Goal: Complete application form: Complete application form

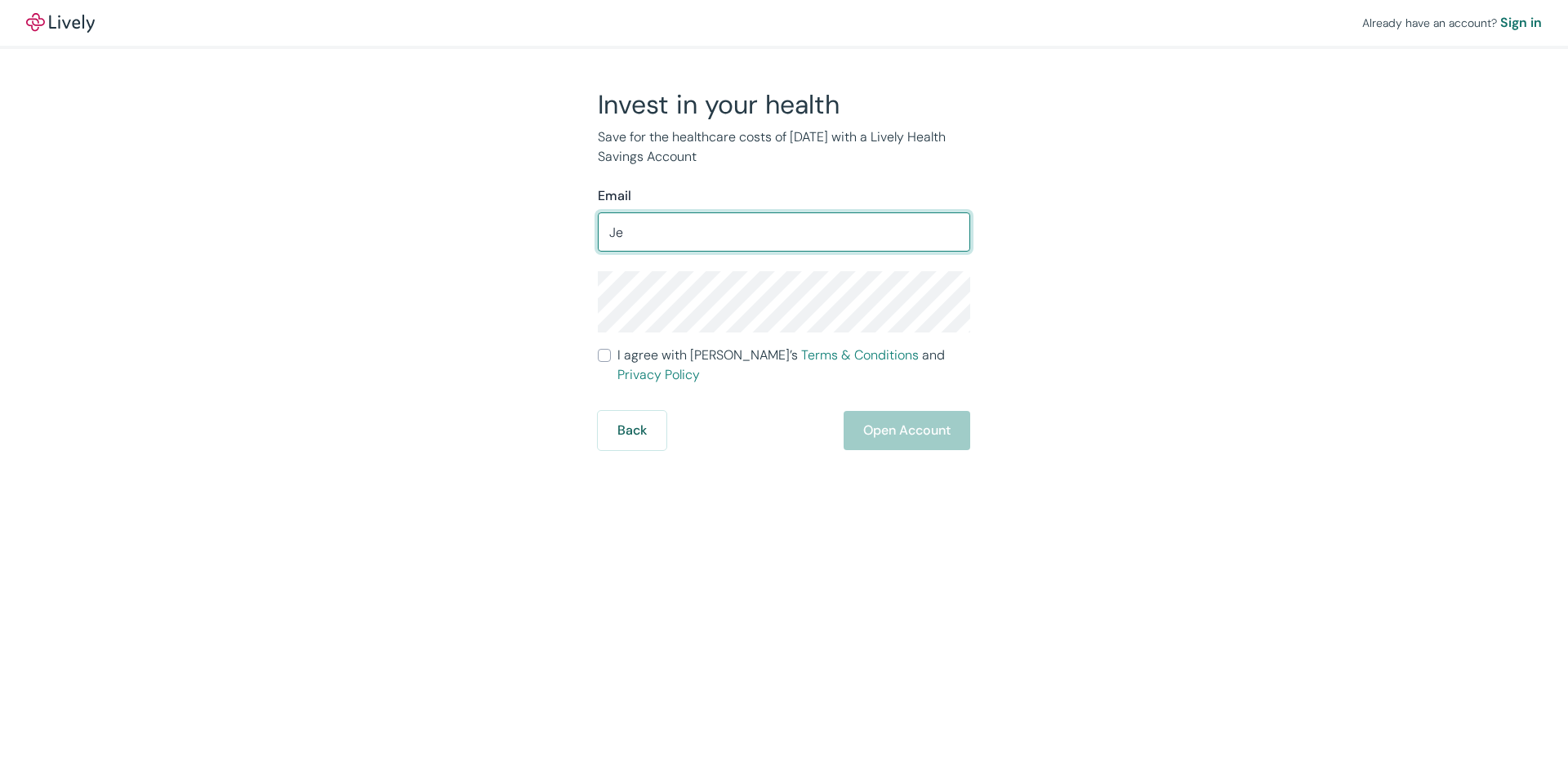
type input "J"
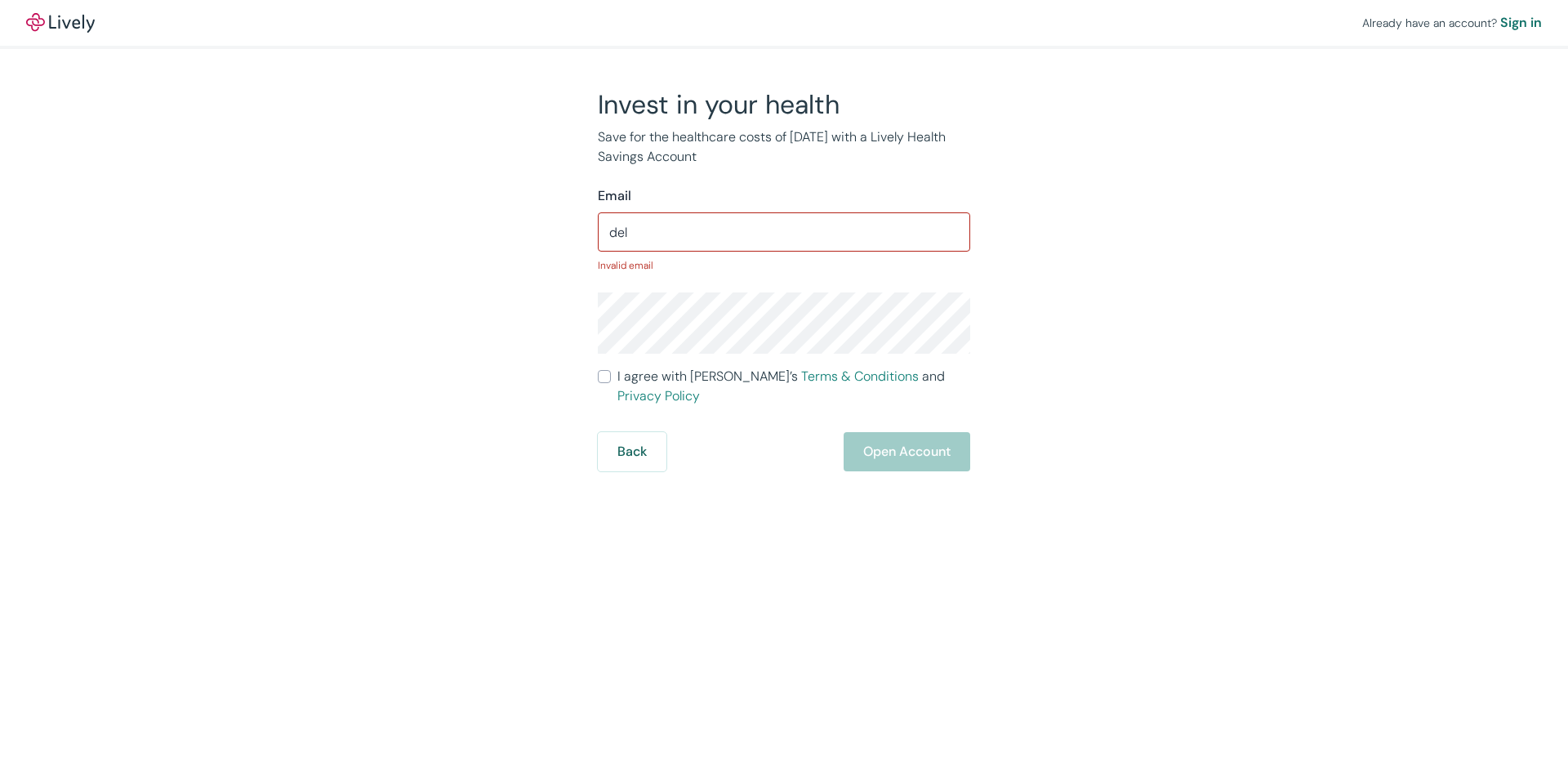
click at [840, 234] on input "del" at bounding box center [784, 232] width 372 height 32
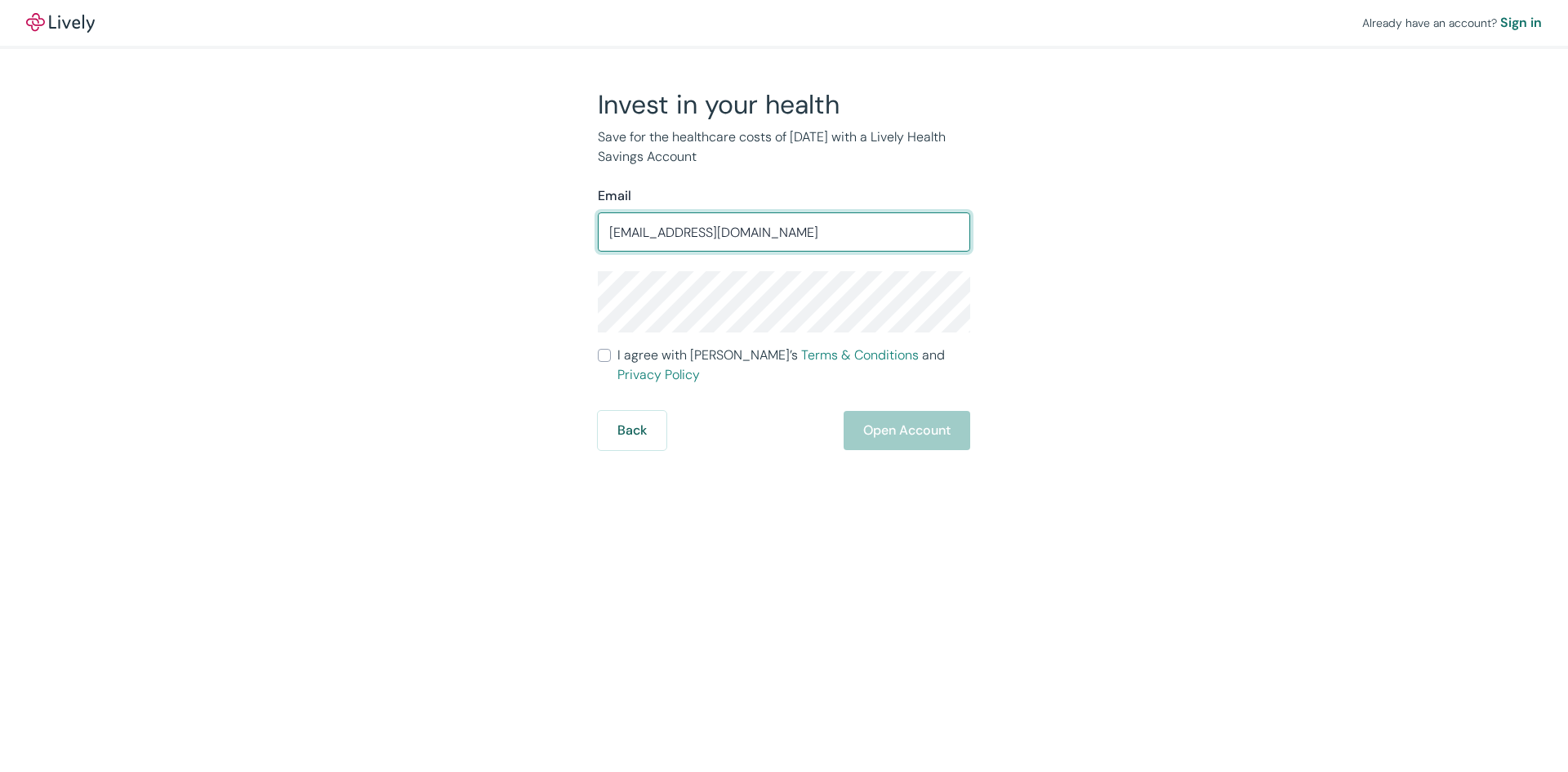
type input "delacruzj934@gmail.com"
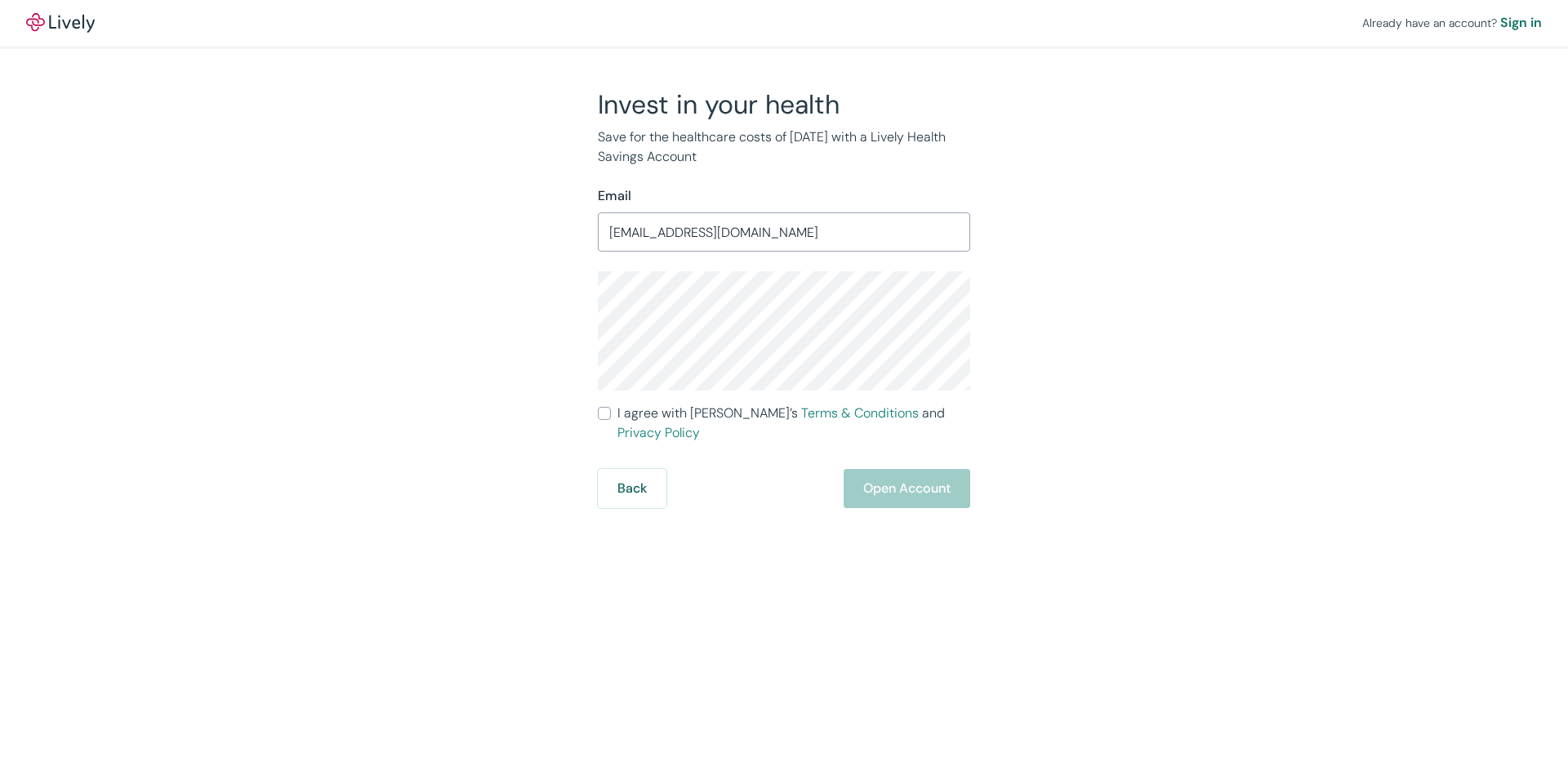
click at [664, 411] on span "I agree with Lively’s Terms & Conditions and Privacy Policy" at bounding box center [793, 423] width 353 height 40
click at [611, 411] on input "I agree with Lively’s Terms & Conditions and Privacy Policy" at bounding box center [604, 413] width 13 height 13
click at [903, 469] on div "Back Open Account" at bounding box center [784, 489] width 372 height 40
click at [889, 470] on div "Back Open Account" at bounding box center [784, 489] width 372 height 40
click at [603, 409] on input "I agree with Lively’s Terms & Conditions and Privacy Policy" at bounding box center [604, 413] width 13 height 13
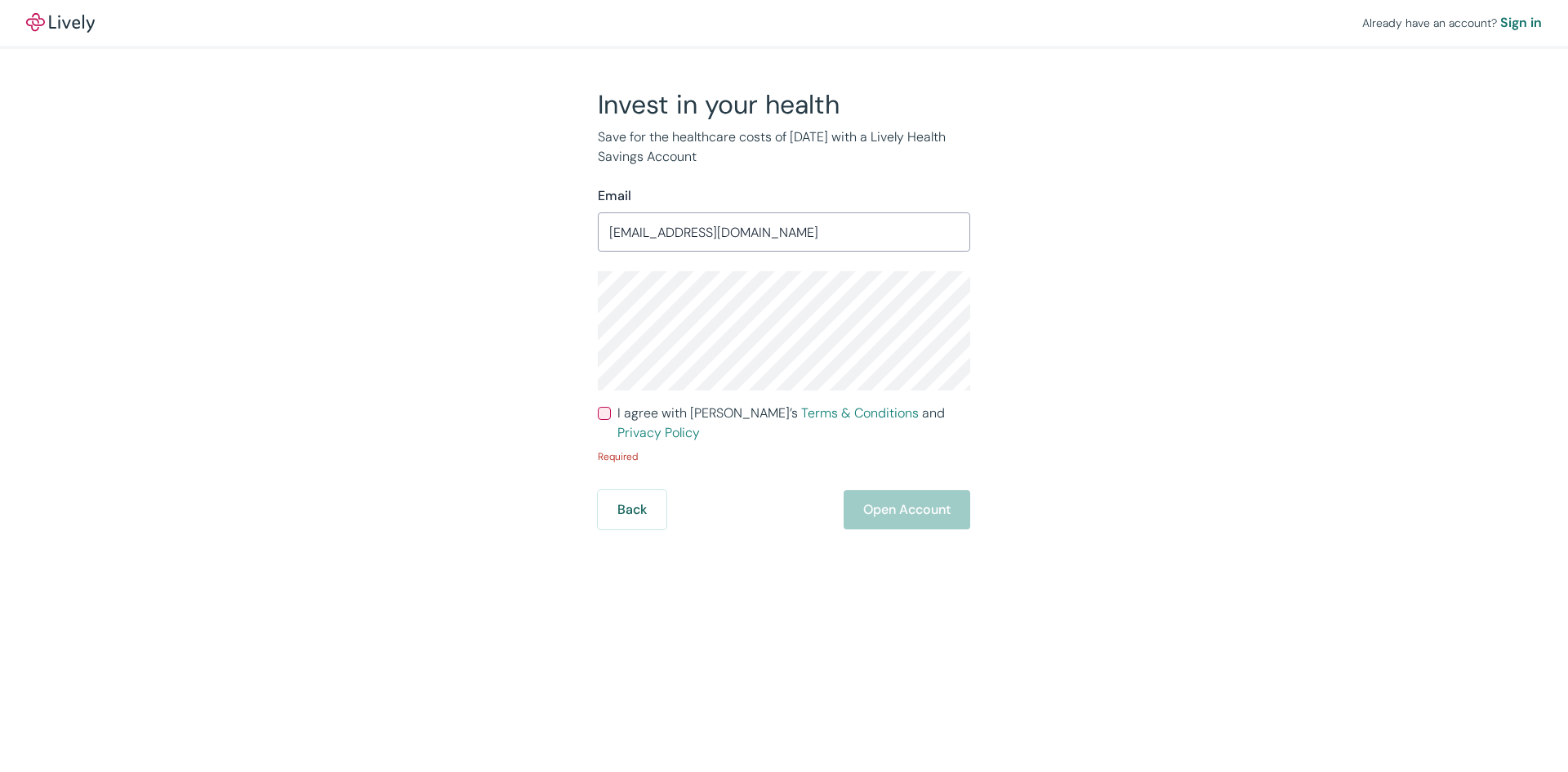
click at [603, 409] on input "I agree with Lively’s Terms & Conditions and Privacy Policy" at bounding box center [604, 413] width 13 height 13
checkbox input "true"
click at [880, 469] on button "Open Account" at bounding box center [907, 489] width 127 height 40
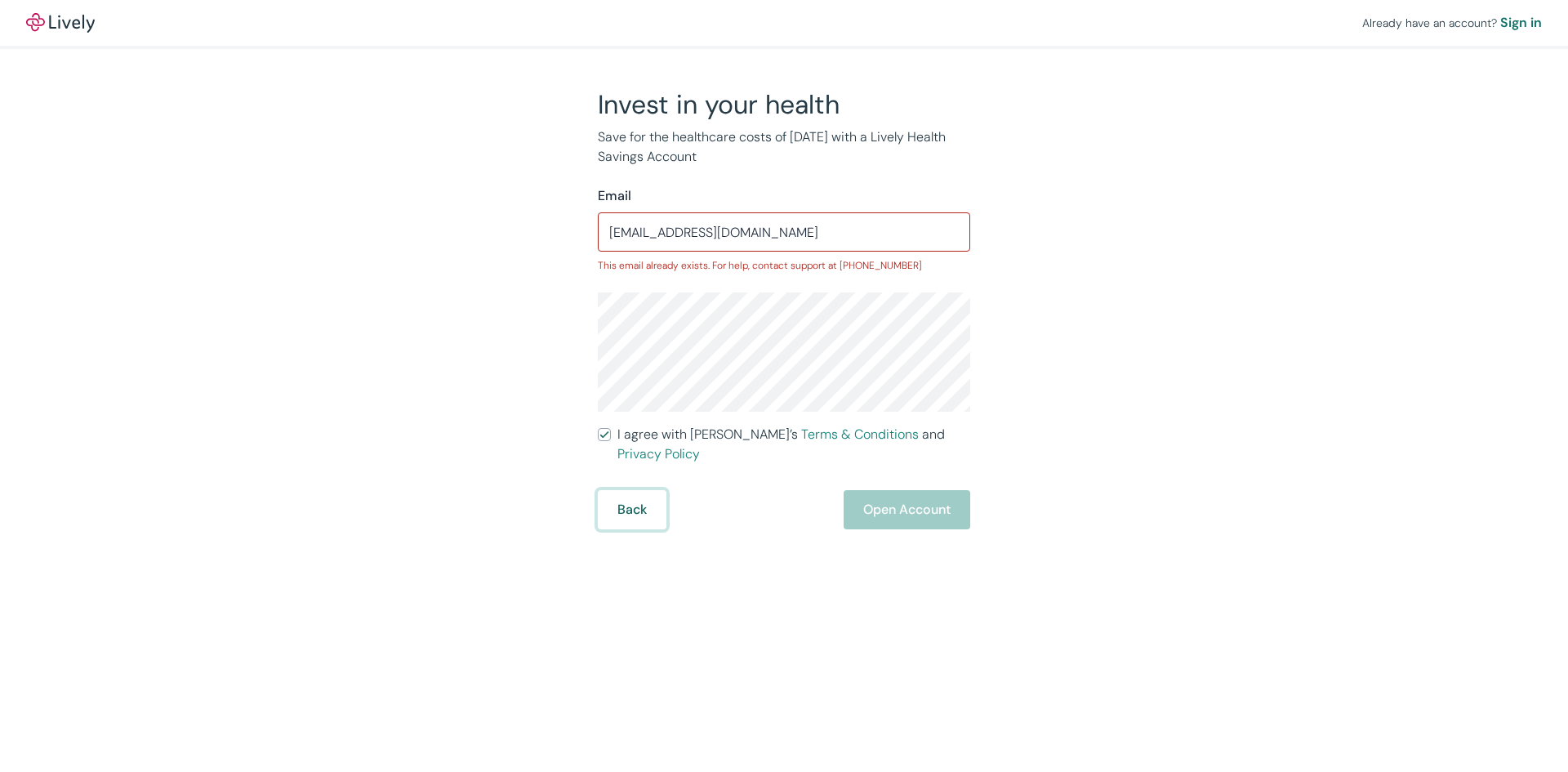
click at [606, 490] on button "Back" at bounding box center [632, 510] width 68 height 40
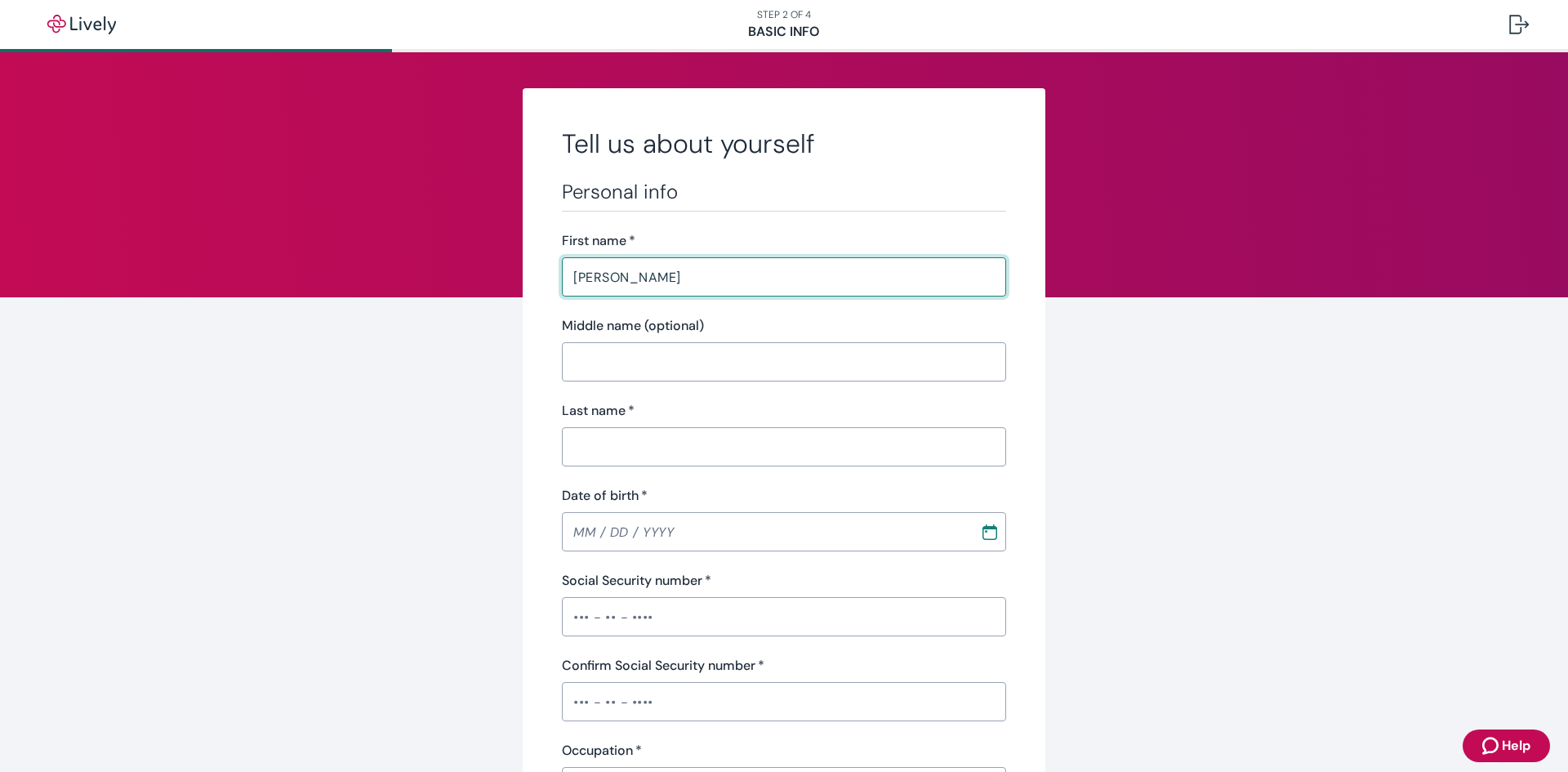
type input "Alejandro"
click at [785, 437] on input "Last name   *" at bounding box center [784, 446] width 444 height 32
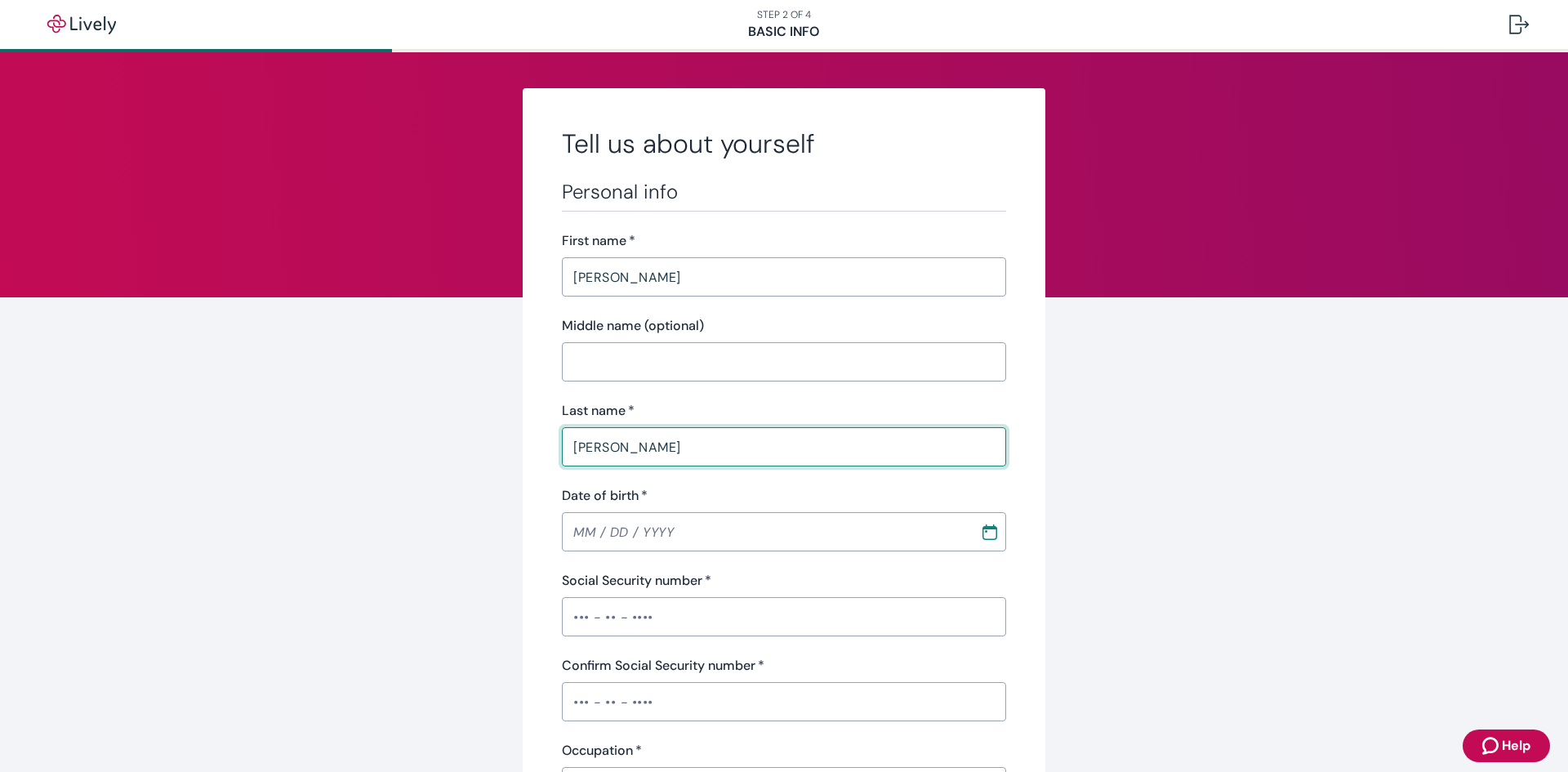
type input "Moya"
click at [778, 534] on input "Date of birth   *" at bounding box center [765, 532] width 407 height 32
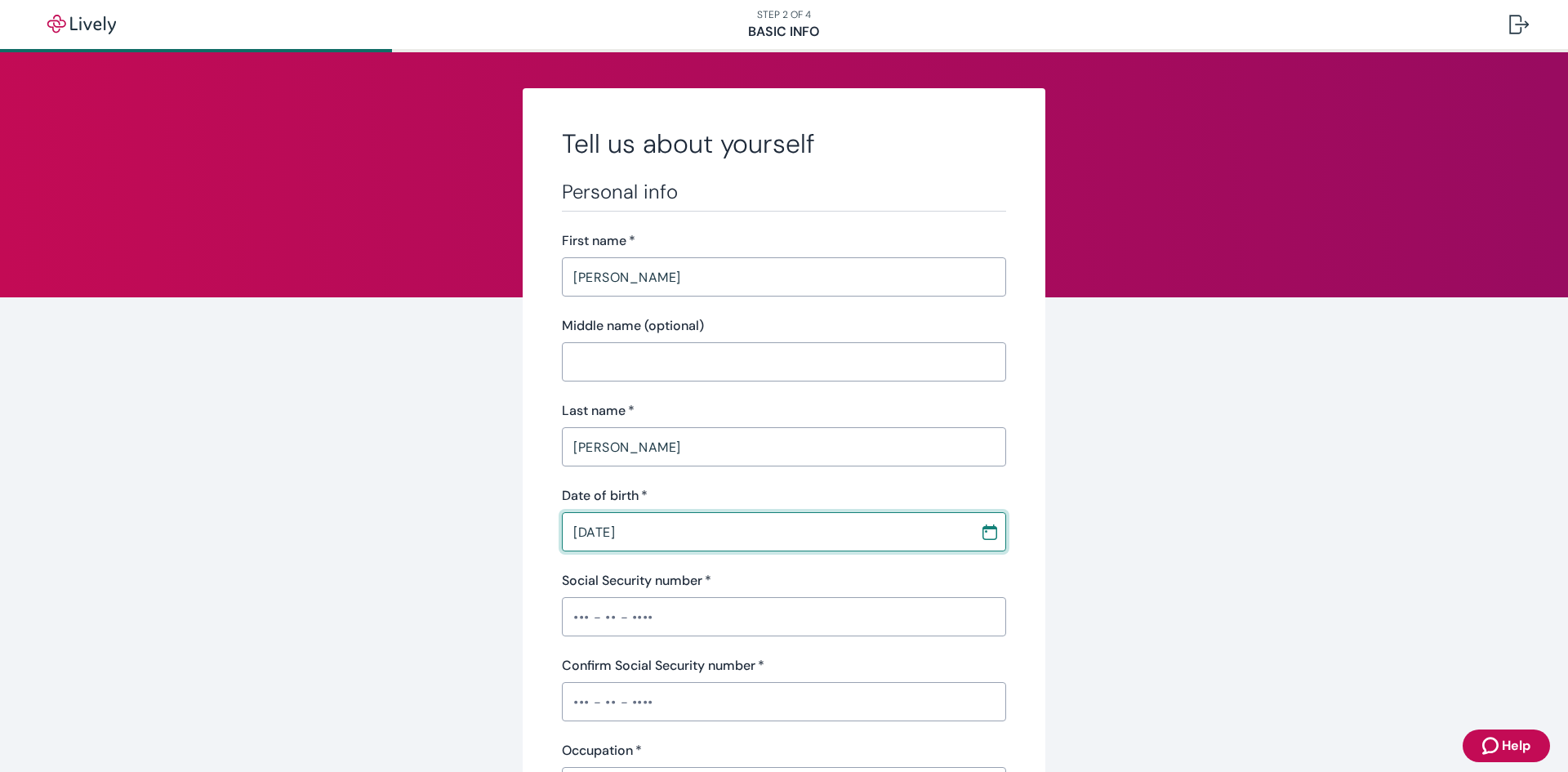
type input "04 / 23 / 2004"
click at [736, 625] on input "Social Security number   *" at bounding box center [784, 616] width 444 height 32
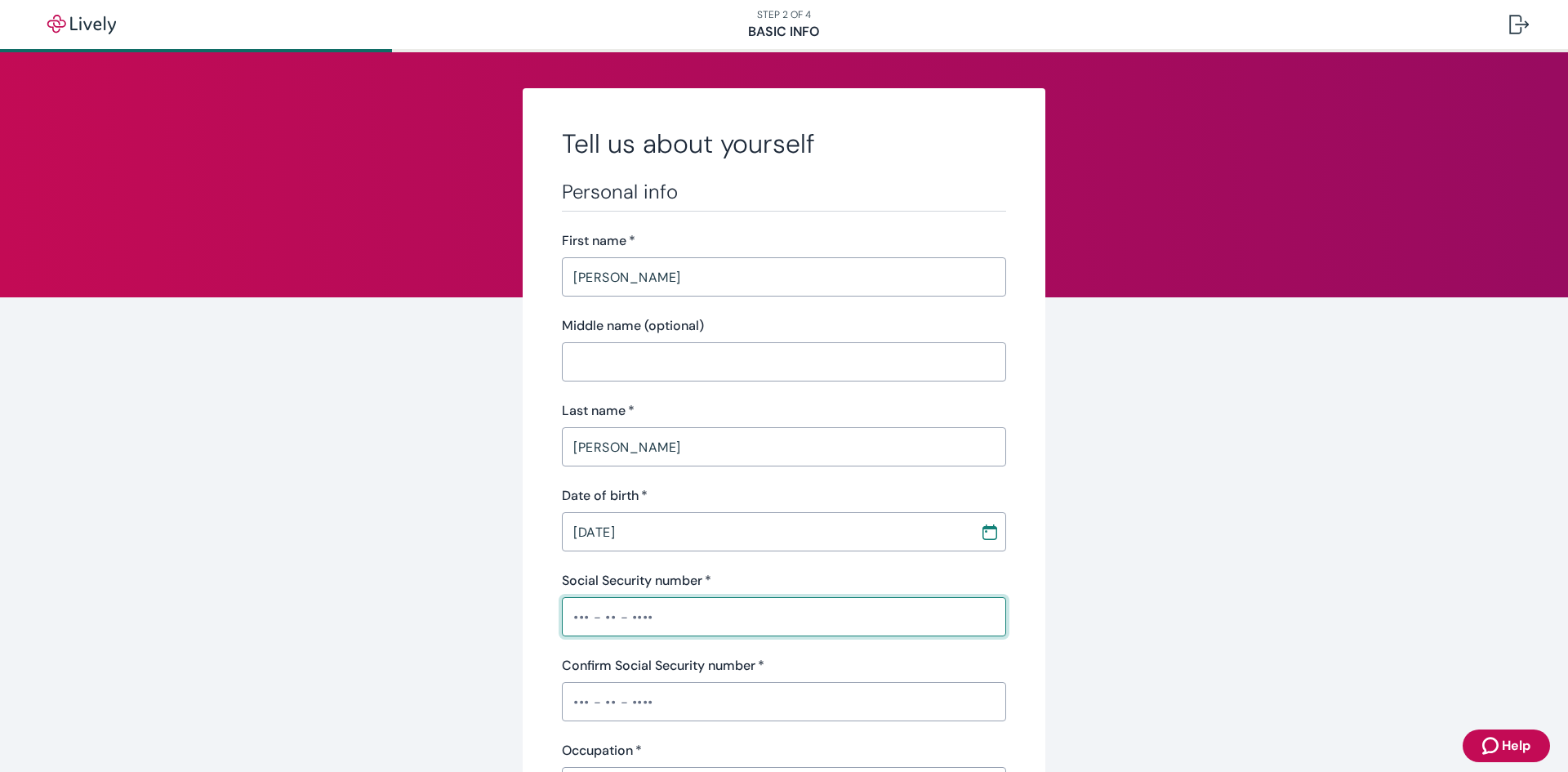
type input "•"
type input "•••-••-3606"
click at [753, 713] on input "Confirm Social Security number   *" at bounding box center [784, 702] width 444 height 32
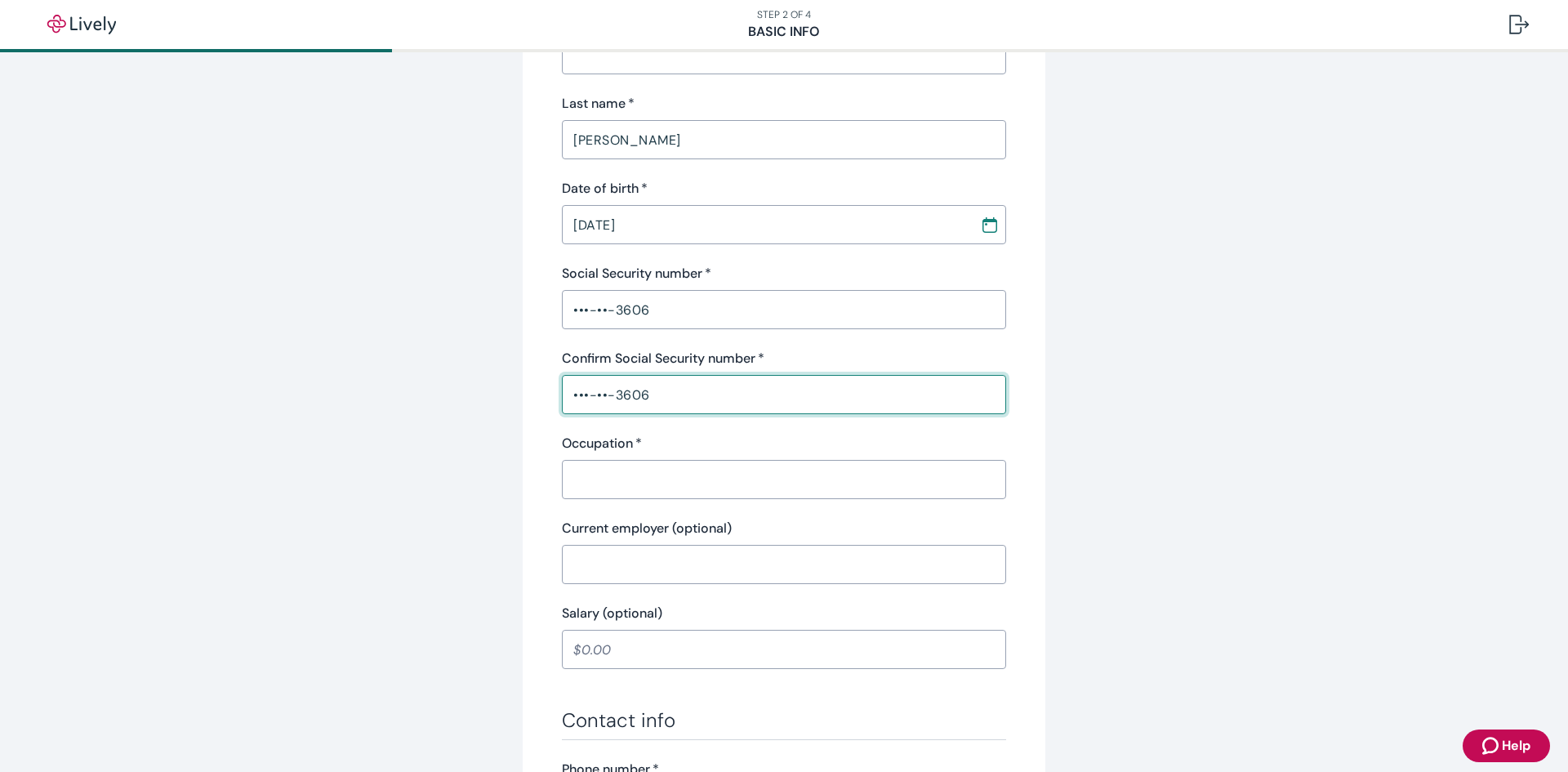
scroll to position [312, 0]
type input "•••-••-3606"
click at [730, 464] on input "Occupation   *" at bounding box center [784, 474] width 444 height 32
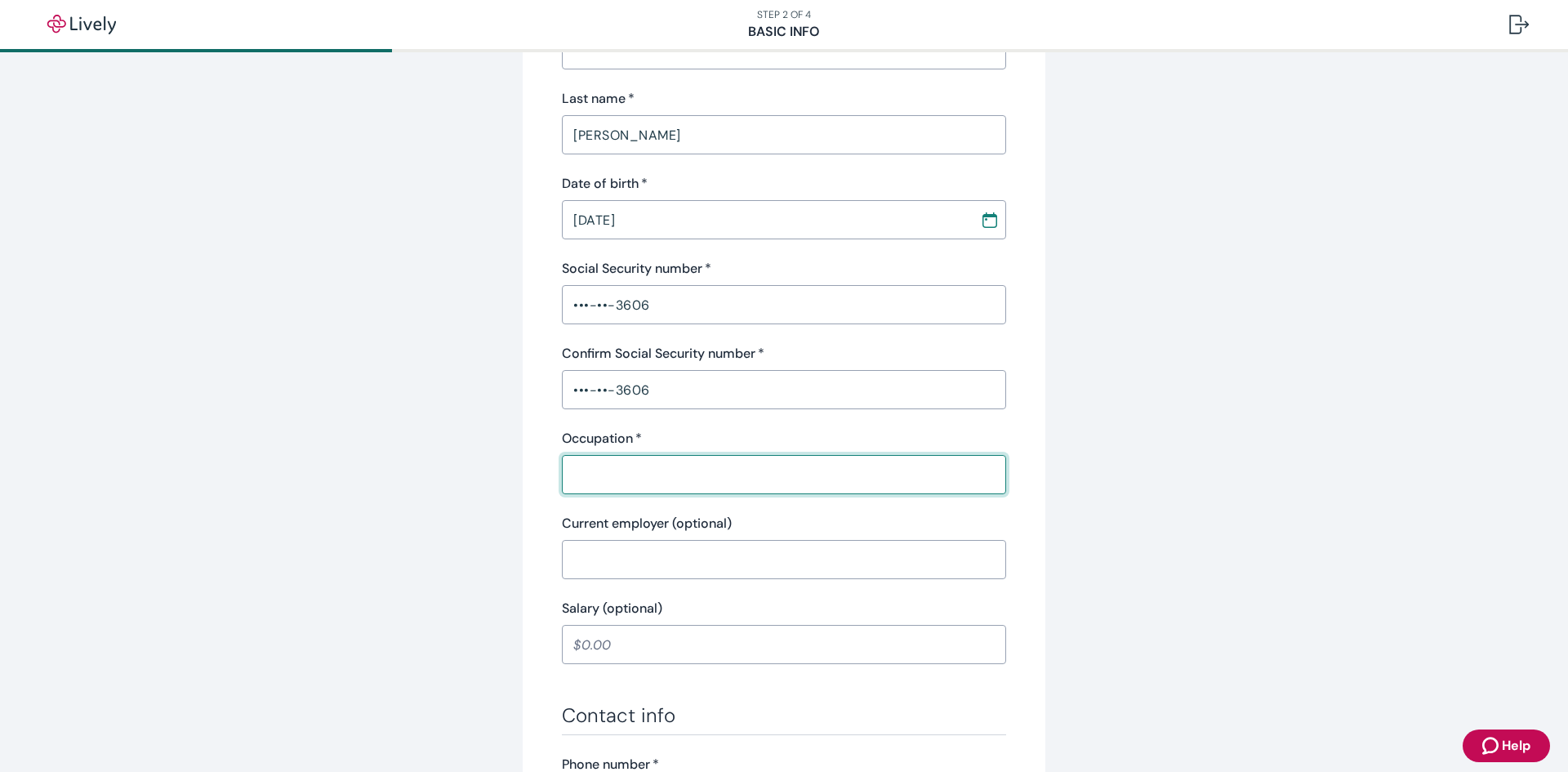
type input "l"
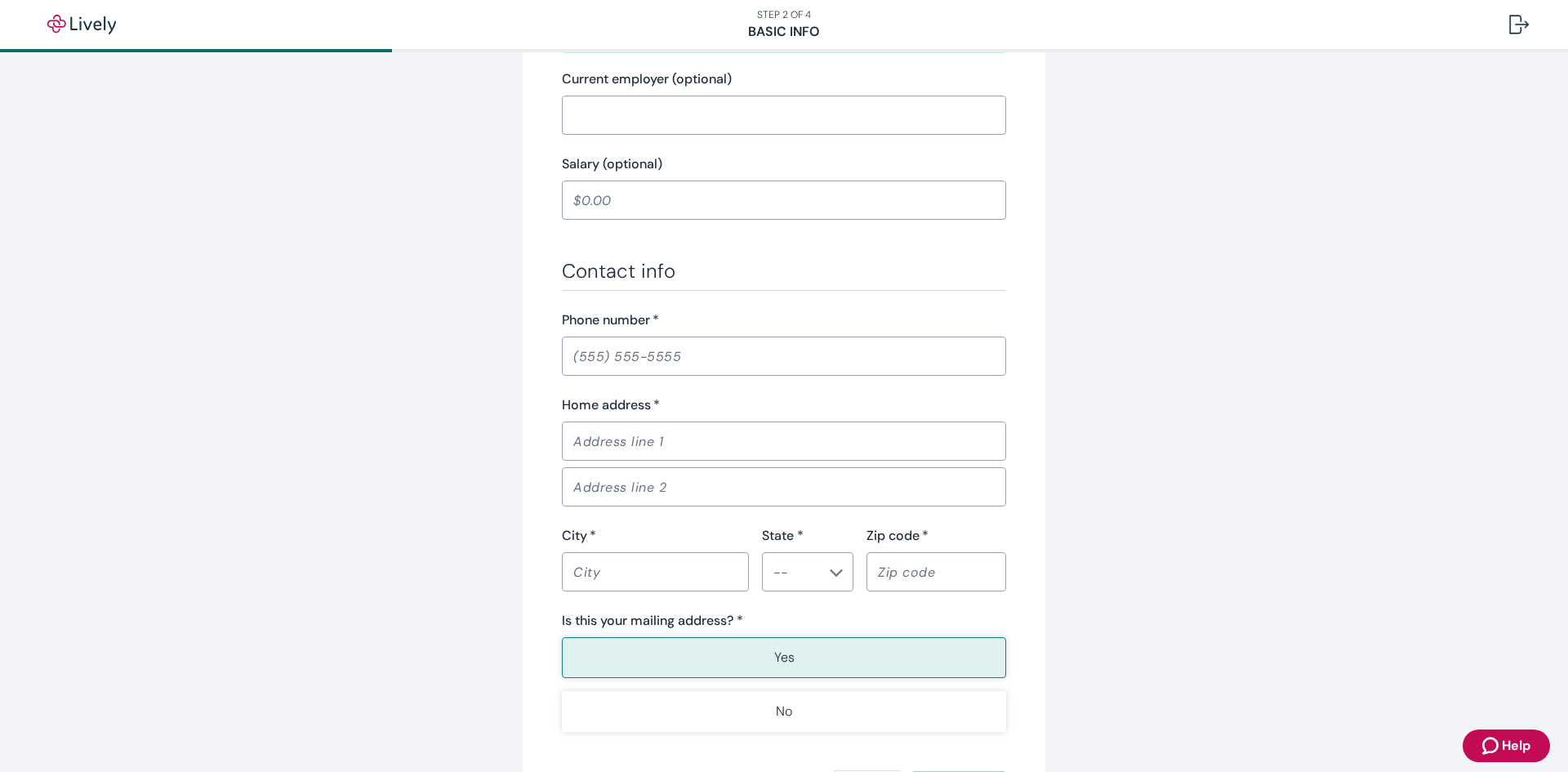
scroll to position [757, 0]
type input "Labor"
click at [669, 364] on input "Phone number   *" at bounding box center [784, 355] width 444 height 32
type input "[PHONE_NUMBER]"
click at [668, 437] on input "Home address   *" at bounding box center [784, 440] width 444 height 32
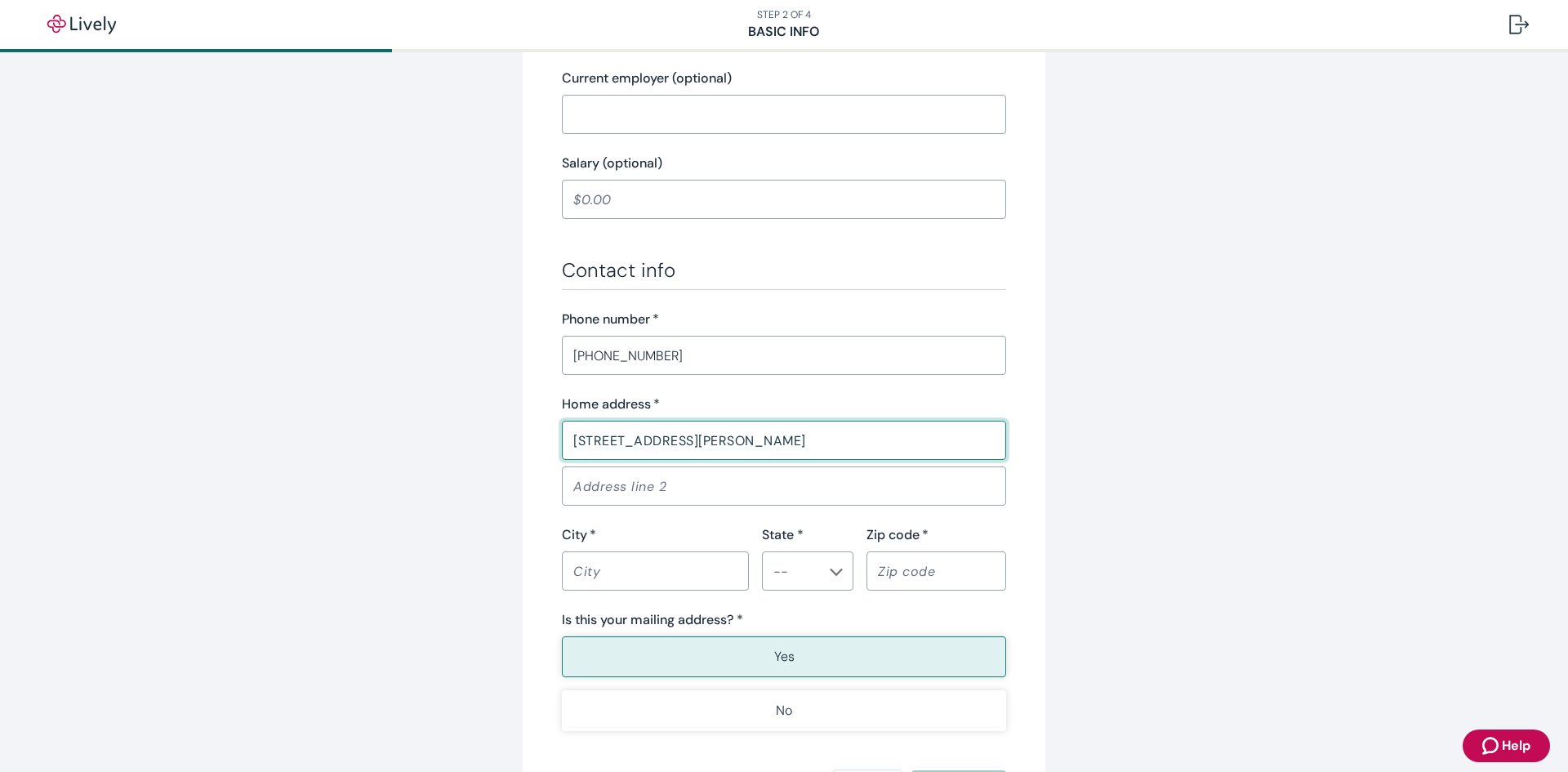
type input "4746 Clayton St"
click at [589, 579] on input "City   *" at bounding box center [655, 570] width 187 height 32
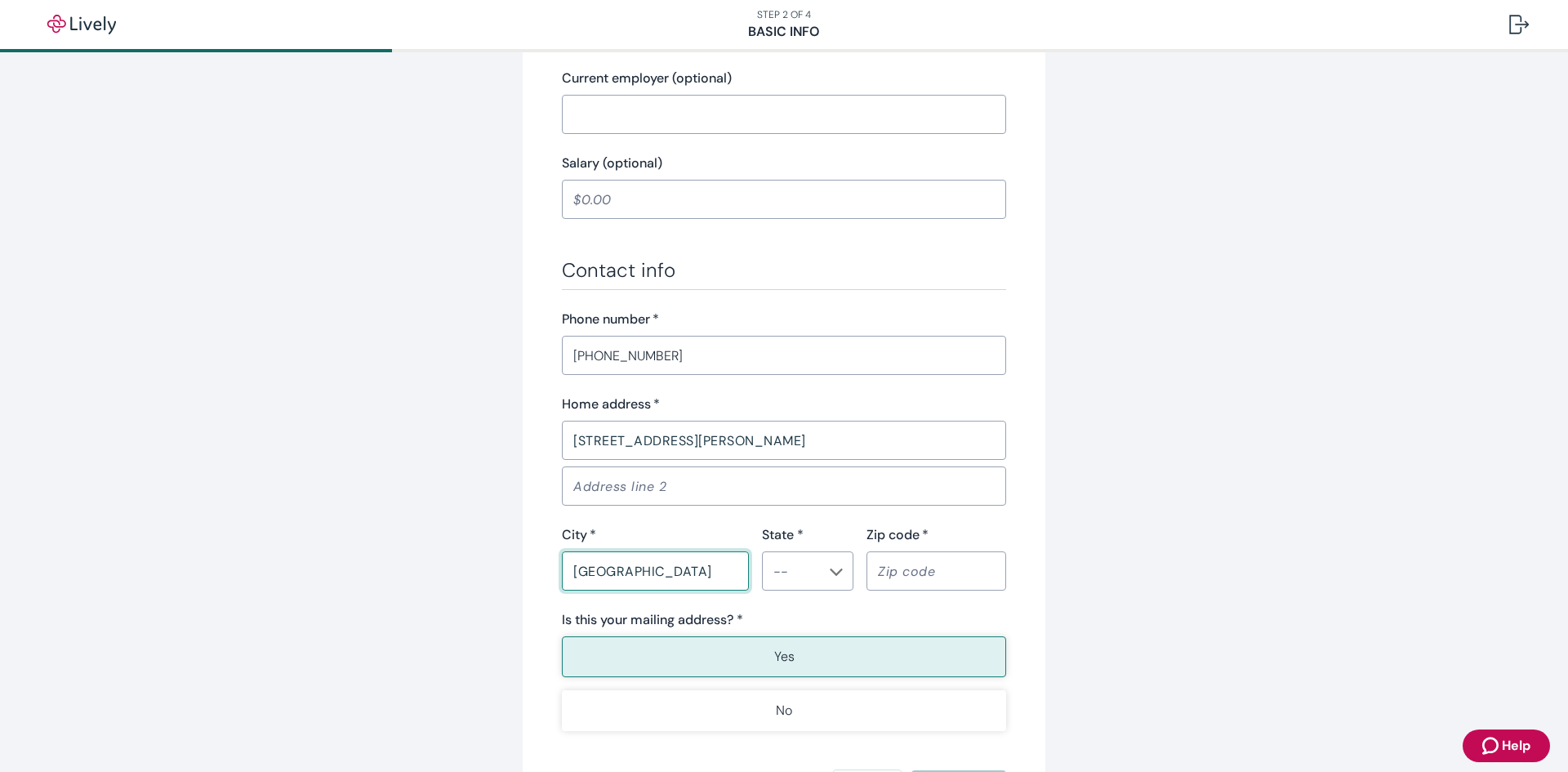
type input "DENVER"
click at [783, 579] on input "State *" at bounding box center [793, 570] width 55 height 22
click at [781, 441] on li "CO" at bounding box center [808, 440] width 92 height 30
type input "CO"
click at [922, 565] on input "Zip code   *" at bounding box center [936, 570] width 139 height 32
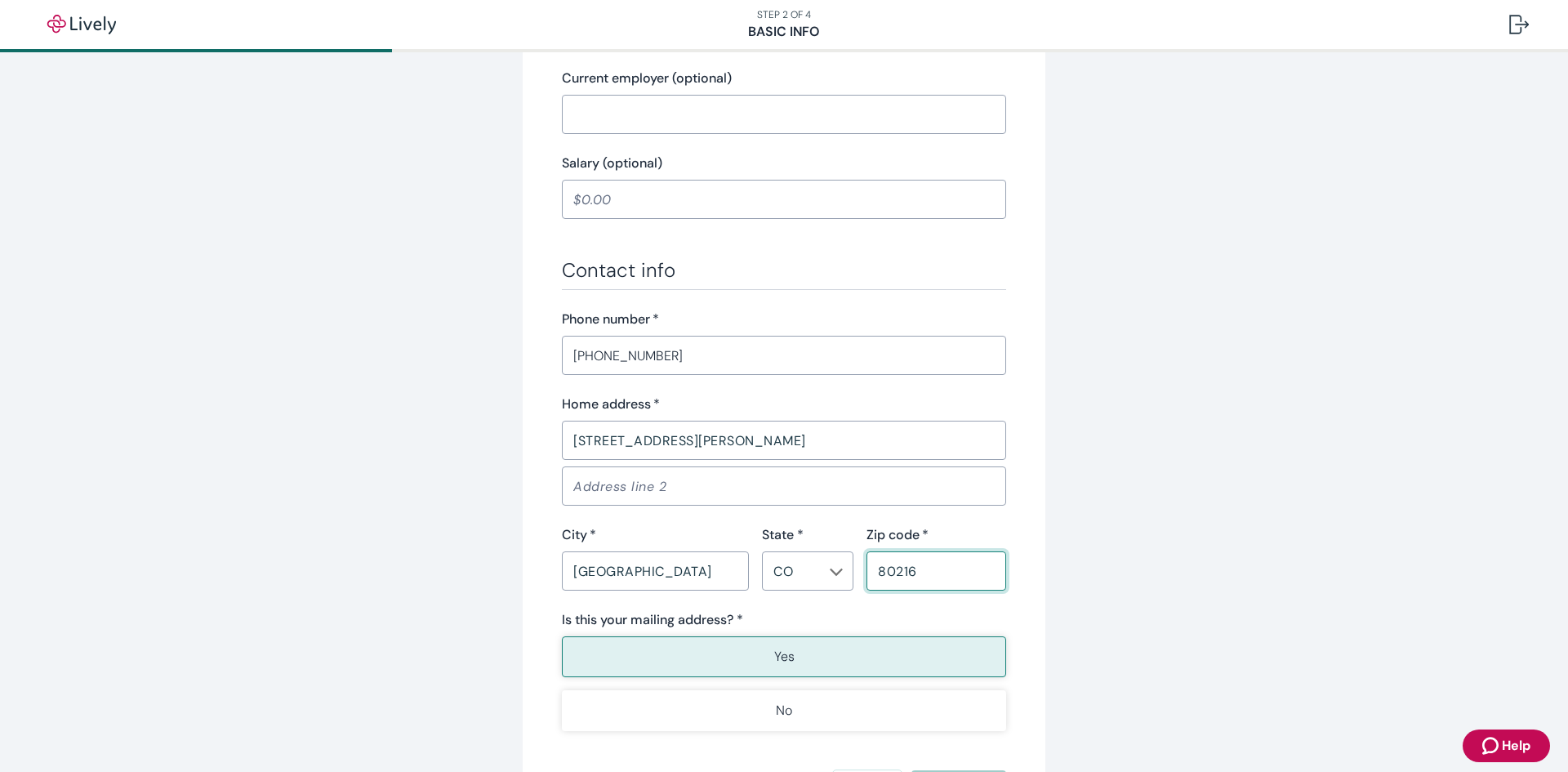
type input "80216"
click at [927, 651] on button "Yes" at bounding box center [784, 656] width 444 height 40
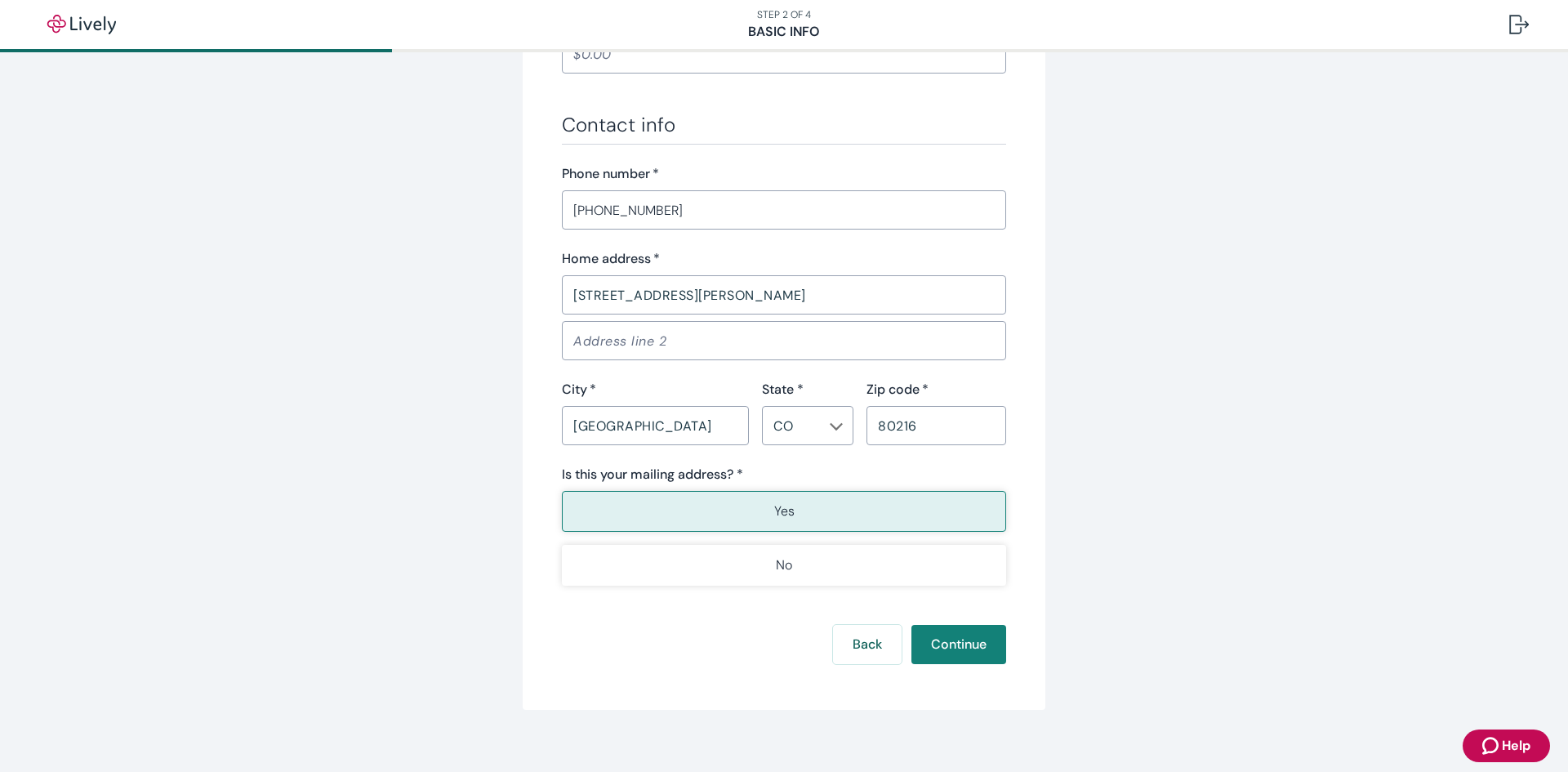
scroll to position [903, 0]
click at [942, 655] on button "Continue" at bounding box center [958, 643] width 94 height 40
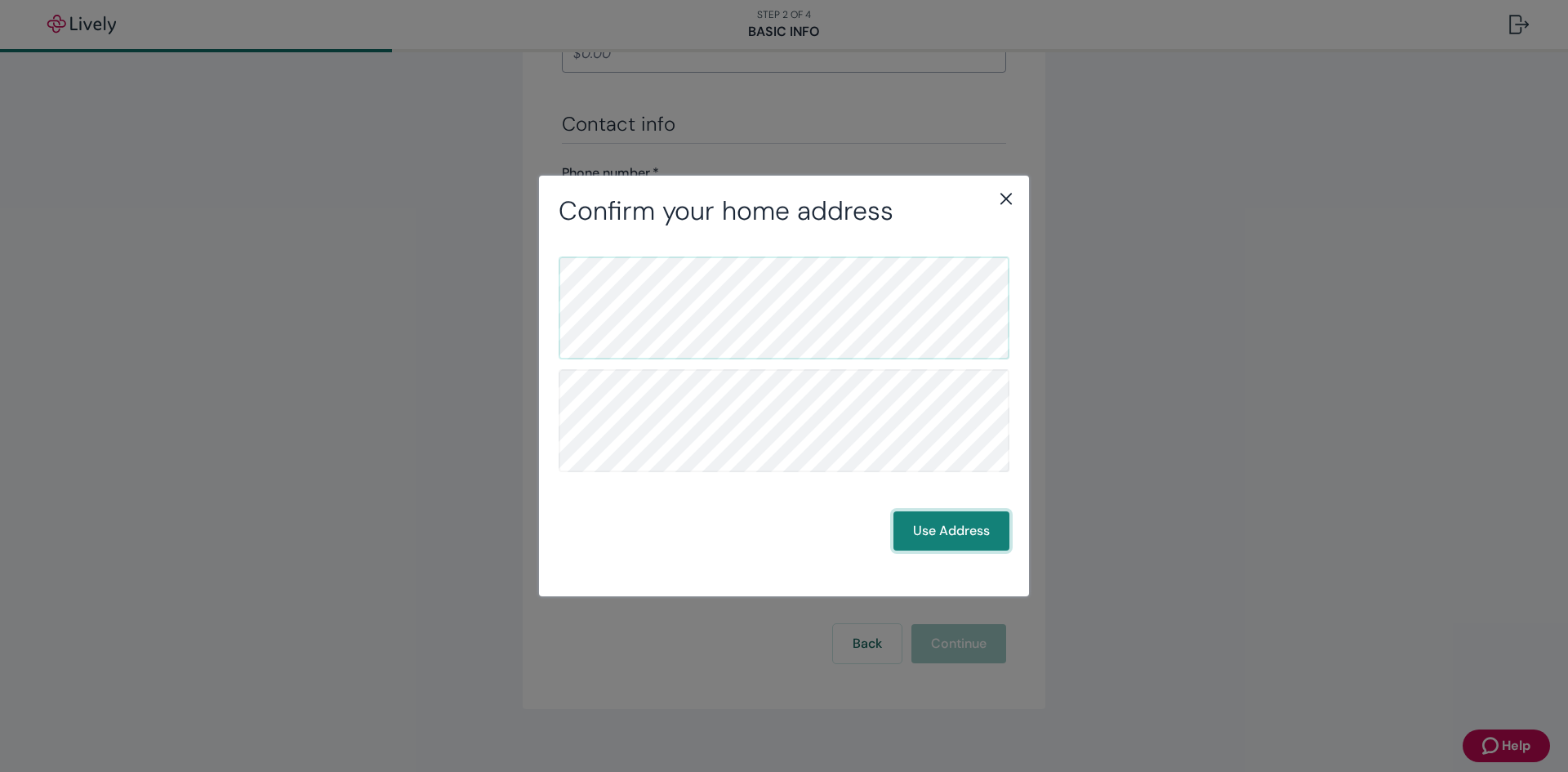
click at [963, 541] on button "Use Address" at bounding box center [951, 531] width 116 height 40
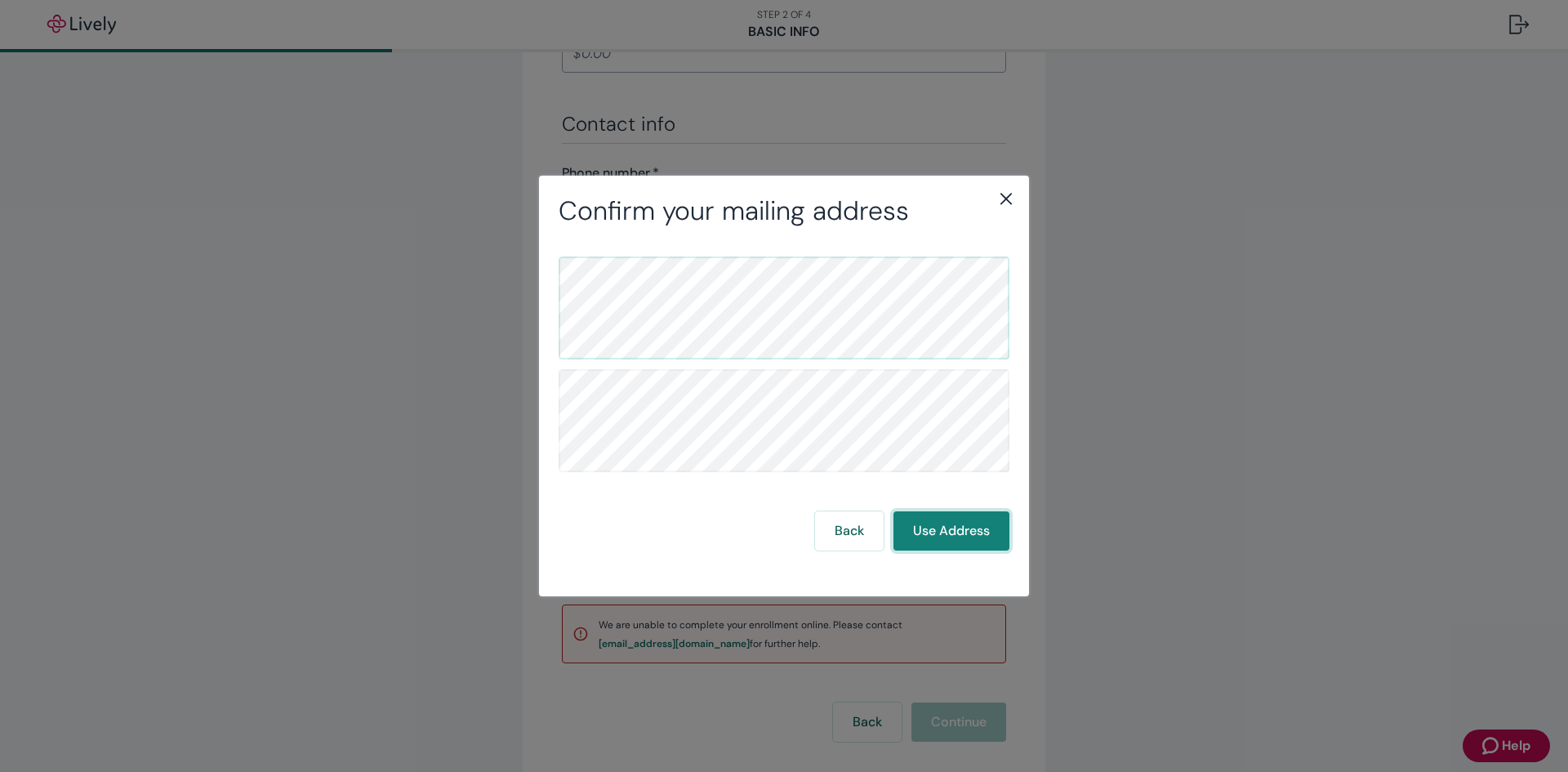
click at [954, 522] on button "Use Address" at bounding box center [951, 531] width 116 height 40
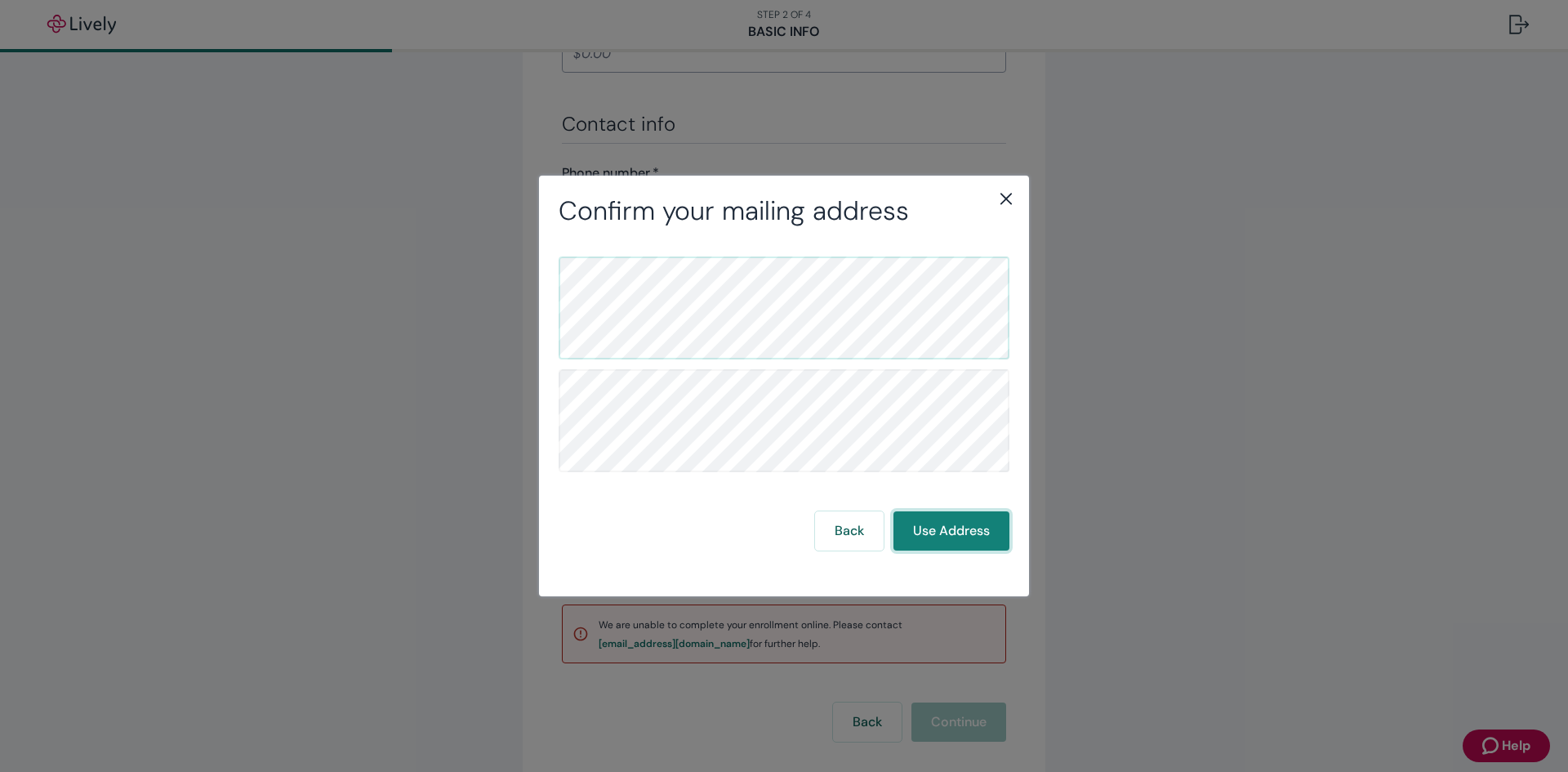
click at [954, 522] on button "Use Address" at bounding box center [951, 531] width 116 height 40
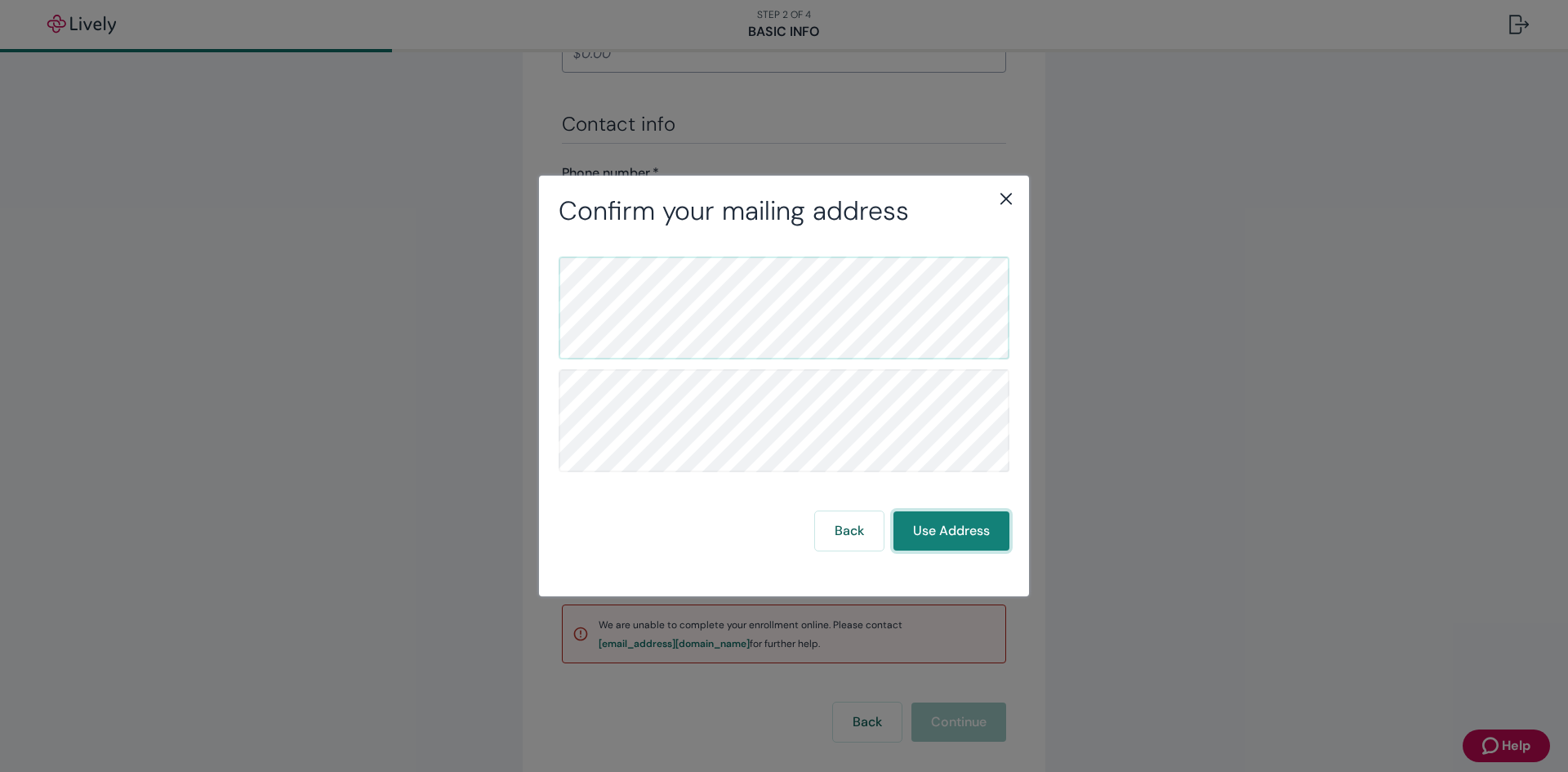
click at [954, 522] on button "Use Address" at bounding box center [951, 531] width 116 height 40
click at [942, 531] on button "Use Address" at bounding box center [951, 531] width 116 height 40
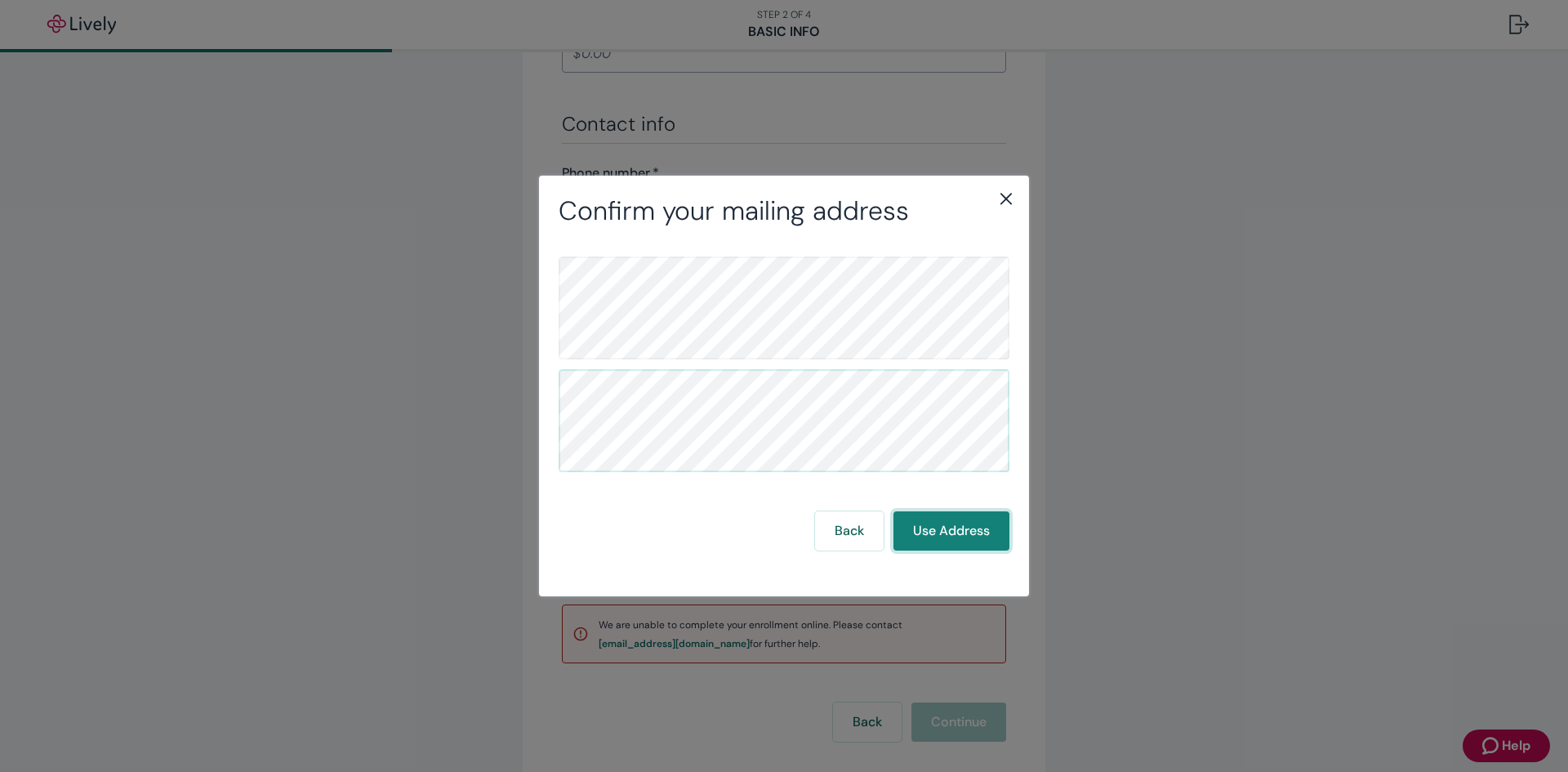
click at [942, 531] on button "Use Address" at bounding box center [951, 531] width 116 height 40
click at [945, 527] on button "Use Address" at bounding box center [951, 531] width 116 height 40
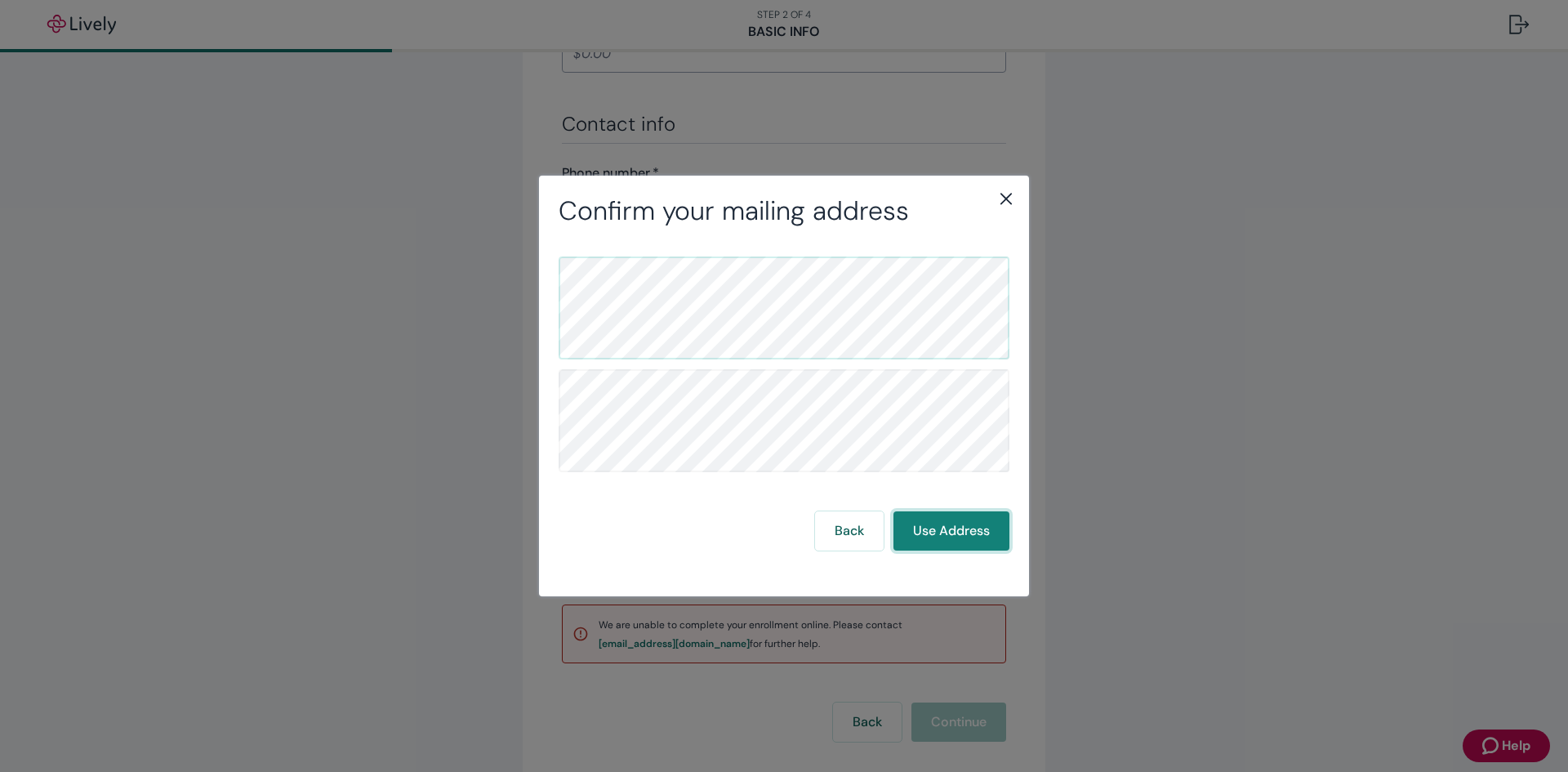
click at [945, 527] on button "Use Address" at bounding box center [951, 531] width 116 height 40
click at [865, 536] on button "Back" at bounding box center [849, 531] width 68 height 40
click at [924, 534] on button "Use Address" at bounding box center [951, 531] width 116 height 40
click at [1005, 194] on icon "close" at bounding box center [1006, 199] width 20 height 20
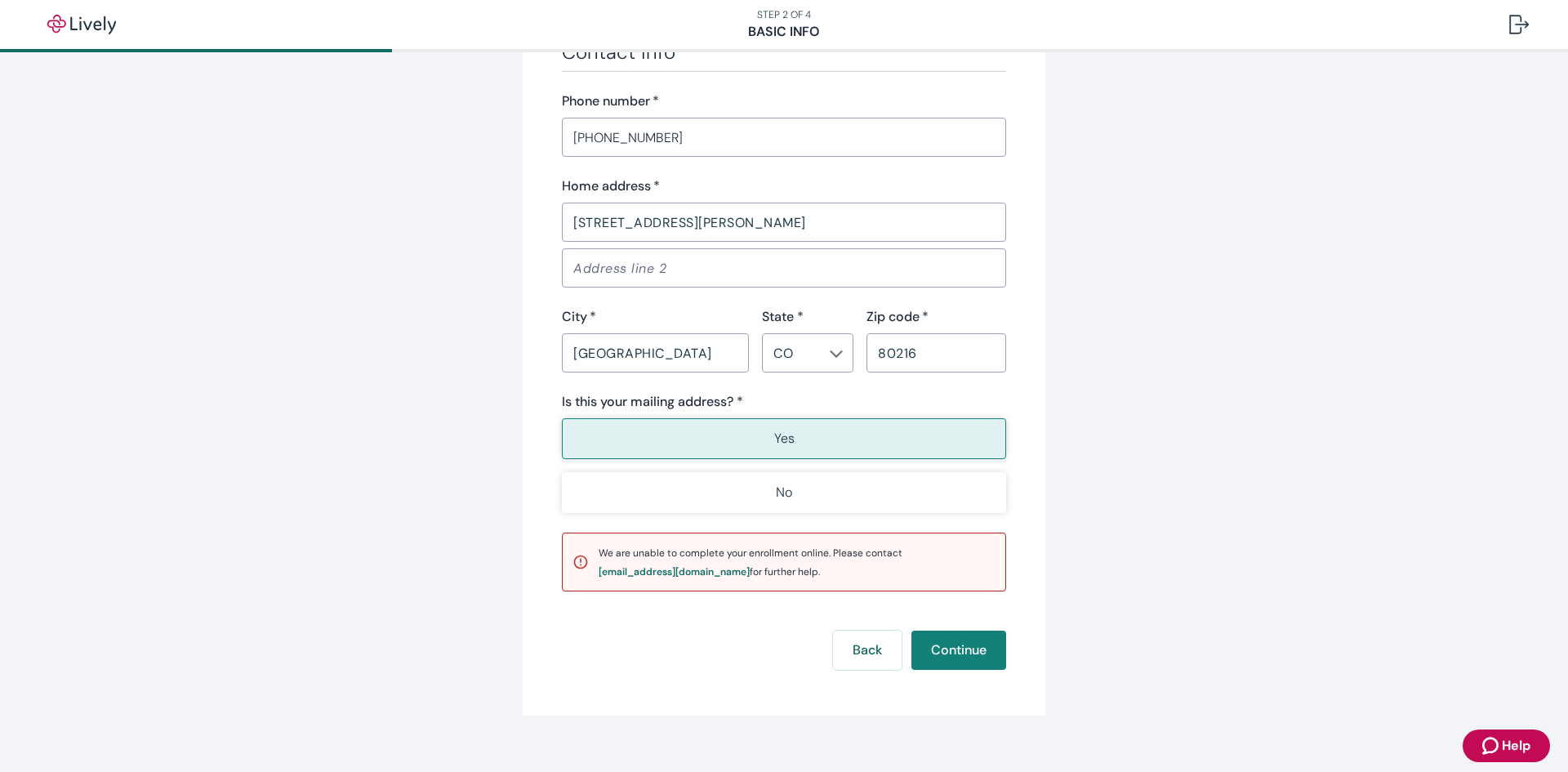
scroll to position [997, 0]
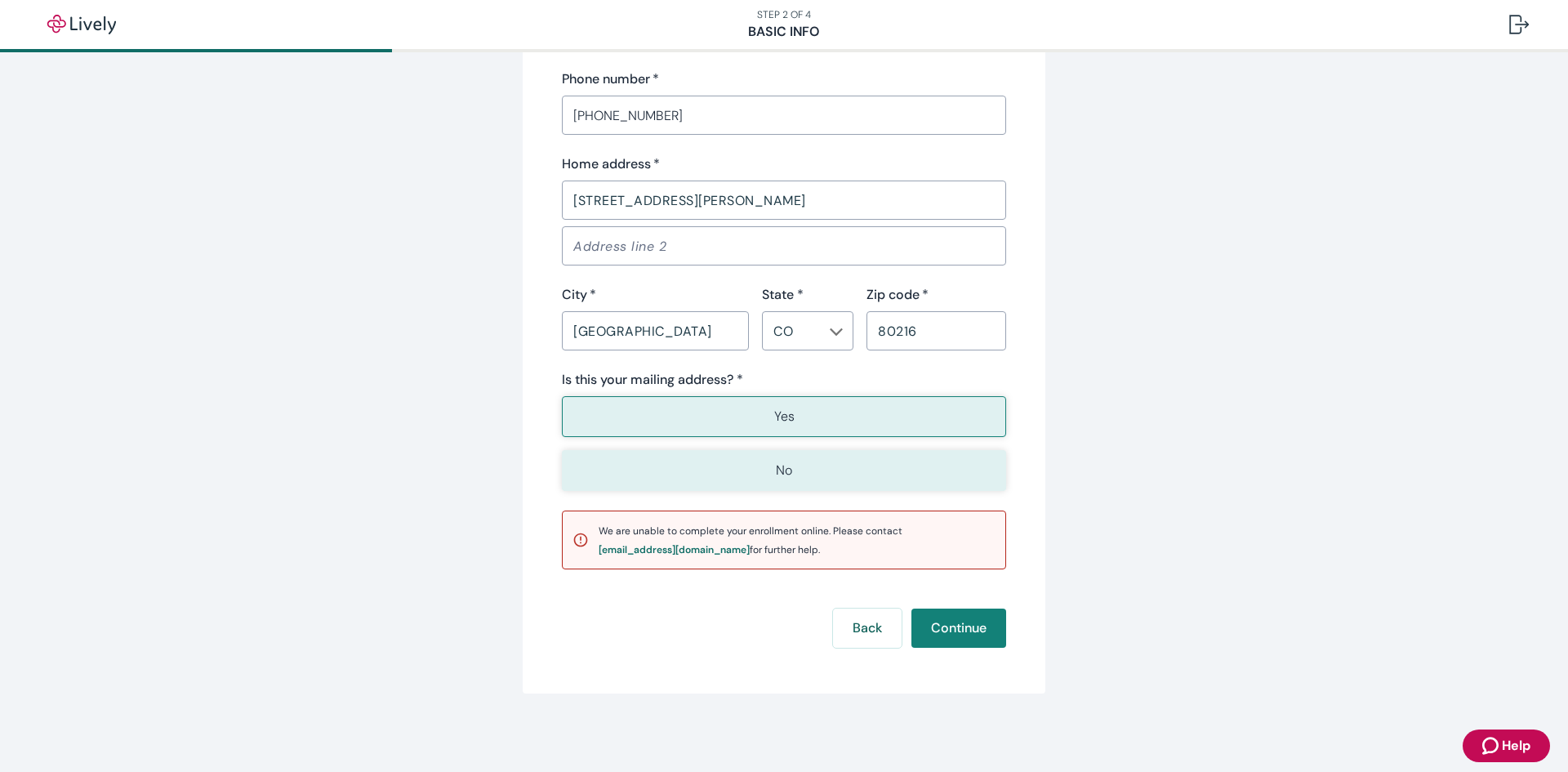
click at [758, 464] on button "No" at bounding box center [784, 470] width 444 height 40
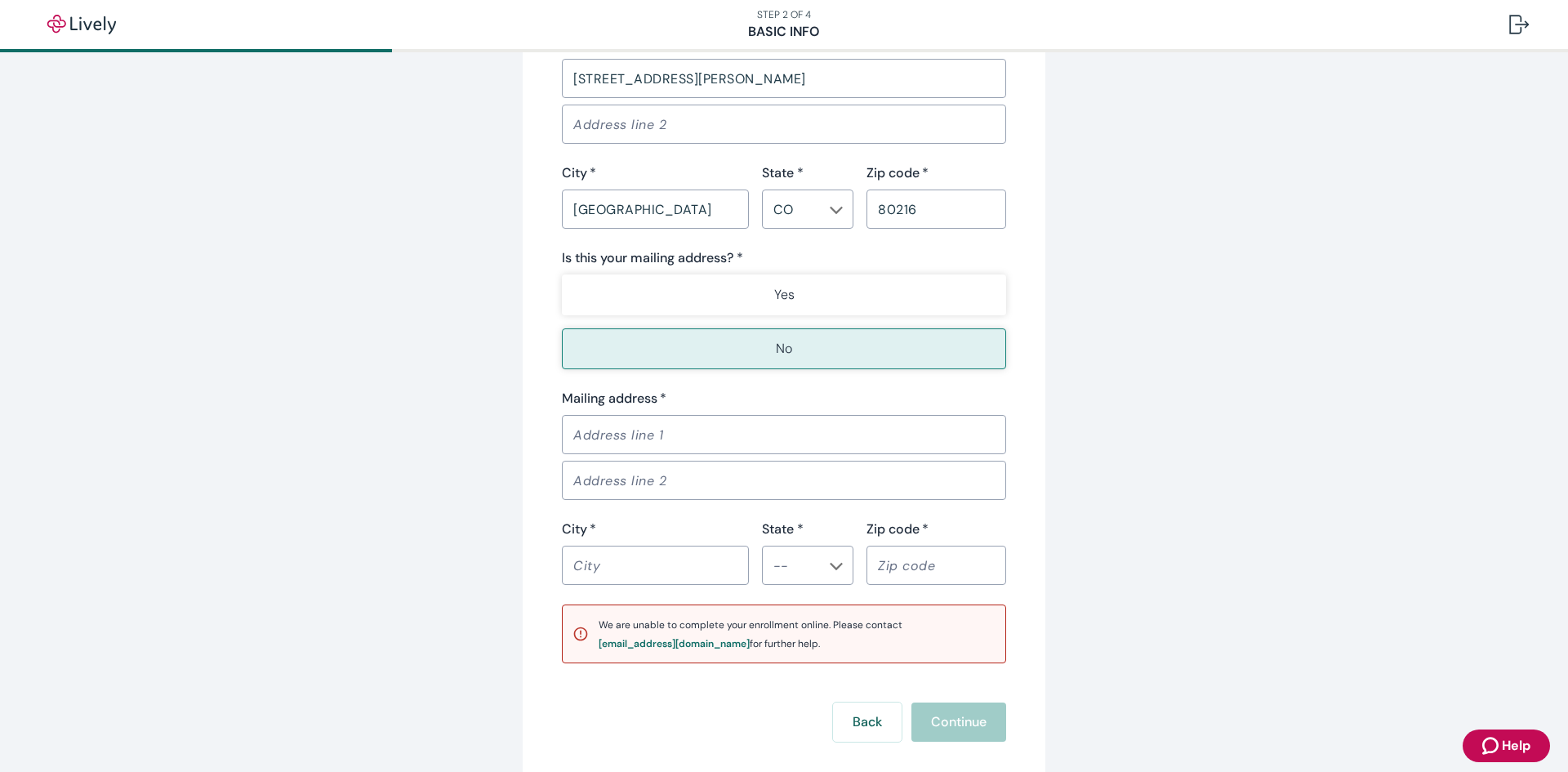
scroll to position [1121, 0]
click at [756, 436] on input "Mailing address   *" at bounding box center [784, 432] width 444 height 32
type input "$"
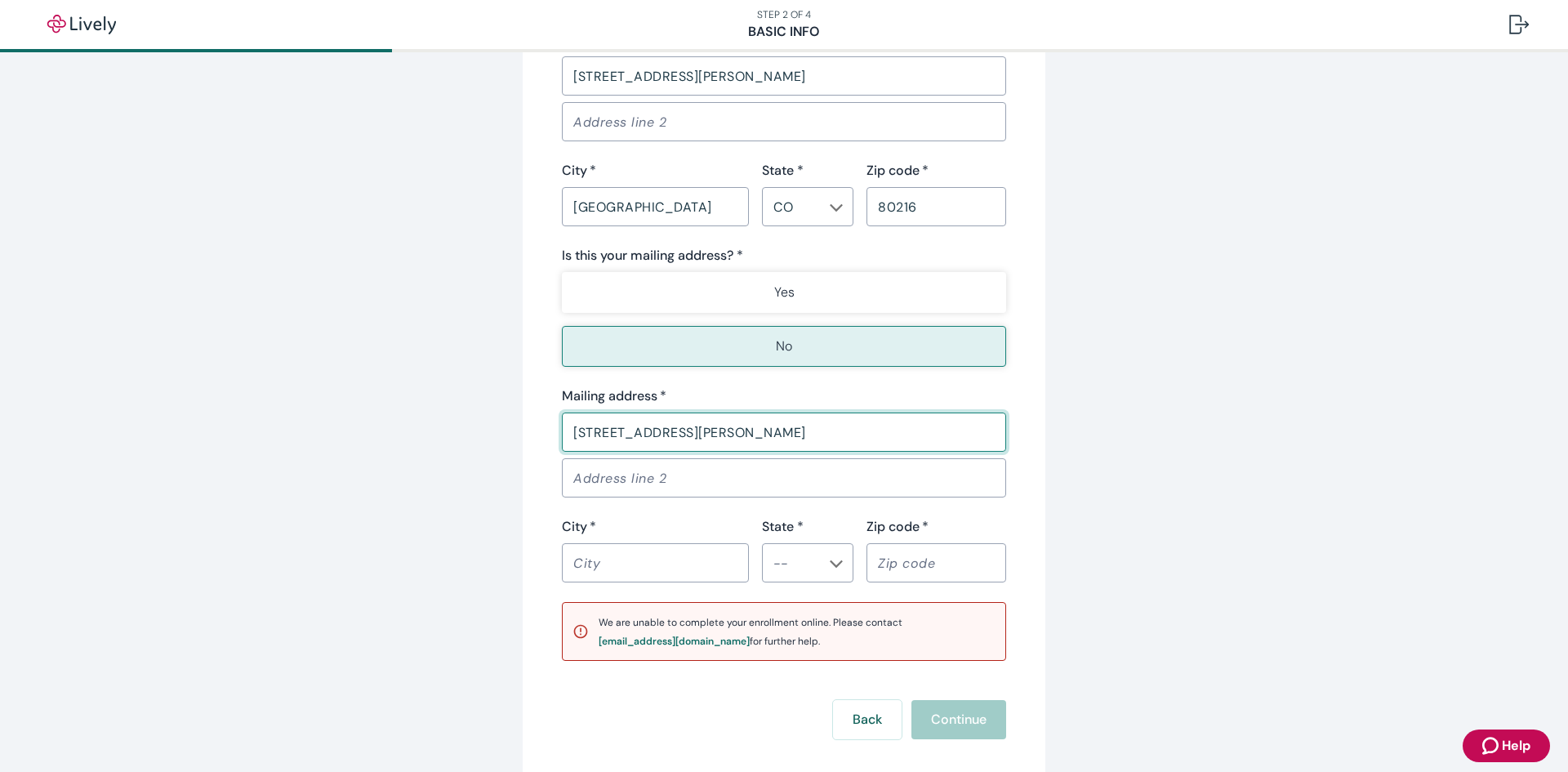
type input "[STREET_ADDRESS][PERSON_NAME]"
click at [714, 567] on input "City   *" at bounding box center [655, 562] width 187 height 32
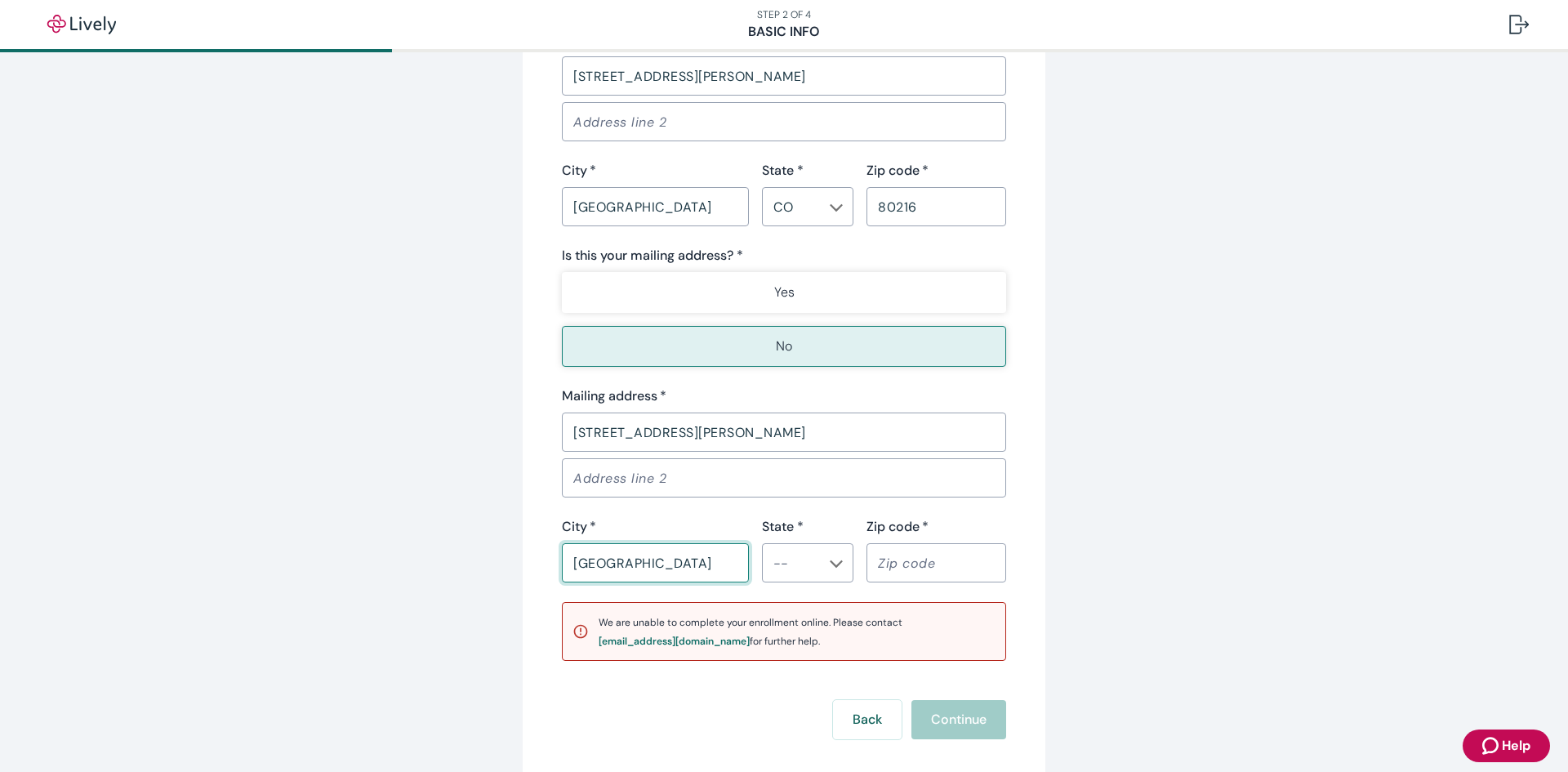
click at [832, 561] on icon "Chevron icon" at bounding box center [837, 564] width 13 height 7
type input "denver"
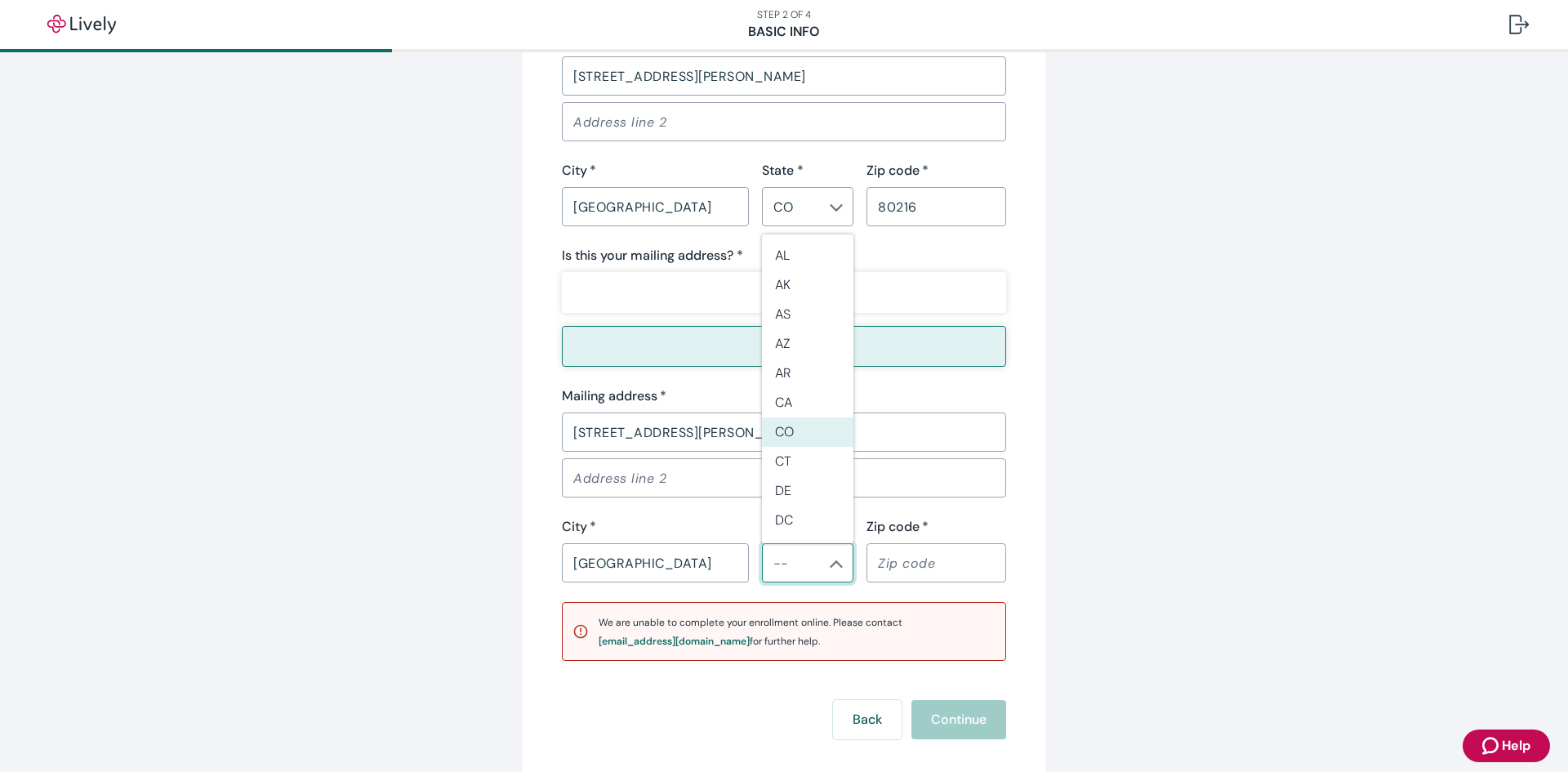
click at [814, 426] on li "CO" at bounding box center [808, 432] width 92 height 30
type input "CO"
click at [916, 570] on input "Zip code   *" at bounding box center [936, 562] width 139 height 32
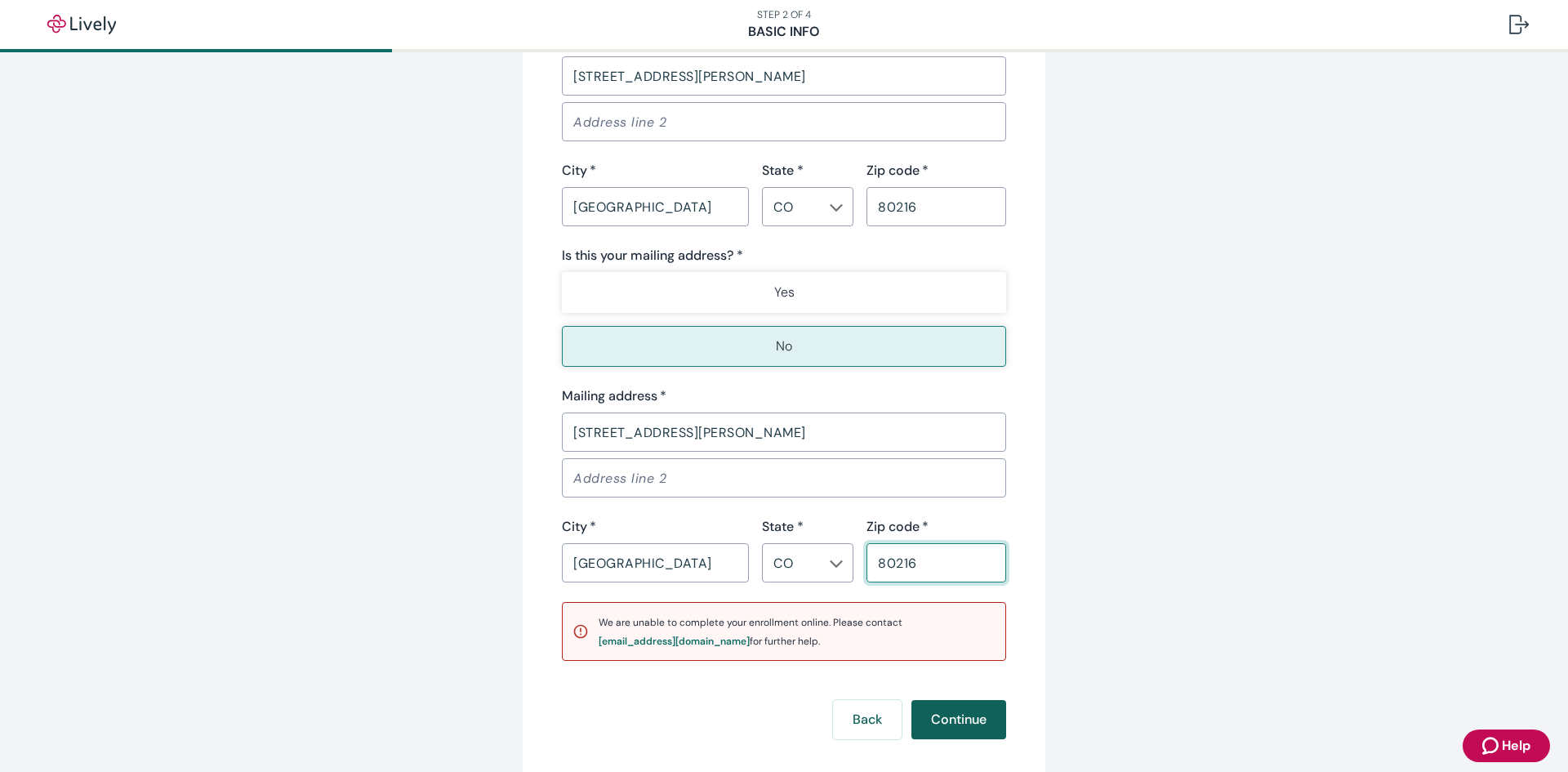
type input "80216"
click at [977, 735] on button "Continue" at bounding box center [958, 720] width 94 height 40
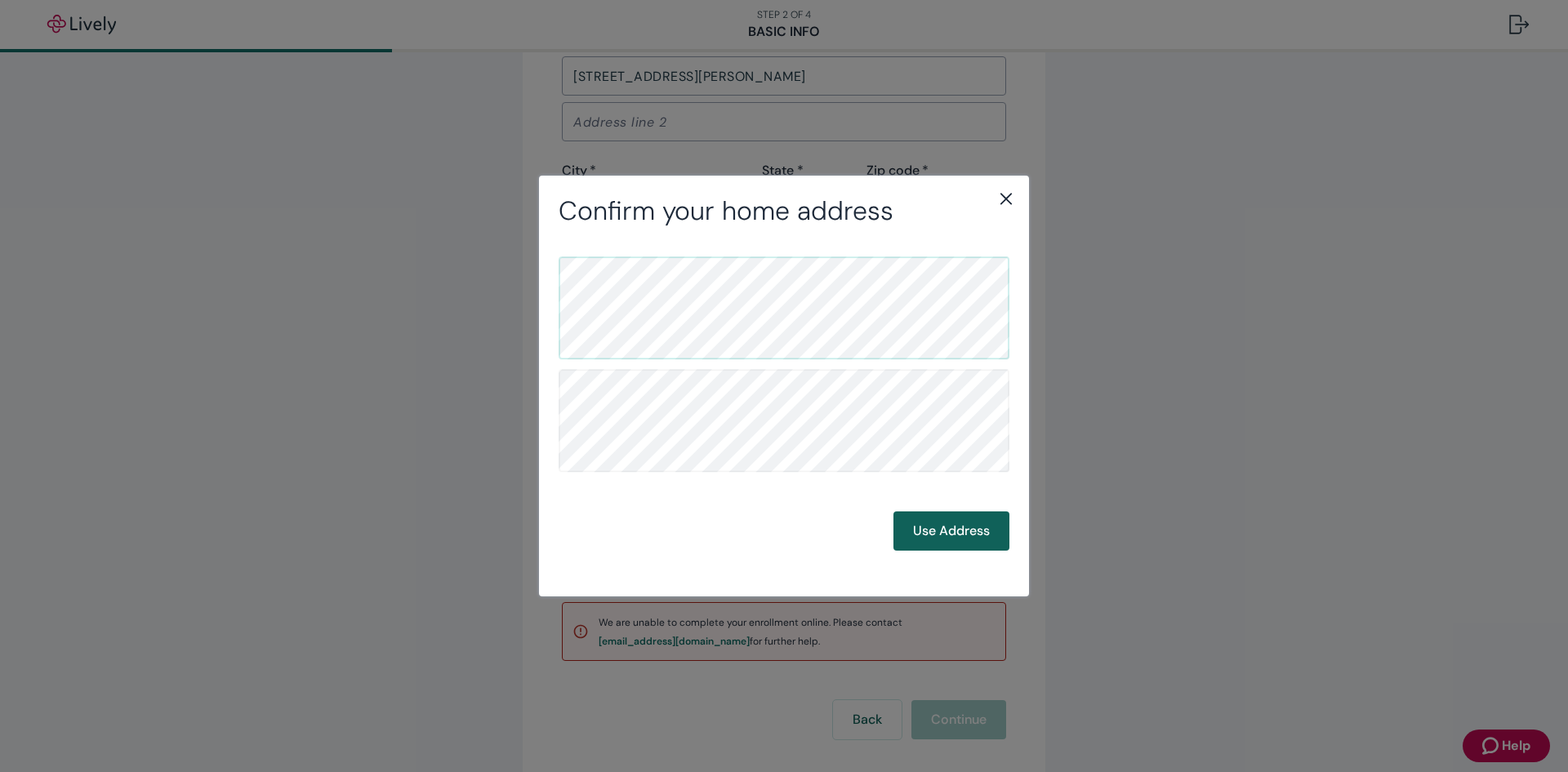
click at [937, 531] on button "Use Address" at bounding box center [951, 531] width 116 height 40
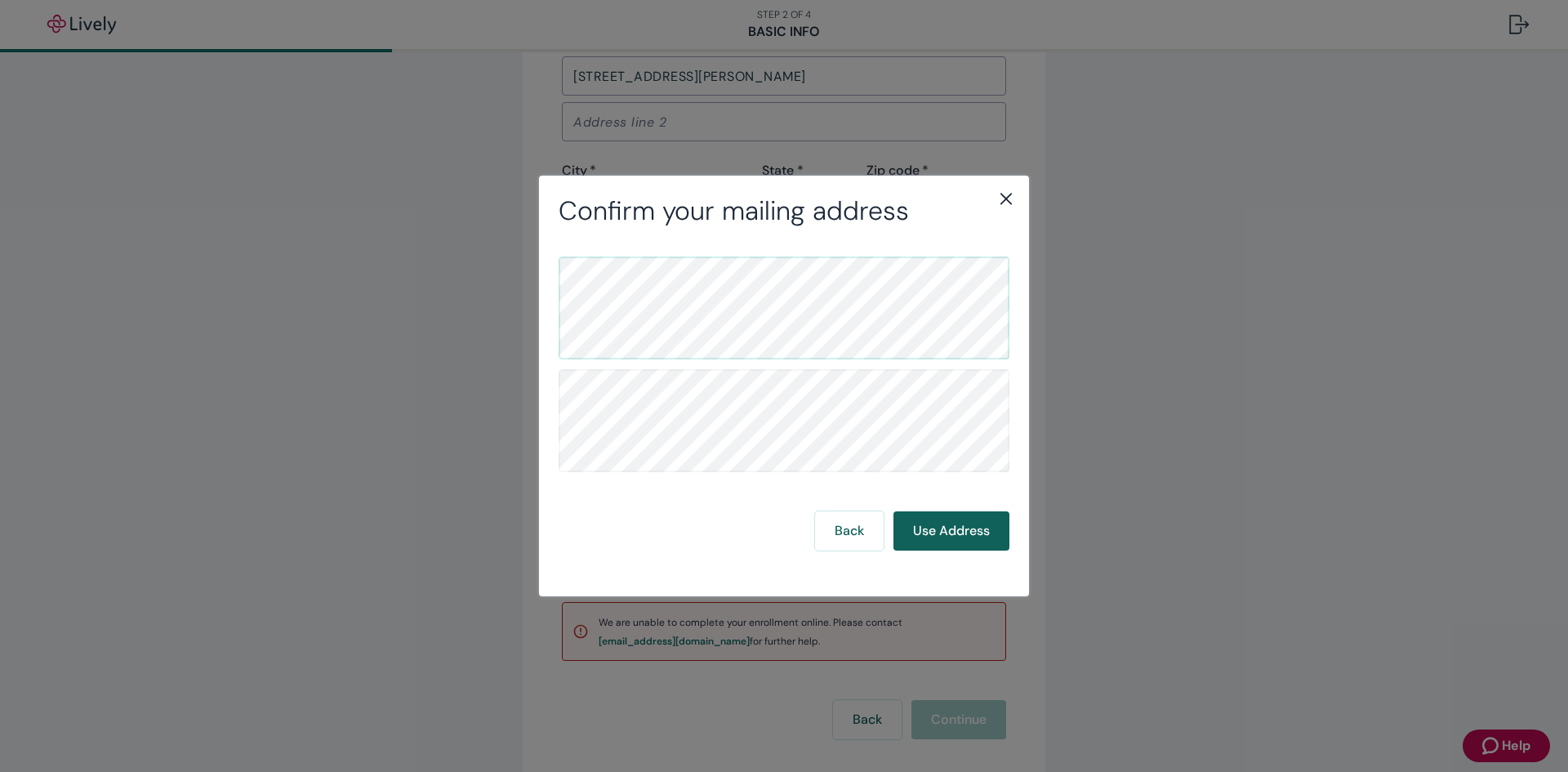
click at [937, 531] on button "Use Address" at bounding box center [951, 531] width 116 height 40
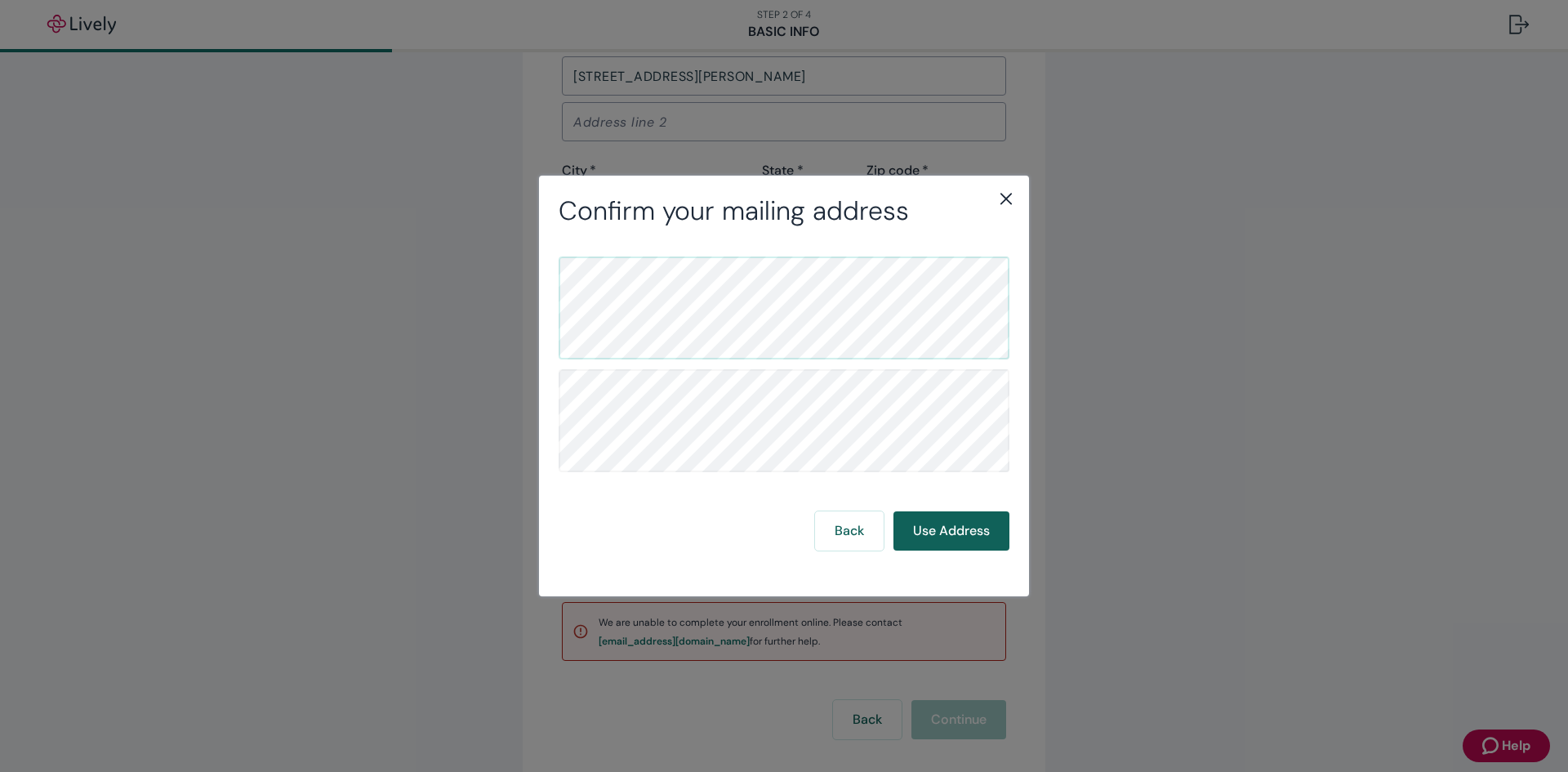
click at [937, 531] on button "Use Address" at bounding box center [951, 531] width 116 height 40
click at [977, 526] on button "Use Address" at bounding box center [951, 531] width 116 height 40
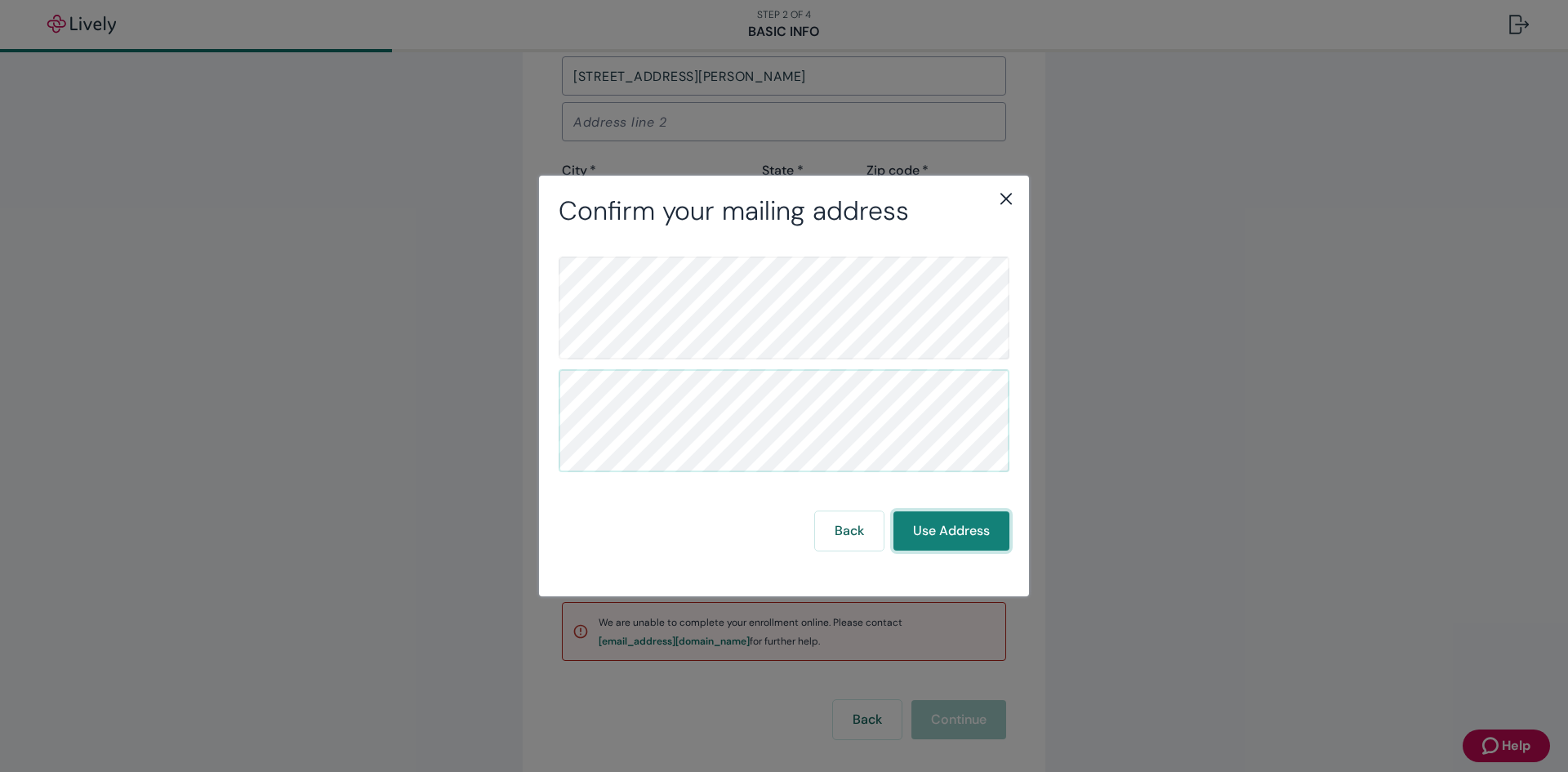
click at [977, 526] on button "Use Address" at bounding box center [951, 531] width 116 height 40
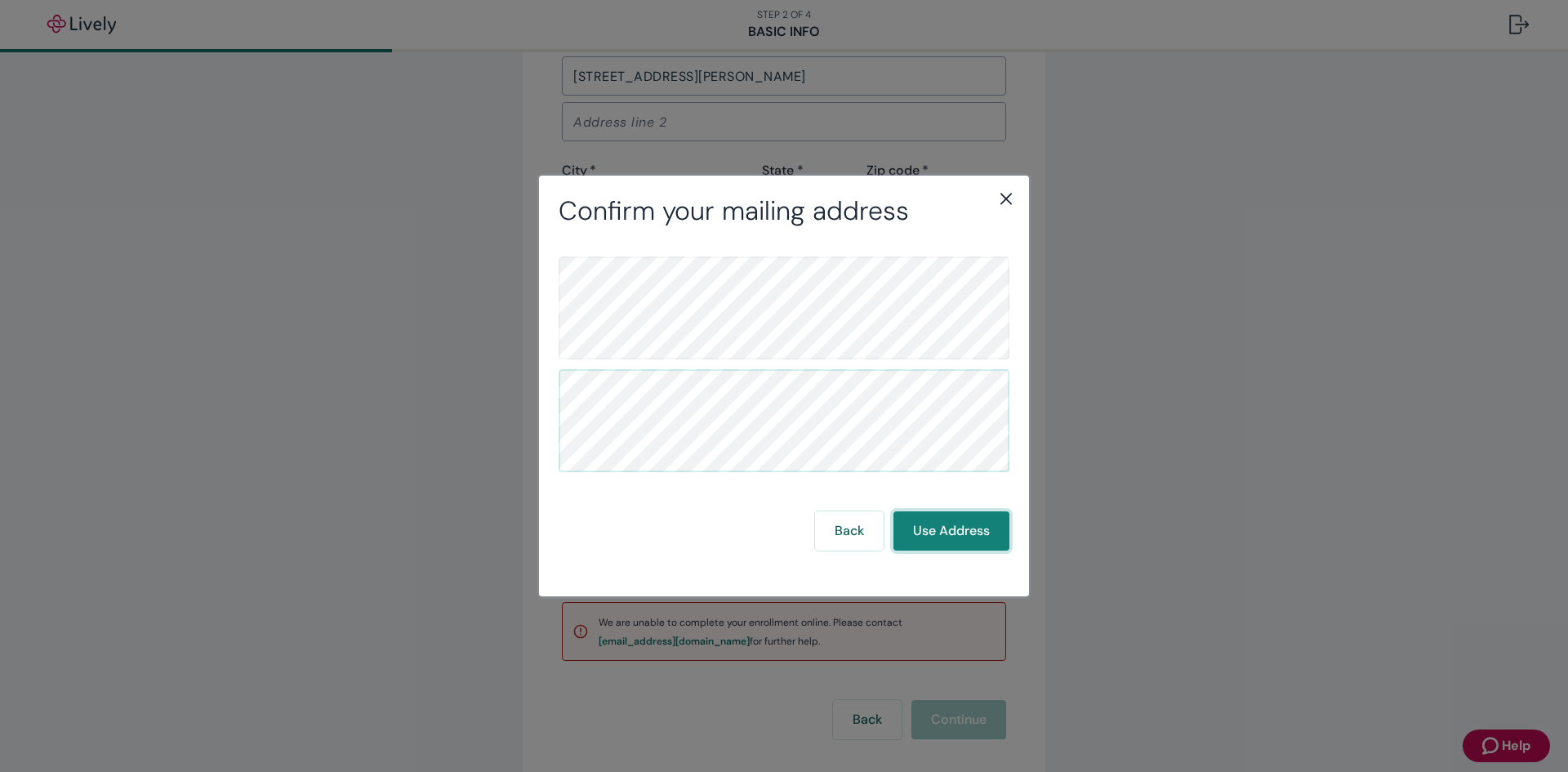
click at [977, 526] on button "Use Address" at bounding box center [951, 531] width 116 height 40
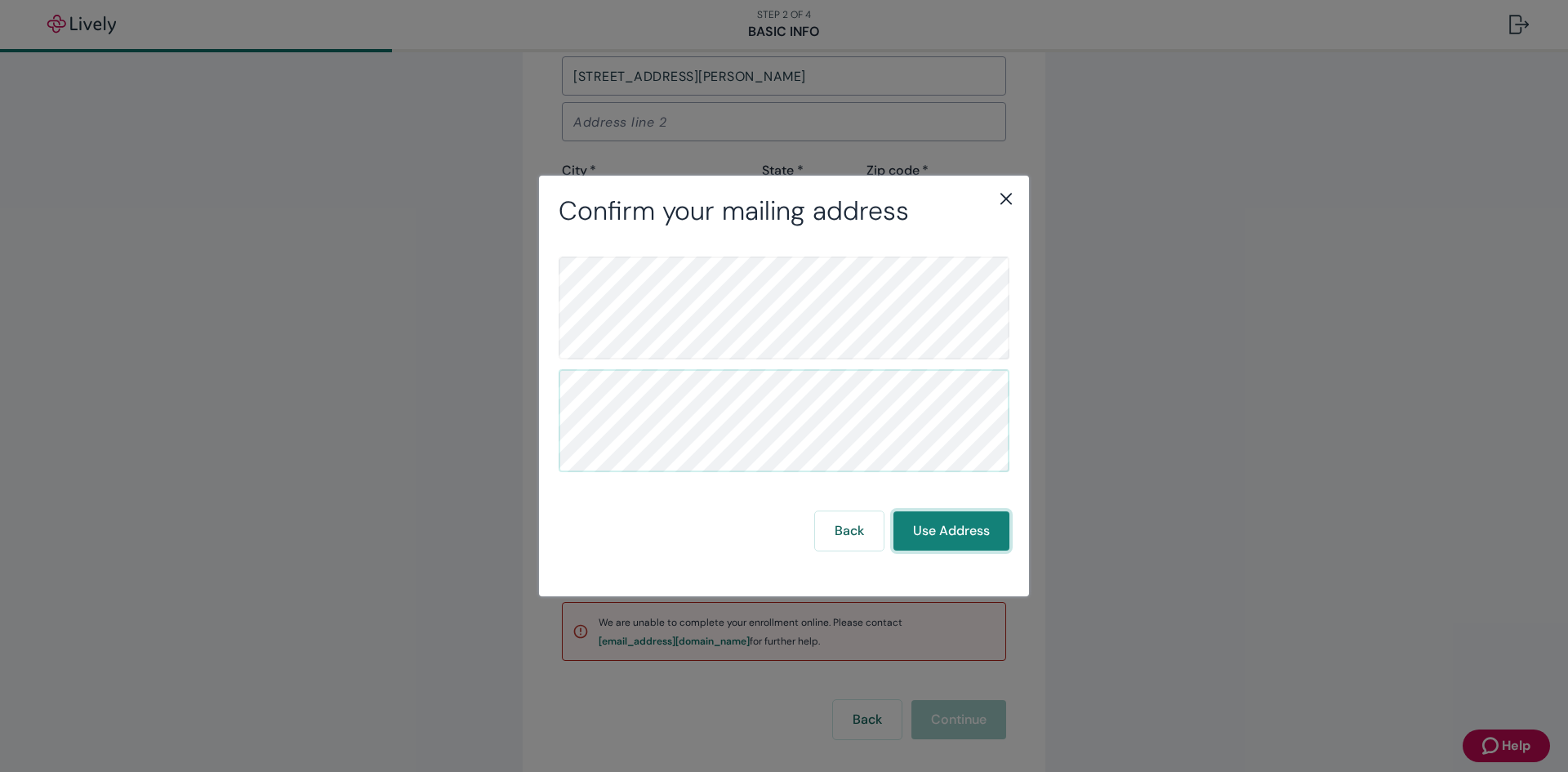
click at [977, 526] on button "Use Address" at bounding box center [951, 531] width 116 height 40
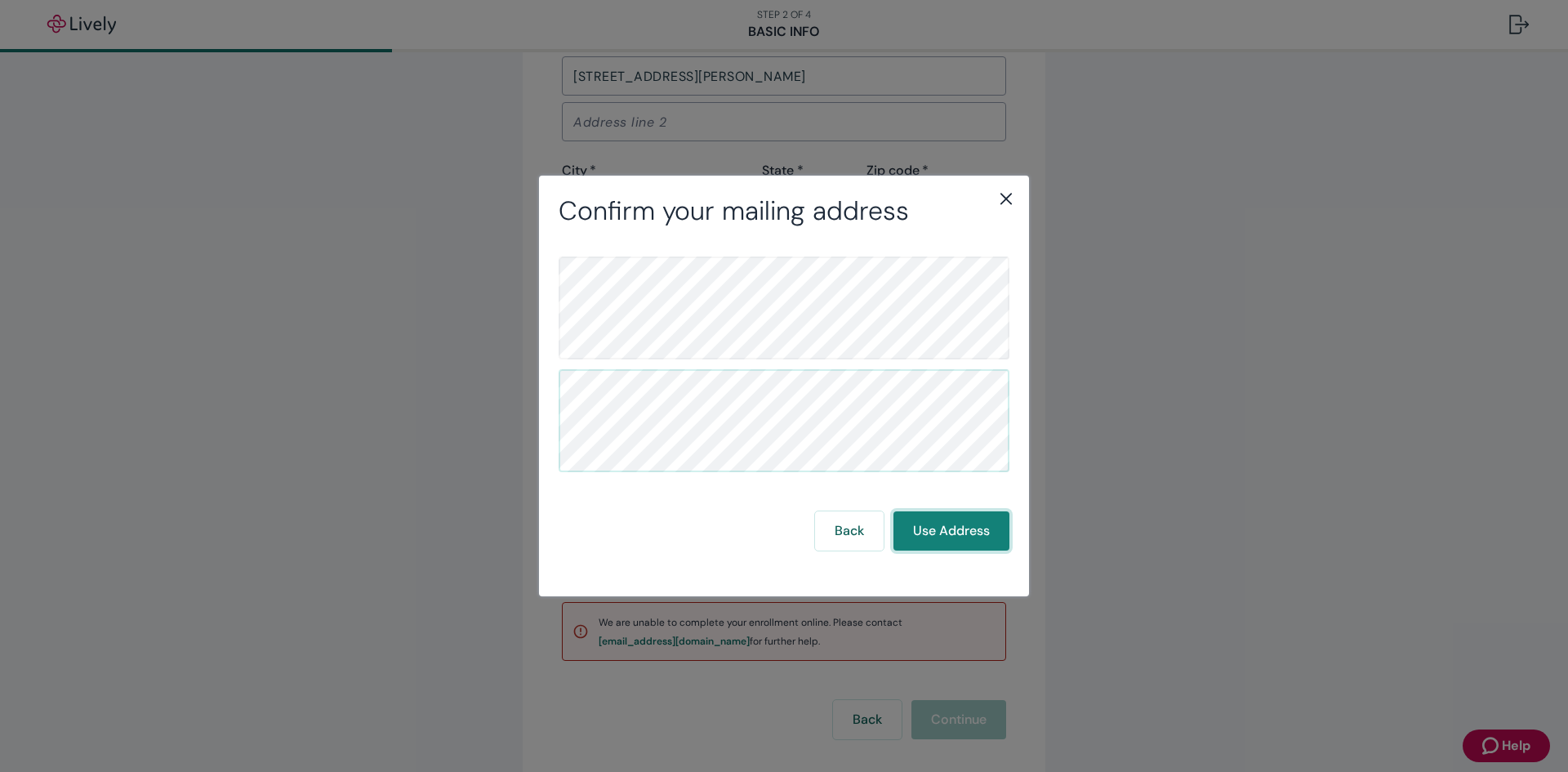
click at [977, 526] on button "Use Address" at bounding box center [951, 531] width 116 height 40
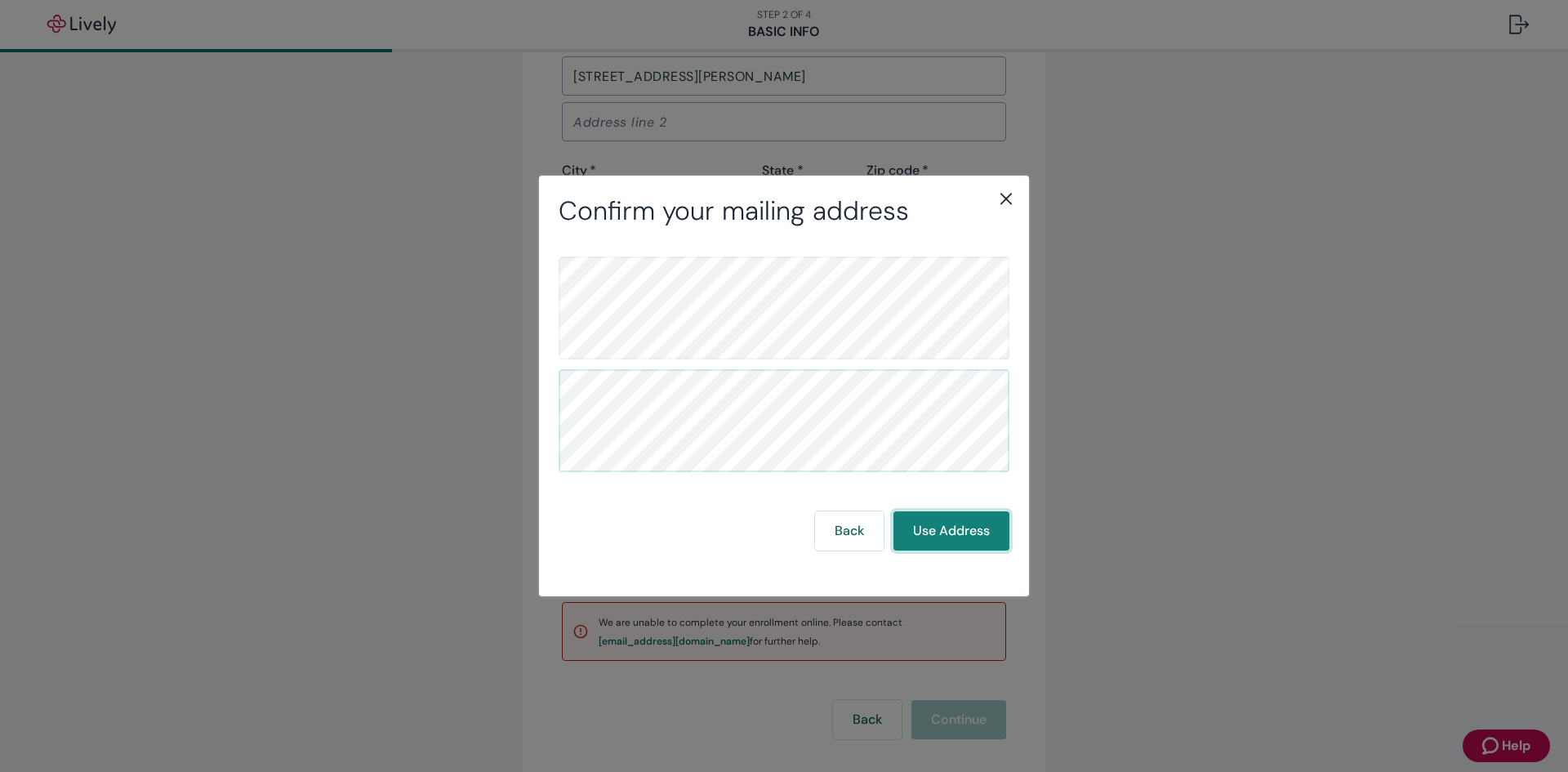
click at [977, 526] on button "Use Address" at bounding box center [951, 531] width 116 height 40
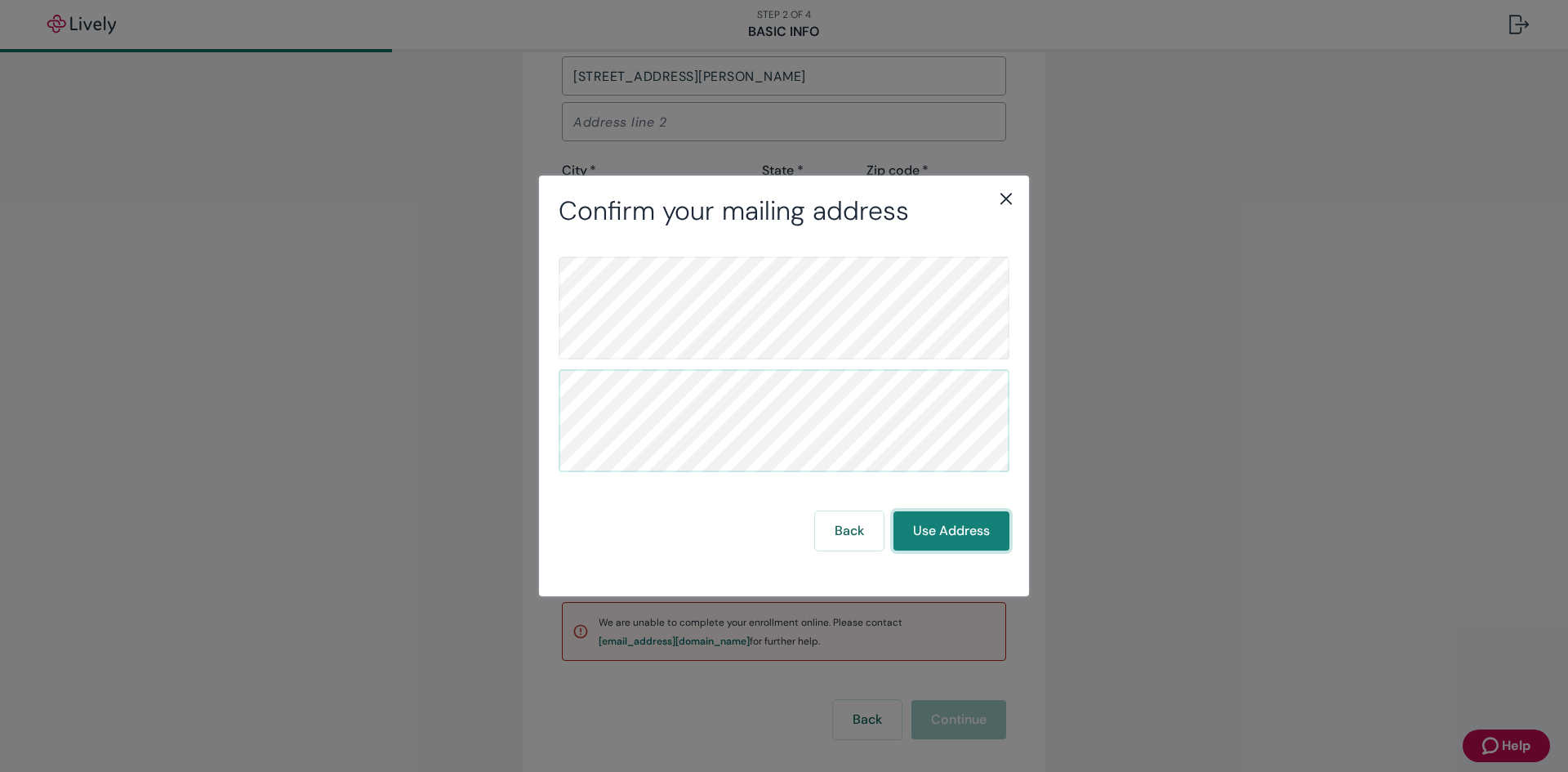
click at [977, 526] on button "Use Address" at bounding box center [951, 531] width 116 height 40
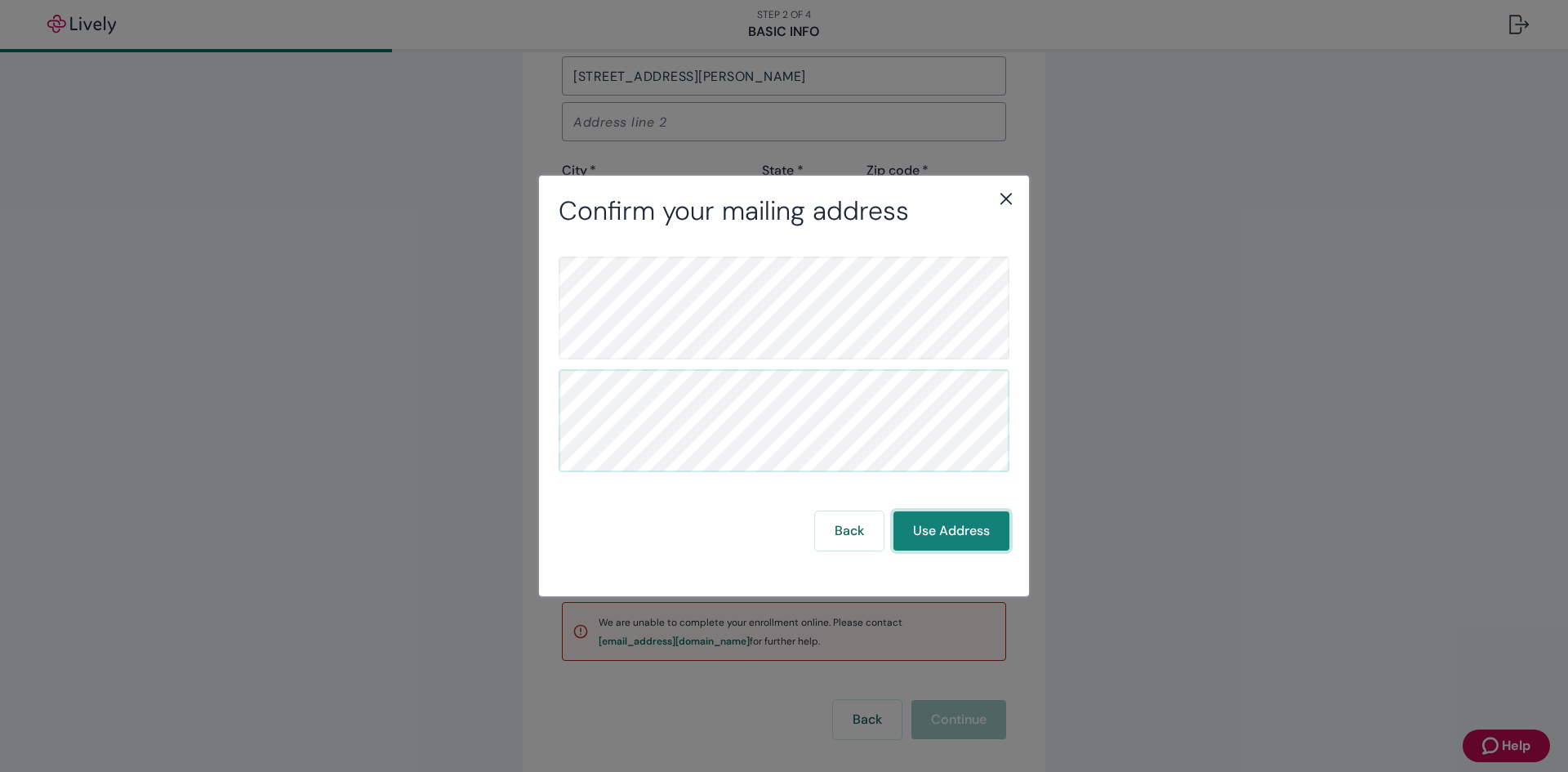
click at [977, 526] on button "Use Address" at bounding box center [951, 531] width 116 height 40
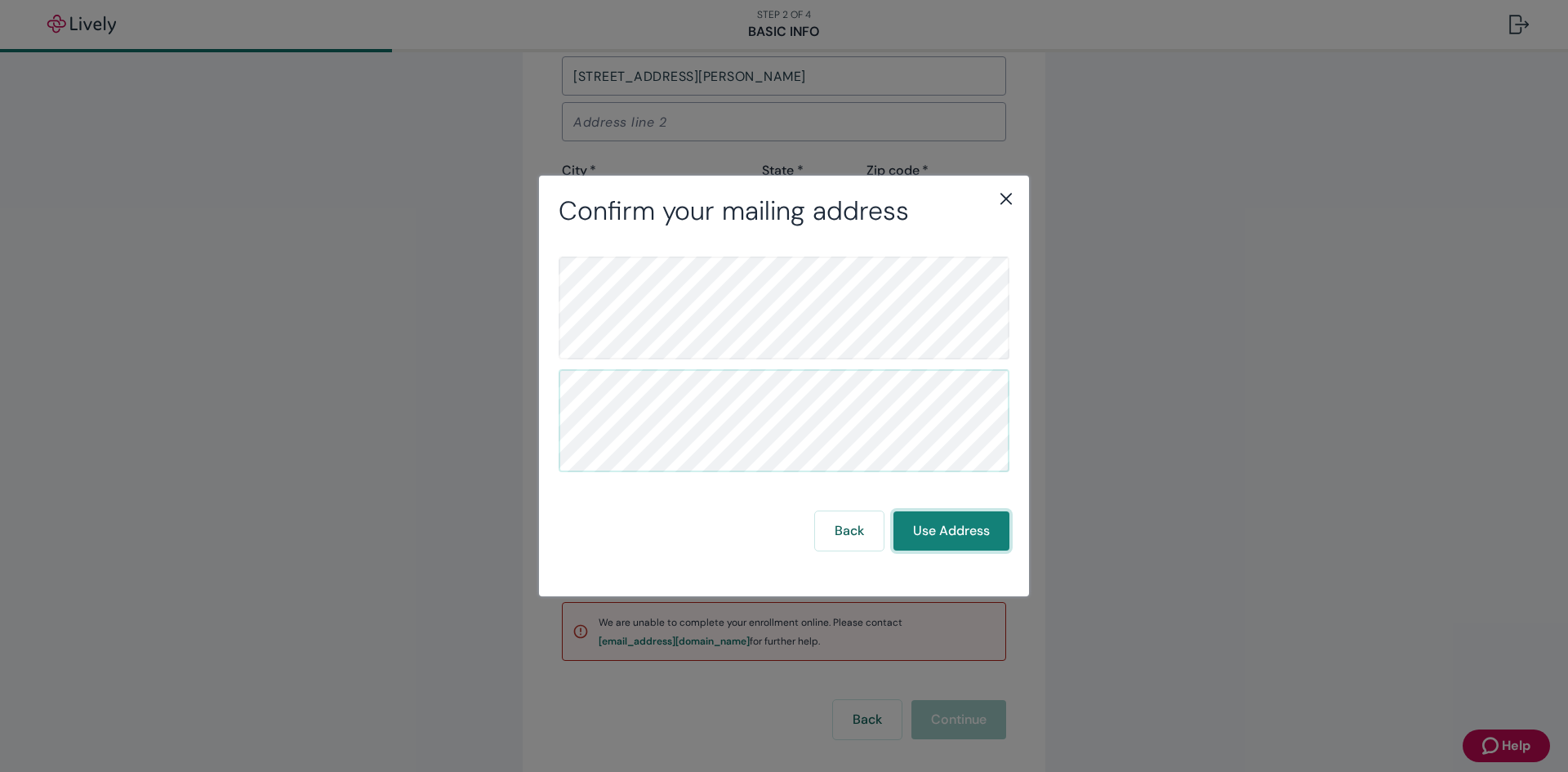
click at [977, 526] on button "Use Address" at bounding box center [951, 531] width 116 height 40
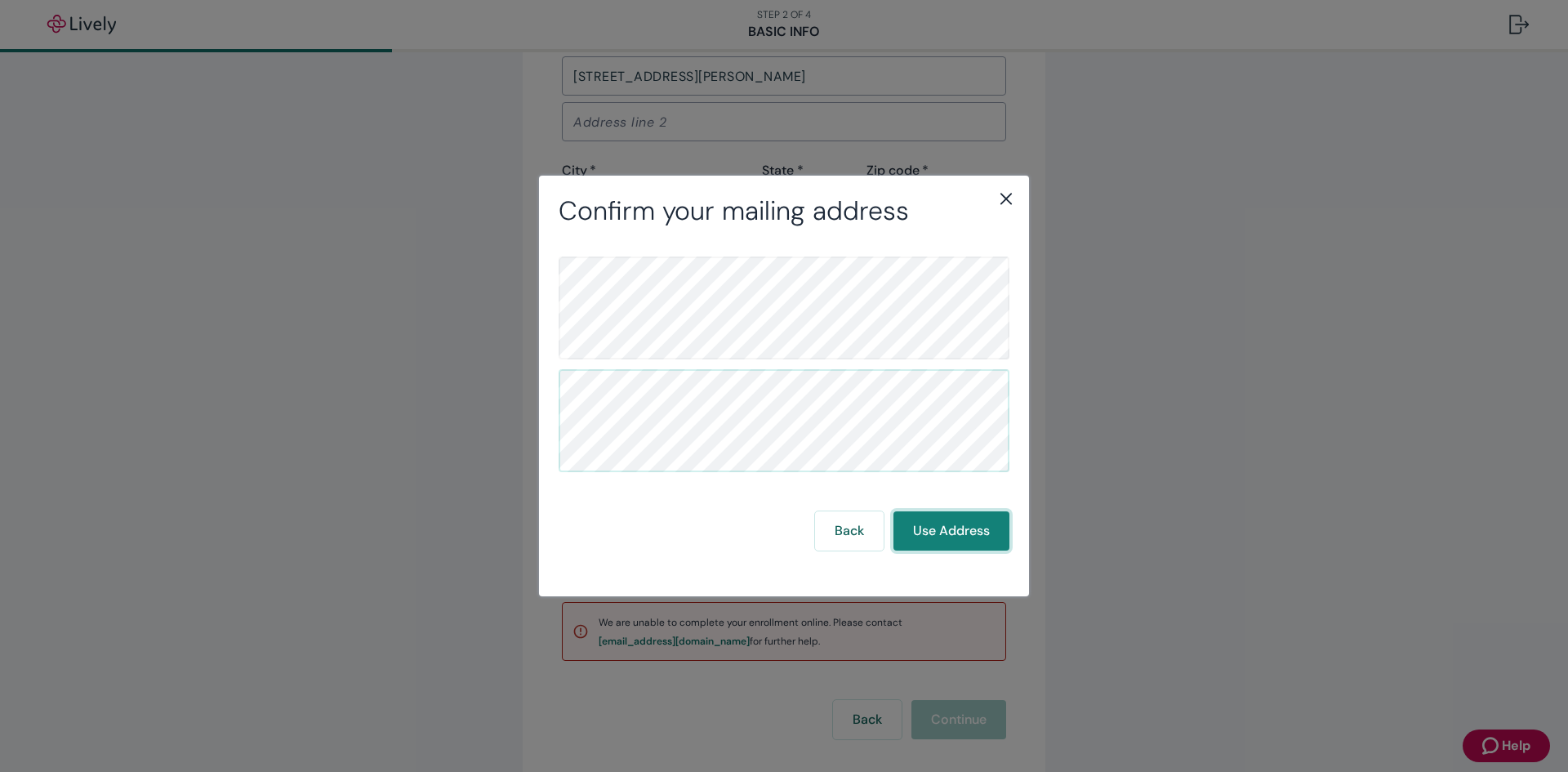
click at [977, 526] on button "Use Address" at bounding box center [951, 531] width 116 height 40
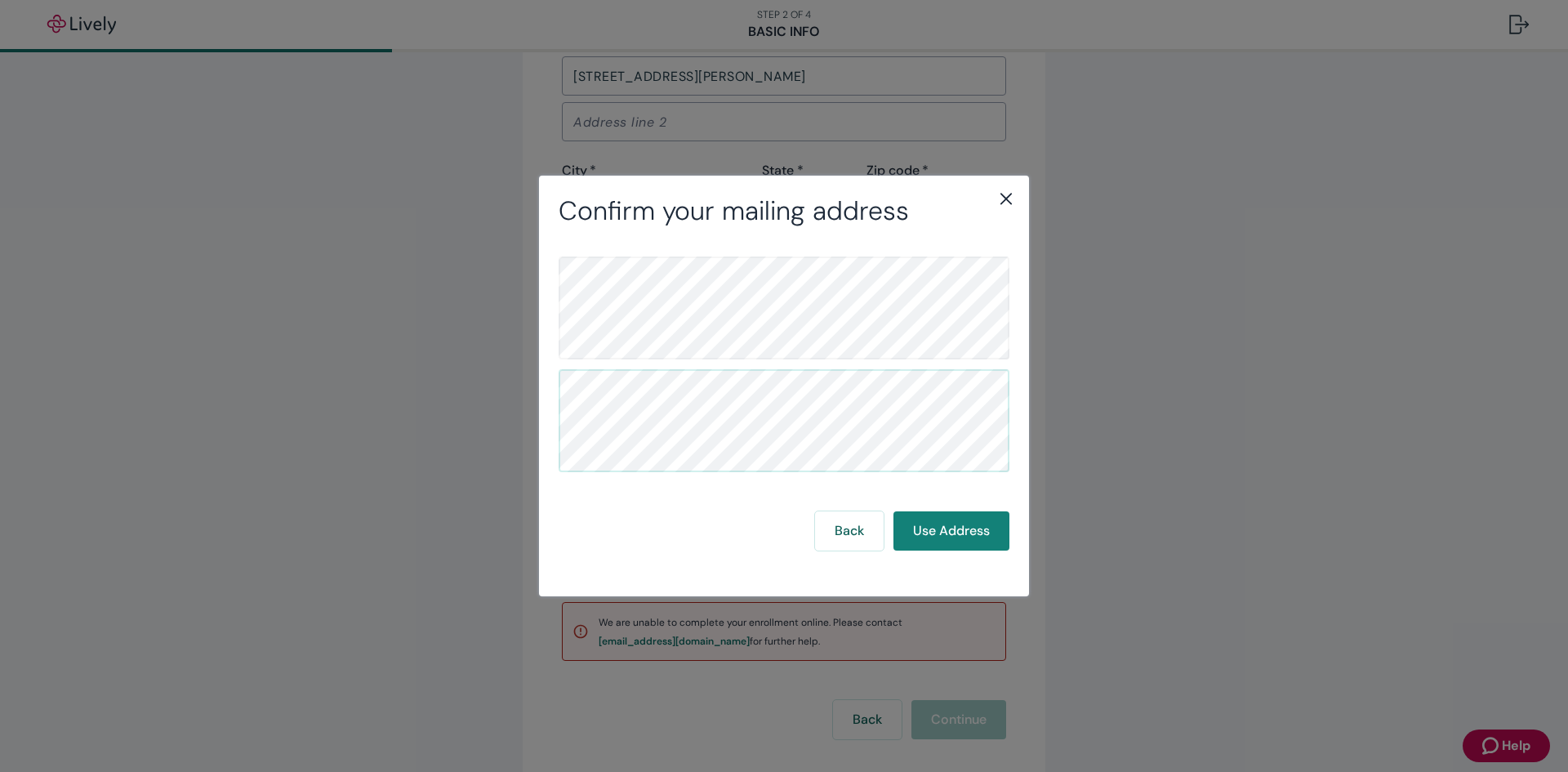
click at [1013, 203] on icon "close" at bounding box center [1006, 199] width 20 height 20
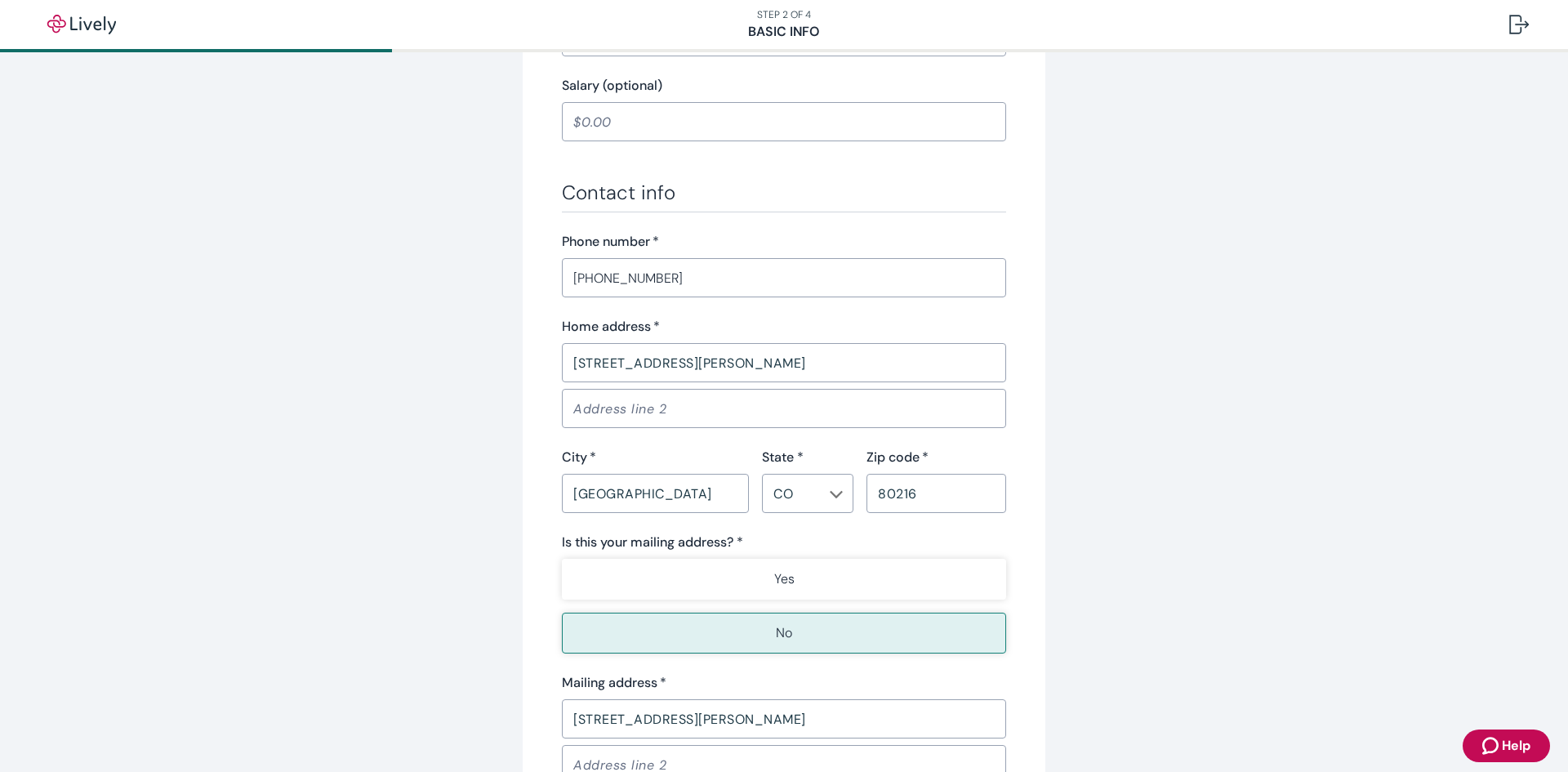
scroll to position [839, 0]
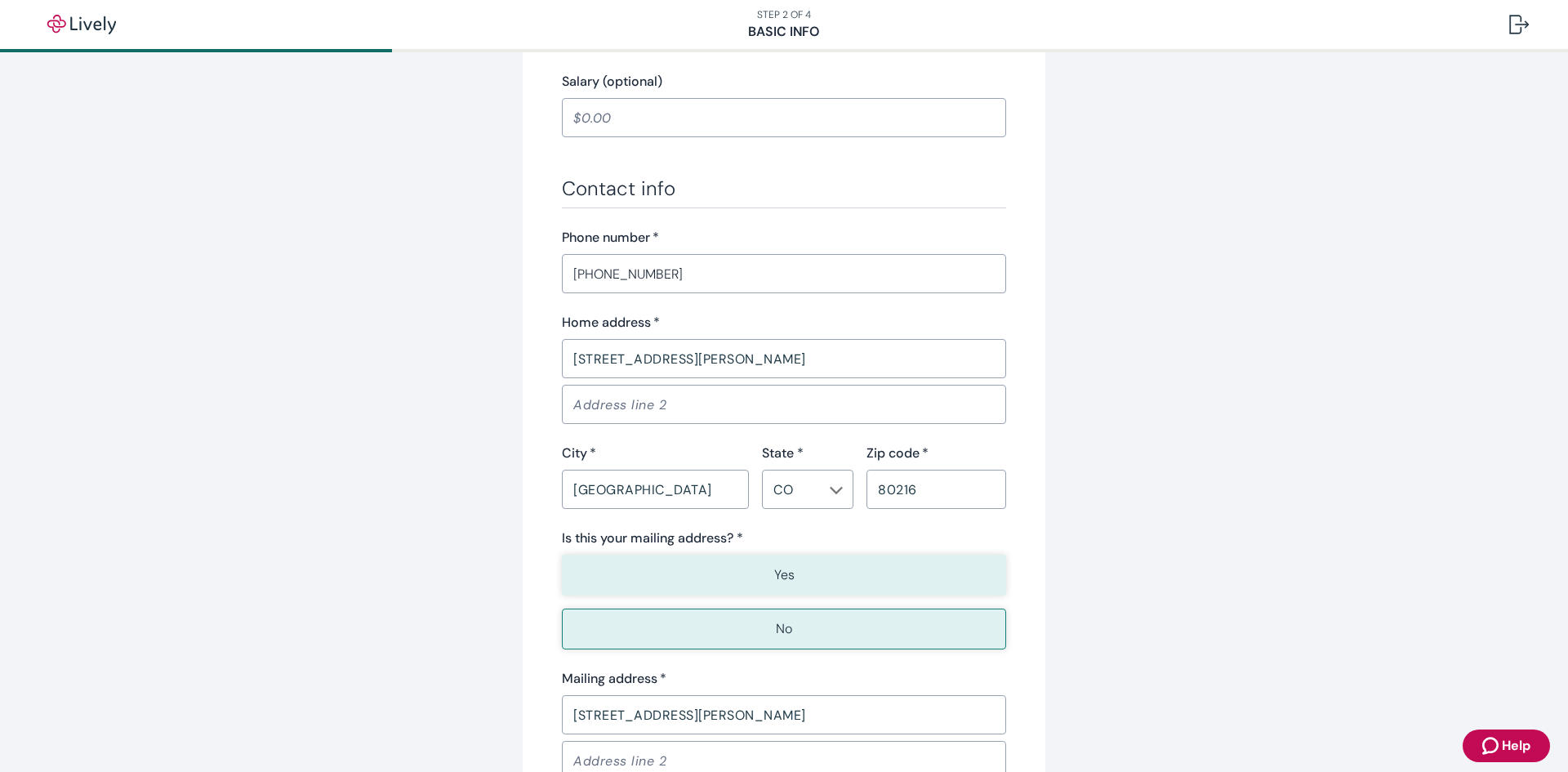
click at [872, 575] on button "Yes" at bounding box center [784, 574] width 444 height 40
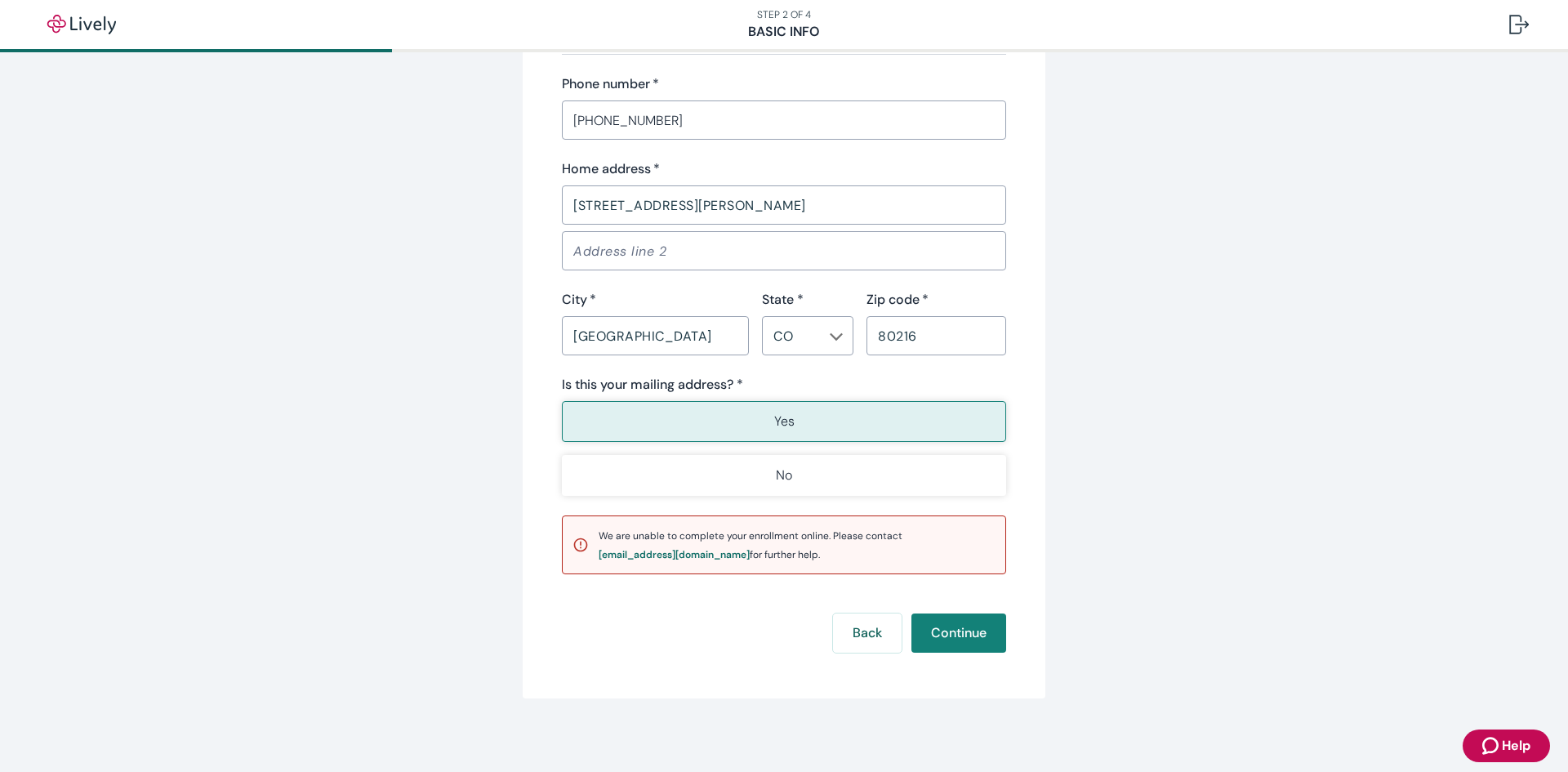
scroll to position [997, 0]
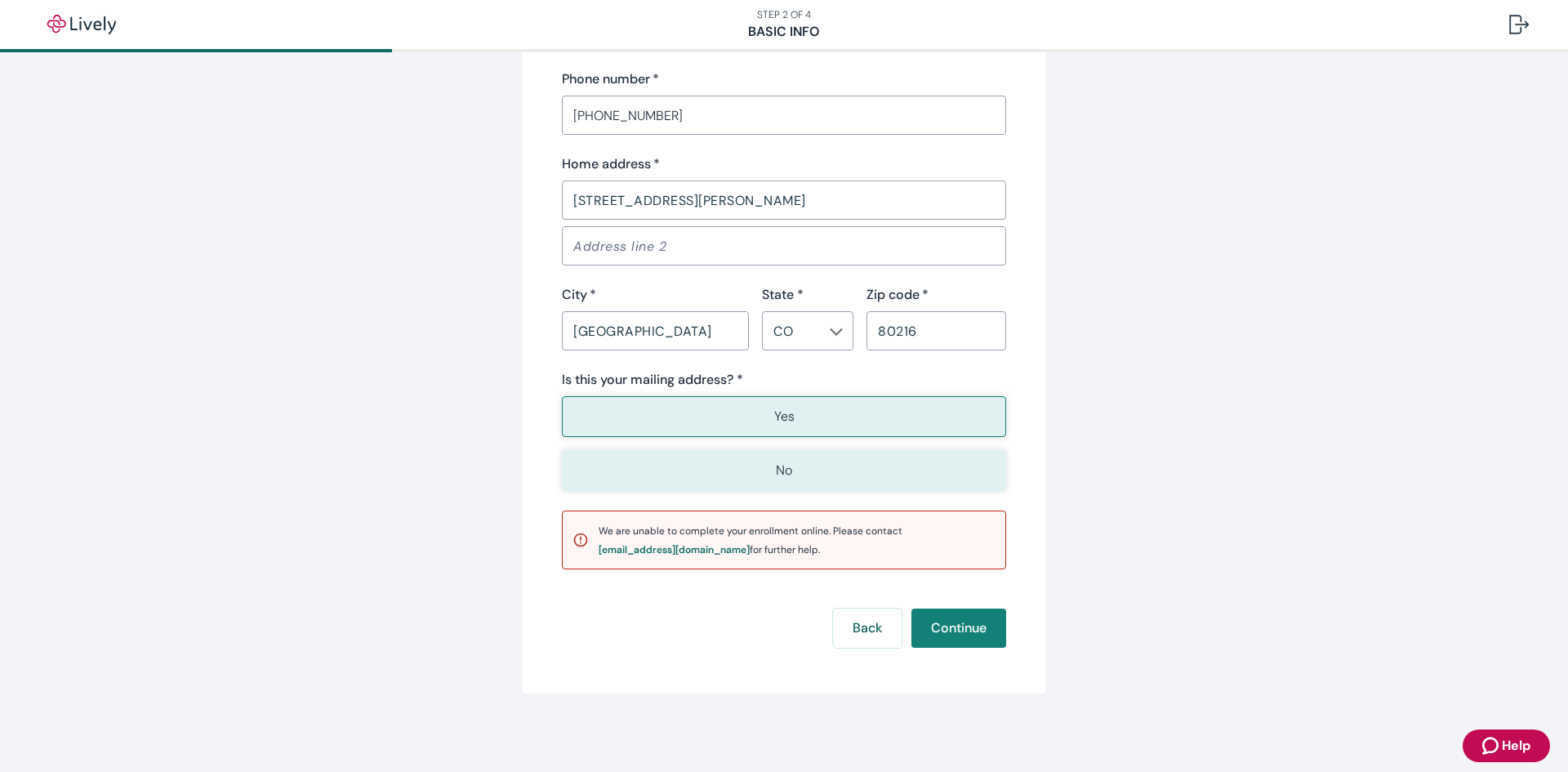
click at [847, 453] on button "No" at bounding box center [784, 470] width 444 height 40
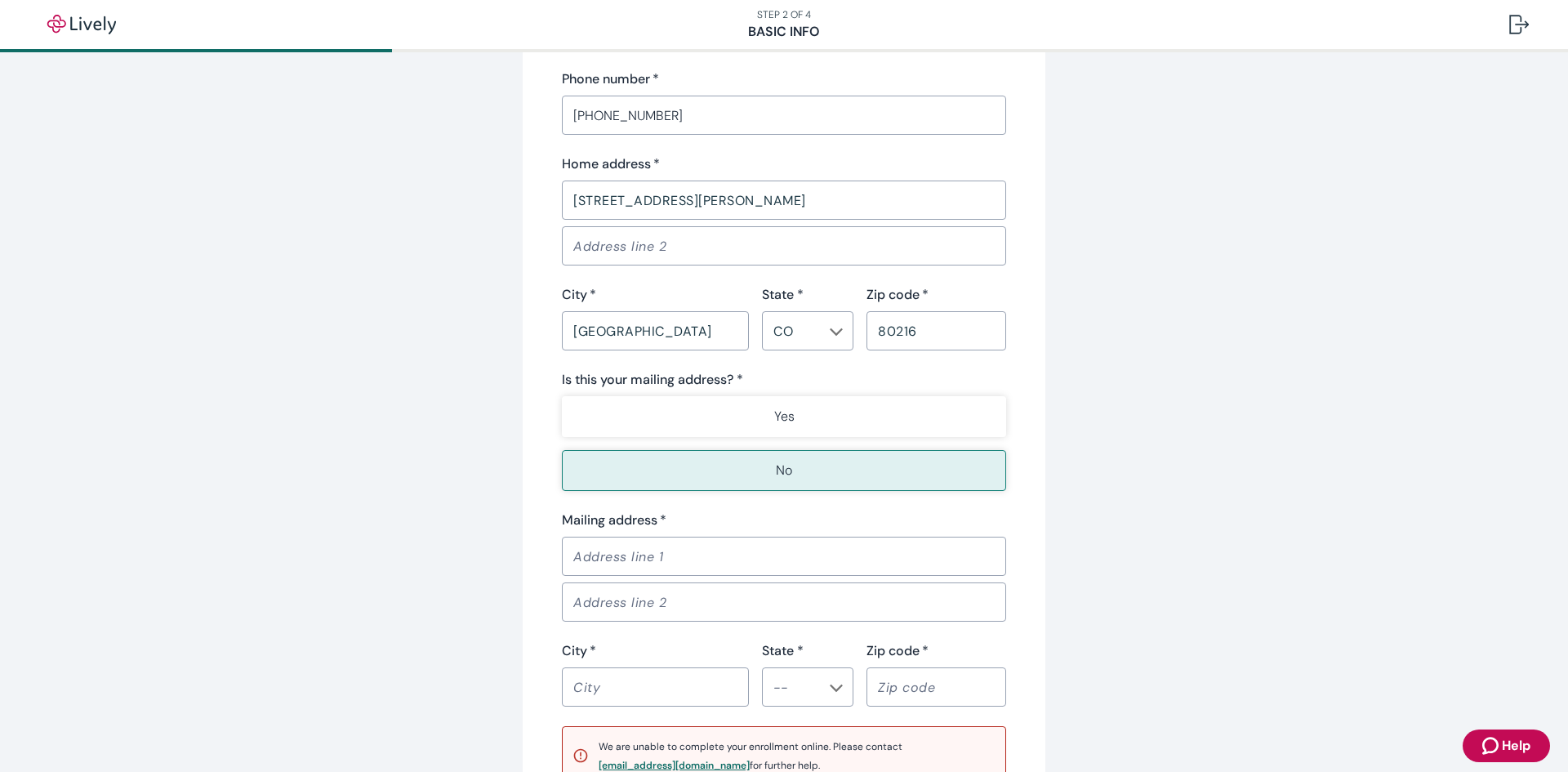
click at [688, 762] on div "[EMAIL_ADDRESS][DOMAIN_NAME]" at bounding box center [674, 765] width 151 height 10
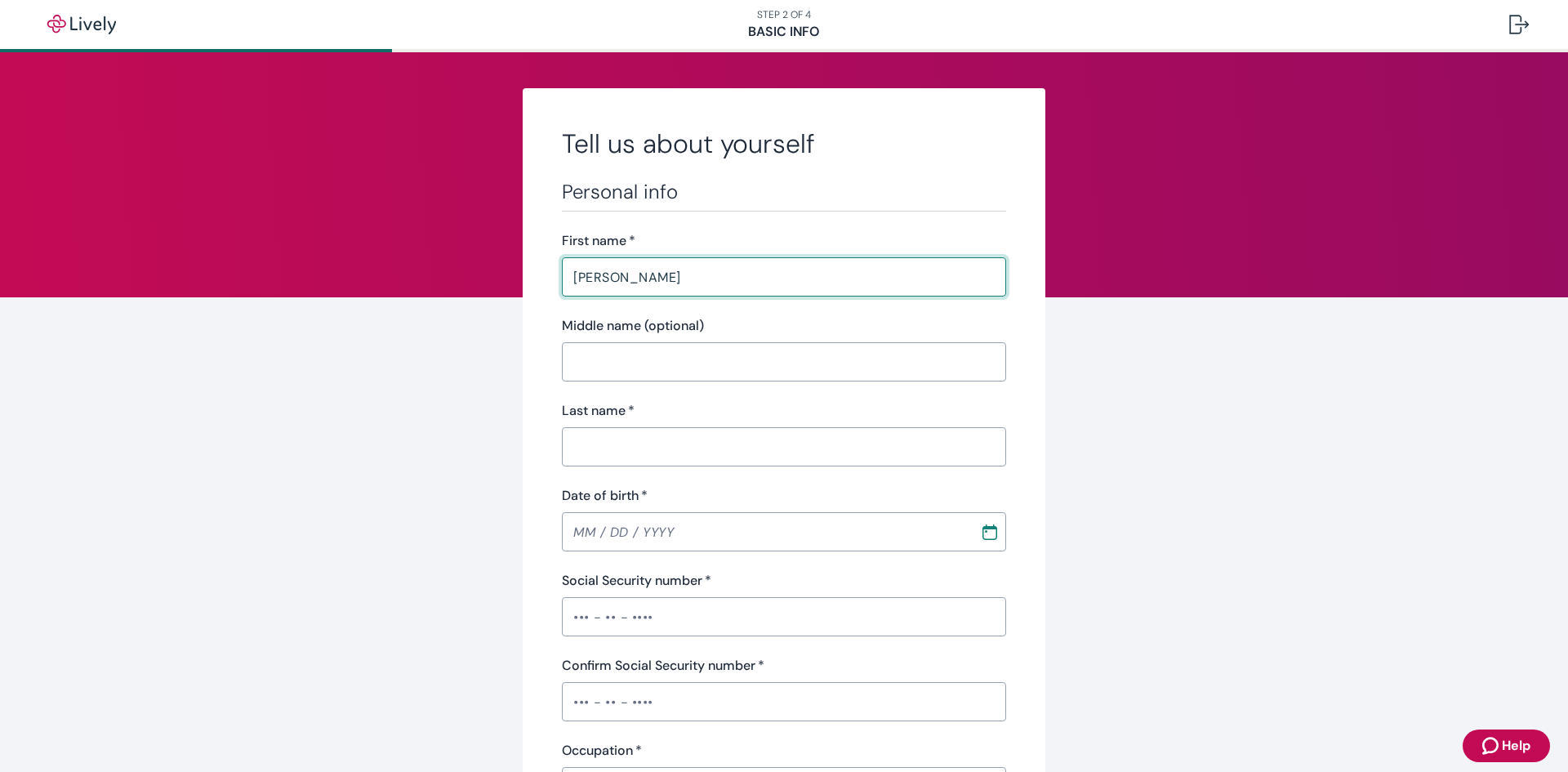
type input "Alejandro"
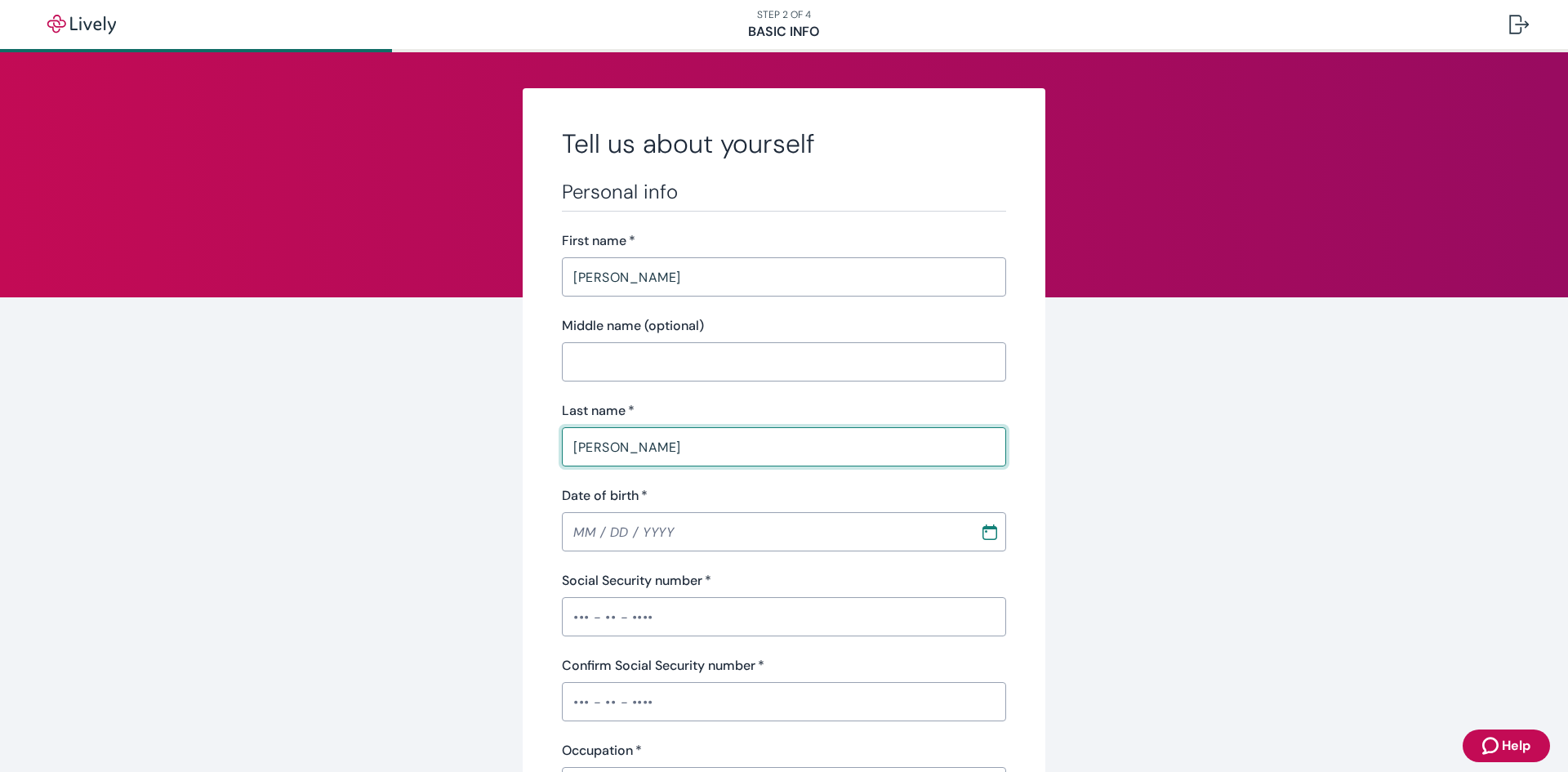
type input "Moya"
click at [652, 527] on input "Date of birth   *" at bounding box center [765, 532] width 407 height 32
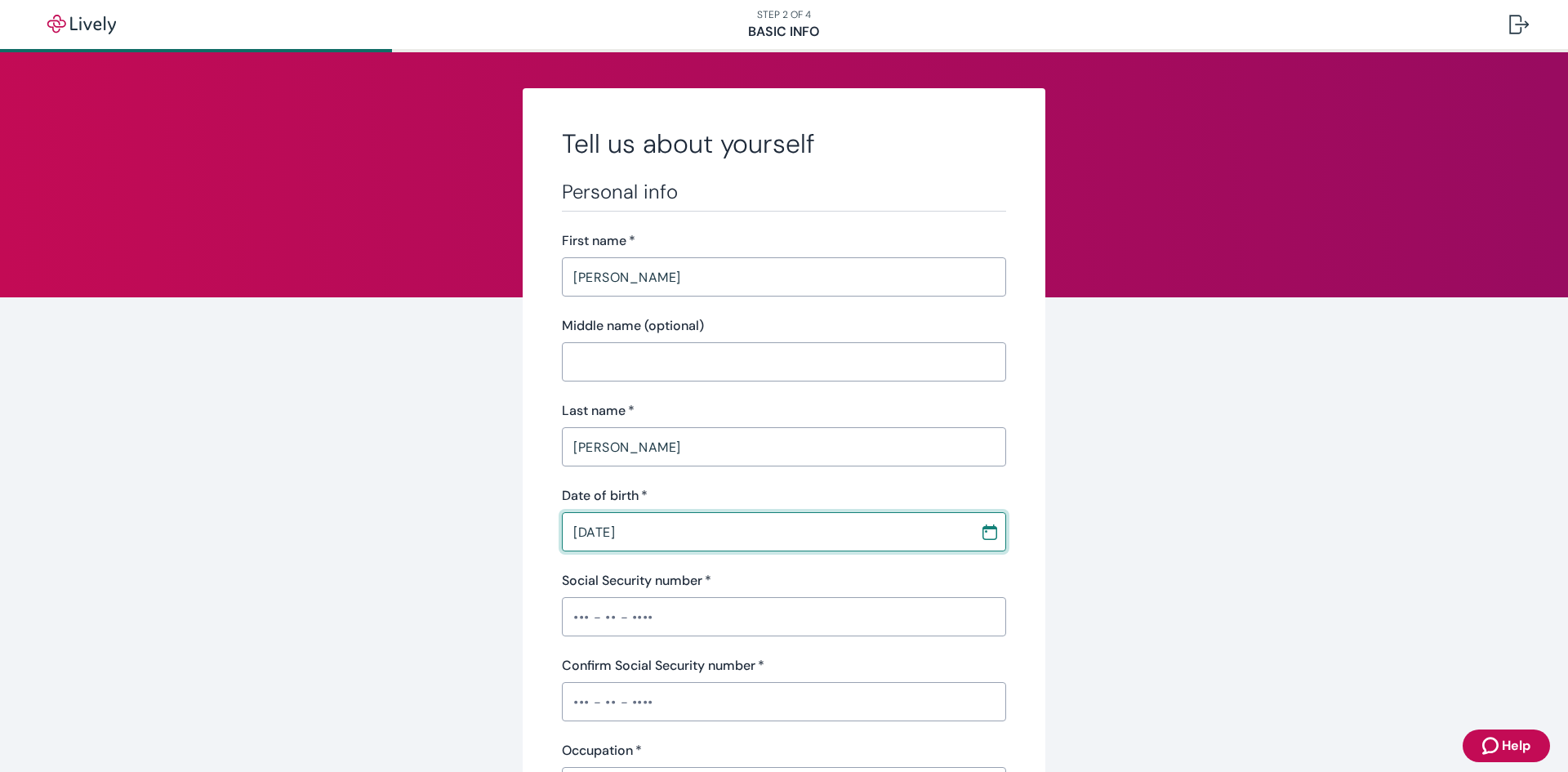
type input "04 / 23 / 2004"
click at [577, 616] on input "Social Security number   *" at bounding box center [784, 616] width 444 height 32
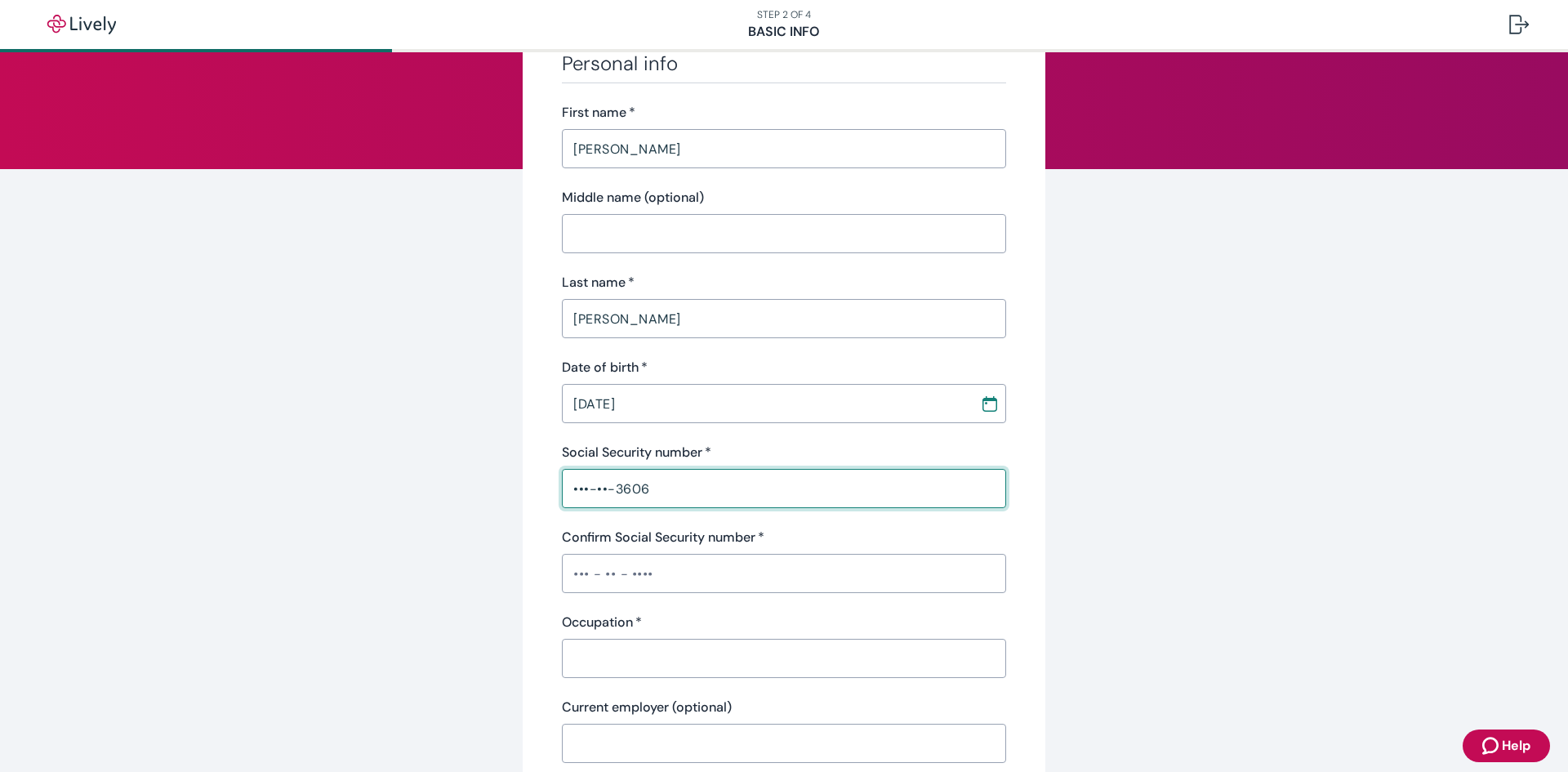
scroll to position [130, 0]
type input "•••-••-3606"
click at [585, 582] on input "Confirm Social Security number   *" at bounding box center [784, 571] width 444 height 32
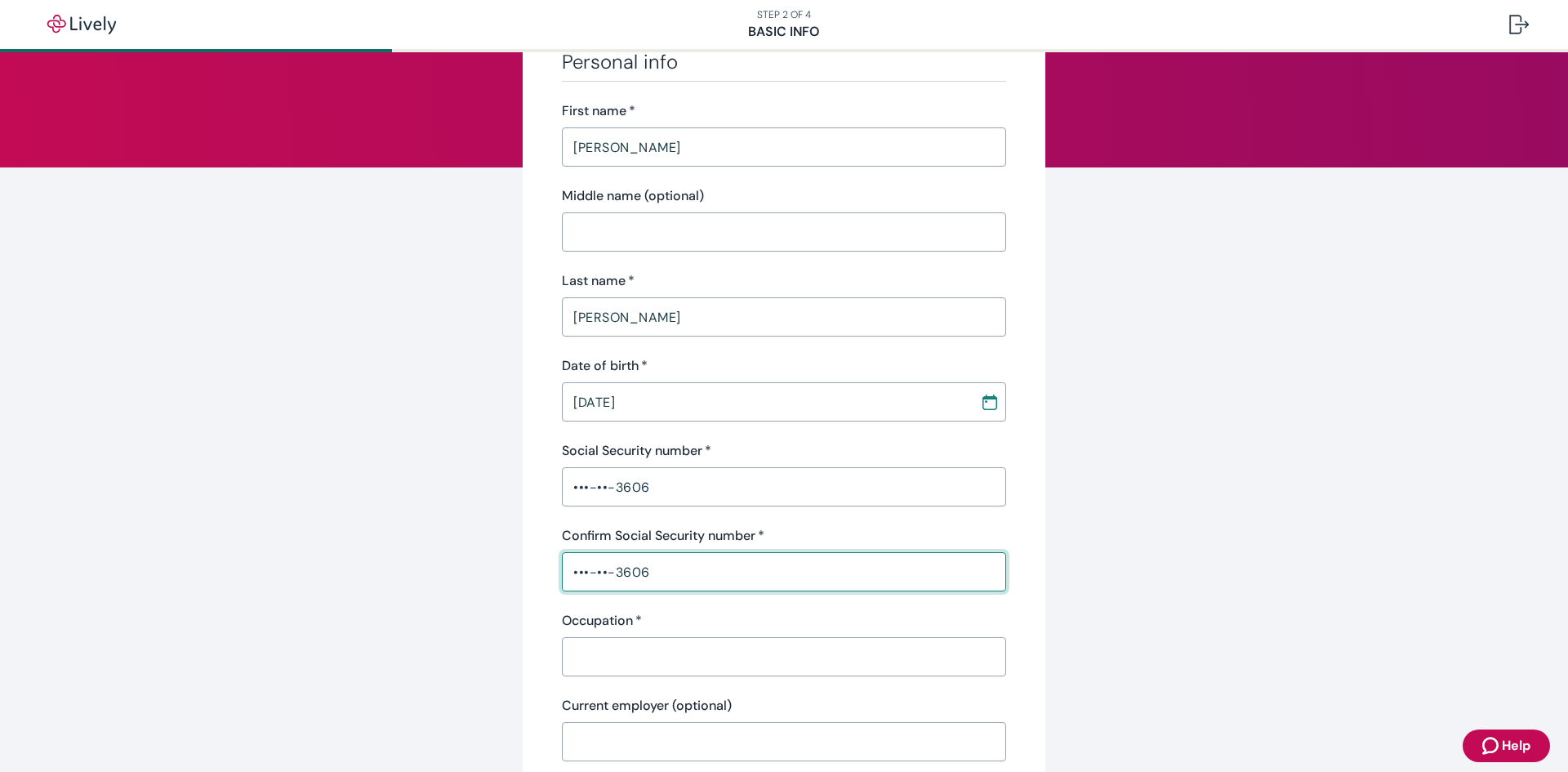
type input "•••-••-3606"
click at [628, 644] on input "Occupation   *" at bounding box center [784, 657] width 444 height 32
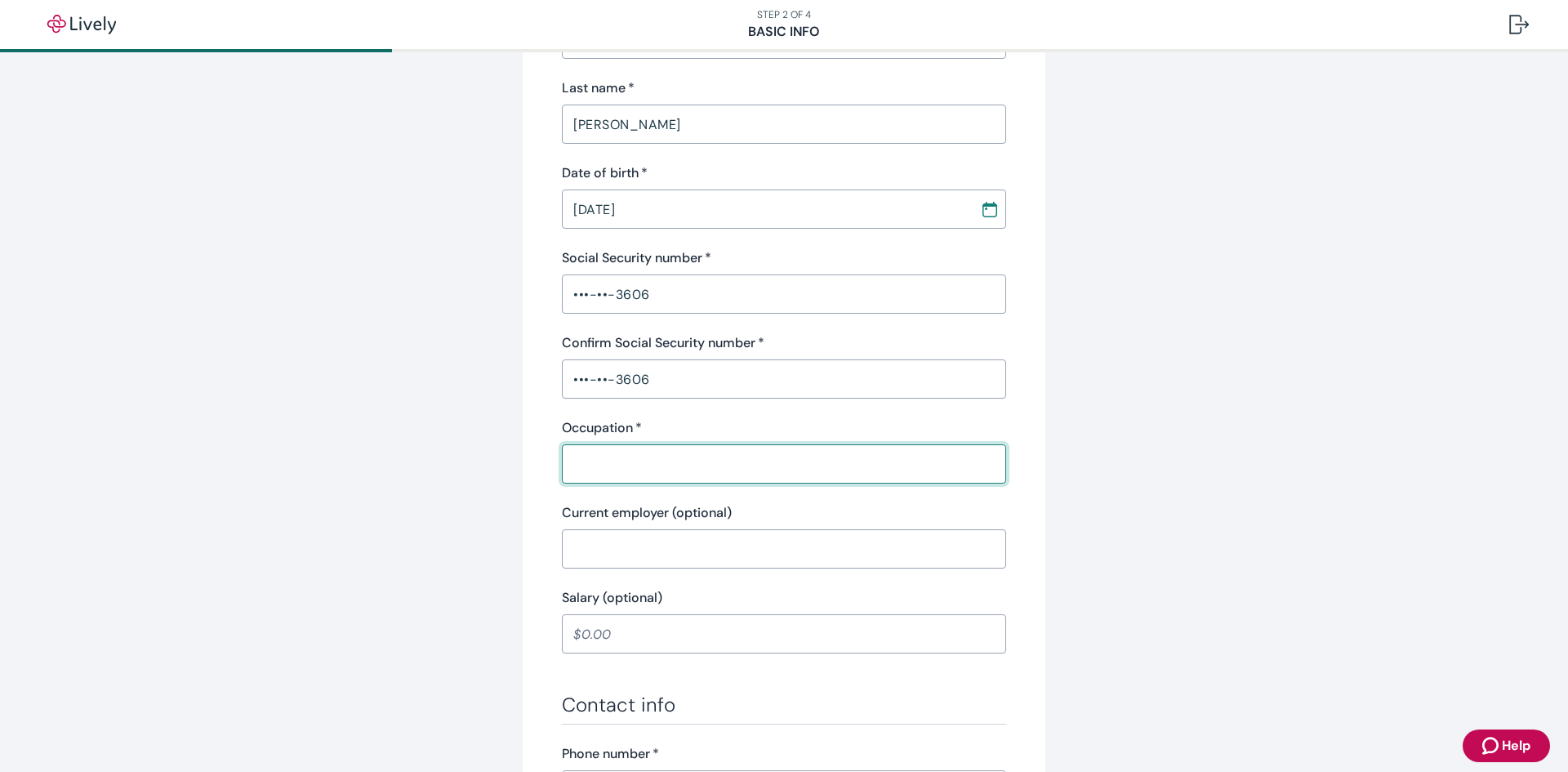
scroll to position [325, 0]
type input "Labor"
click at [577, 551] on input "Current employer (optional)" at bounding box center [784, 546] width 444 height 32
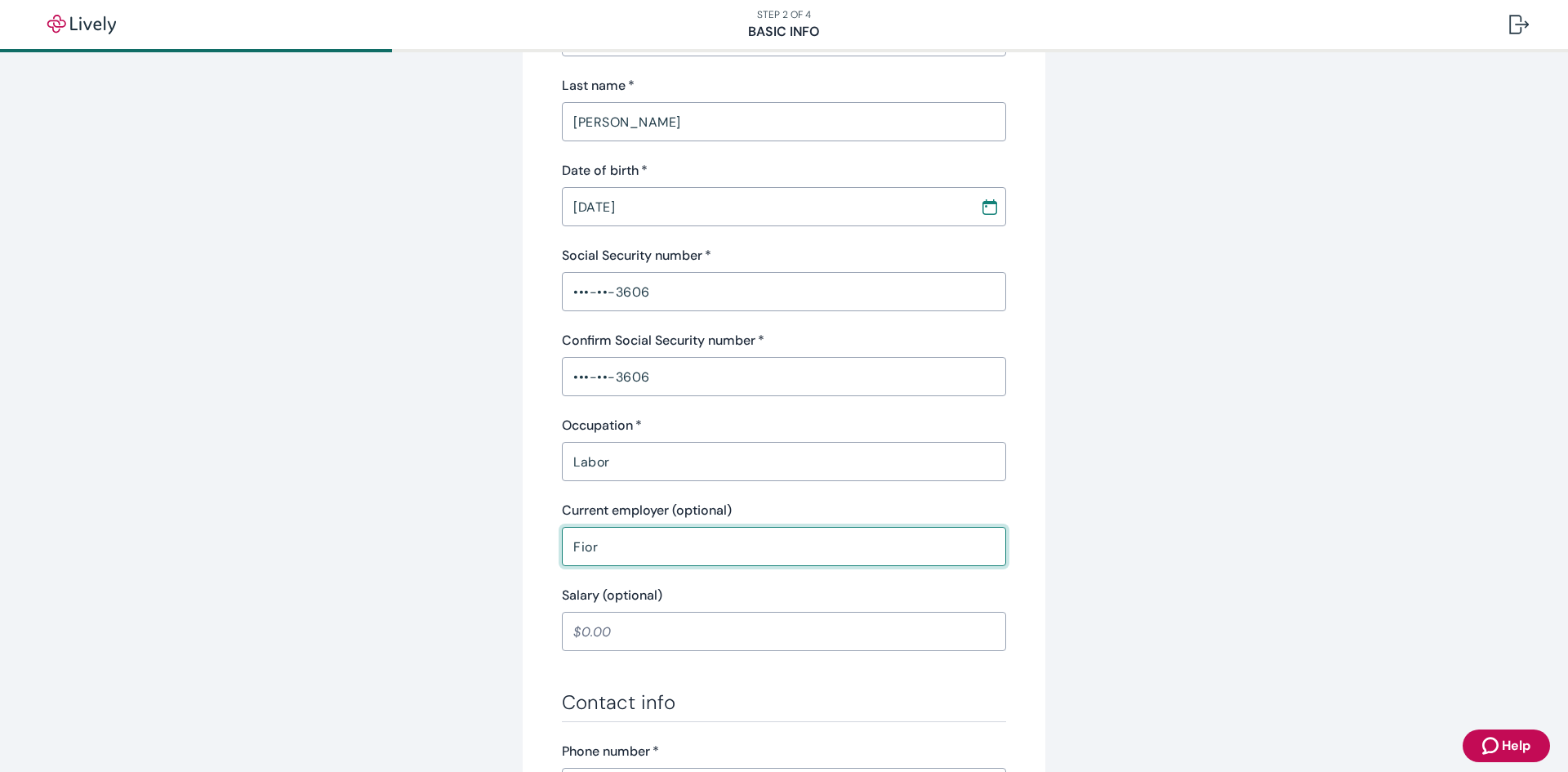
type input "[PERSON_NAME]"
type input "F"
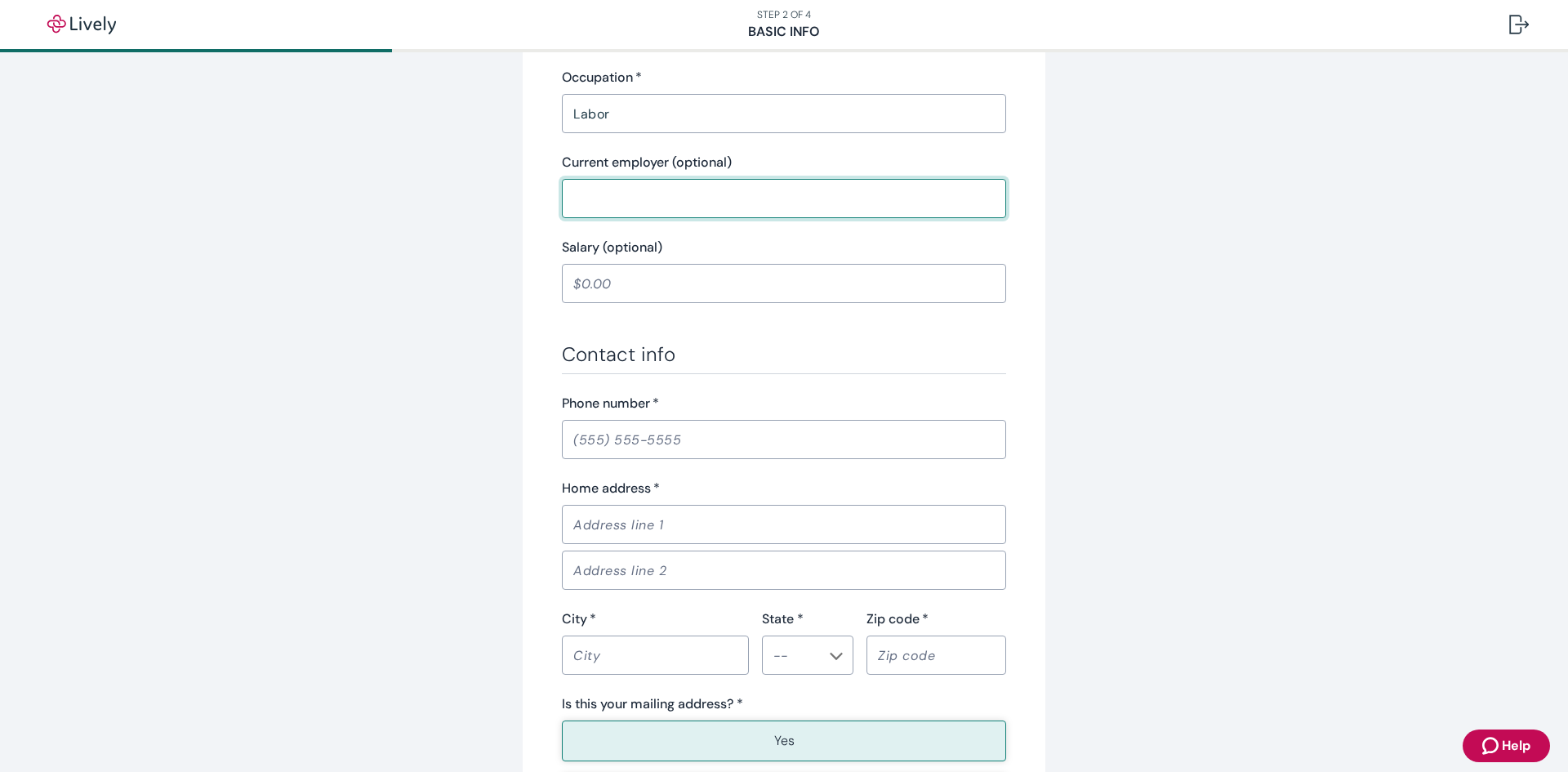
scroll to position [674, 0]
click at [580, 436] on input "Phone number   *" at bounding box center [784, 438] width 444 height 32
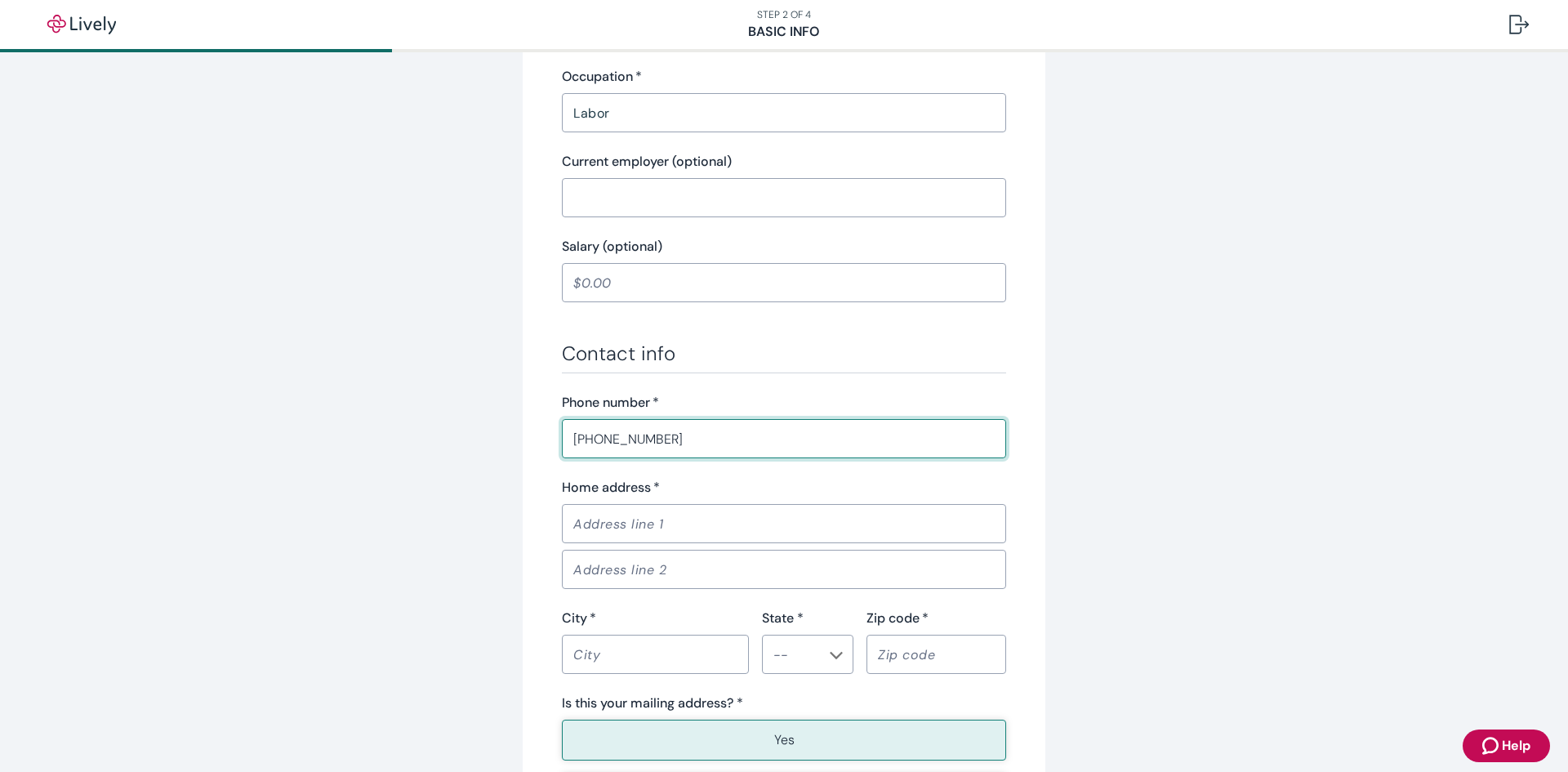
type input "[PHONE_NUMBER]"
click at [589, 526] on input "Home address   *" at bounding box center [784, 524] width 444 height 32
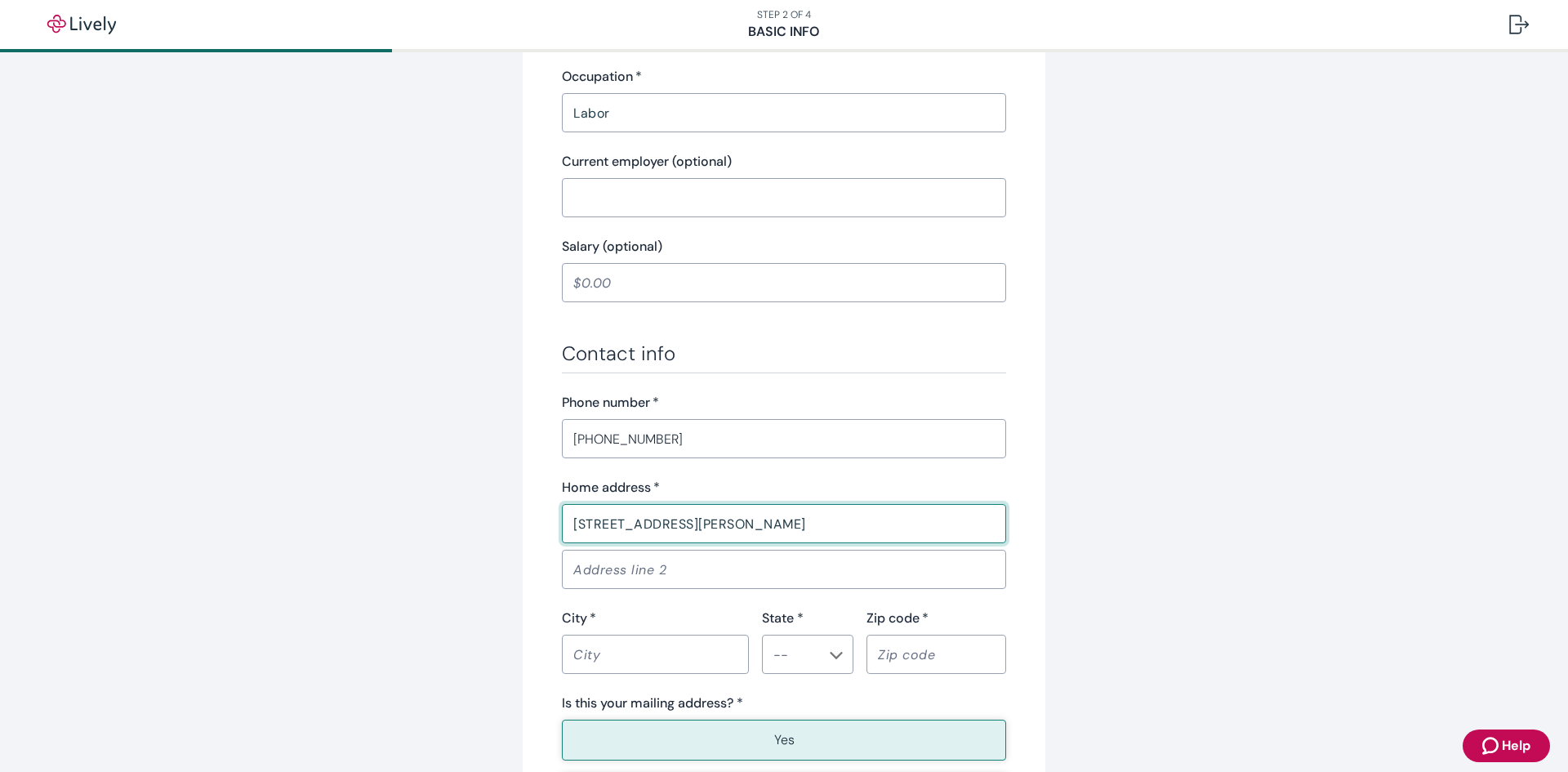
type input "[STREET_ADDRESS][PERSON_NAME]"
click at [602, 660] on input "City   *" at bounding box center [655, 654] width 187 height 32
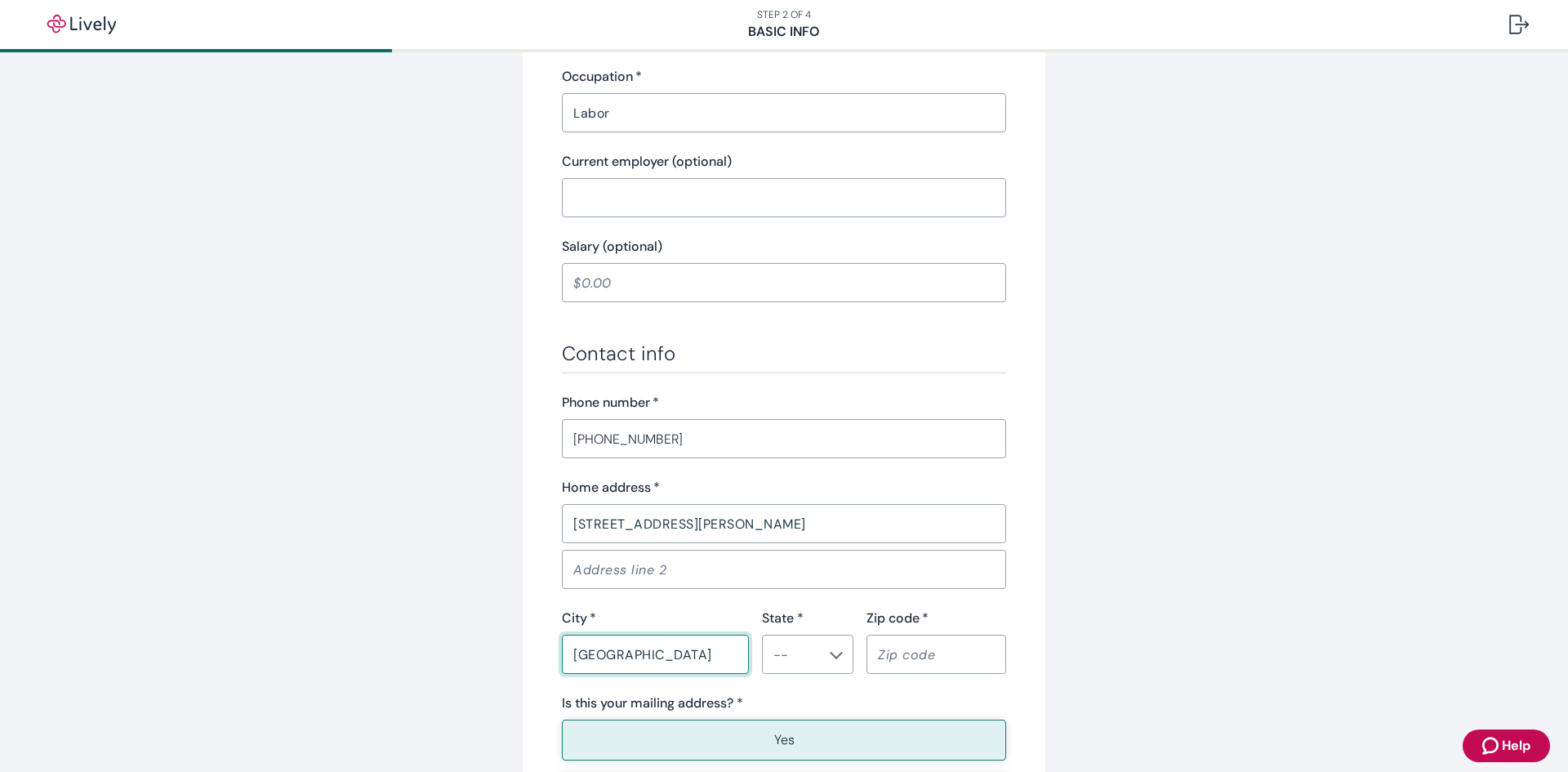
type input "[GEOGRAPHIC_DATA]"
click at [773, 652] on input "State *" at bounding box center [793, 653] width 55 height 22
click at [789, 516] on li "CO" at bounding box center [808, 523] width 92 height 30
type input "CO"
click at [923, 648] on input "Zip code   *" at bounding box center [936, 654] width 139 height 32
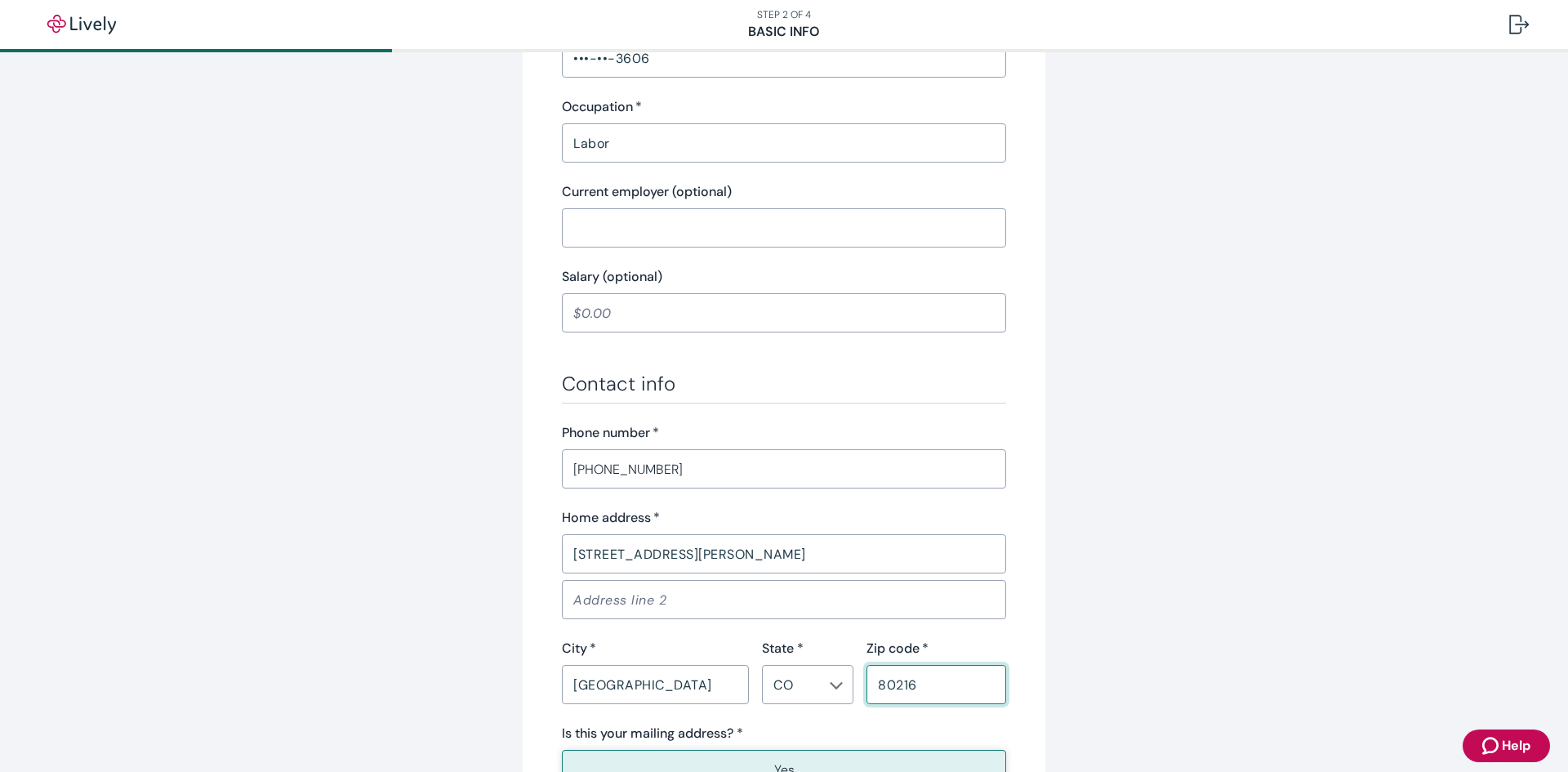
scroll to position [597, 0]
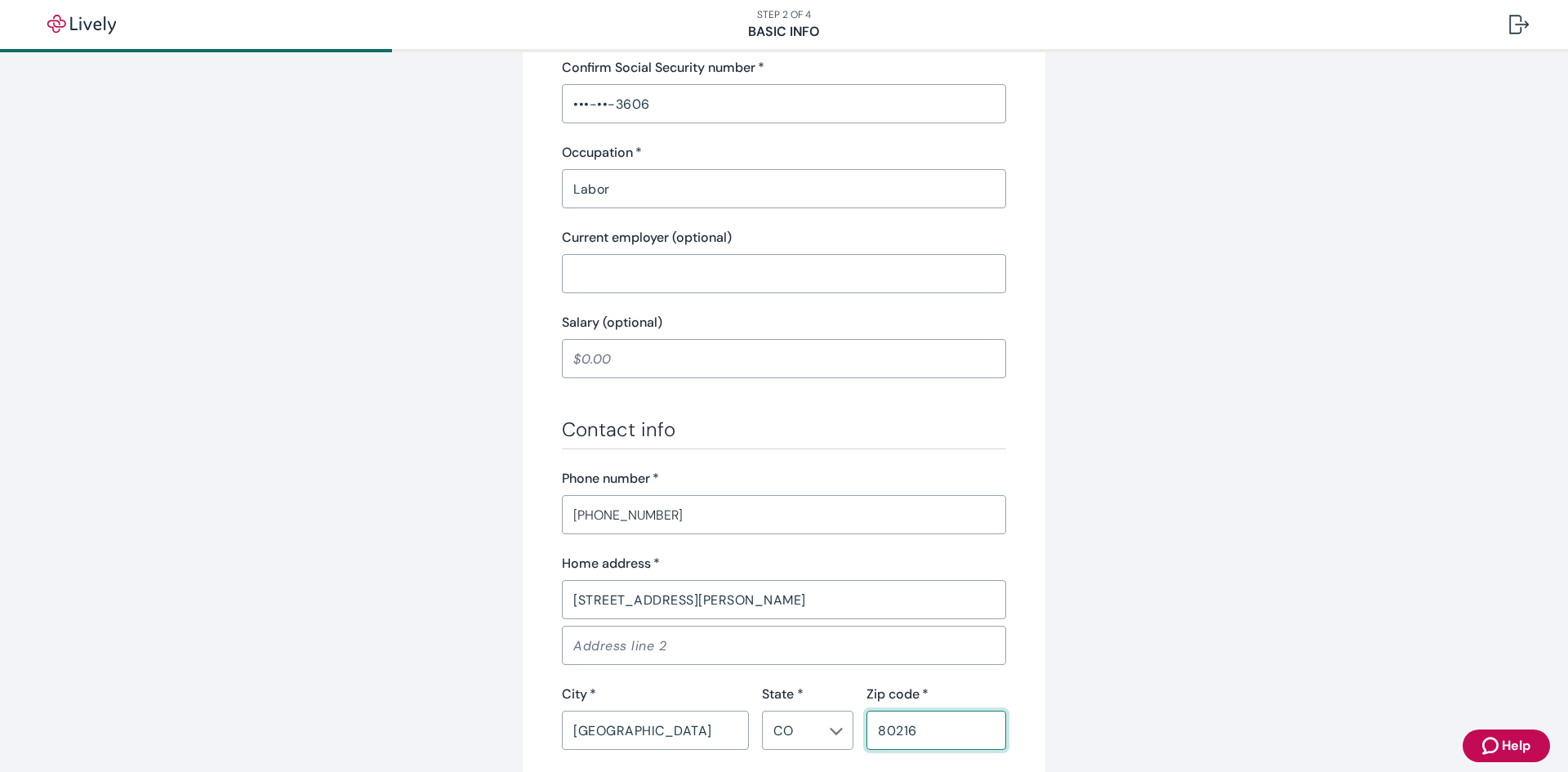
type input "80216"
click at [667, 284] on input "Current employer (optional)" at bounding box center [784, 274] width 444 height 32
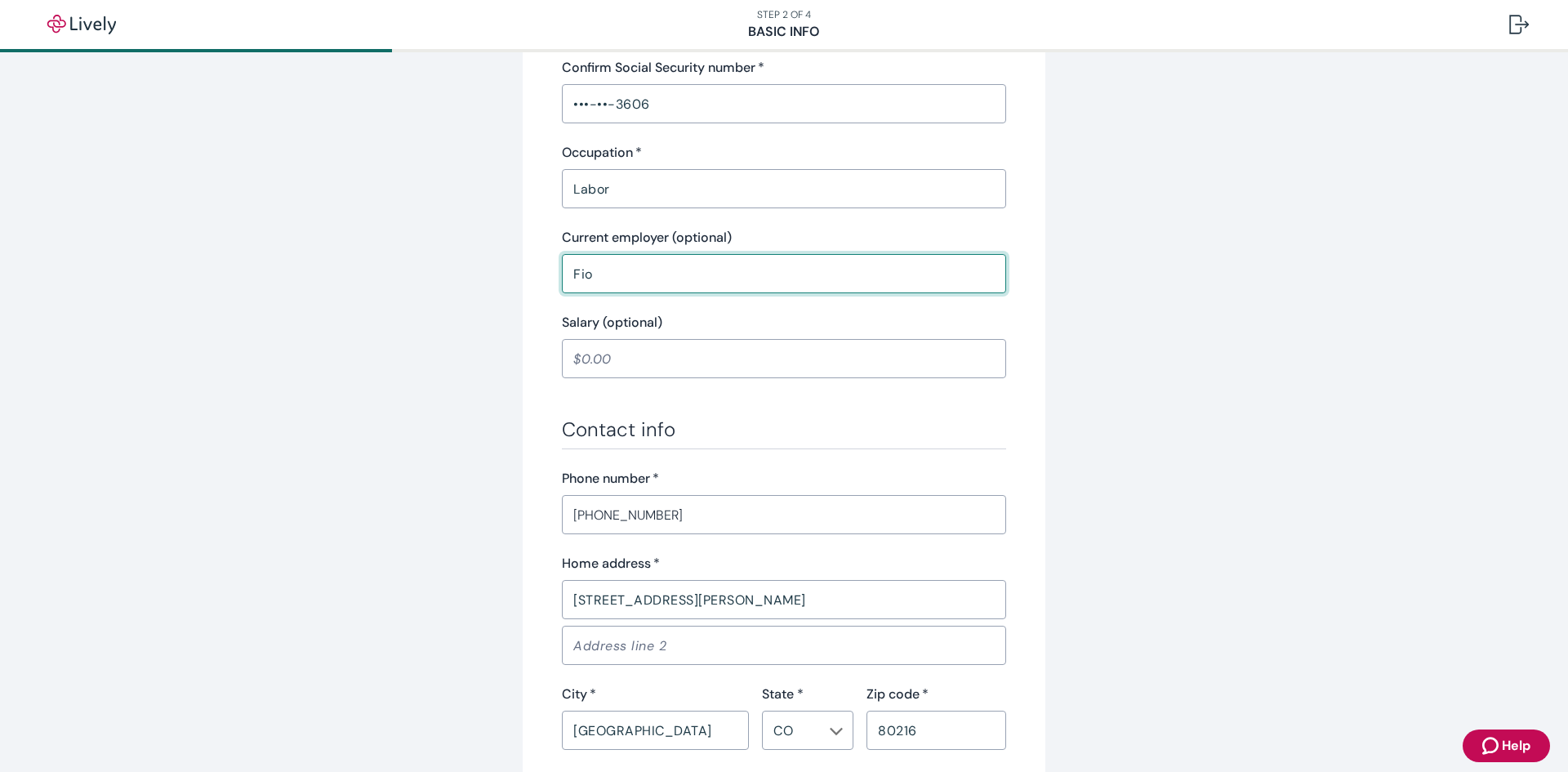
type input "Fior"
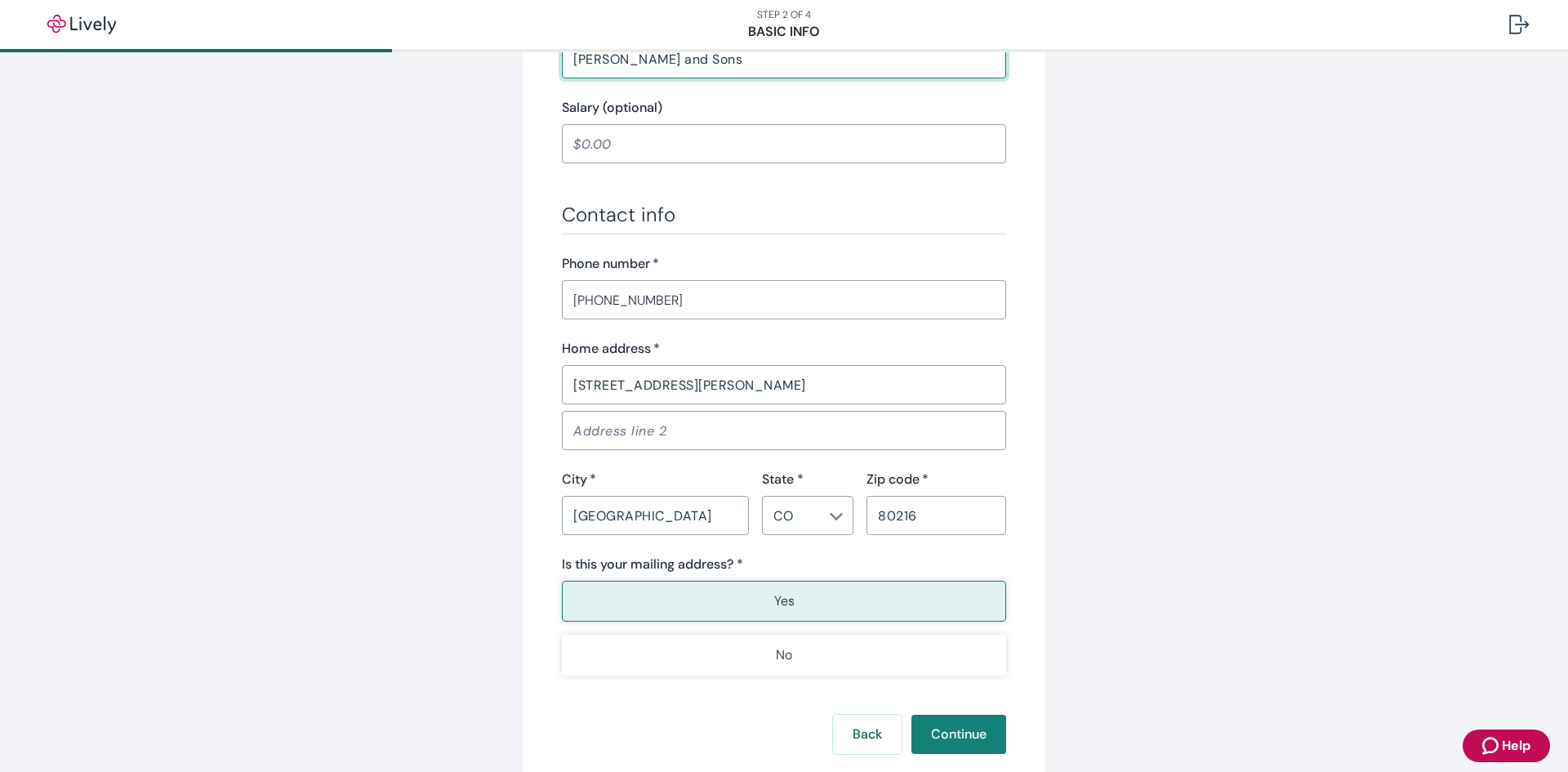
scroll to position [919, 0]
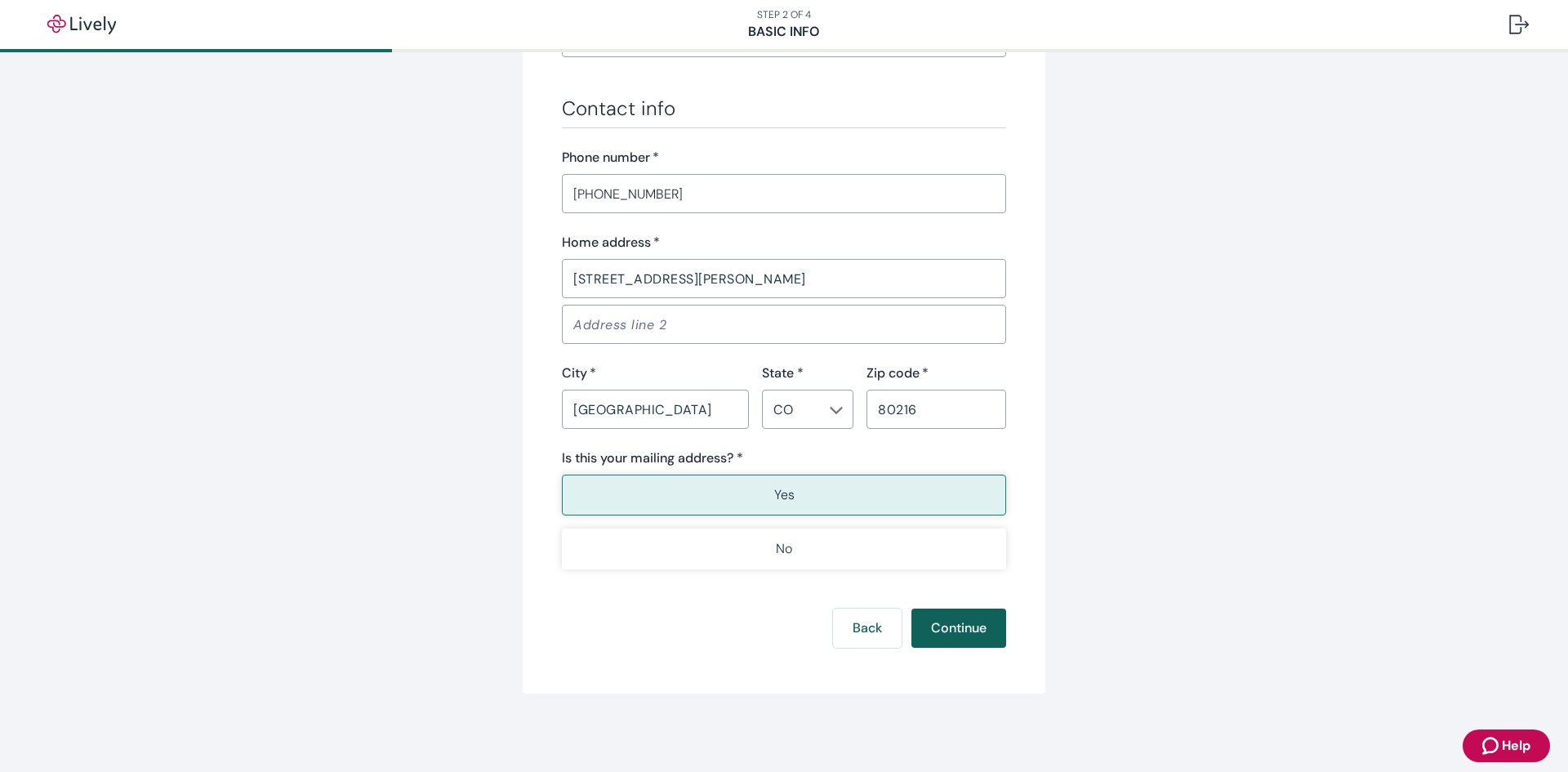
type input "[PERSON_NAME] and Sons"
click at [963, 622] on button "Continue" at bounding box center [958, 628] width 94 height 40
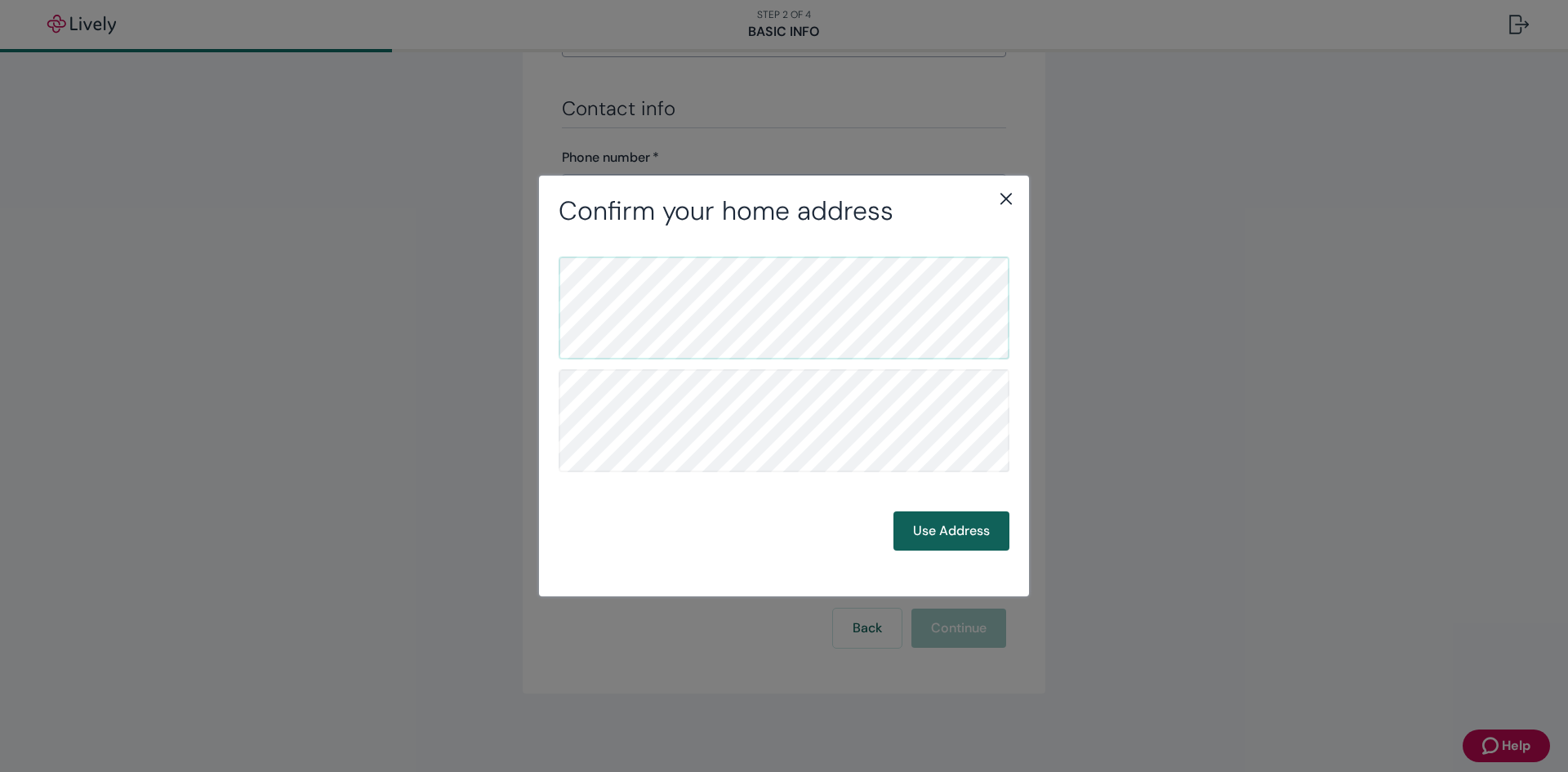
click at [956, 528] on button "Use Address" at bounding box center [951, 531] width 116 height 40
click at [957, 543] on button "Use Address" at bounding box center [951, 531] width 116 height 40
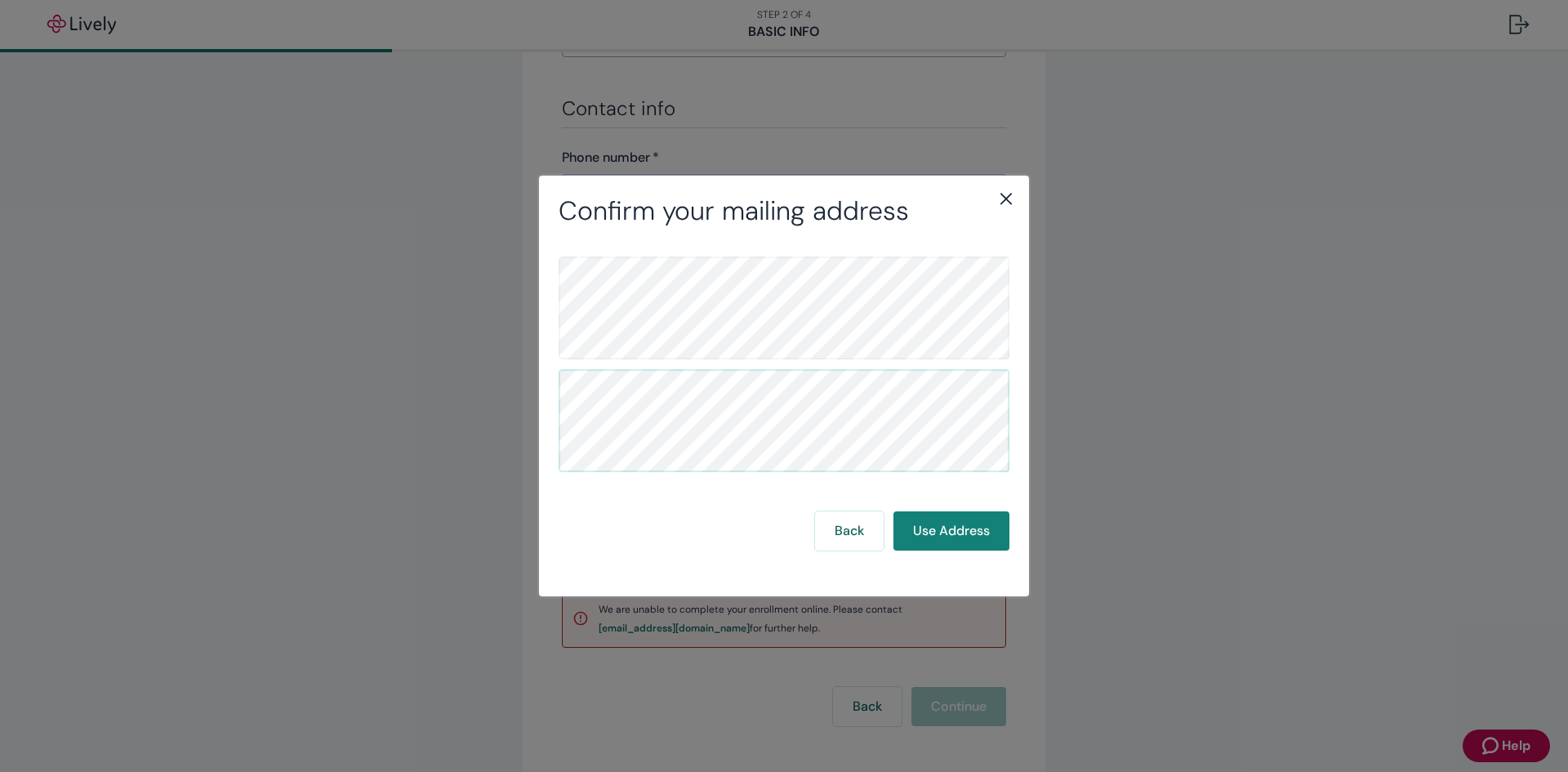
click at [1009, 199] on icon "close" at bounding box center [1006, 199] width 20 height 20
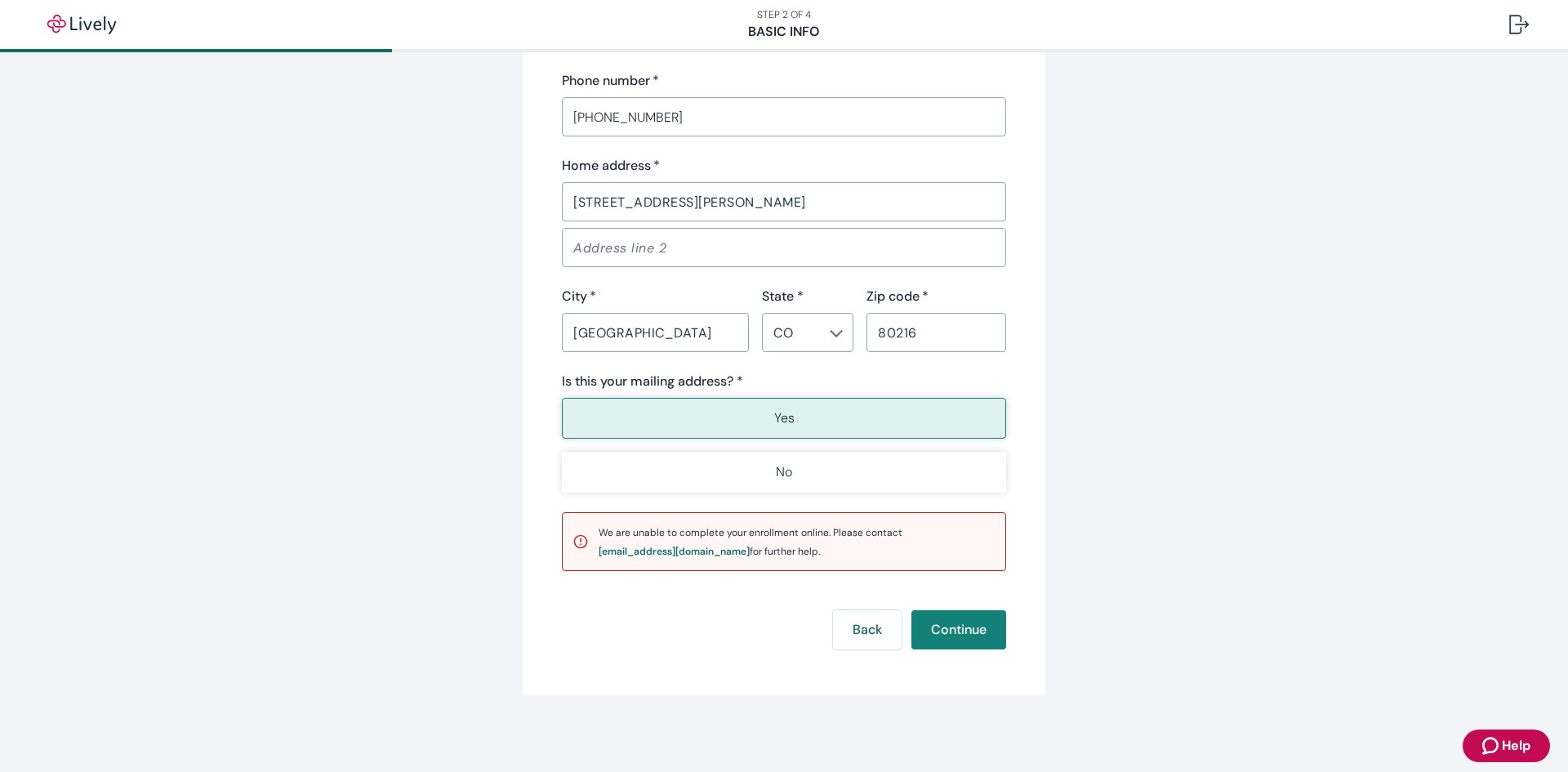
scroll to position [997, 0]
click at [944, 622] on button "Continue" at bounding box center [958, 628] width 94 height 40
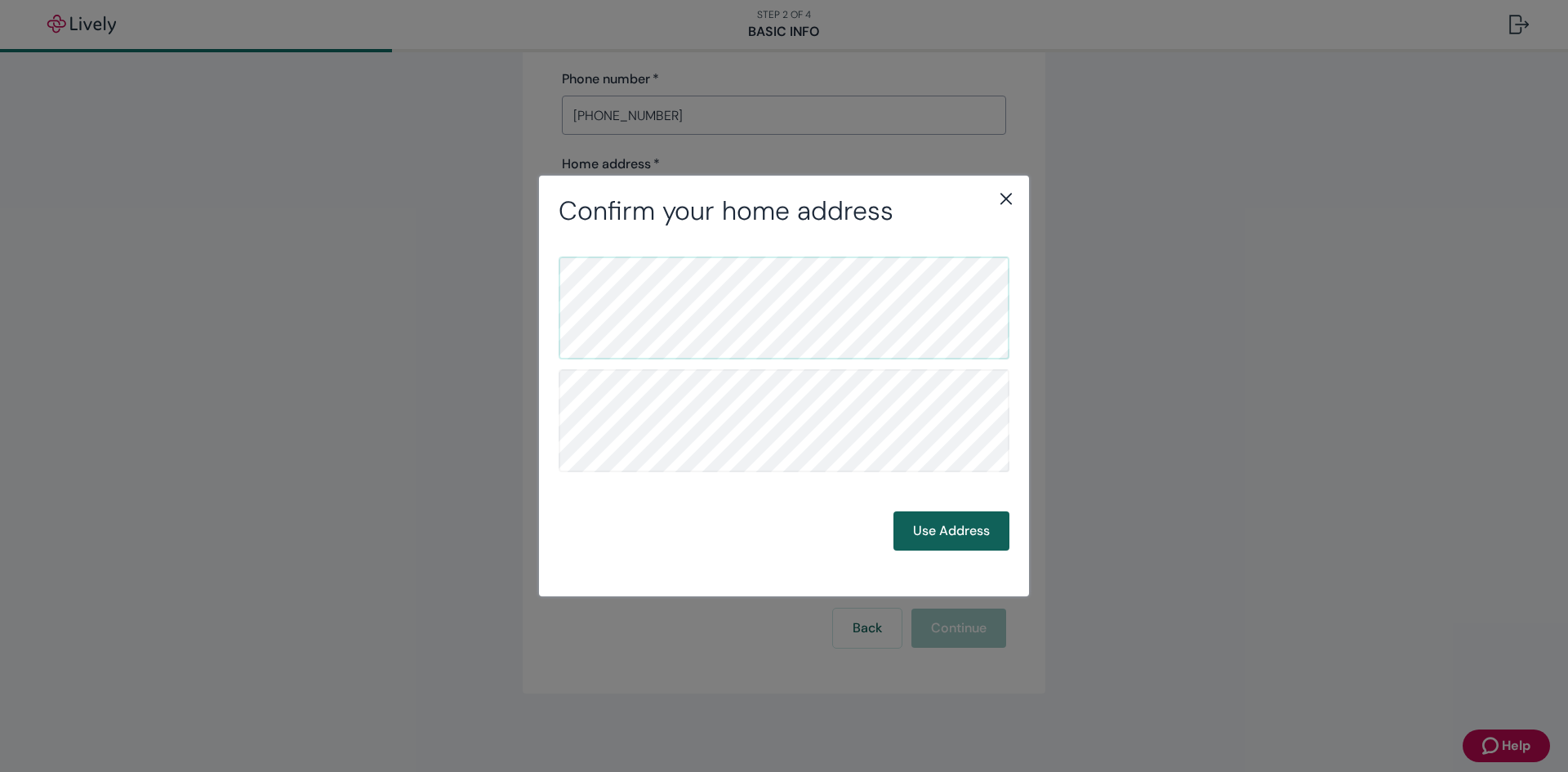
click at [934, 521] on button "Use Address" at bounding box center [951, 531] width 116 height 40
click at [848, 542] on button "Back" at bounding box center [849, 531] width 68 height 40
click at [1004, 202] on icon "close" at bounding box center [1006, 199] width 20 height 20
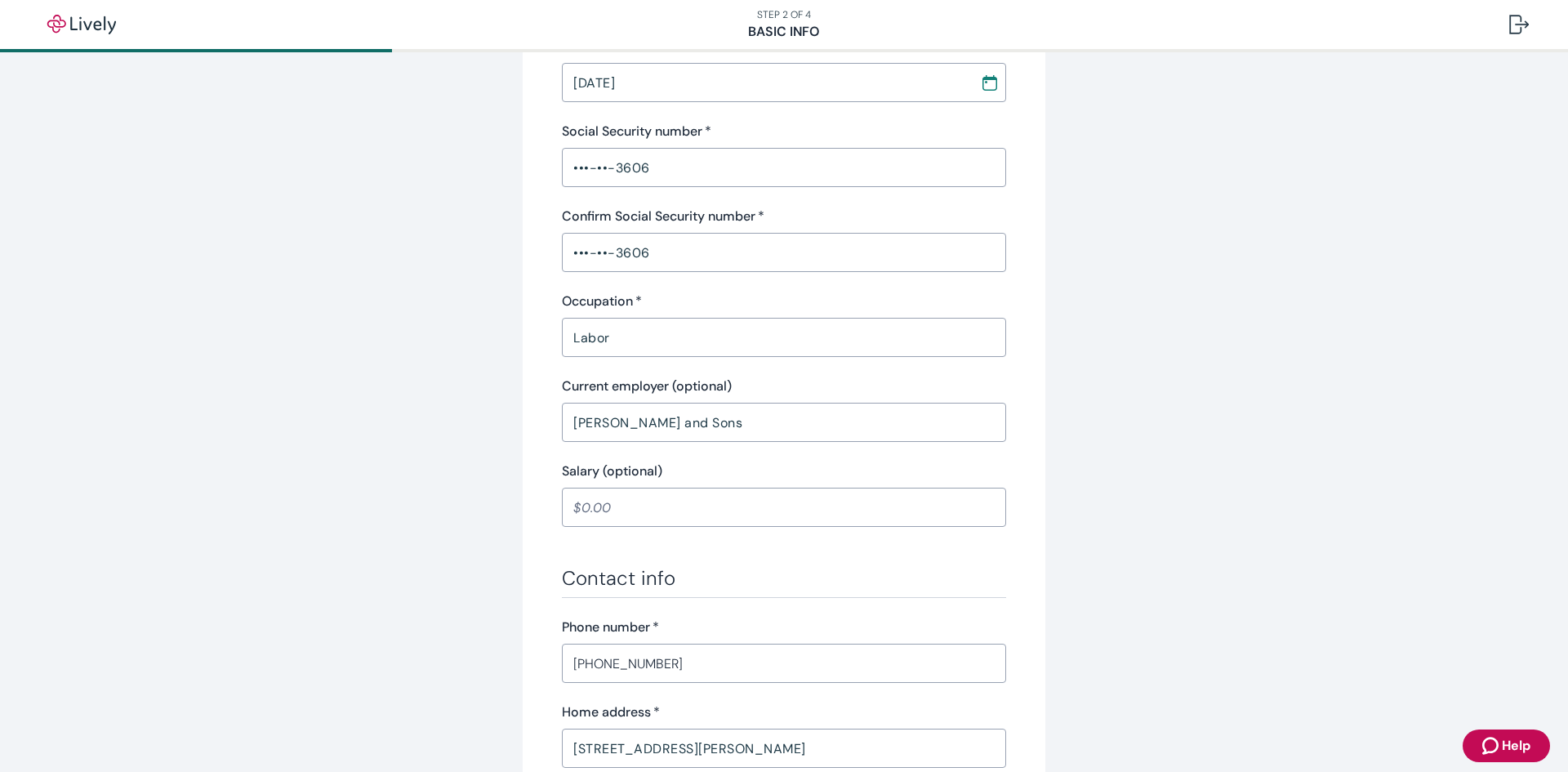
scroll to position [467, 0]
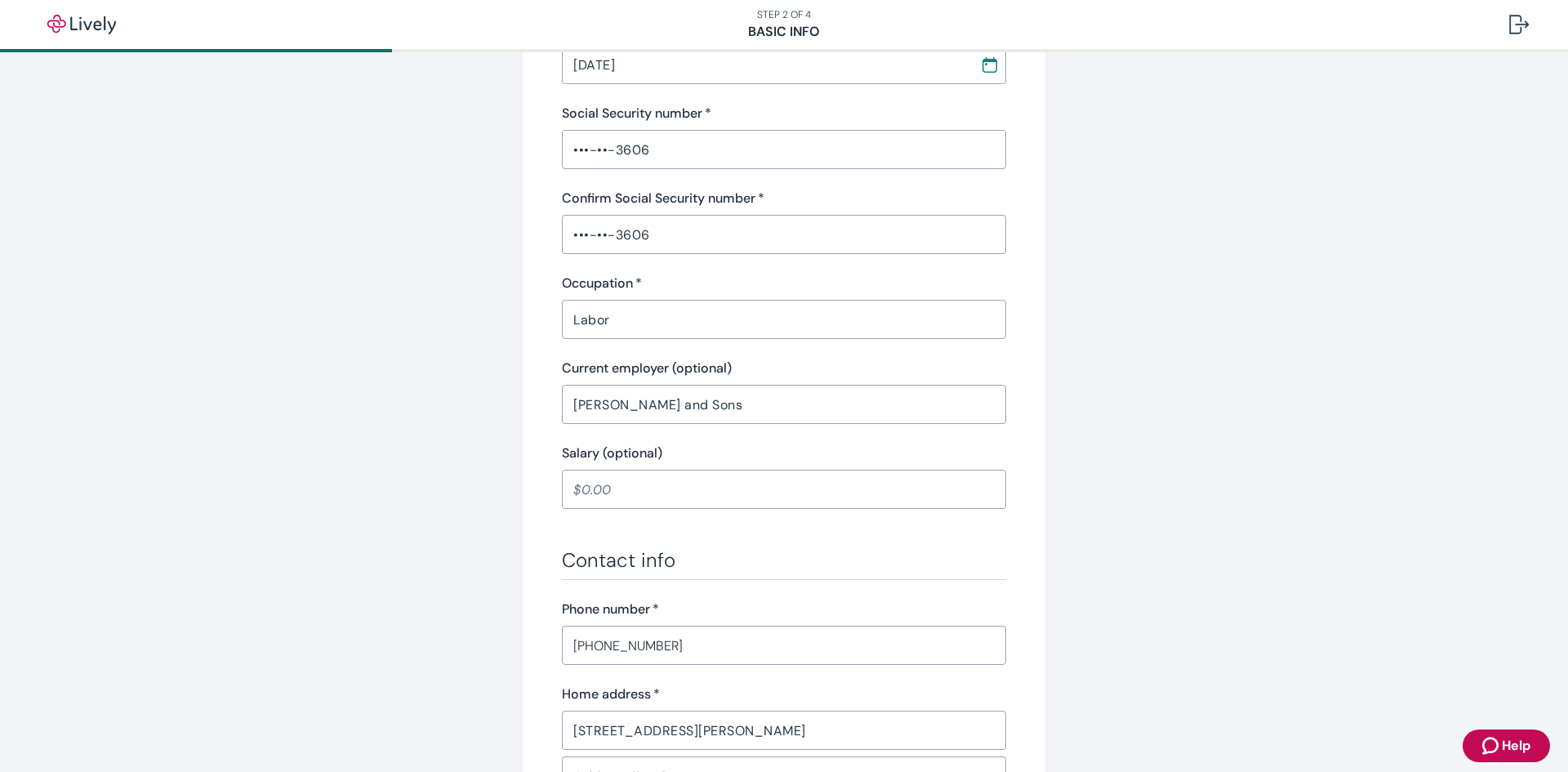
click at [592, 483] on input "Salary (optional)" at bounding box center [784, 489] width 444 height 32
type input "9"
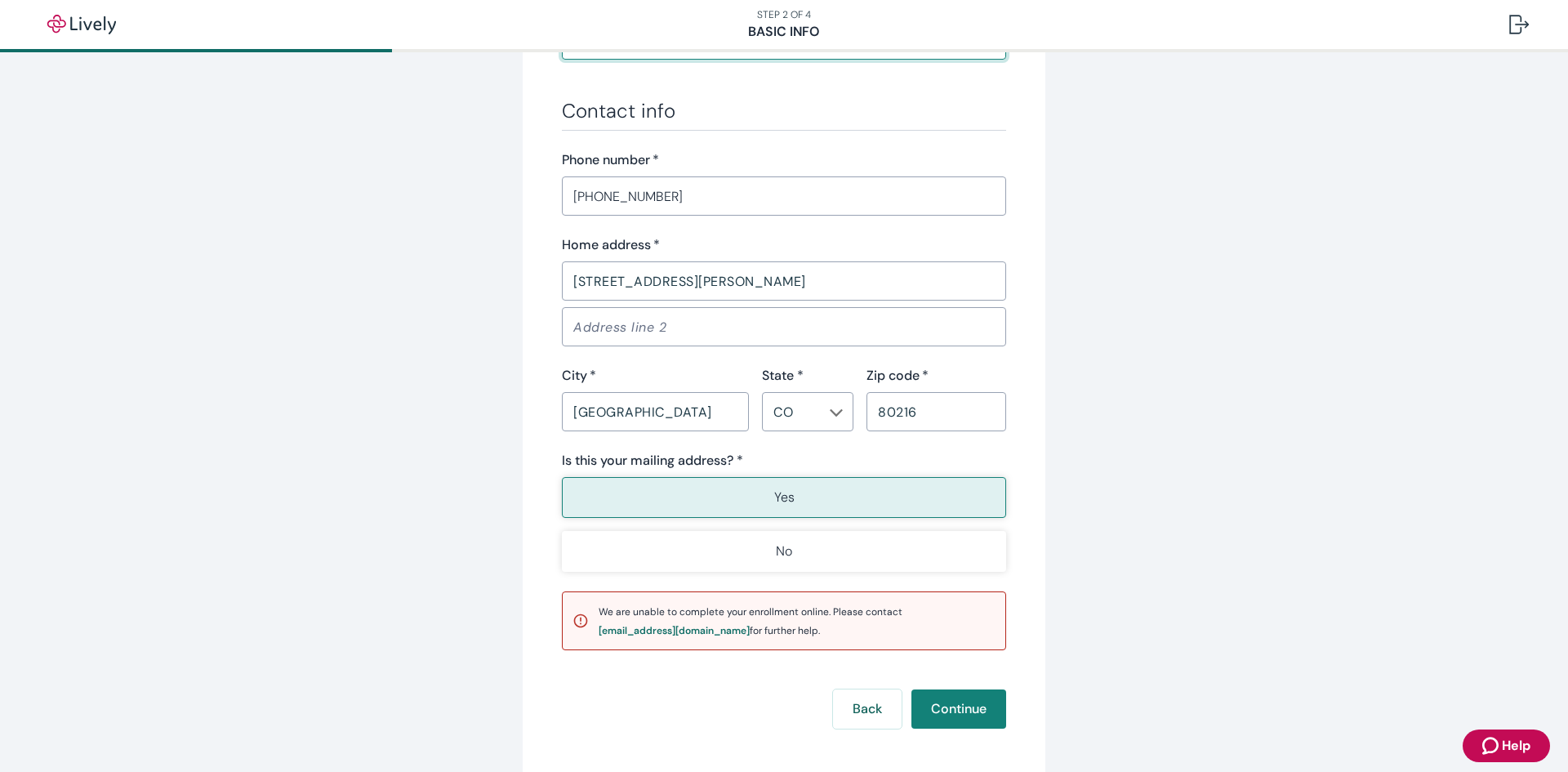
scroll to position [933, 0]
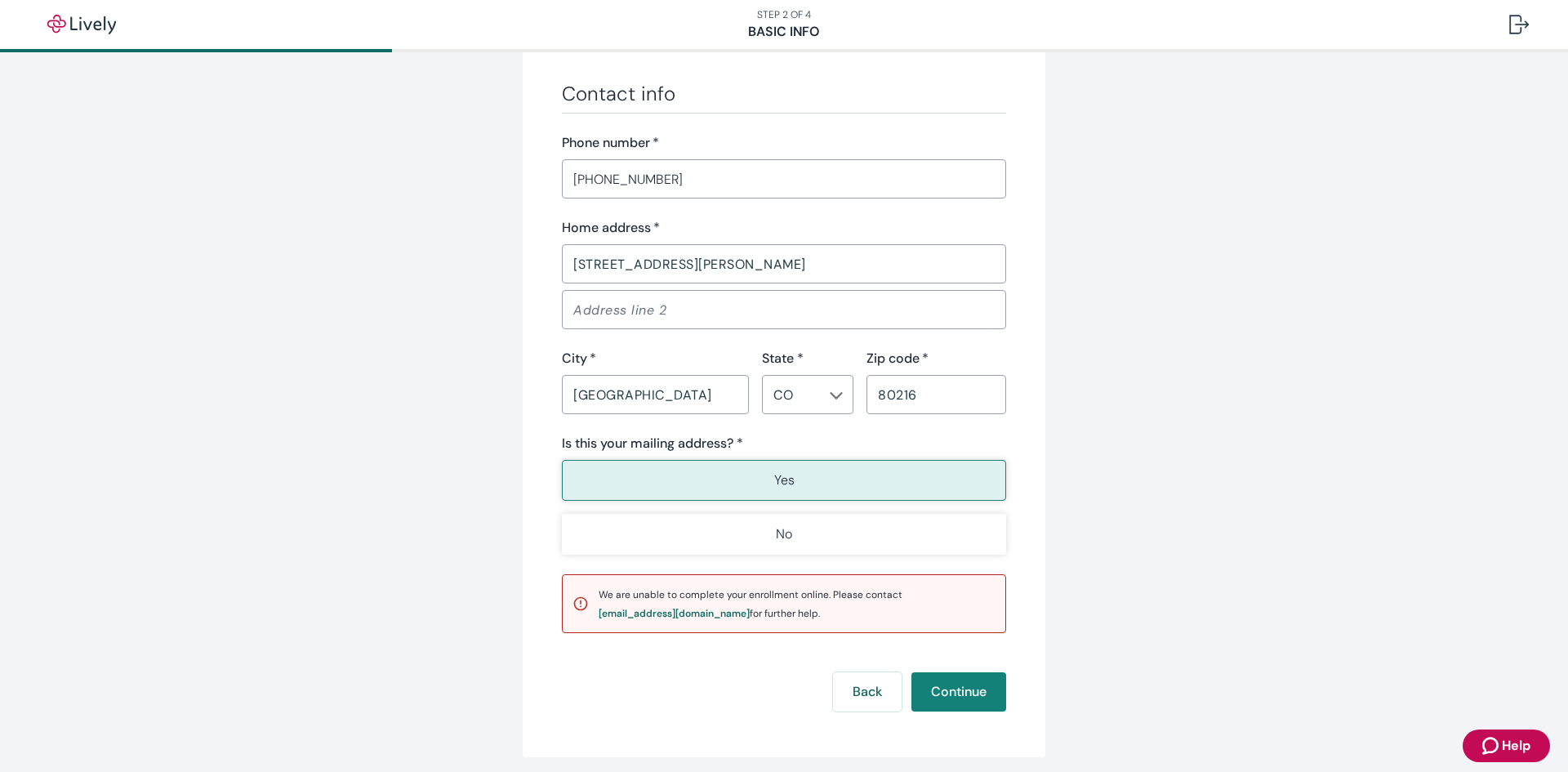
type input "1,020.00"
click at [825, 481] on button "Yes" at bounding box center [784, 480] width 444 height 40
click at [968, 703] on button "Continue" at bounding box center [958, 692] width 94 height 40
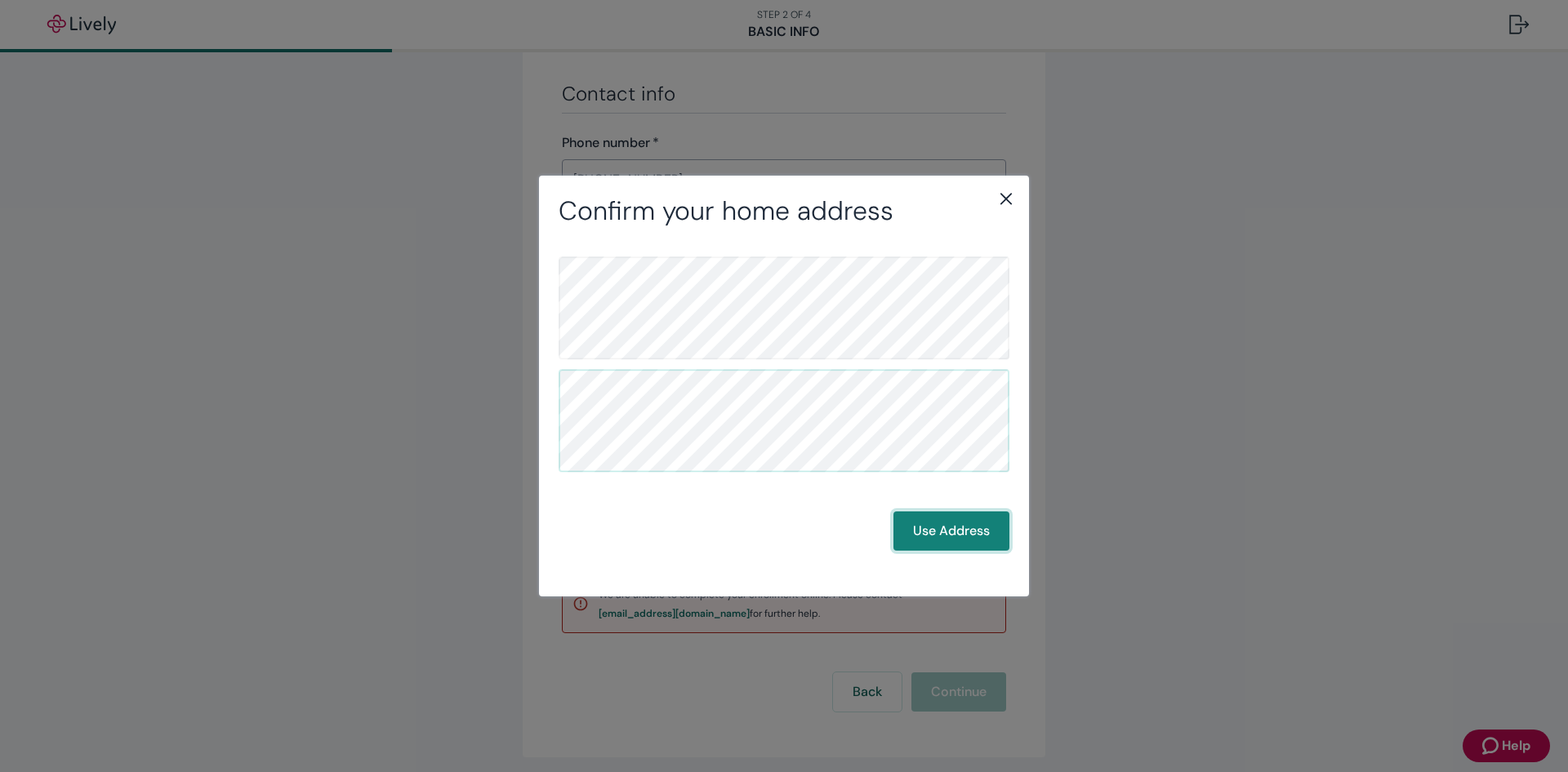
click at [955, 539] on button "Use Address" at bounding box center [951, 531] width 116 height 40
click at [1005, 197] on icon "close" at bounding box center [1006, 199] width 12 height 12
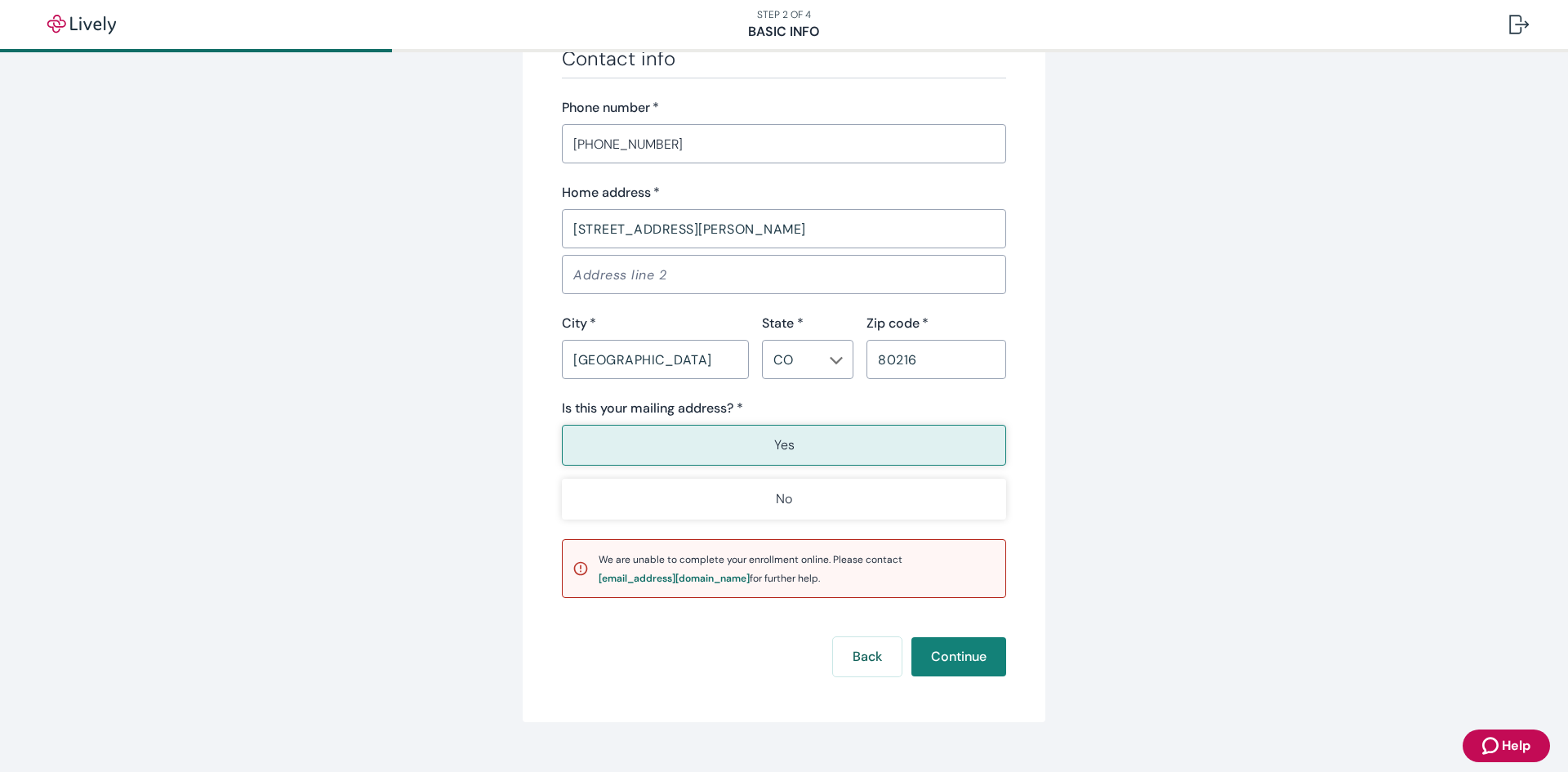
scroll to position [997, 0]
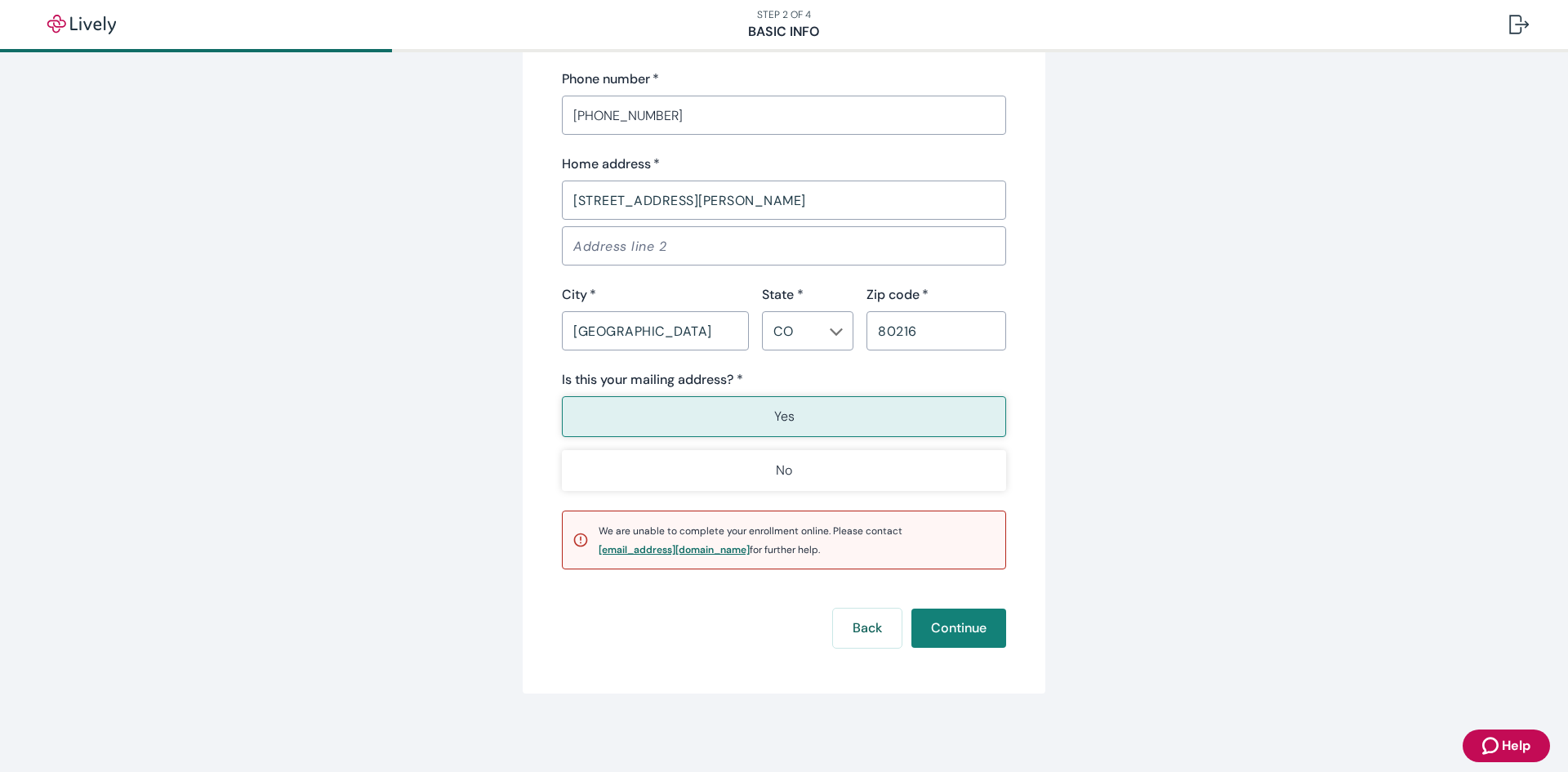
click at [646, 546] on div "[EMAIL_ADDRESS][DOMAIN_NAME]" at bounding box center [674, 549] width 151 height 10
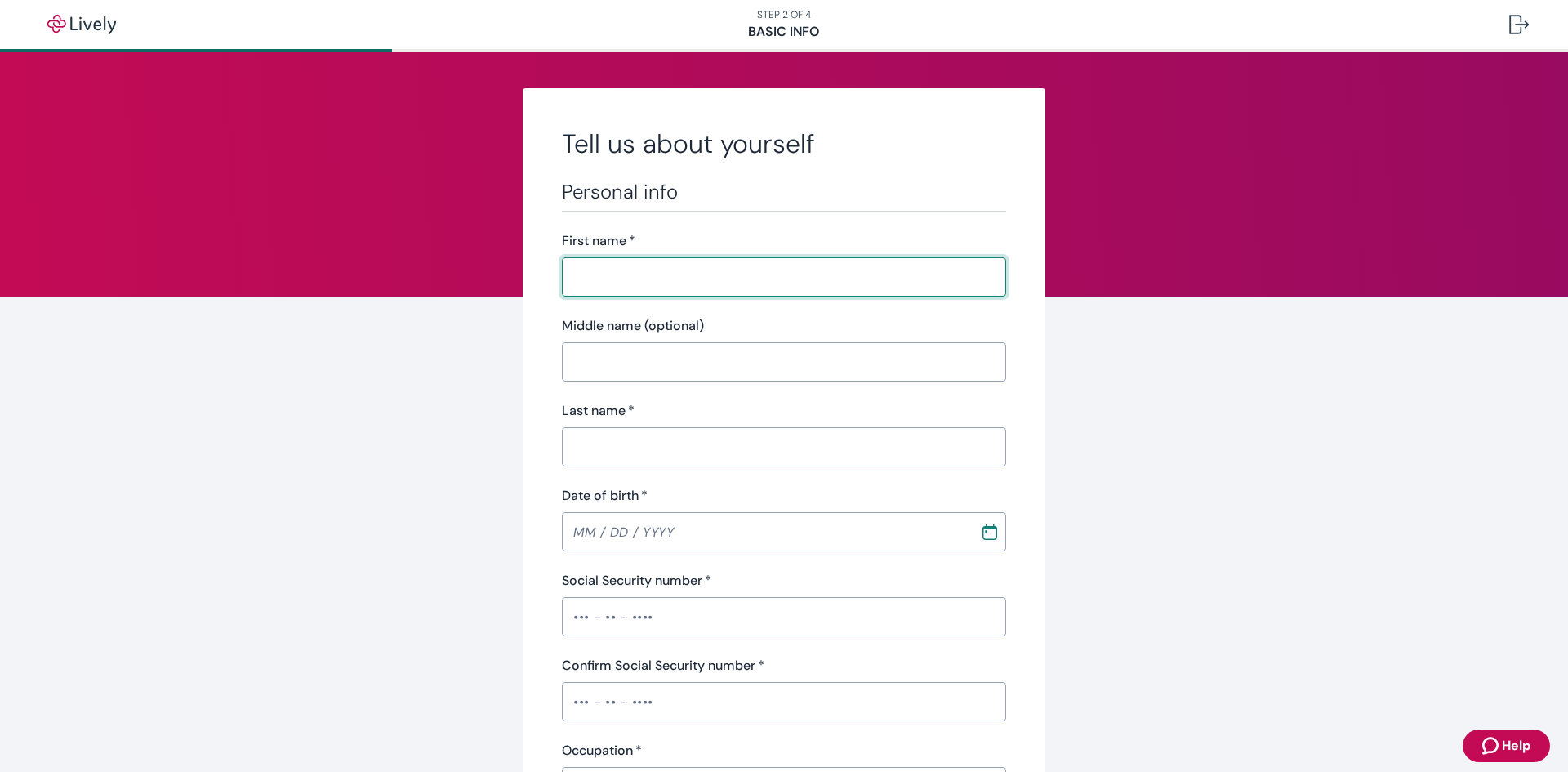
click at [619, 273] on input "First name   *" at bounding box center [784, 277] width 444 height 32
type input "[PERSON_NAME]"
click at [621, 452] on input "Last name   *" at bounding box center [784, 446] width 444 height 32
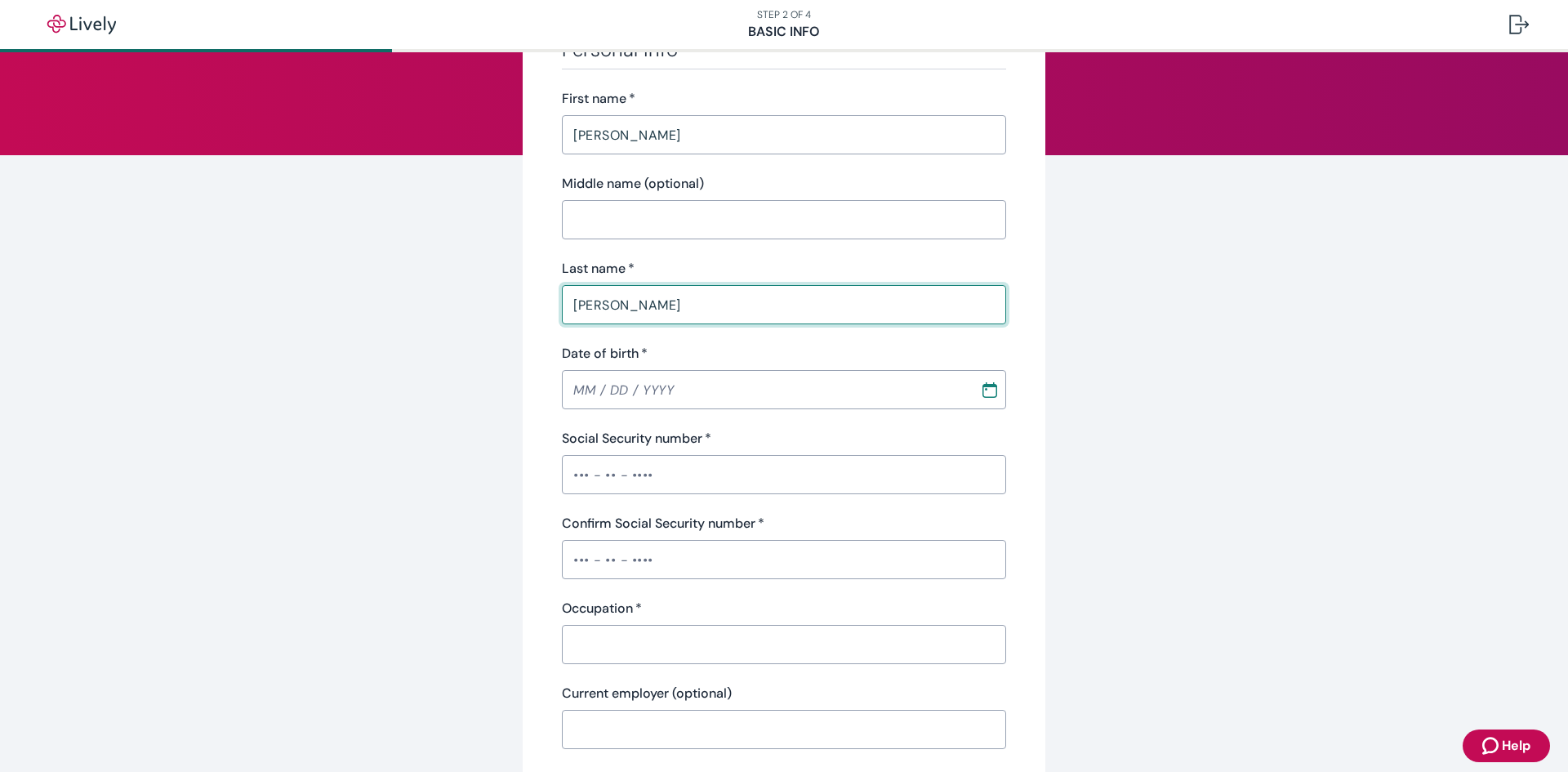
scroll to position [146, 0]
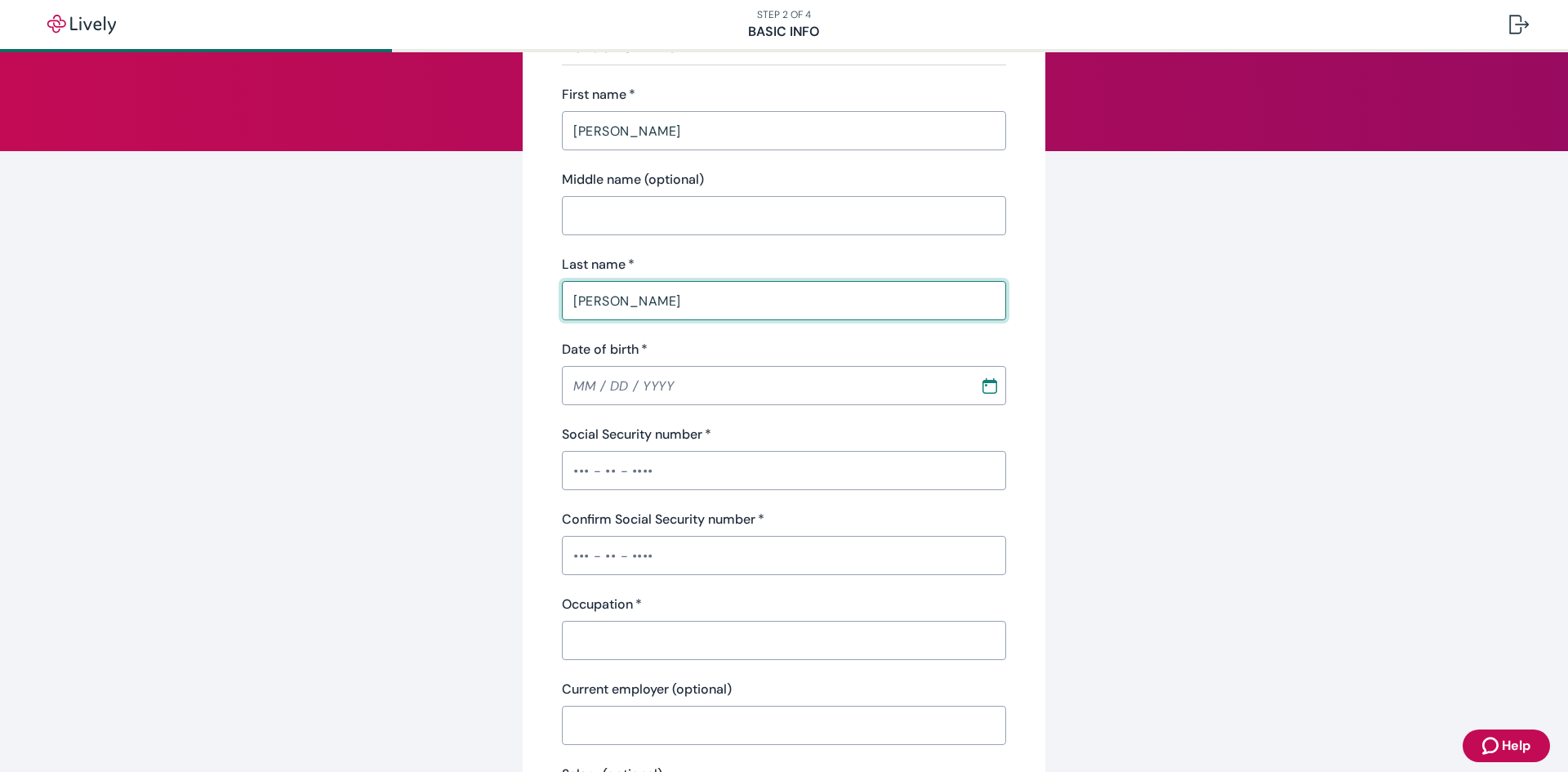
type input "[PERSON_NAME]"
click at [641, 393] on input "Date of birth   *" at bounding box center [765, 385] width 407 height 32
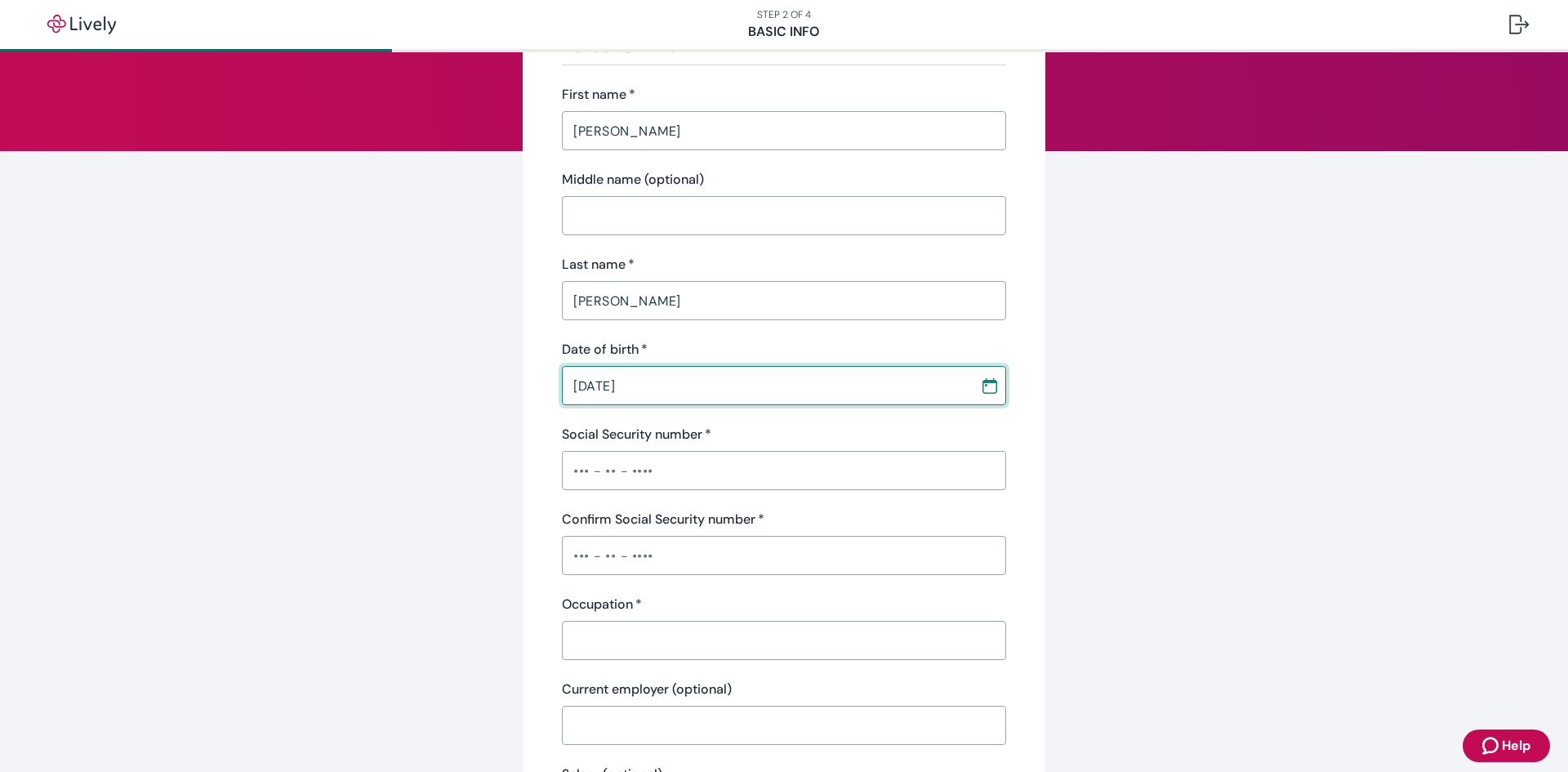
type input "[DATE]"
click at [650, 479] on input "Social Security number   *" at bounding box center [784, 471] width 444 height 32
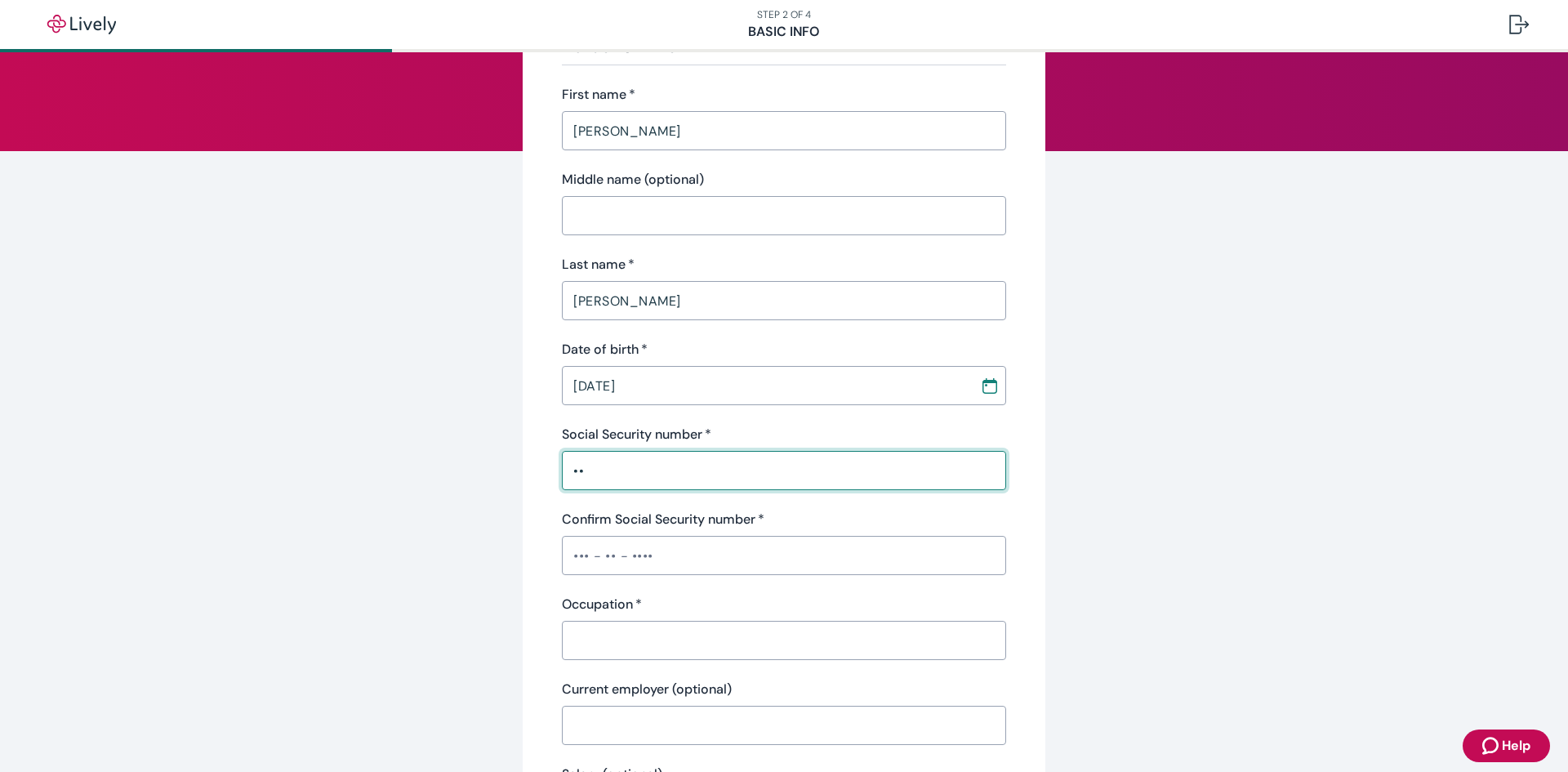
type input "•"
type input "•••-••-3606"
click at [626, 551] on input "Confirm Social Security number   *" at bounding box center [784, 555] width 444 height 32
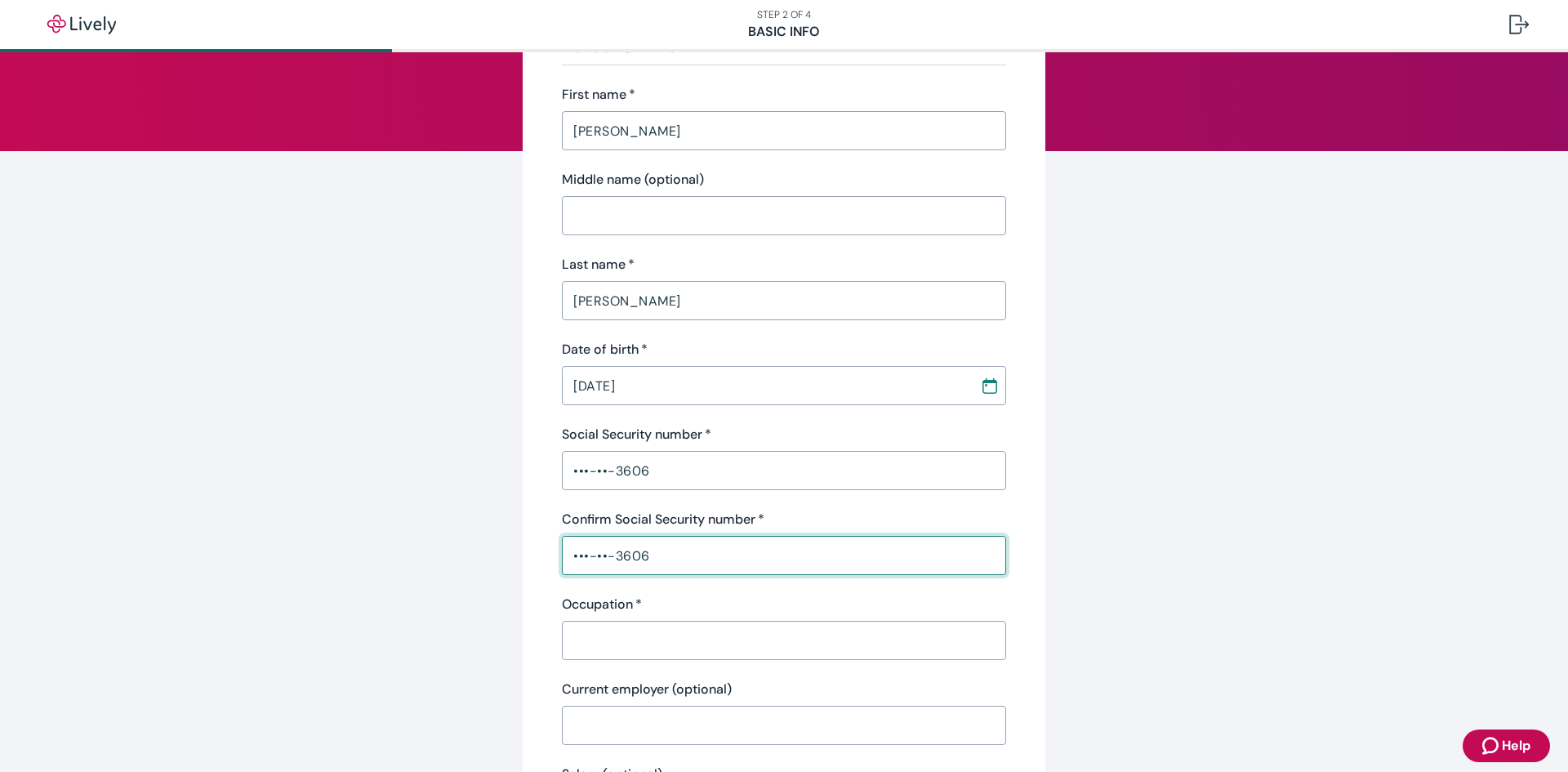
type input "•••-••-3606"
click at [632, 628] on input "Occupation   *" at bounding box center [784, 640] width 444 height 32
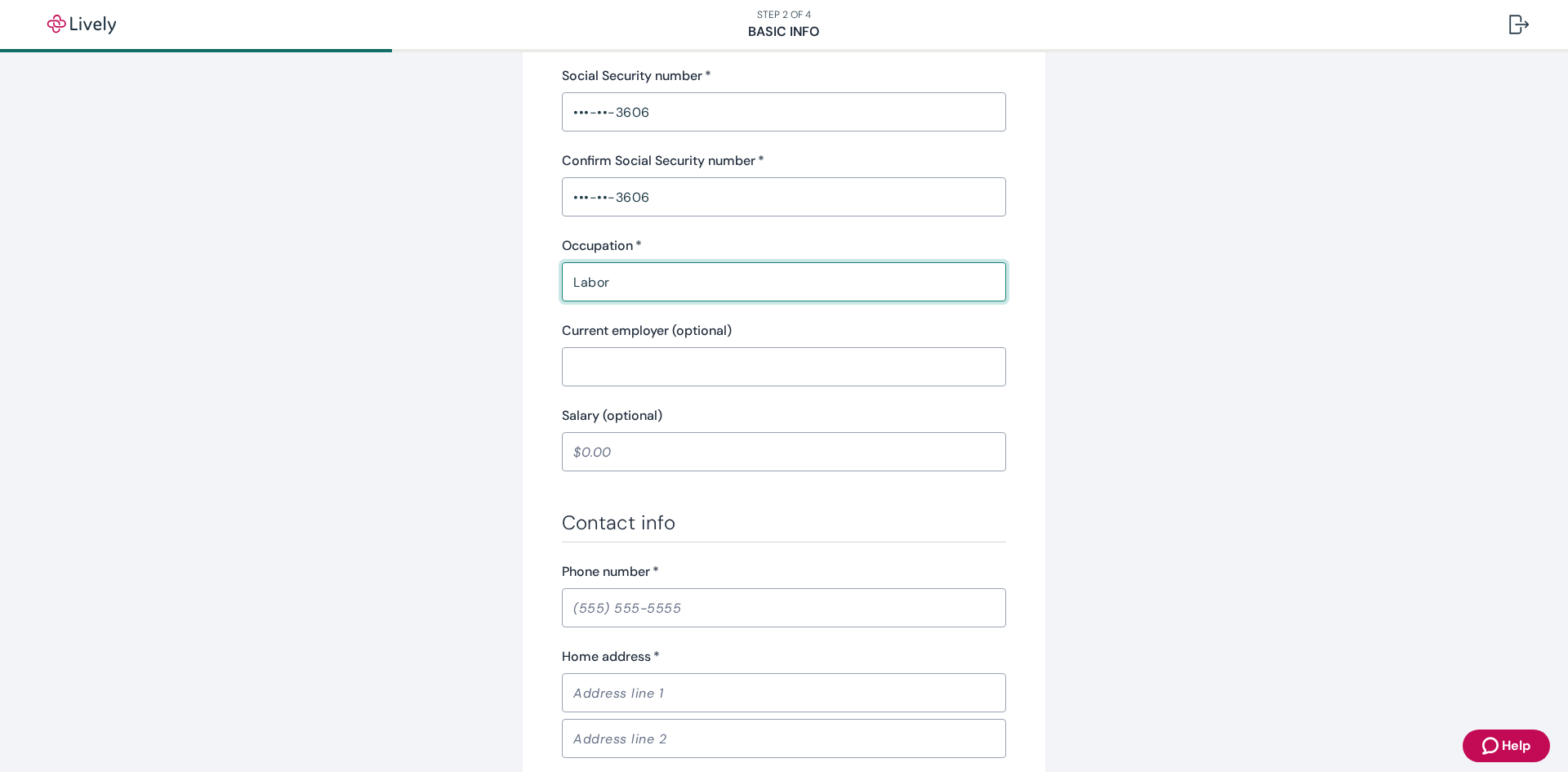
scroll to position [507, 0]
type input "Labor"
click at [597, 377] on input "Current employer (optional)" at bounding box center [784, 365] width 444 height 32
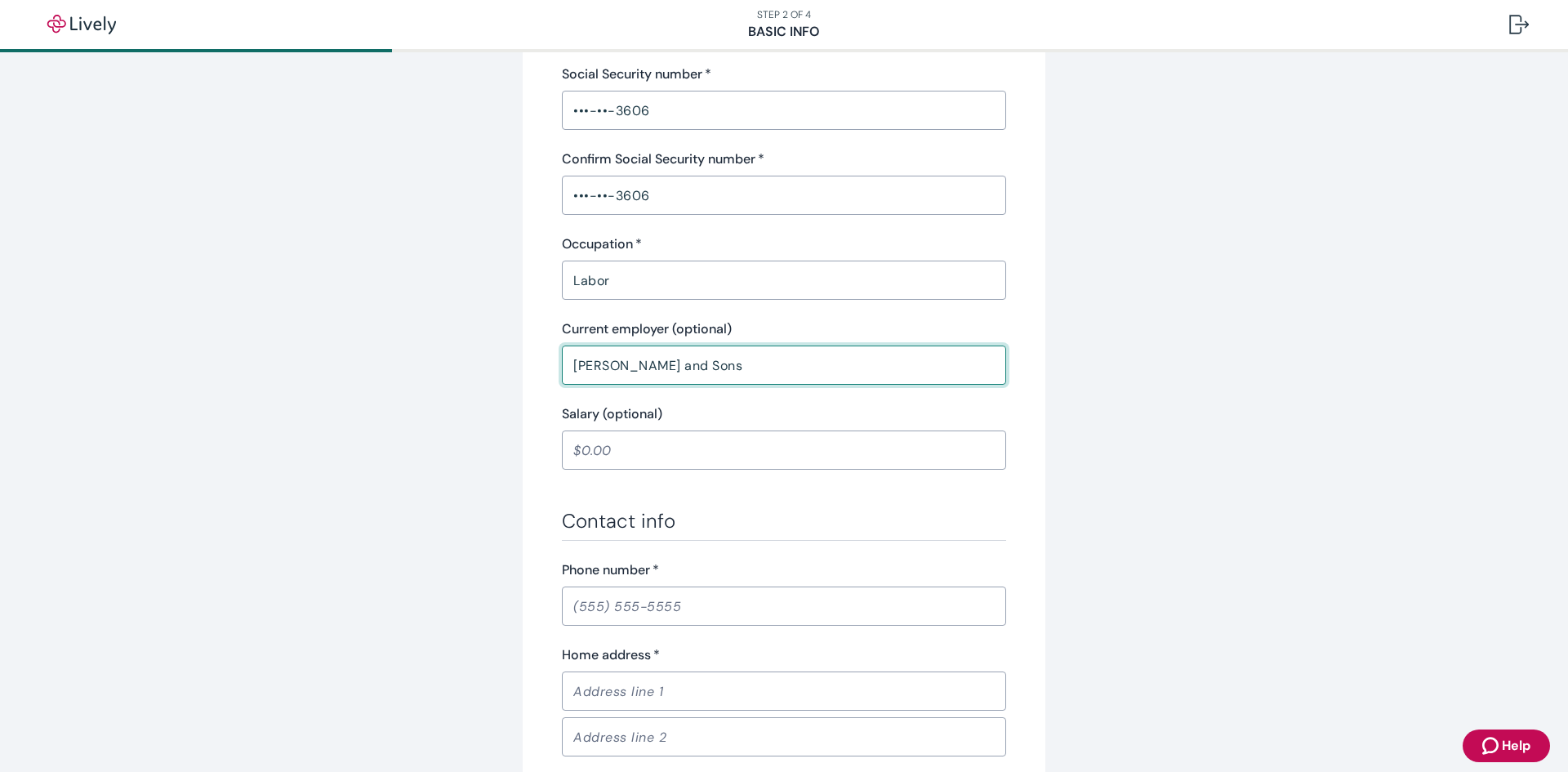
type input "[PERSON_NAME] and Sons"
click at [602, 448] on input "Salary (optional)" at bounding box center [784, 450] width 444 height 32
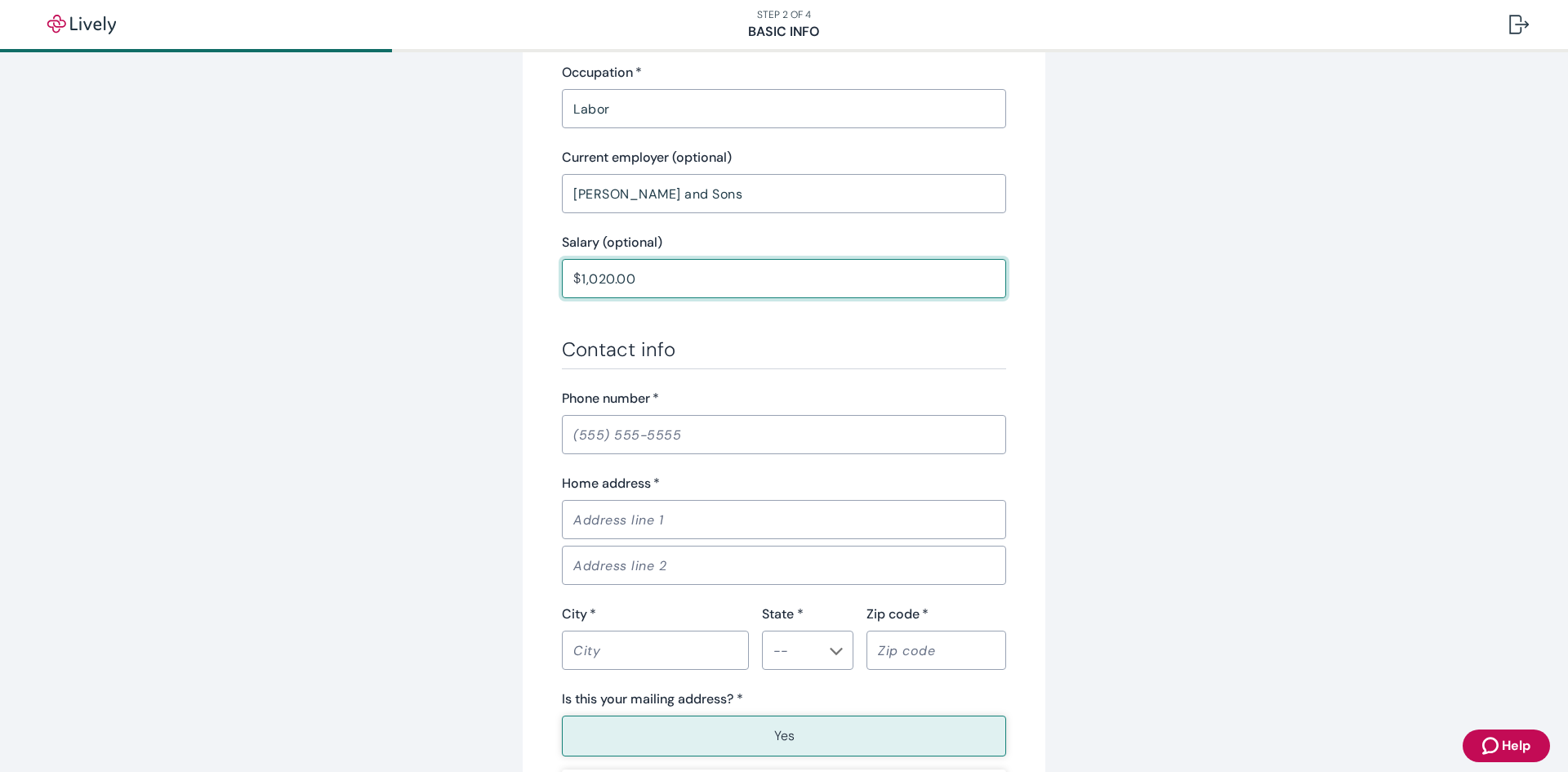
scroll to position [681, 0]
type input "1,020.00"
click at [587, 440] on input "Phone number   *" at bounding box center [784, 431] width 444 height 32
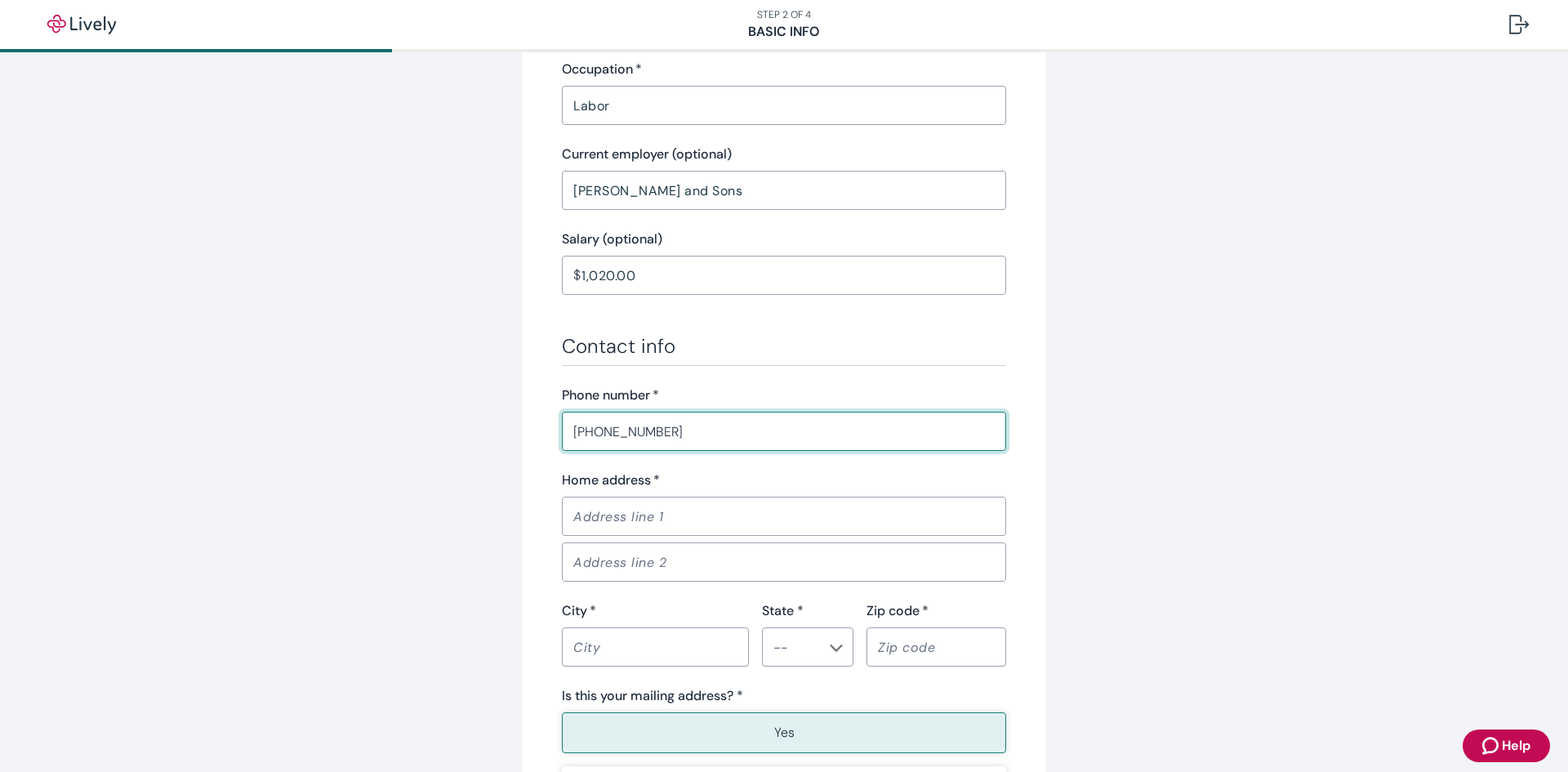
type input "[PHONE_NUMBER]"
click at [587, 508] on input "Home address   *" at bounding box center [784, 516] width 444 height 32
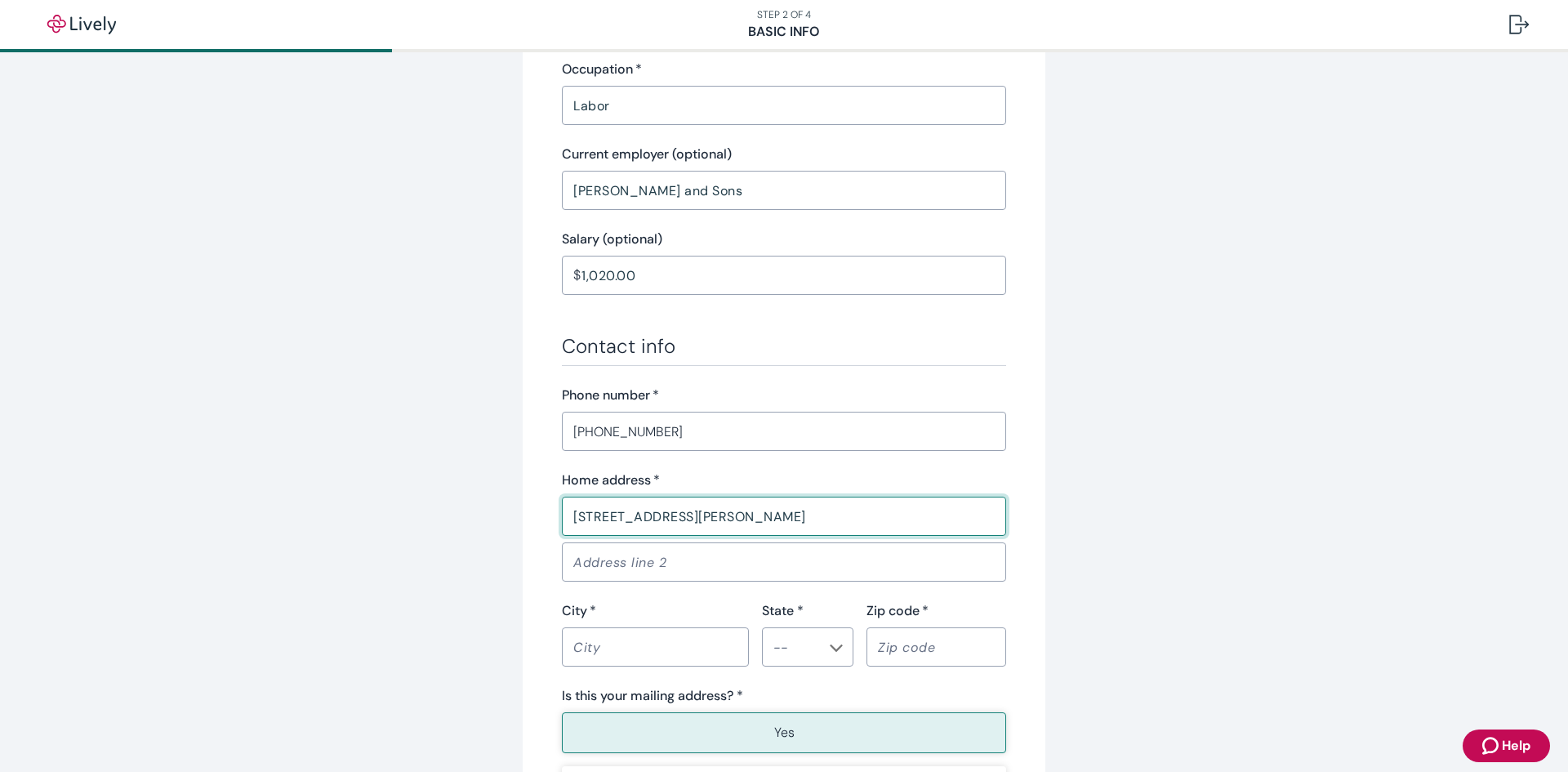
type input "[STREET_ADDRESS][PERSON_NAME]"
click at [625, 638] on input "City   *" at bounding box center [655, 647] width 187 height 32
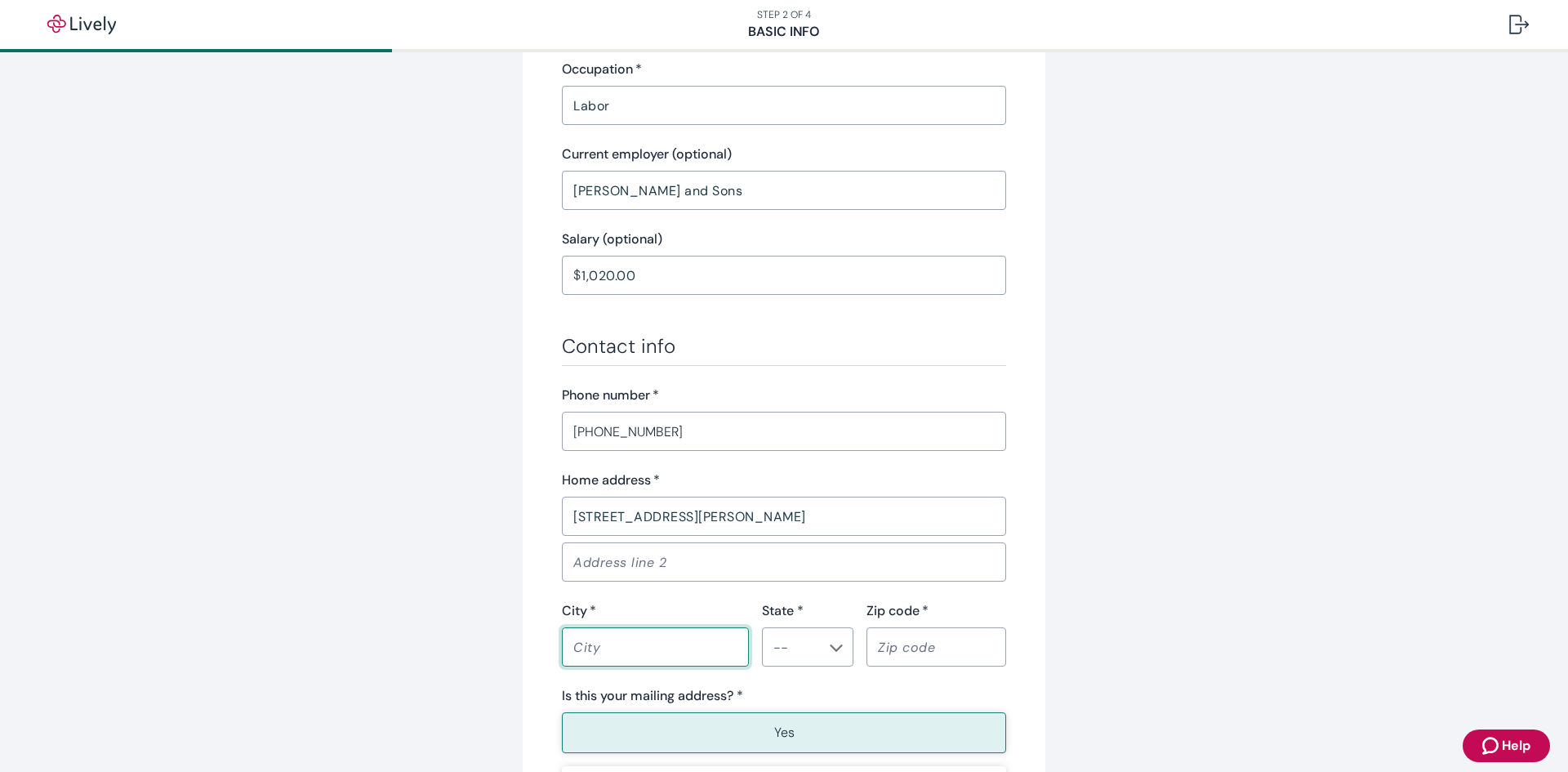
type input "[GEOGRAPHIC_DATA]"
click at [782, 642] on input "State *" at bounding box center [793, 646] width 55 height 22
click at [792, 519] on li "CO" at bounding box center [808, 516] width 92 height 30
type input "CO"
click at [909, 638] on input "Zip code   *" at bounding box center [936, 647] width 139 height 32
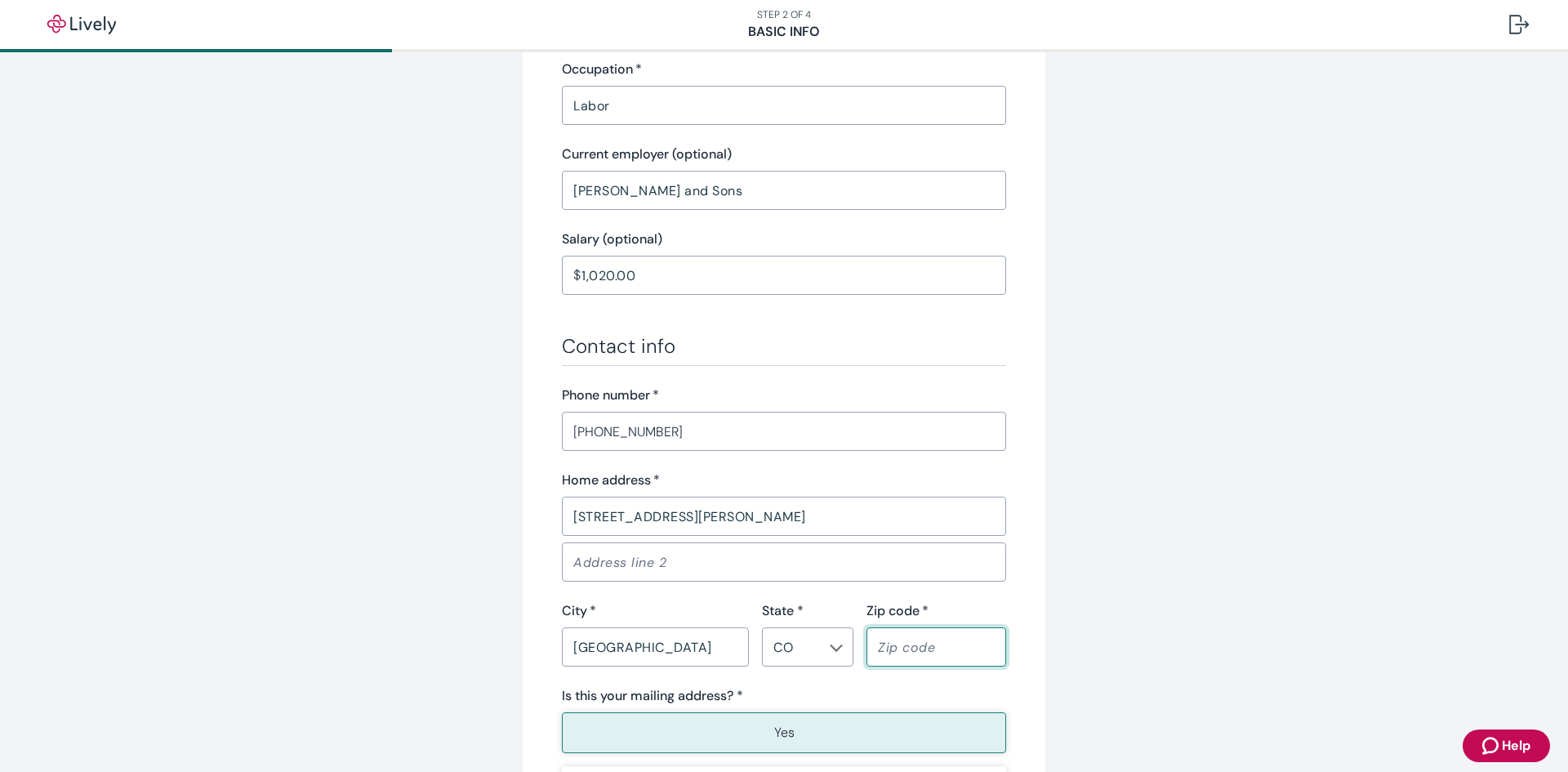
type input "80216"
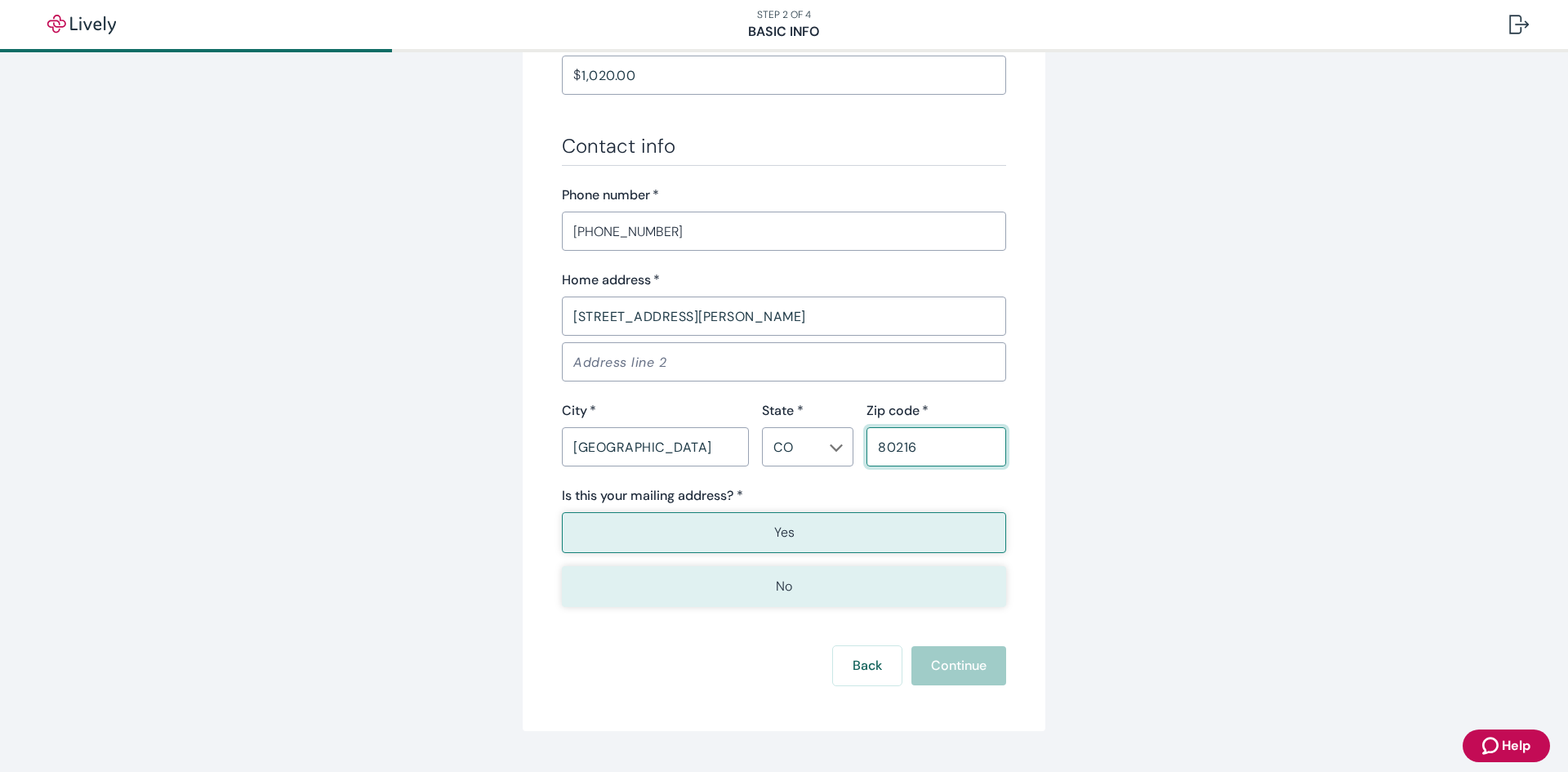
scroll to position [919, 0]
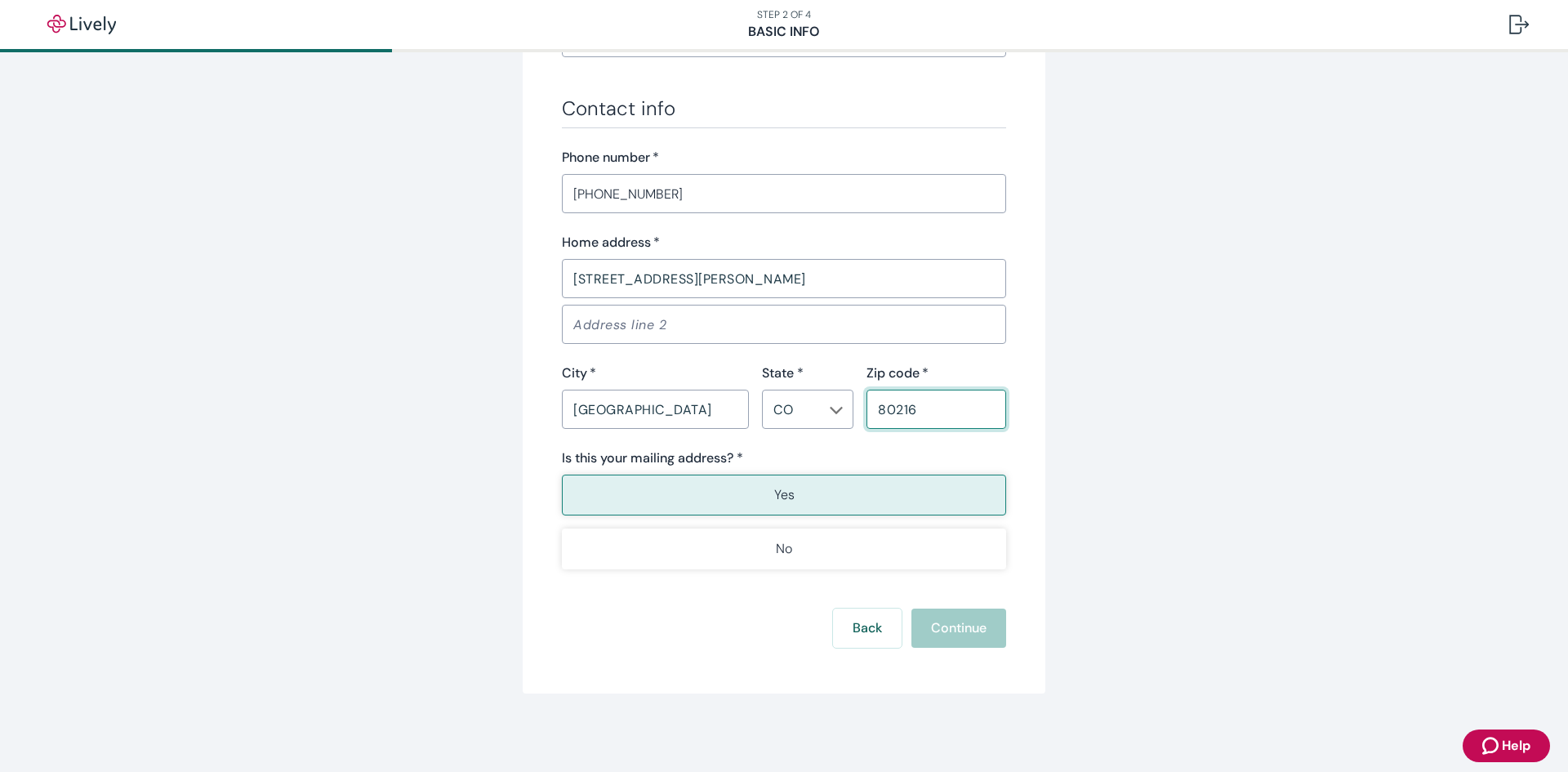
click at [764, 490] on button "Yes" at bounding box center [784, 494] width 444 height 40
click at [969, 622] on button "Continue" at bounding box center [958, 628] width 94 height 40
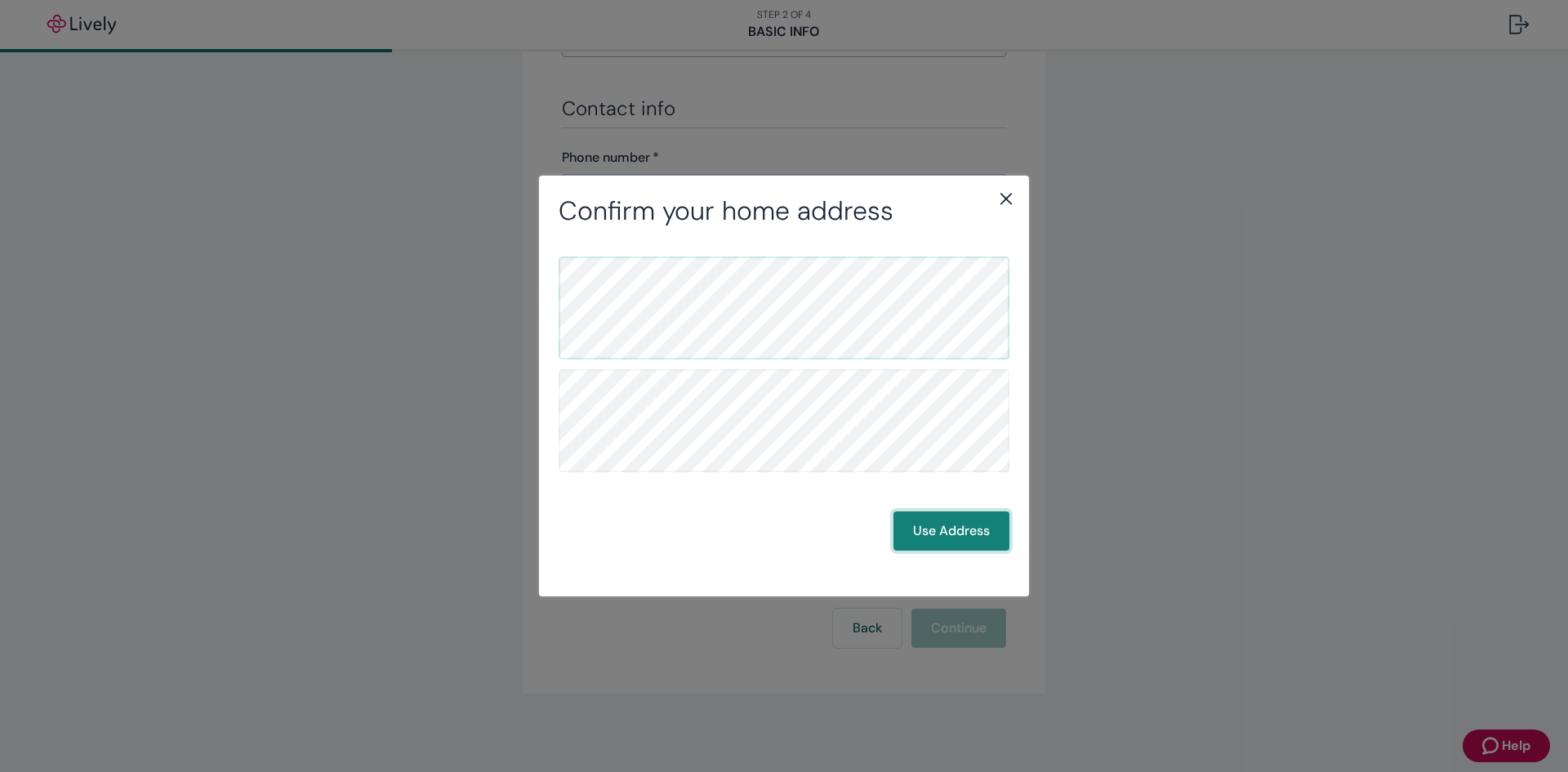
click at [954, 522] on button "Use Address" at bounding box center [951, 531] width 116 height 40
click at [1008, 200] on icon "close" at bounding box center [1006, 199] width 12 height 12
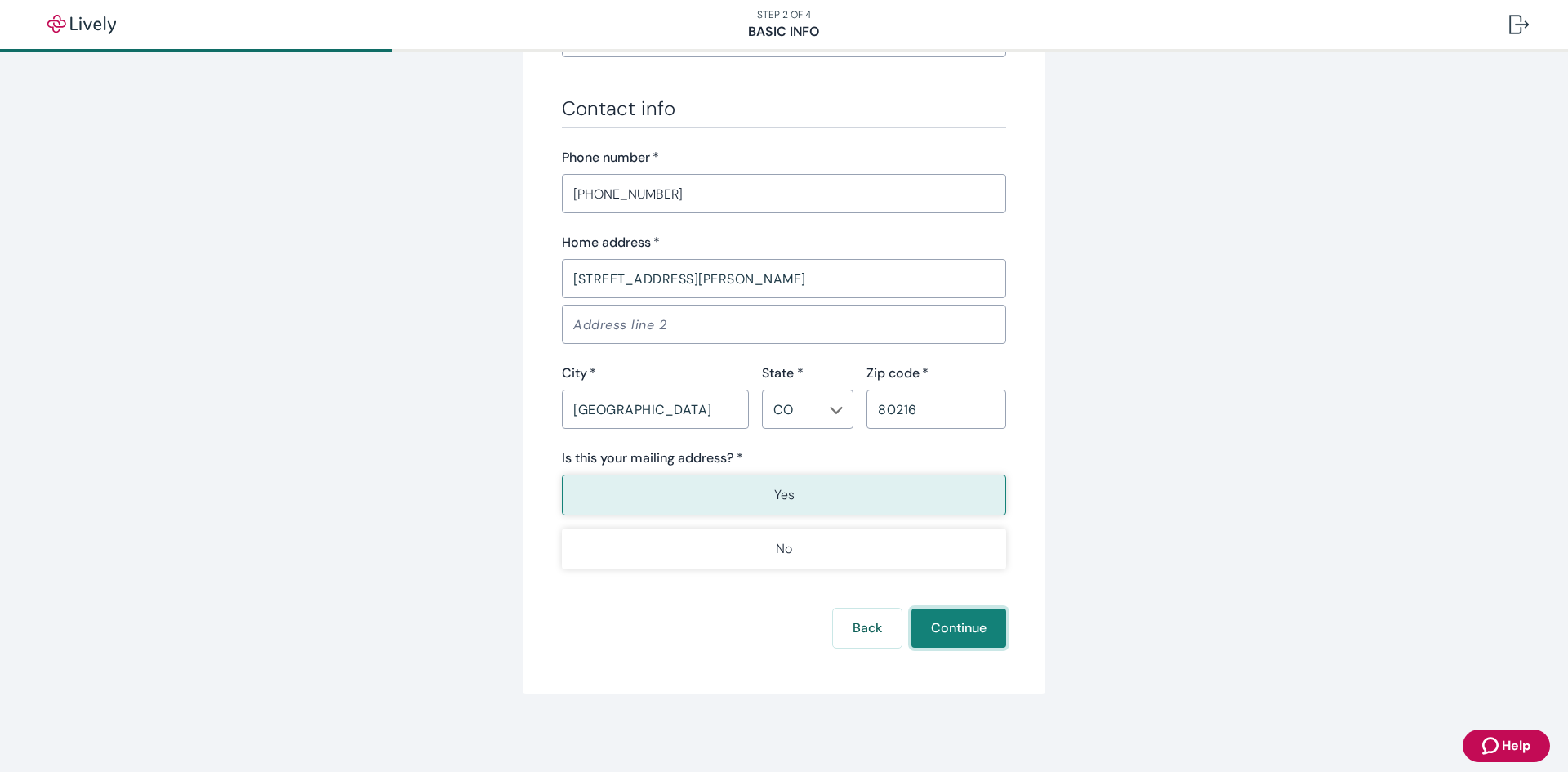
click at [973, 633] on button "Continue" at bounding box center [958, 628] width 94 height 40
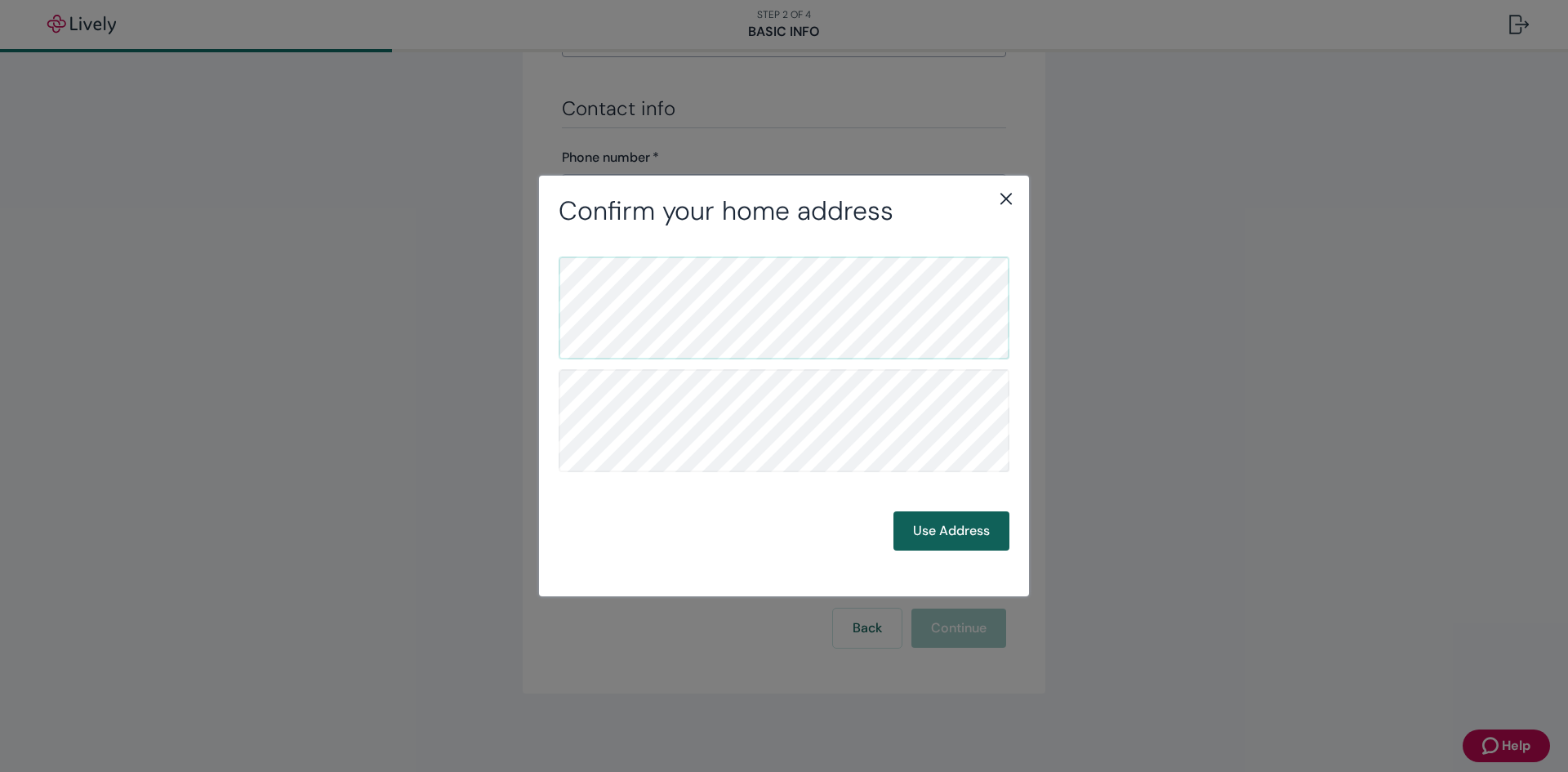
click at [945, 541] on button "Use Address" at bounding box center [951, 531] width 116 height 40
click at [857, 525] on button "Back" at bounding box center [849, 531] width 68 height 40
click at [964, 531] on button "Use Address" at bounding box center [951, 531] width 116 height 40
click at [1003, 191] on icon "close" at bounding box center [1006, 199] width 20 height 20
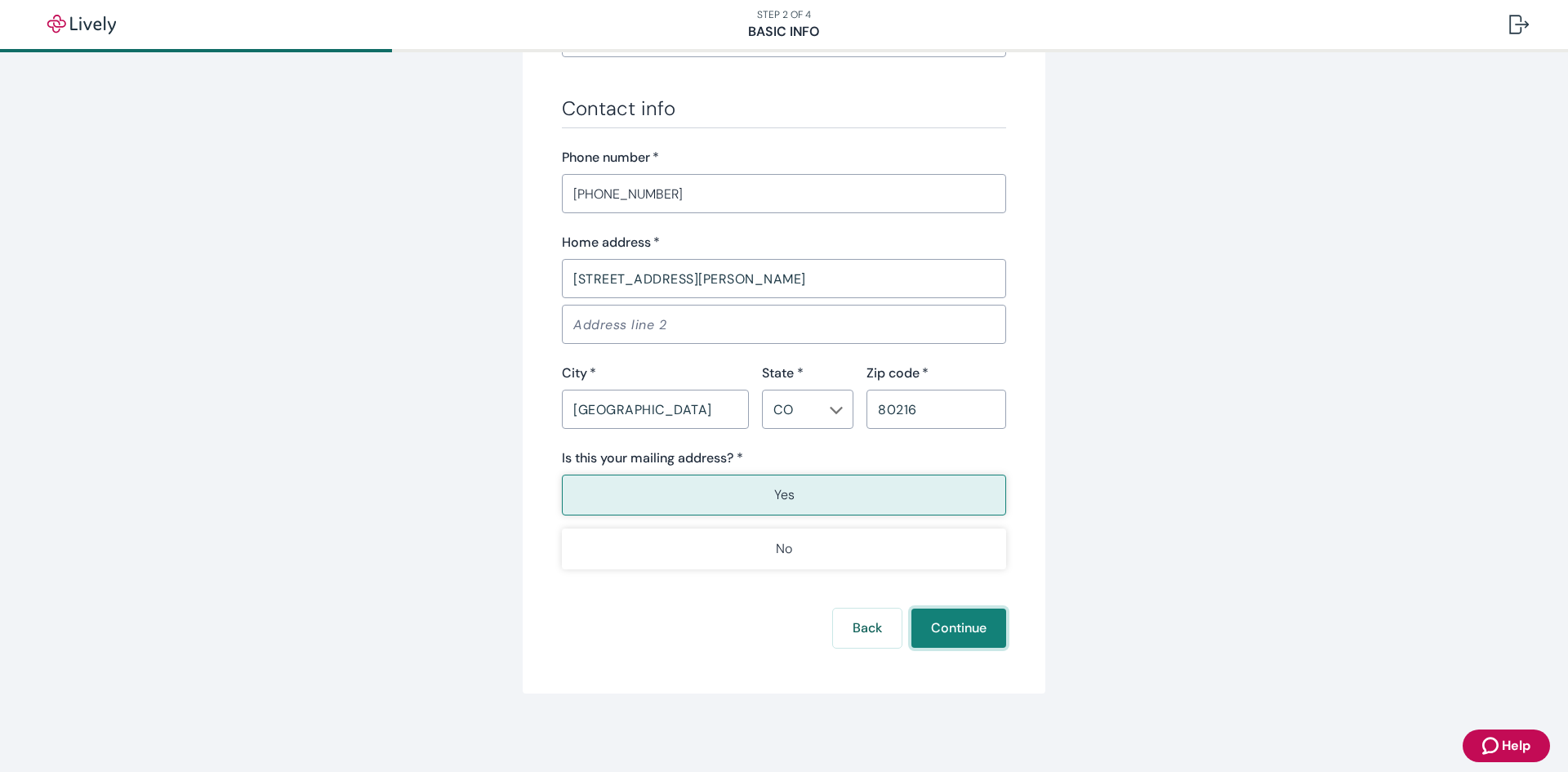
click at [942, 644] on button "Continue" at bounding box center [958, 628] width 94 height 40
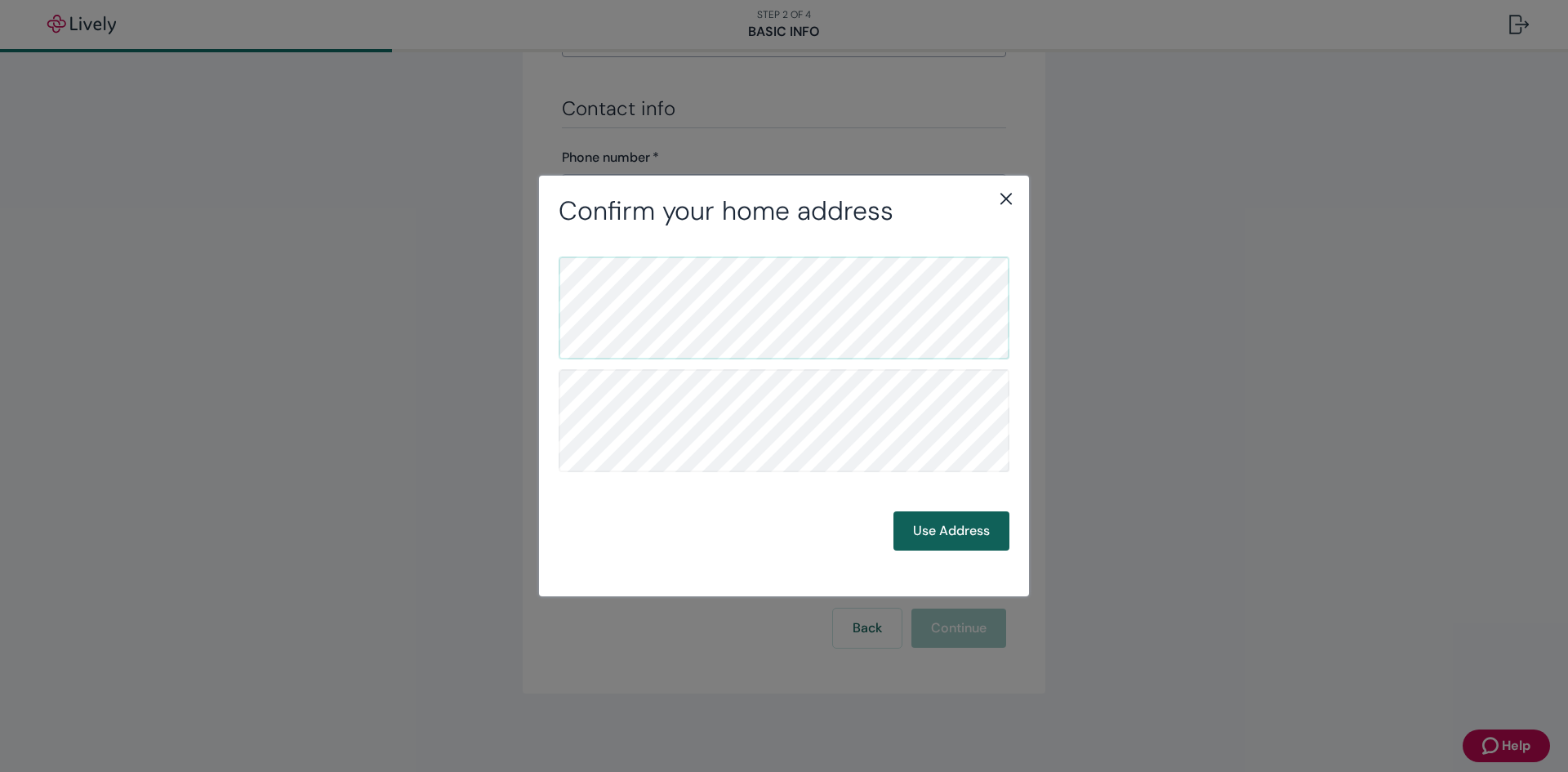
click at [915, 526] on button "Use Address" at bounding box center [951, 531] width 116 height 40
click at [949, 539] on button "Use Address" at bounding box center [951, 531] width 116 height 40
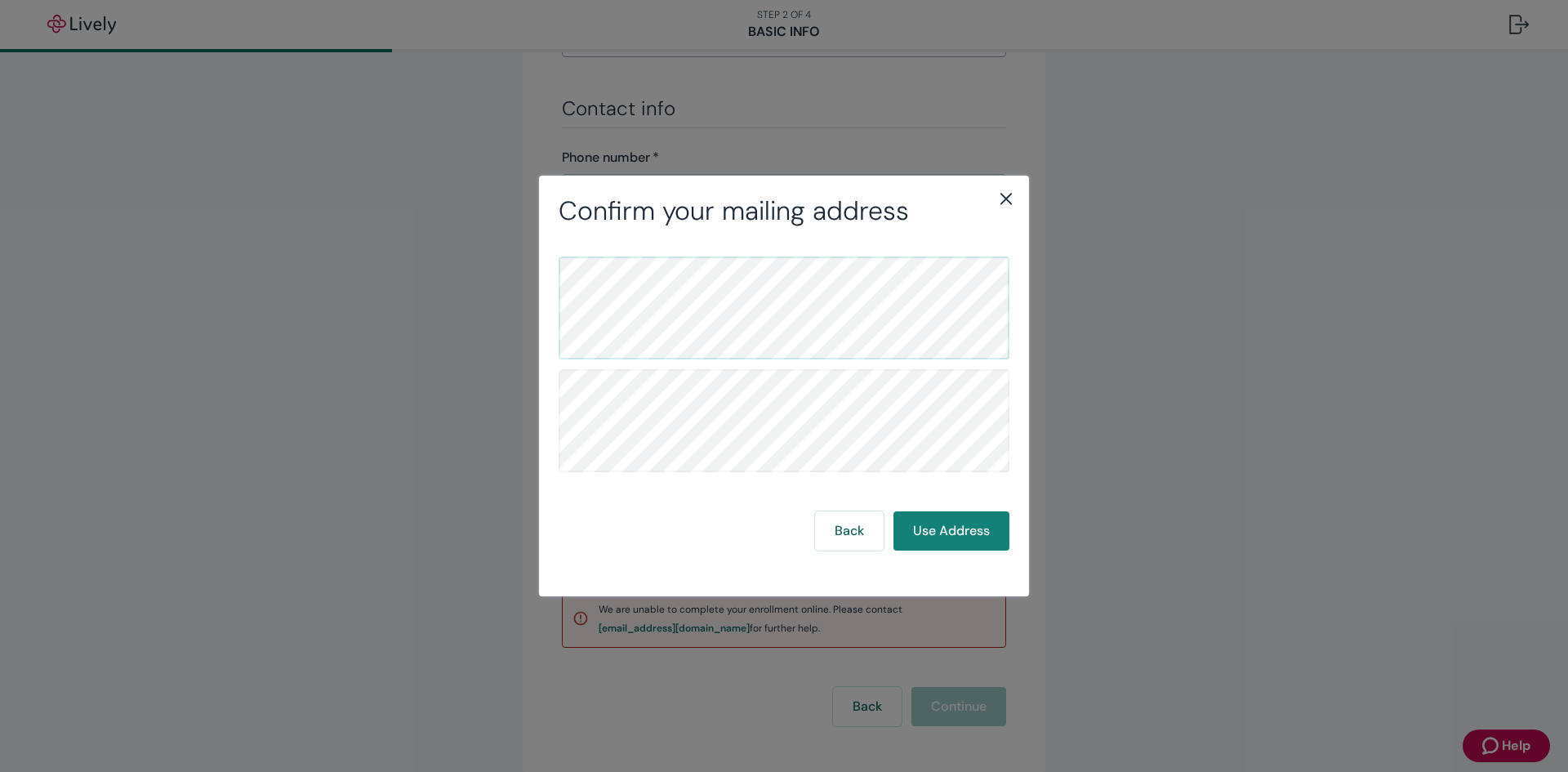
click at [1002, 197] on icon "close" at bounding box center [1006, 199] width 20 height 20
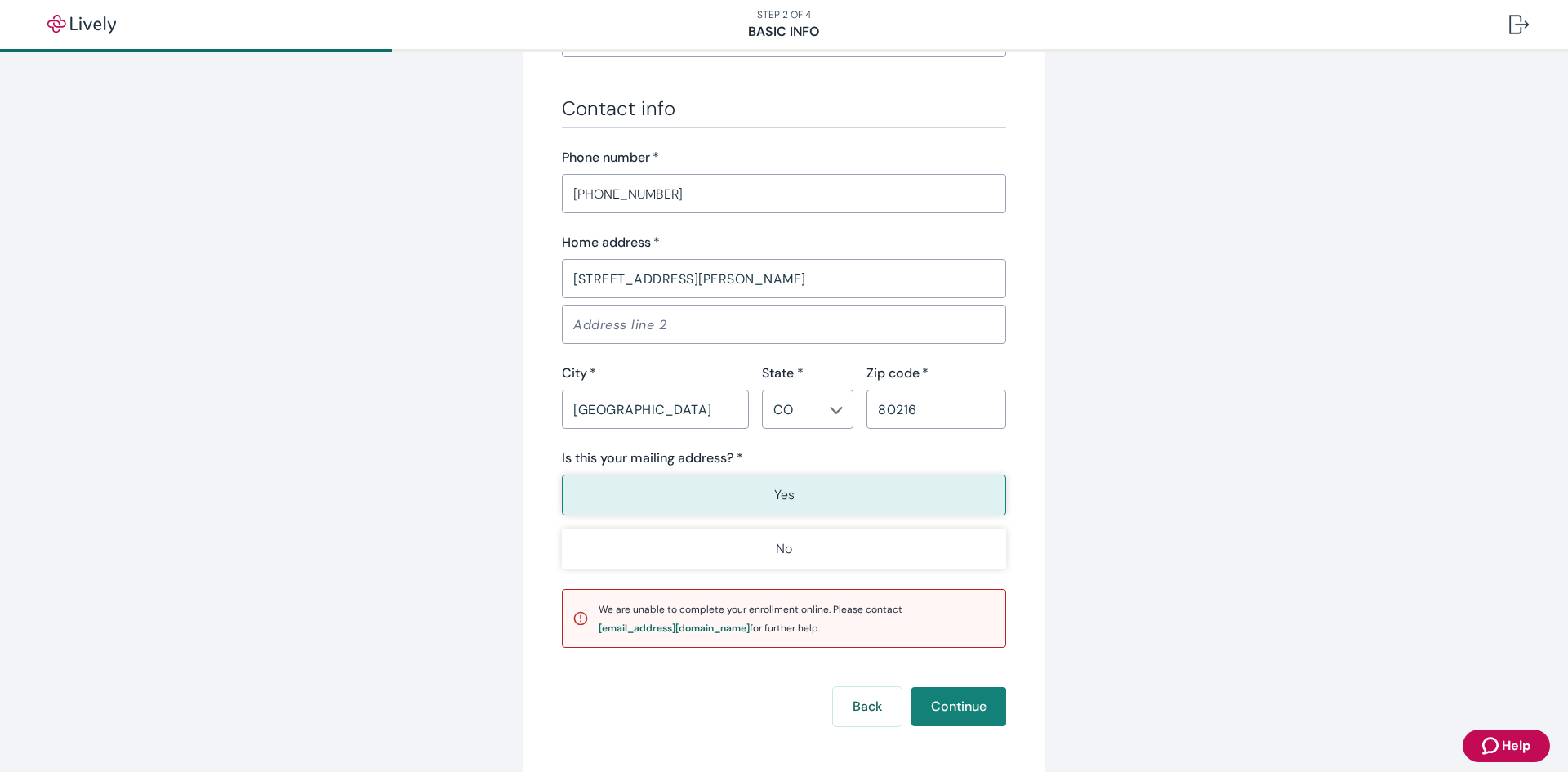
scroll to position [997, 0]
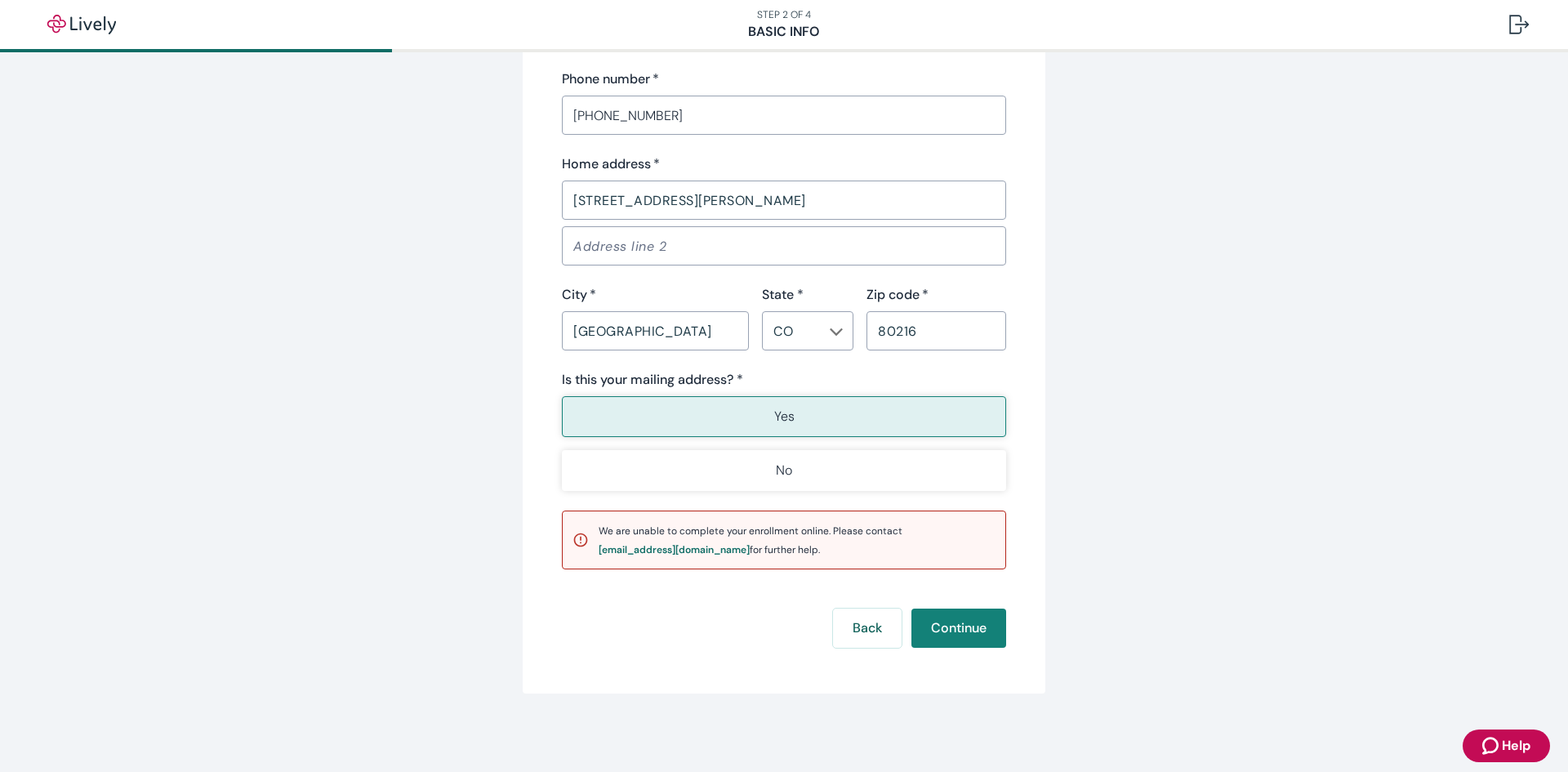
click at [1506, 751] on span "Help" at bounding box center [1516, 746] width 29 height 20
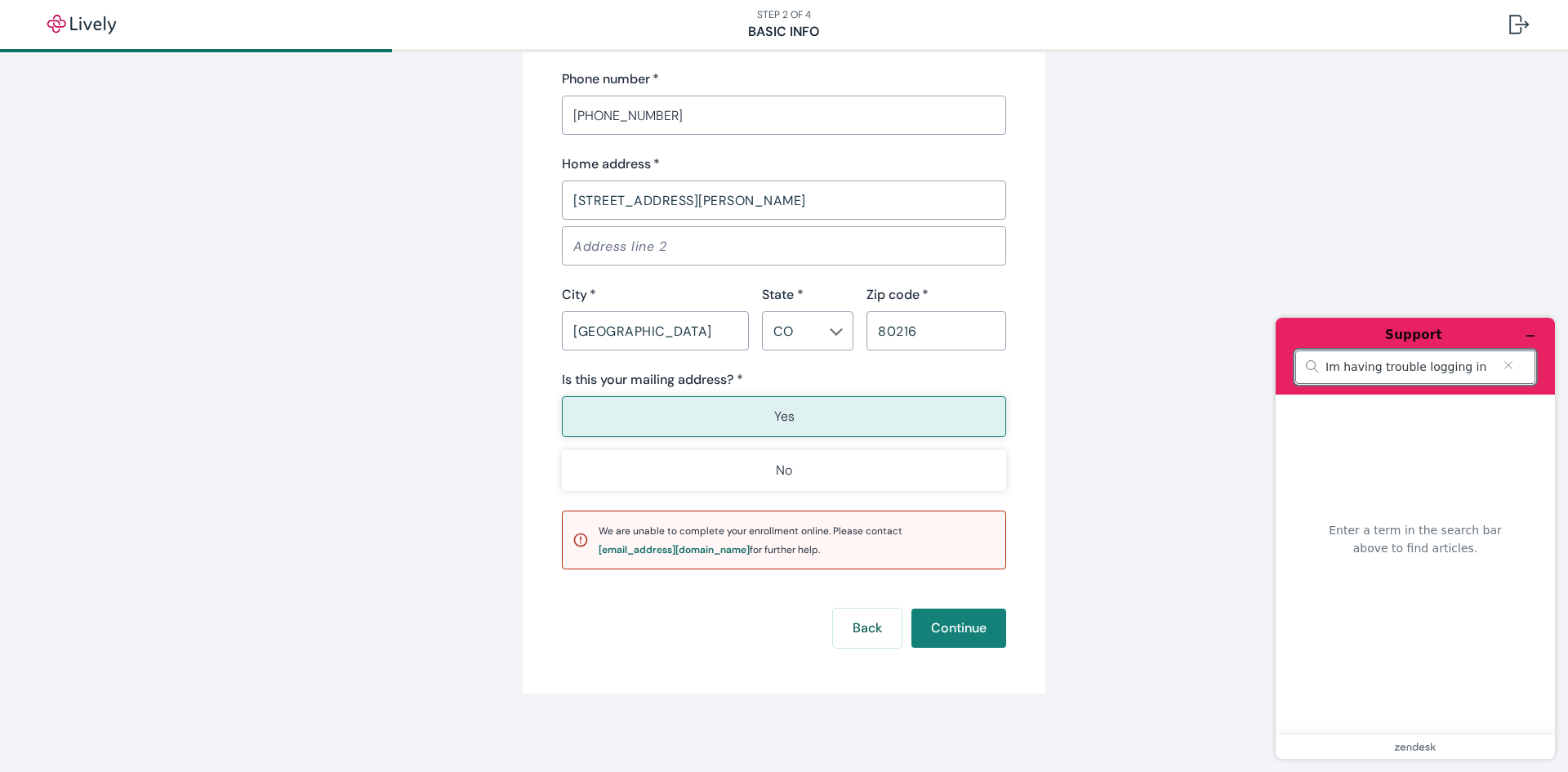
type input "Im having trouble logging in"
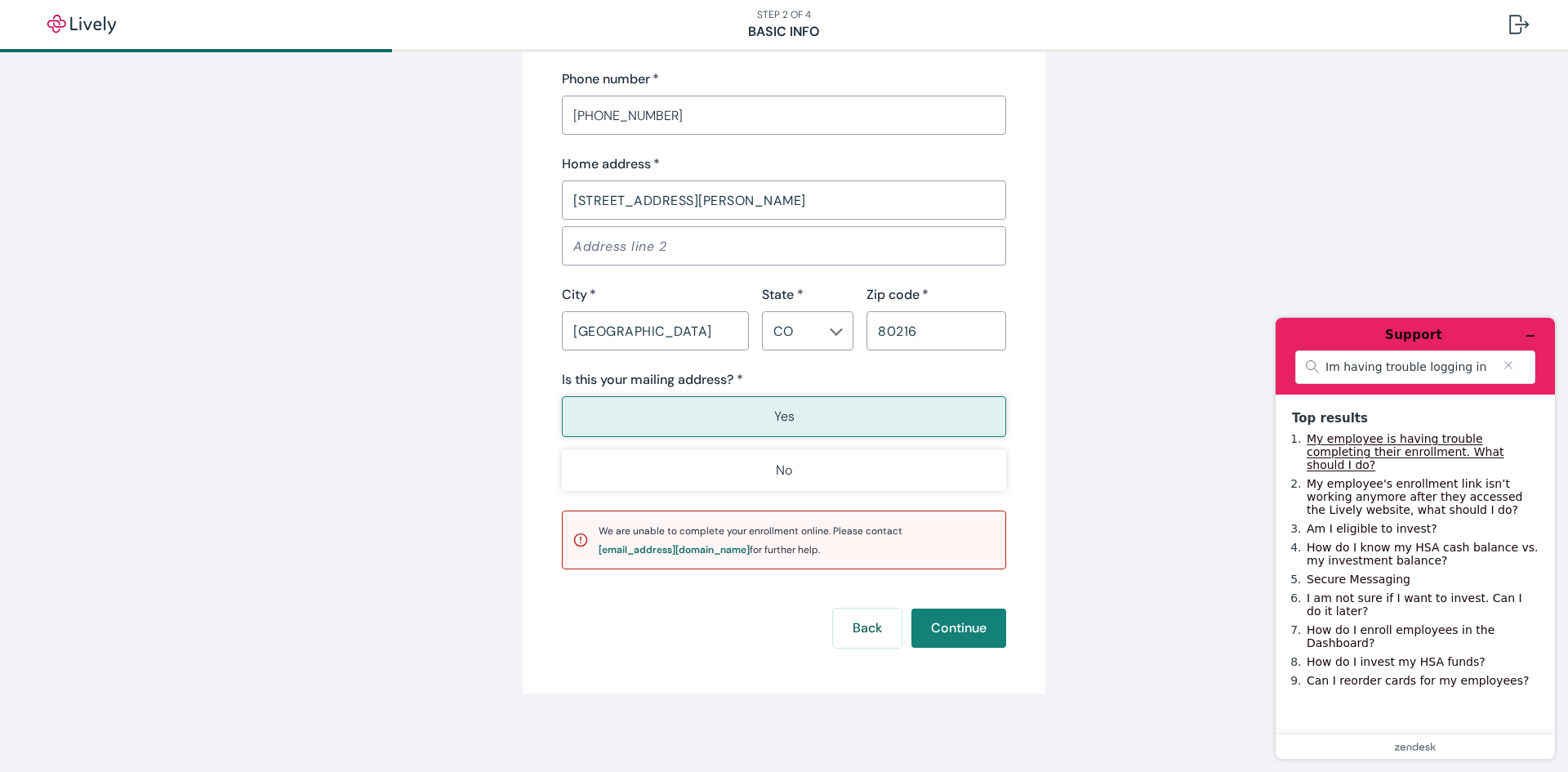
click at [1402, 447] on link "My employee is having trouble completing their enrollment. What should I do?" at bounding box center [1405, 452] width 198 height 40
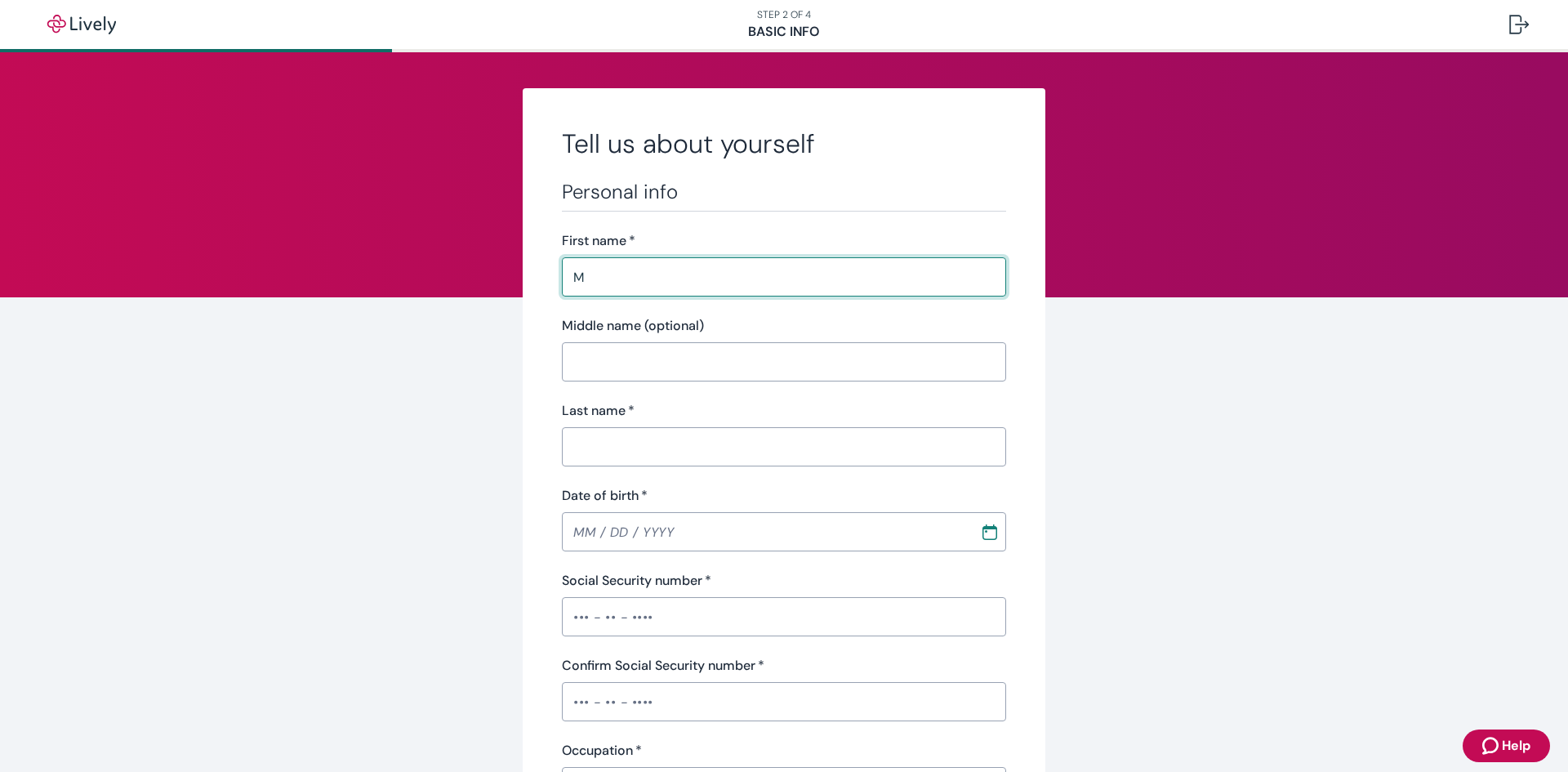
type input "M"
click at [672, 440] on input "Last name   *" at bounding box center [784, 446] width 444 height 32
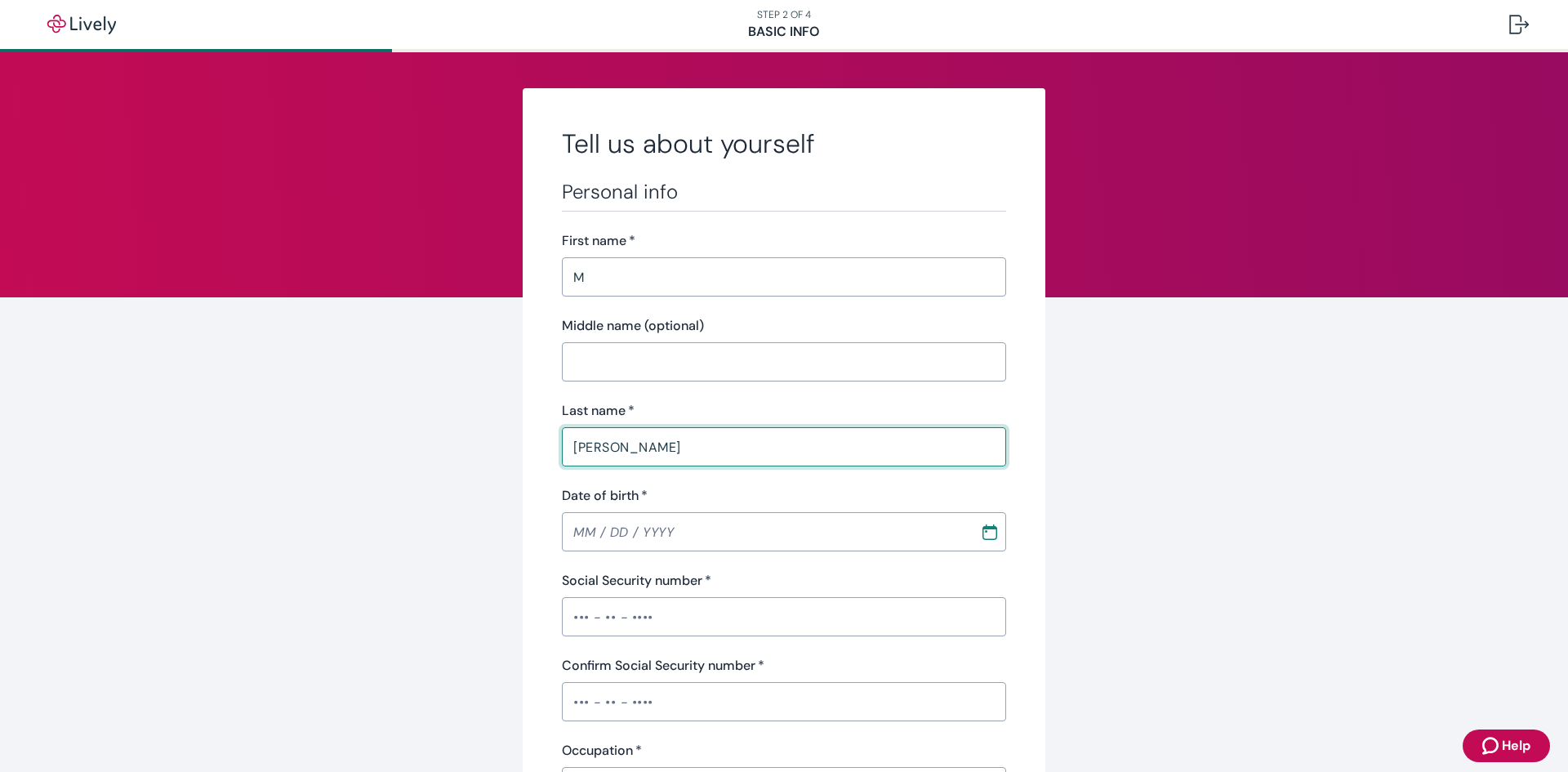
type input "[PERSON_NAME]"
click at [631, 545] on input "Date of birth   *" at bounding box center [765, 532] width 407 height 32
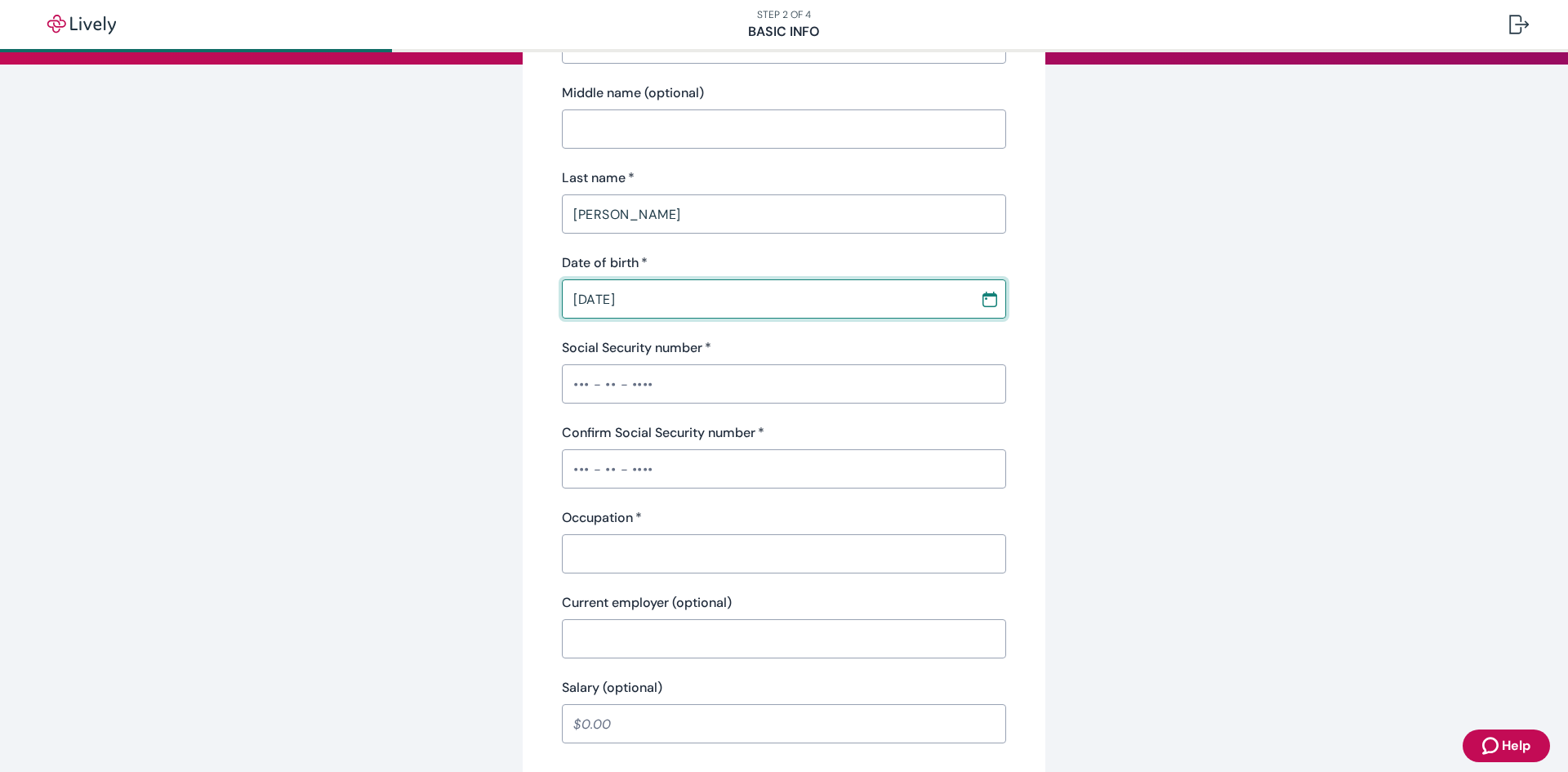
scroll to position [239, 0]
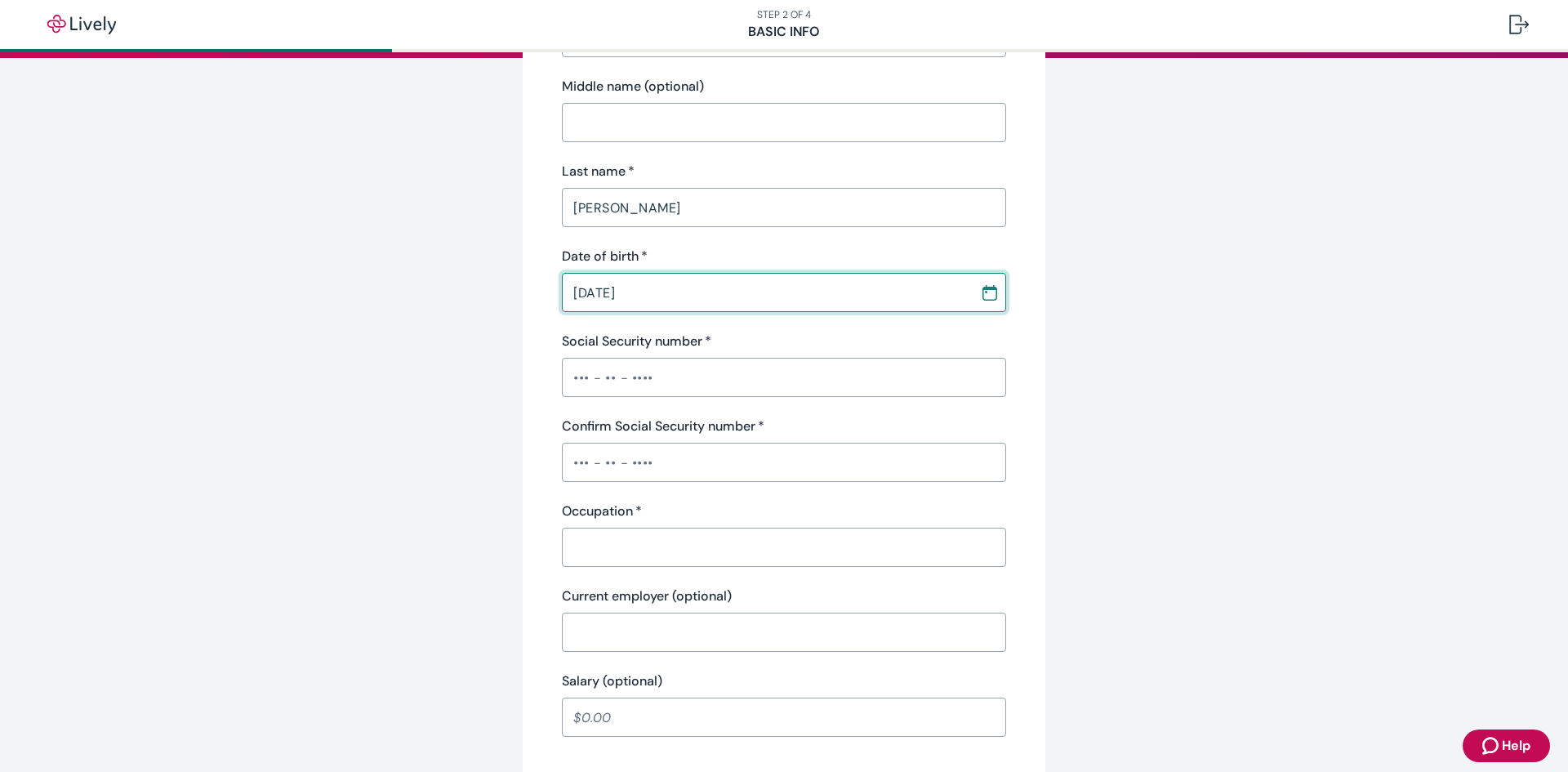
type input "[DATE]"
click at [579, 388] on input "Social Security number   *" at bounding box center [784, 377] width 444 height 32
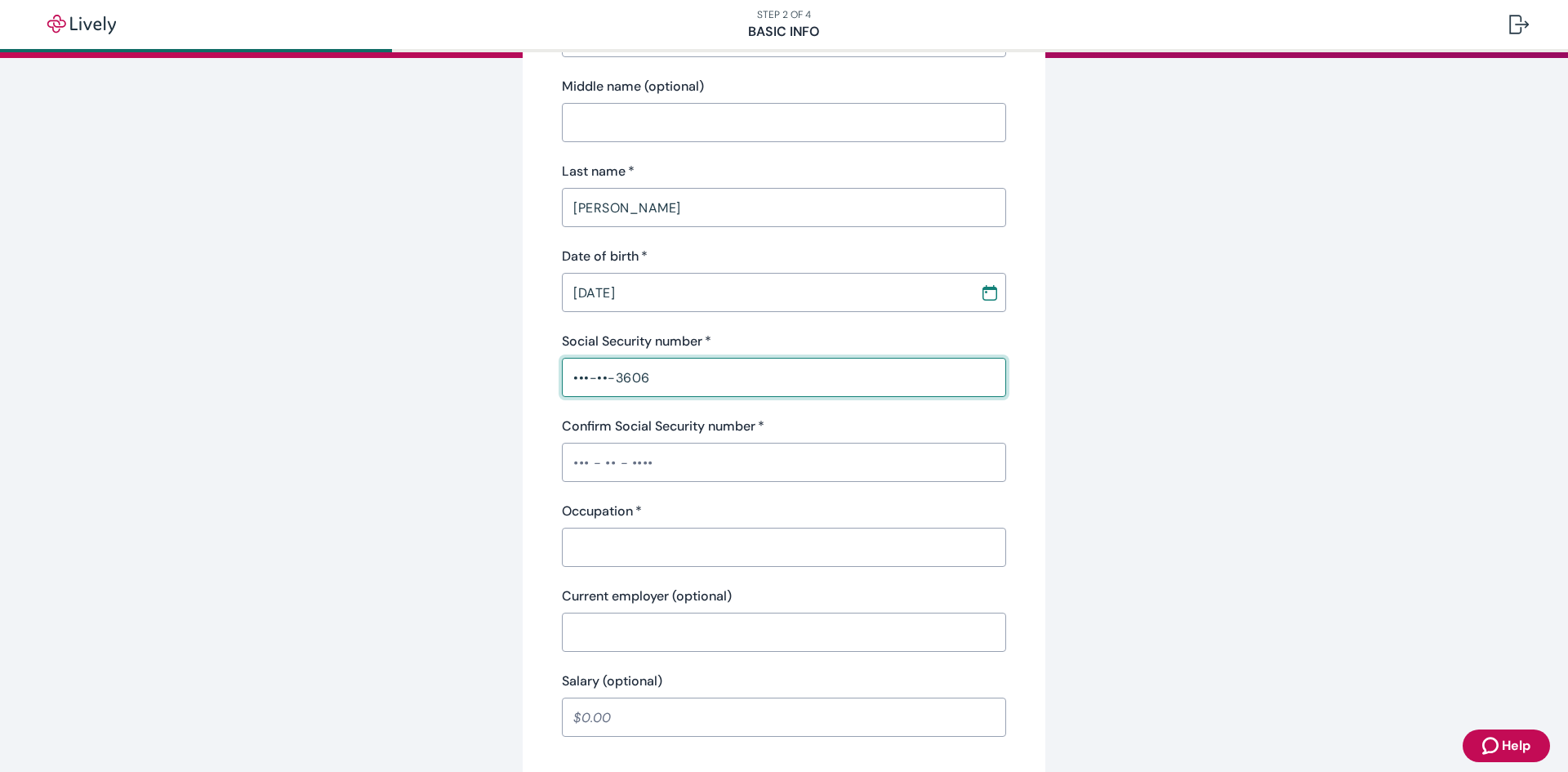
type input "•••-••-3606"
click at [584, 470] on input "Confirm Social Security number   *" at bounding box center [784, 462] width 444 height 32
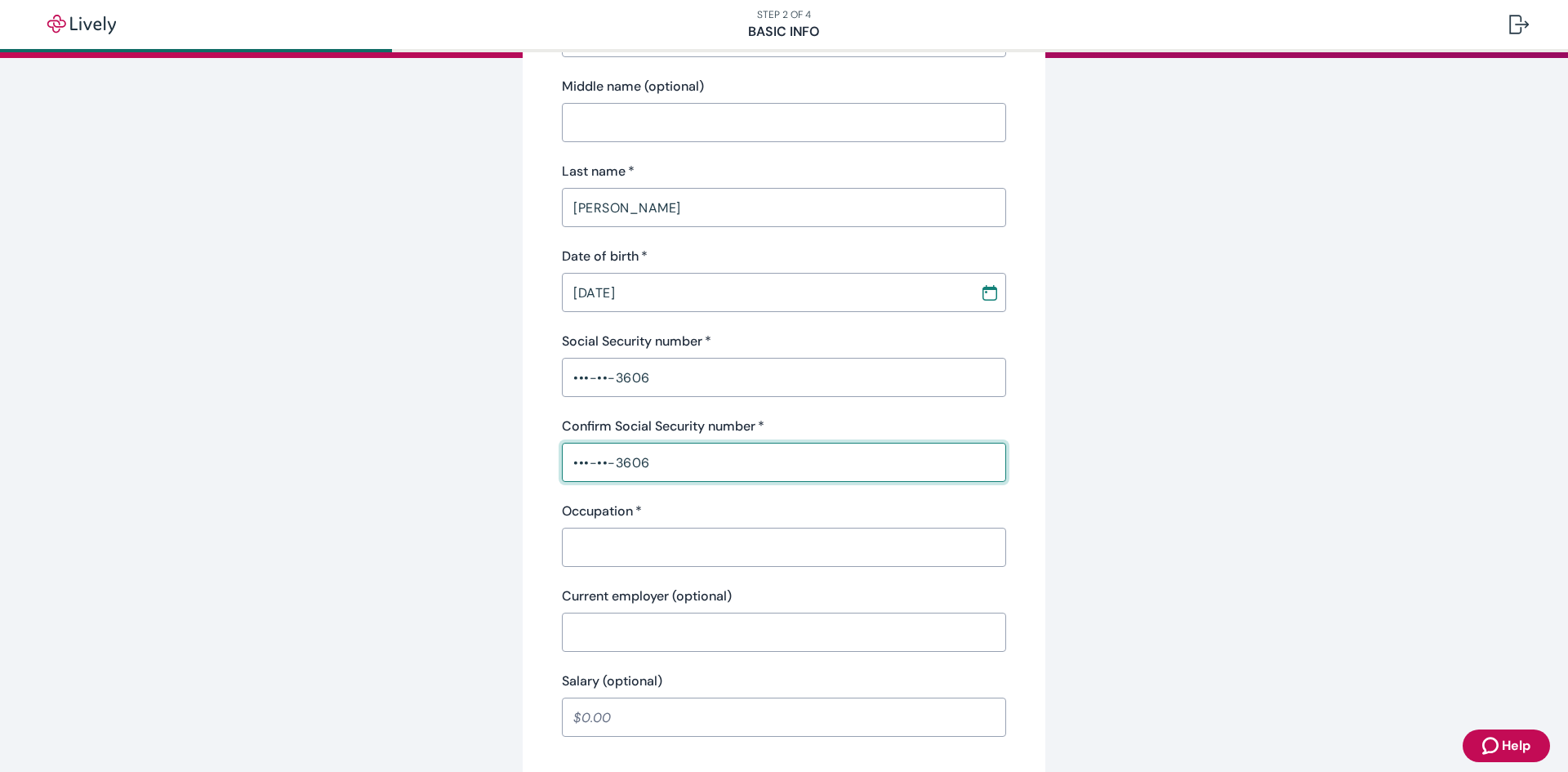
type input "•••-••-3606"
click at [596, 539] on input "Occupation   *" at bounding box center [784, 547] width 444 height 32
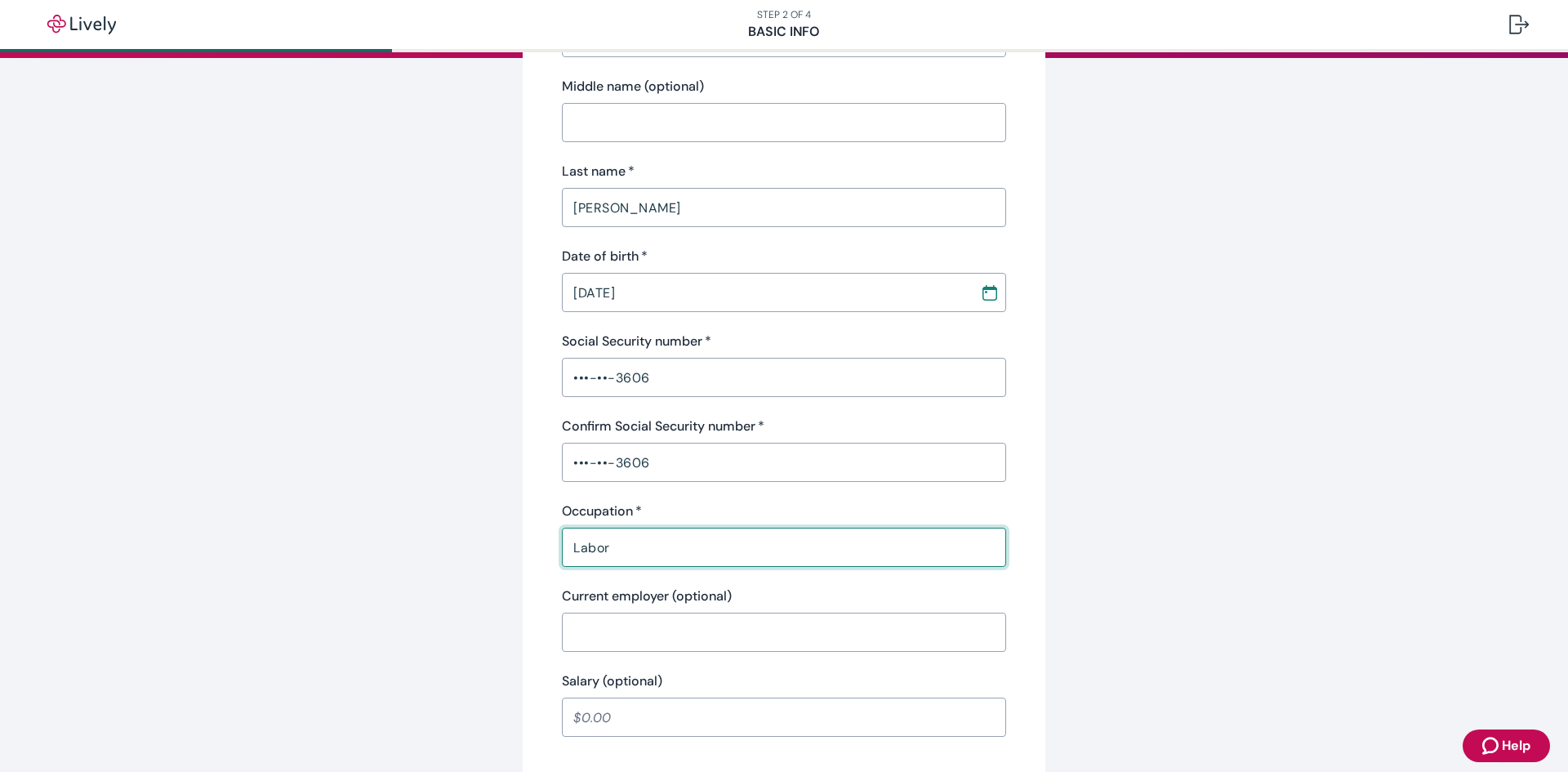
type input "Labor"
click at [624, 620] on input "Current employer (optional)" at bounding box center [784, 632] width 444 height 32
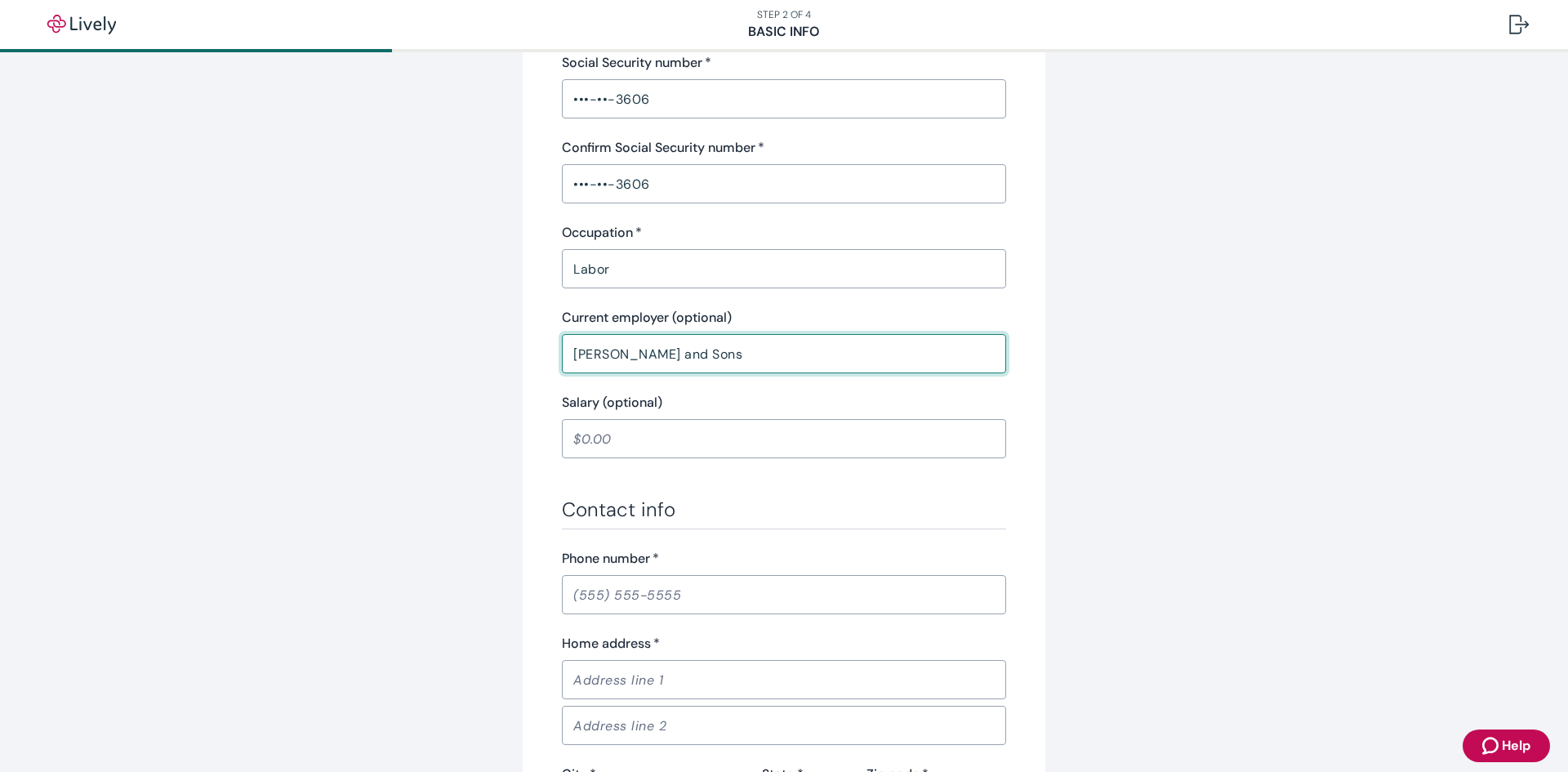
scroll to position [518, 0]
type input "[PERSON_NAME] and Sons"
click at [605, 444] on input "Salary (optional)" at bounding box center [784, 437] width 444 height 32
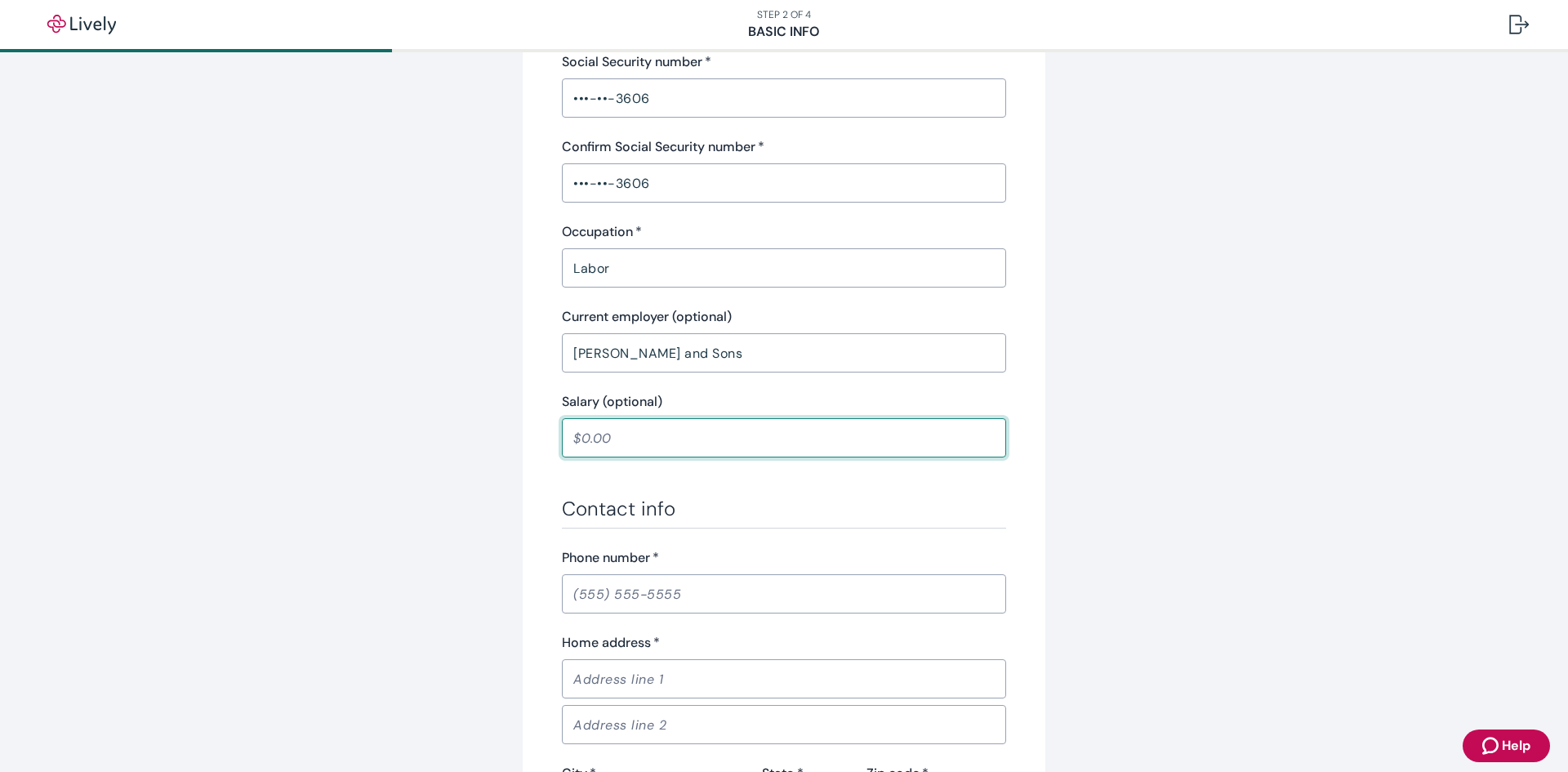
type input "1,020.00"
click at [641, 600] on input "Phone number   *" at bounding box center [784, 594] width 444 height 32
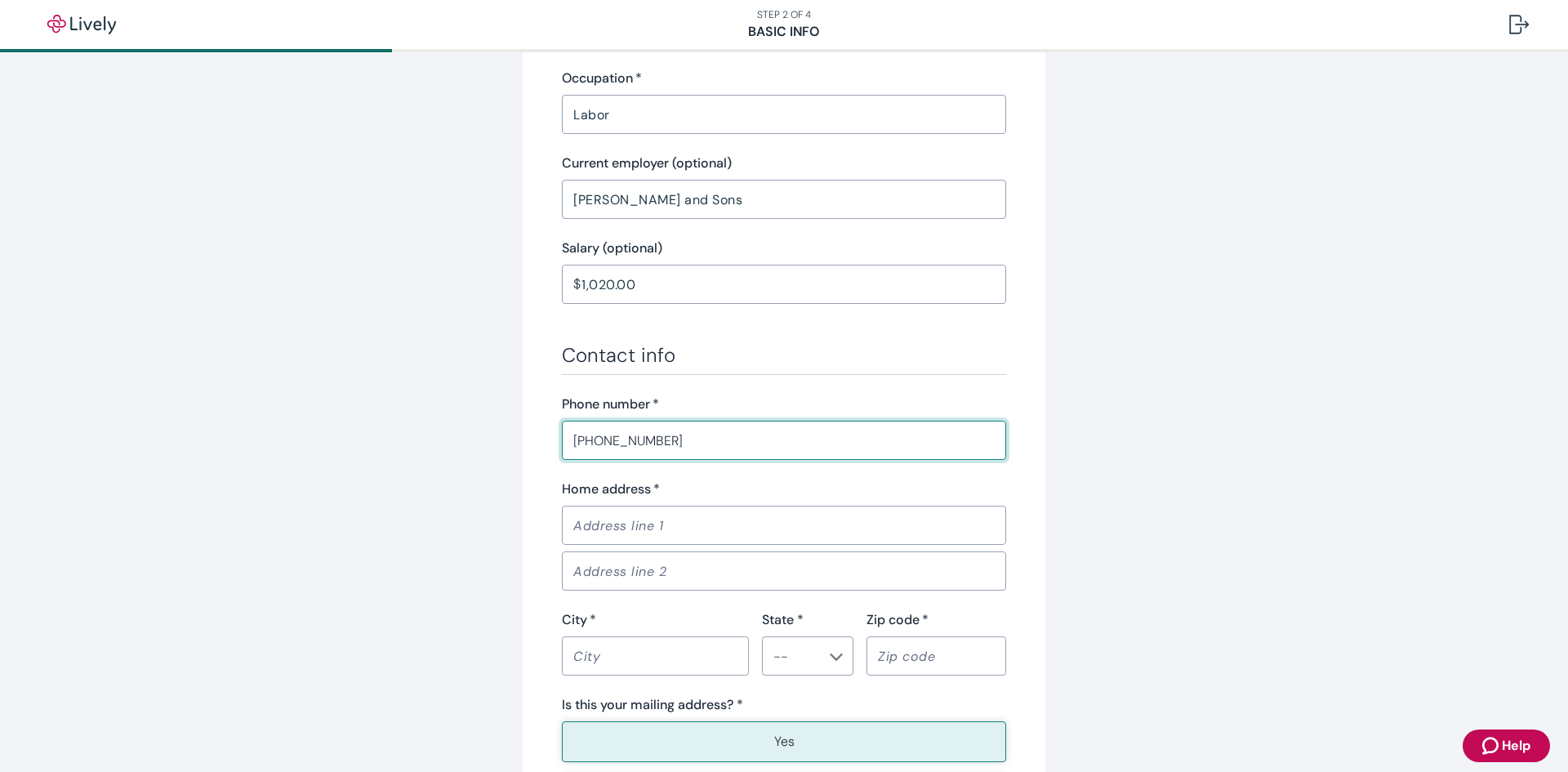
scroll to position [678, 0]
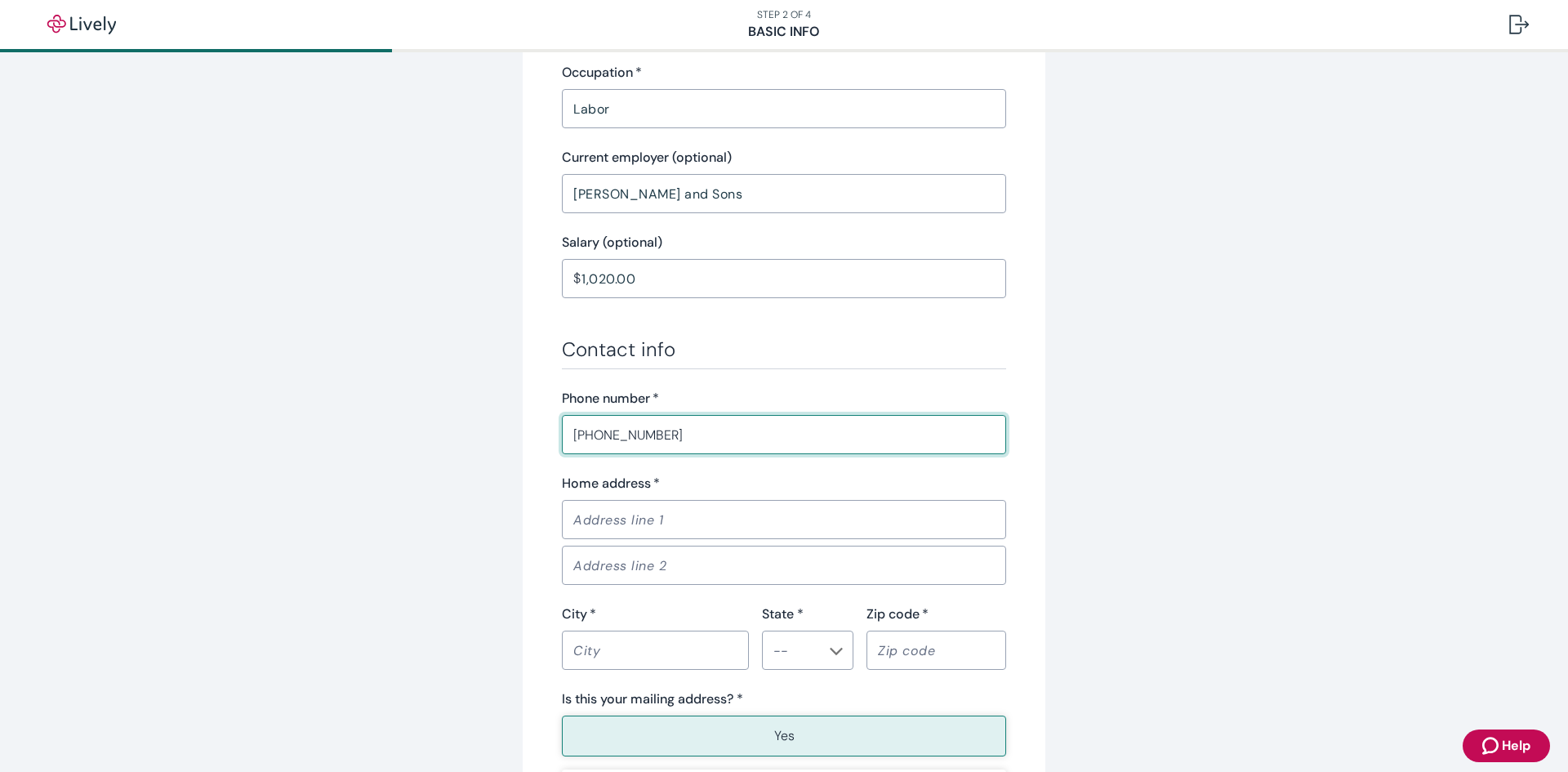
type input "[PHONE_NUMBER]"
click at [604, 517] on input "Home address   *" at bounding box center [784, 519] width 444 height 32
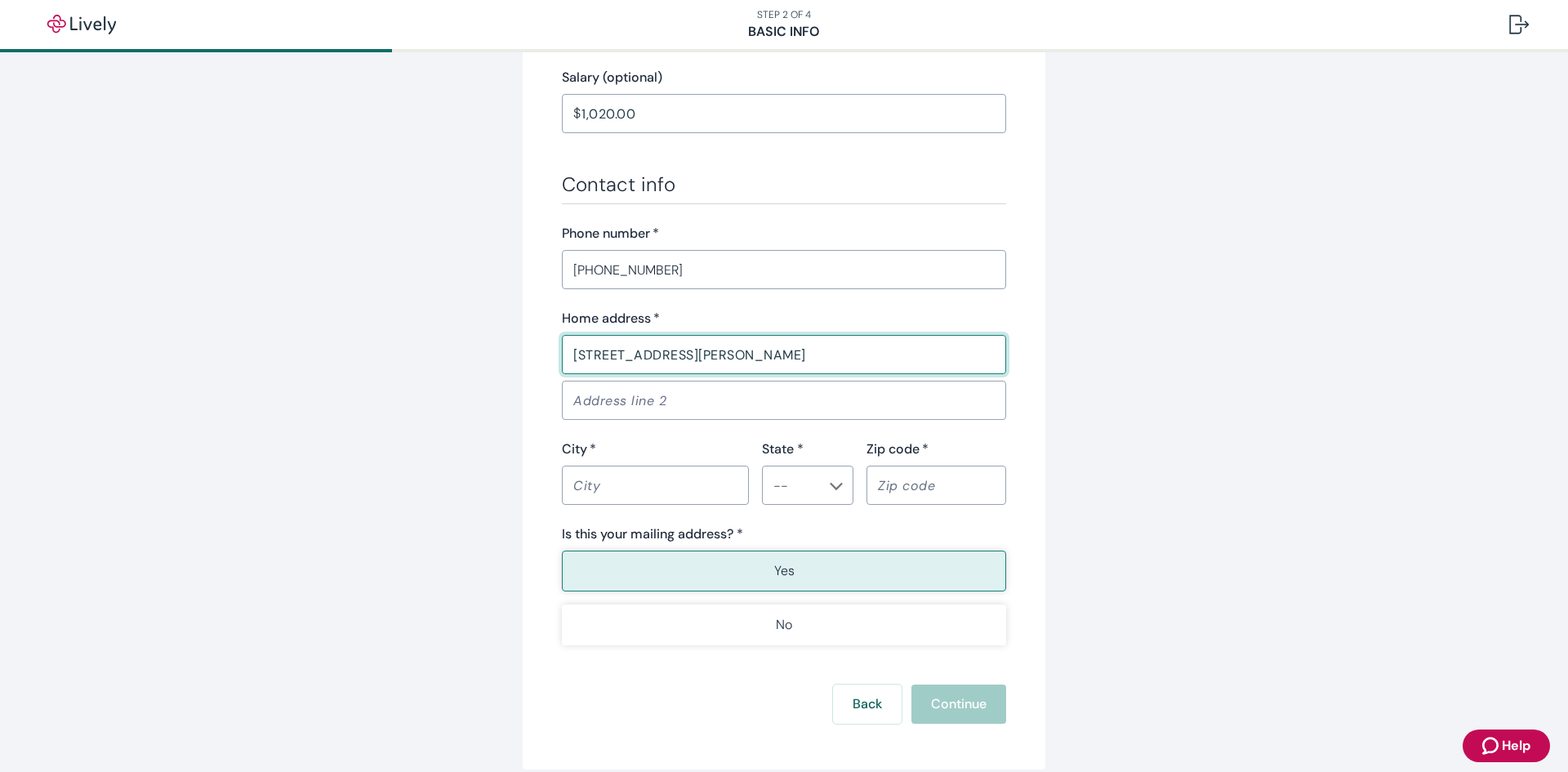
scroll to position [848, 0]
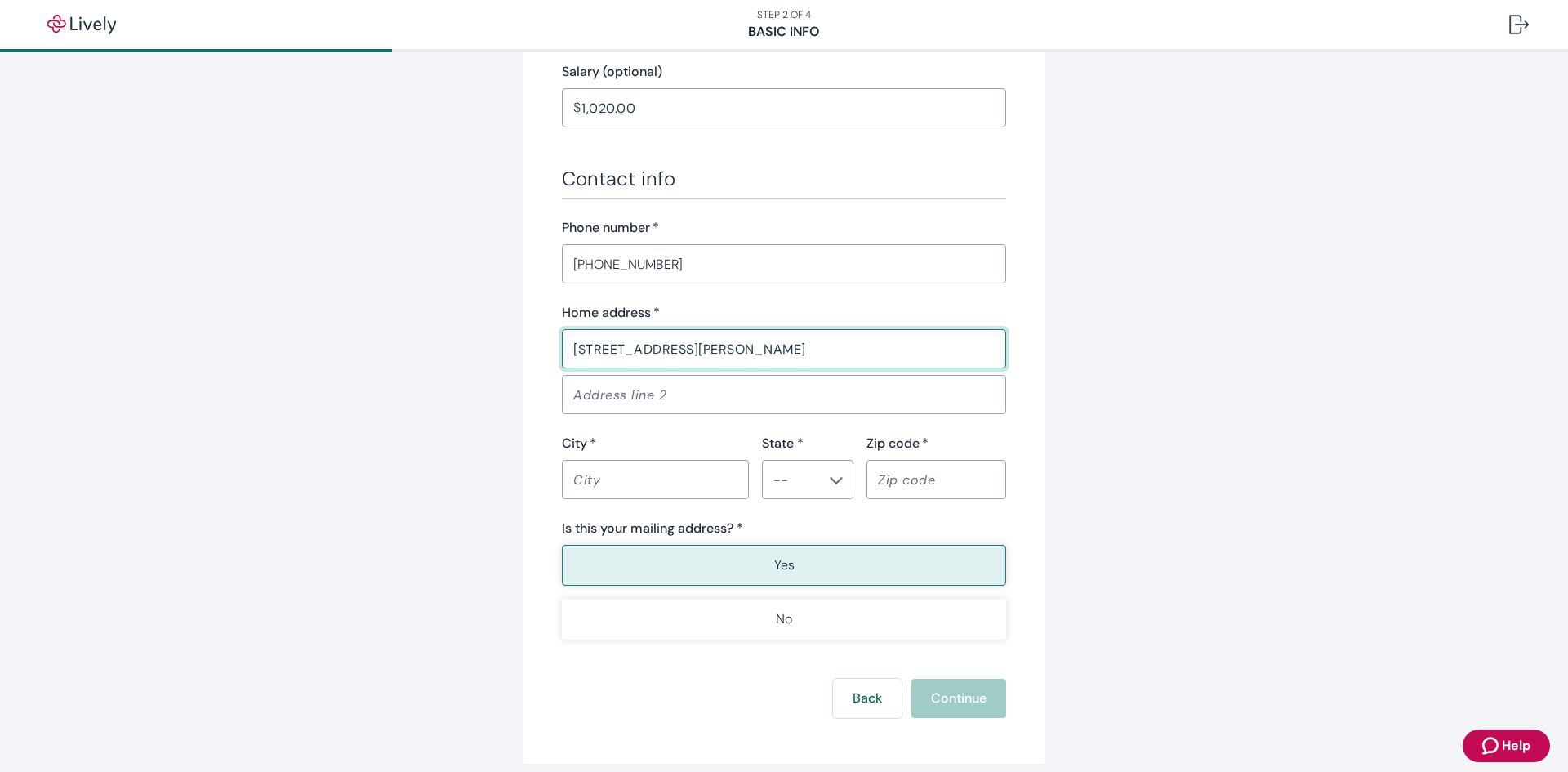
type input "[STREET_ADDRESS][PERSON_NAME]"
click at [580, 473] on input "City   *" at bounding box center [655, 480] width 187 height 32
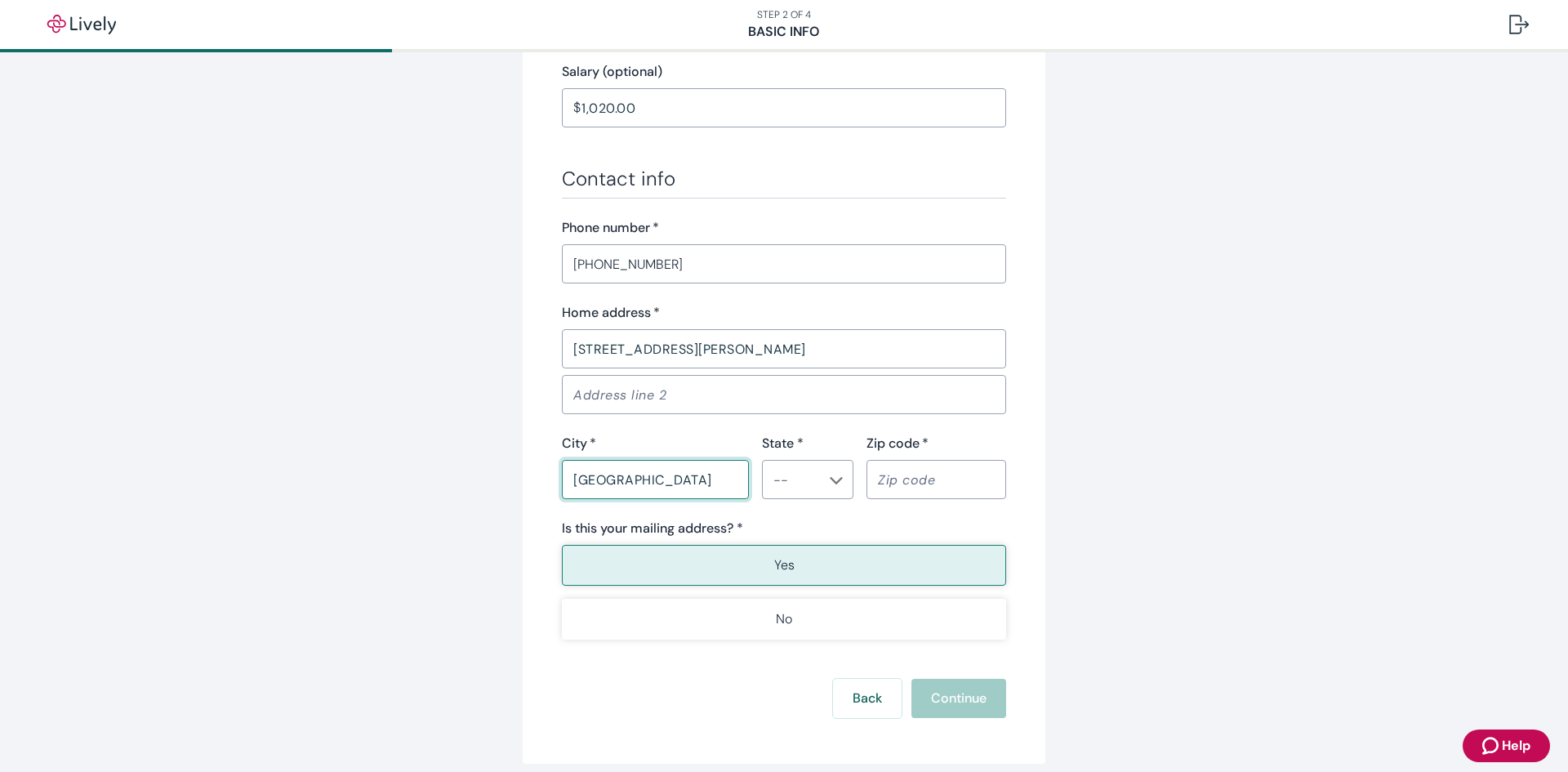
type input "Denver"
click at [787, 483] on input "State *" at bounding box center [793, 479] width 55 height 22
click at [802, 339] on li "CO" at bounding box center [808, 348] width 92 height 30
type input "CO"
click at [950, 487] on input "Zip code   *" at bounding box center [936, 480] width 139 height 32
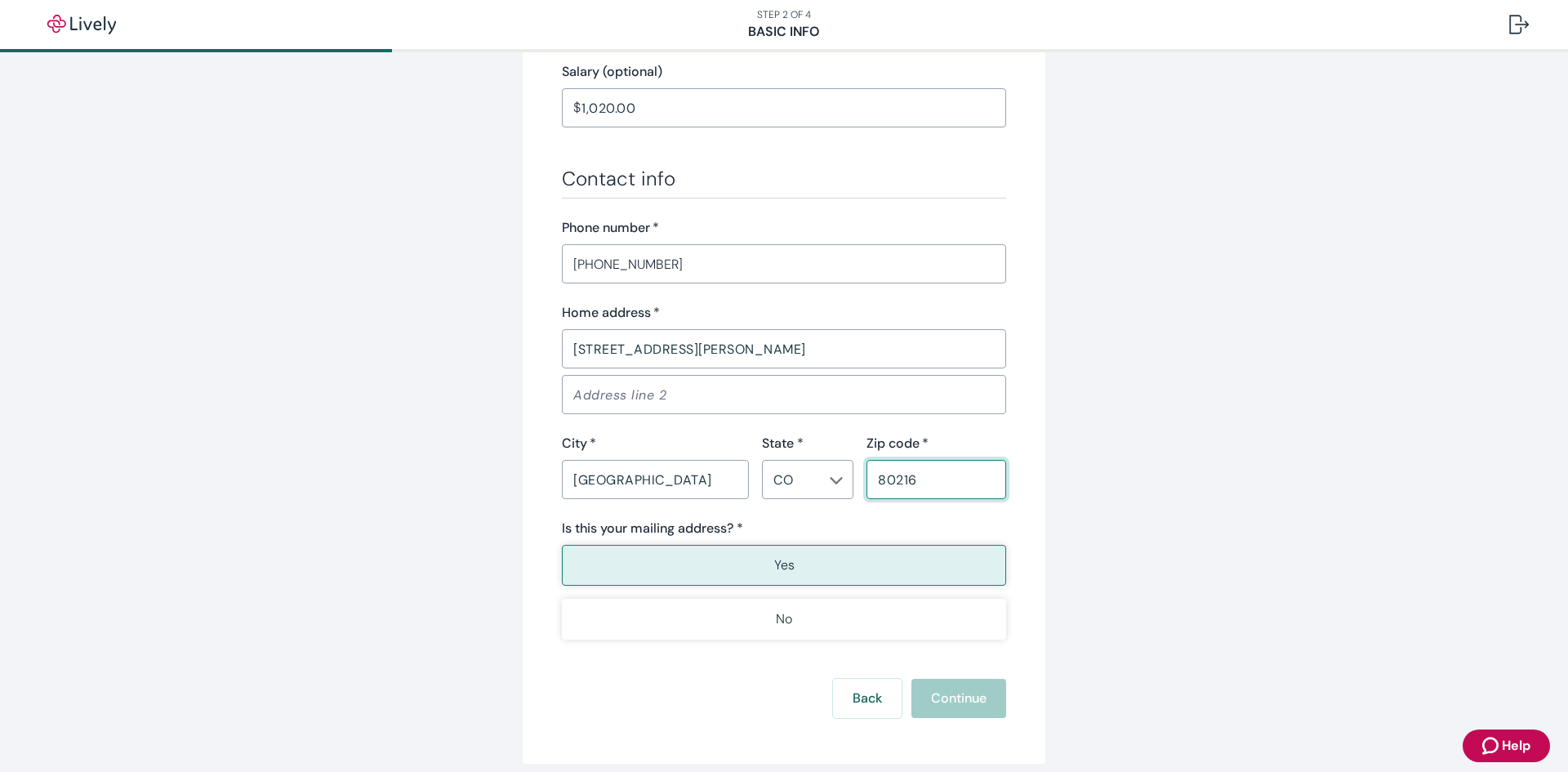
type input "80216"
click at [938, 551] on button "Yes" at bounding box center [784, 564] width 444 height 40
click at [976, 703] on button "Continue" at bounding box center [958, 698] width 94 height 40
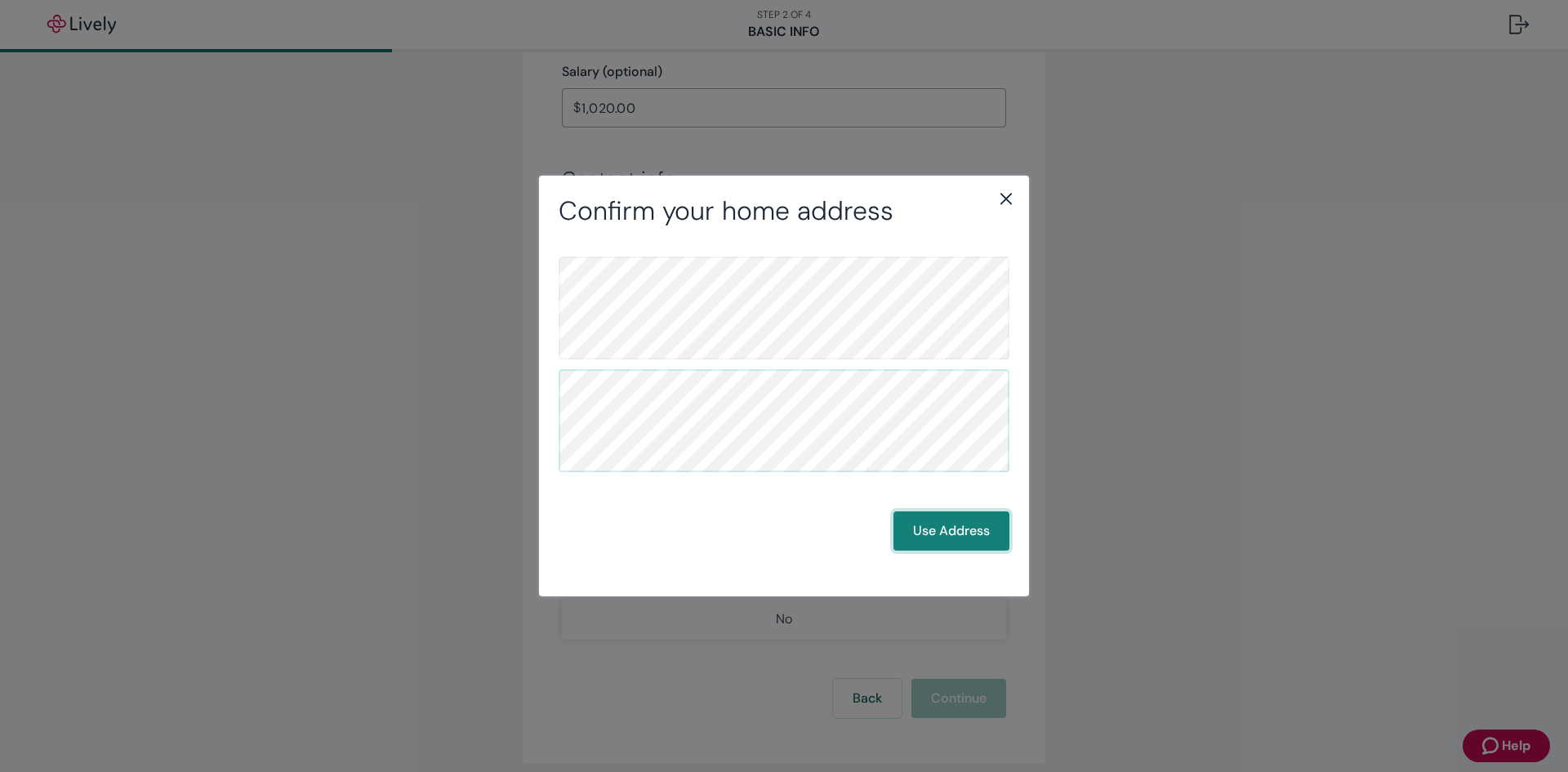
click at [923, 518] on button "Use Address" at bounding box center [951, 531] width 116 height 40
click at [992, 551] on div "Back Use Address" at bounding box center [784, 401] width 490 height 349
click at [977, 538] on button "Use Address" at bounding box center [951, 531] width 116 height 40
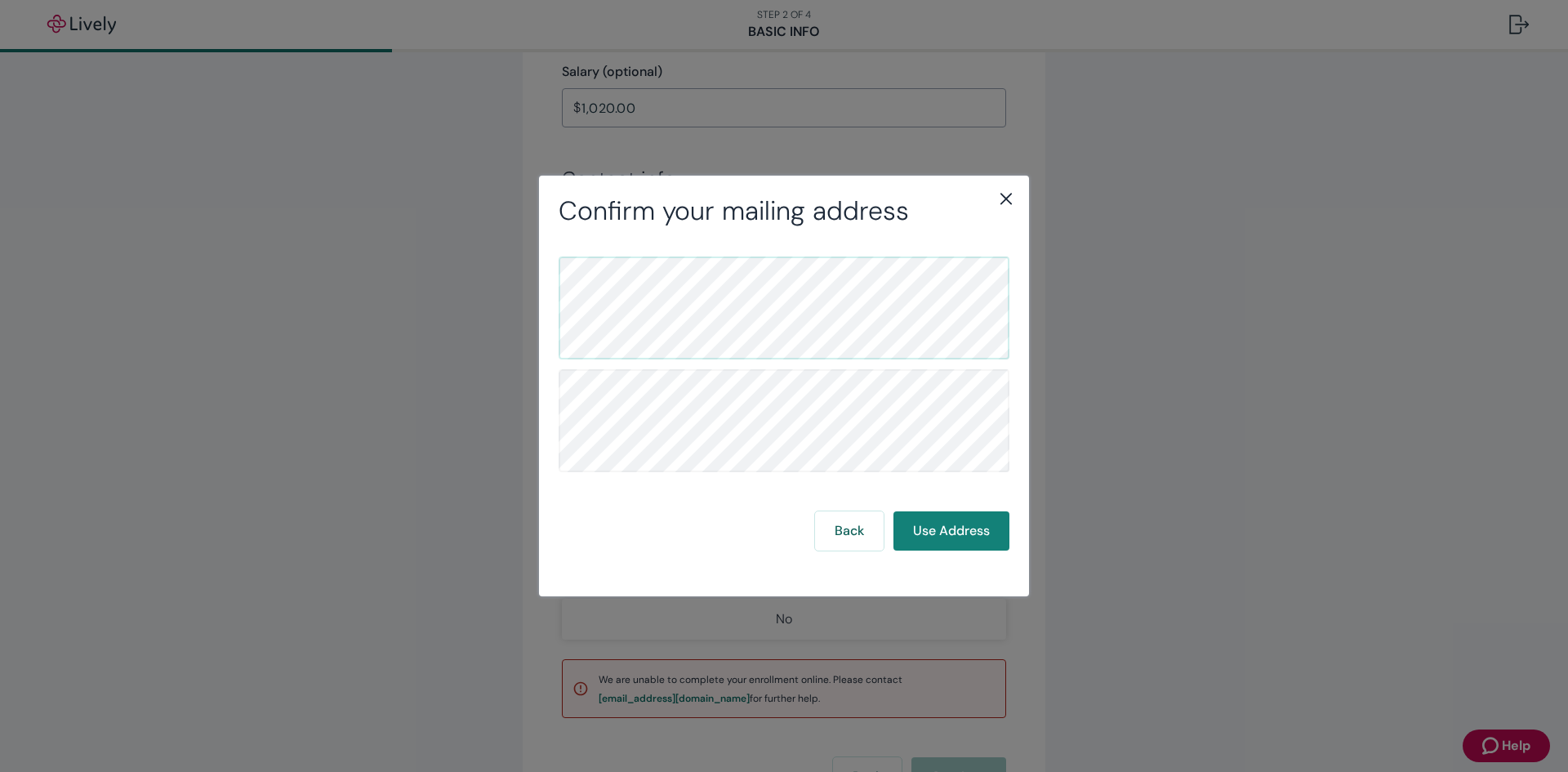
click at [1006, 195] on icon "close" at bounding box center [1006, 199] width 20 height 20
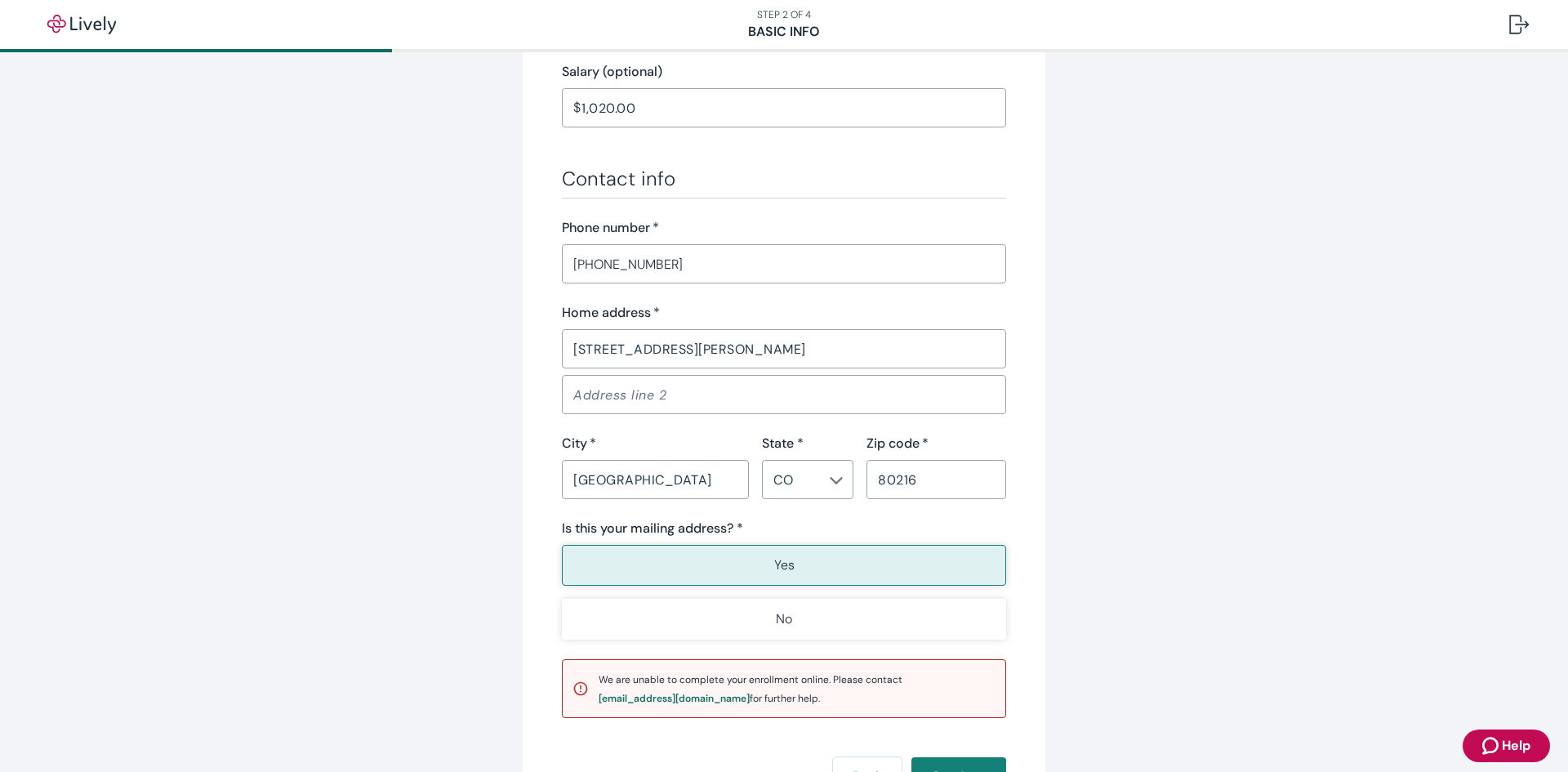
scroll to position [0, 0]
